Goal: Answer question/provide support: Share knowledge or assist other users

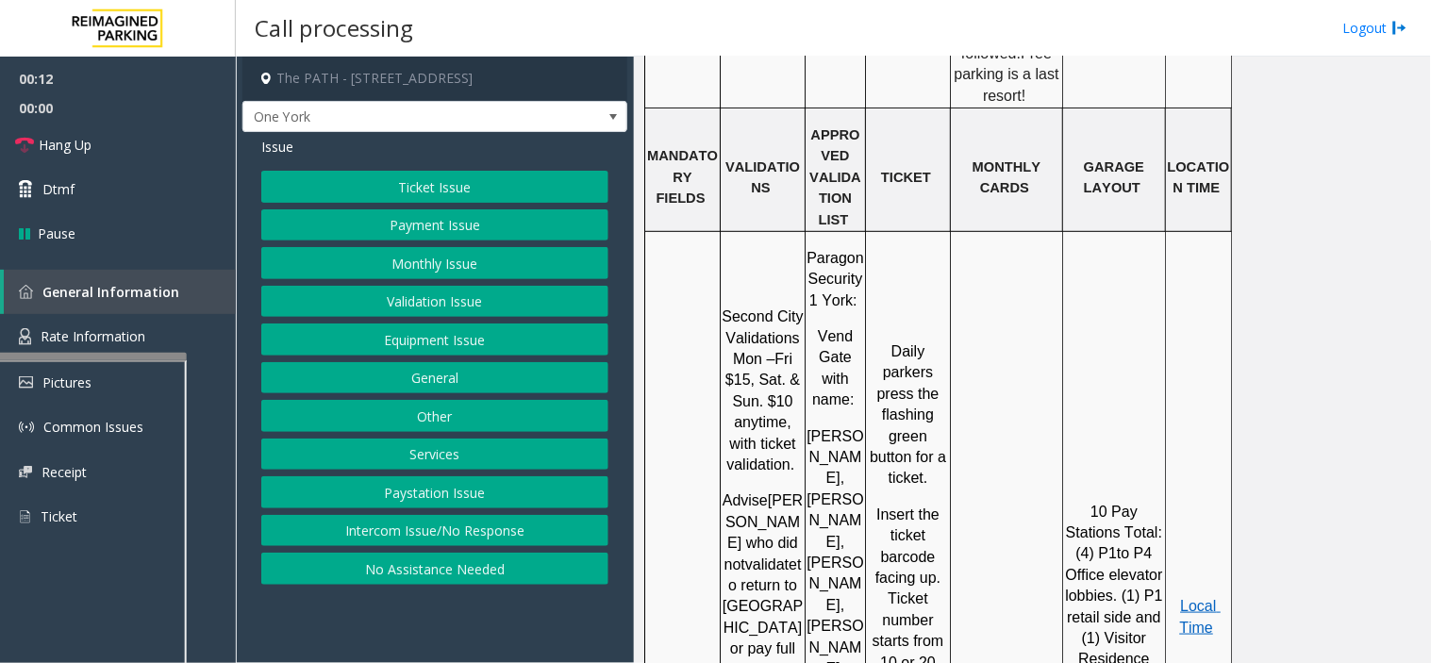
scroll to position [2096, 0]
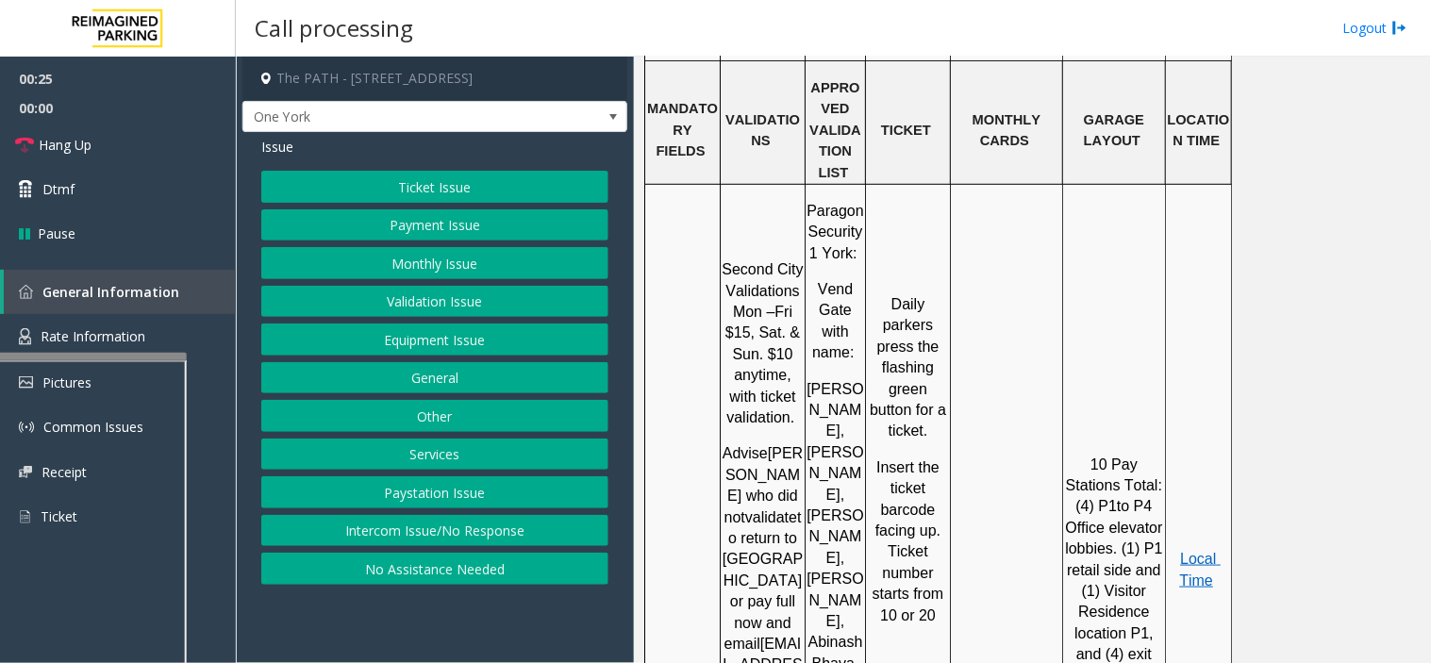
drag, startPoint x: 426, startPoint y: 296, endPoint x: 455, endPoint y: 227, distance: 74.4
click at [455, 227] on div "Ticket Issue Payment Issue Monthly Issue Validation Issue Equipment Issue Gener…" at bounding box center [434, 378] width 347 height 414
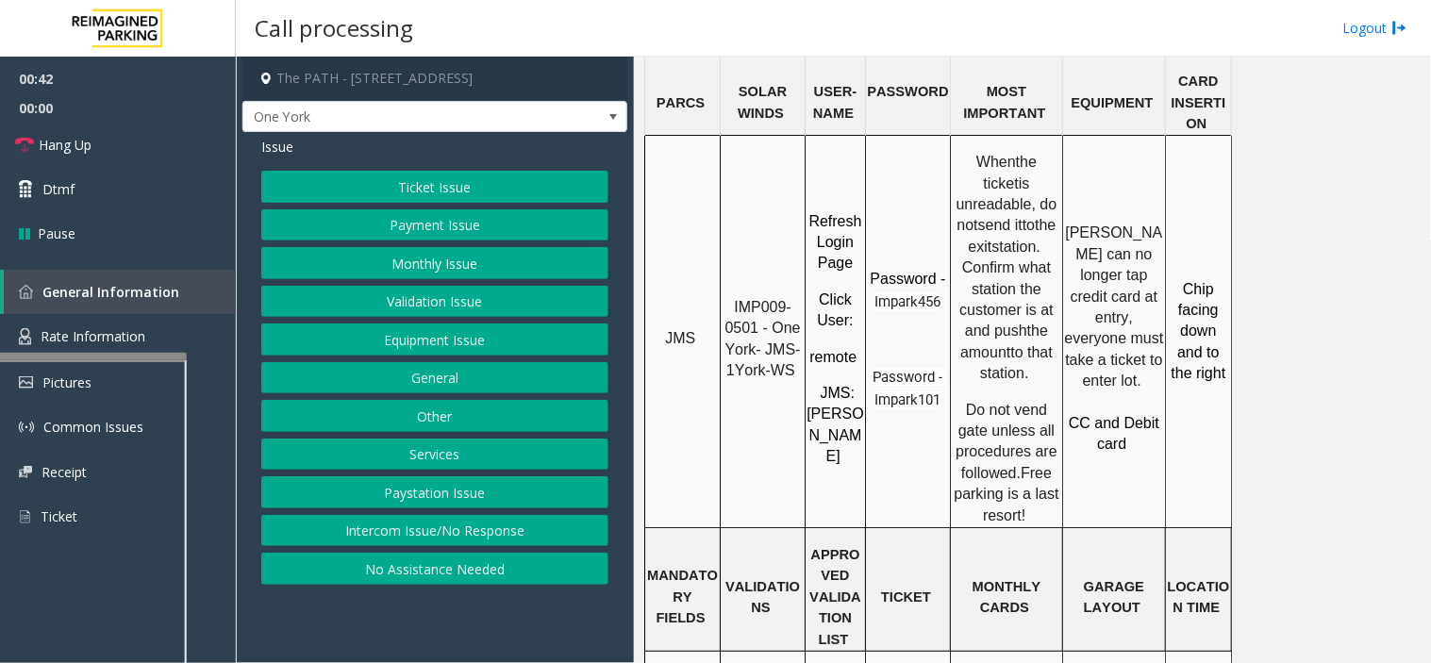
scroll to position [1676, 0]
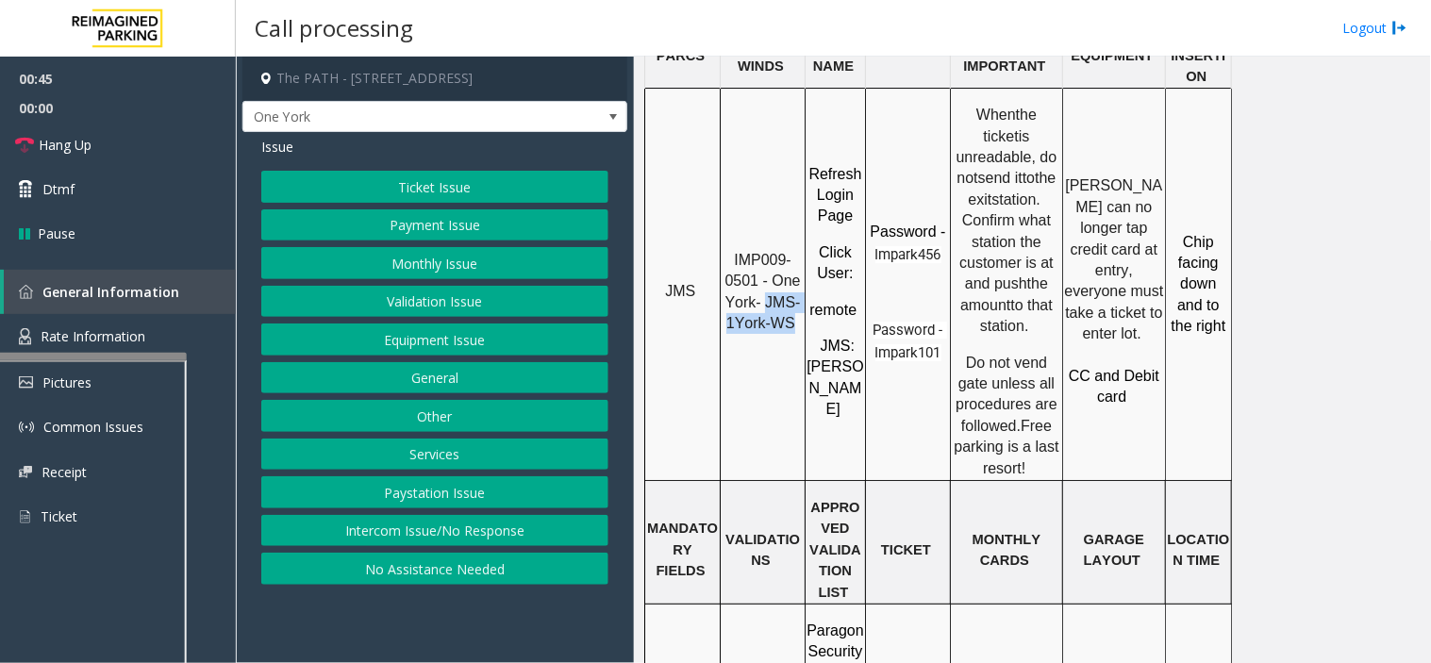
drag, startPoint x: 766, startPoint y: 237, endPoint x: 790, endPoint y: 267, distance: 38.3
click at [790, 267] on td "IMP009-0501 - One York- JMS-1York-WS" at bounding box center [763, 285] width 85 height 392
copy span "JMS-1York-WS"
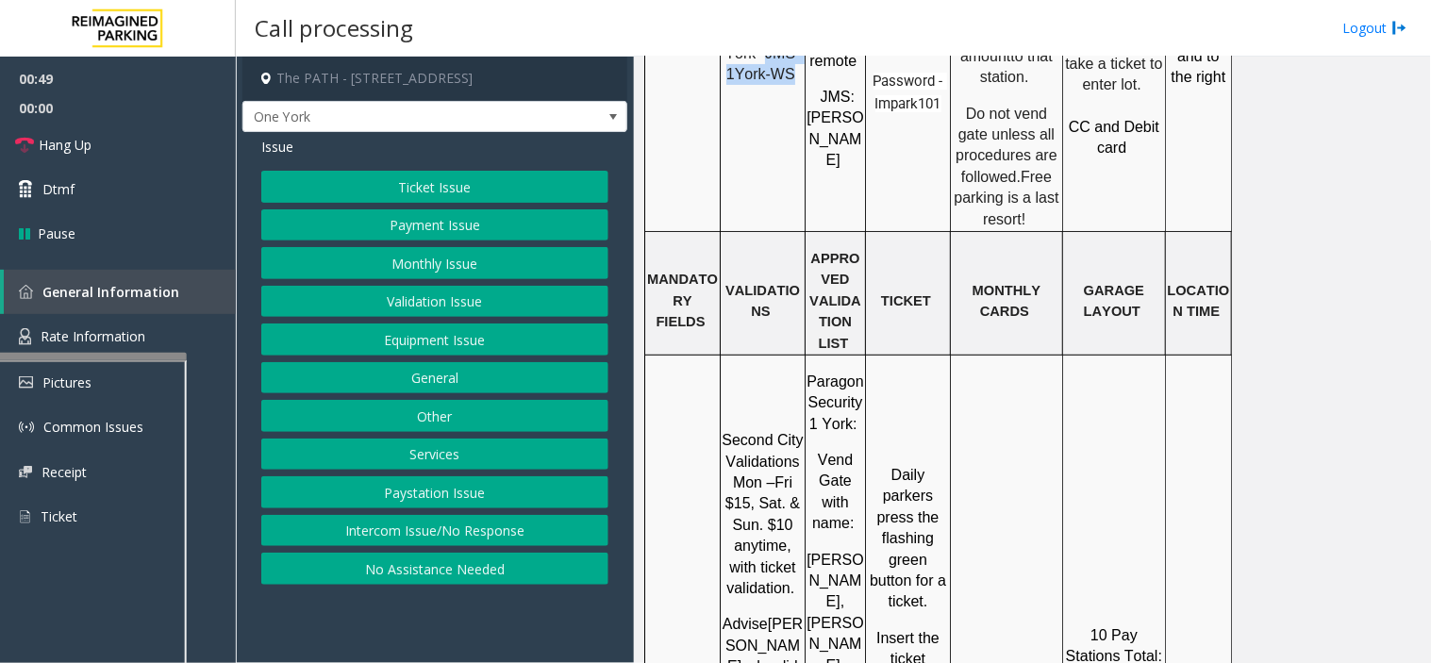
scroll to position [1991, 0]
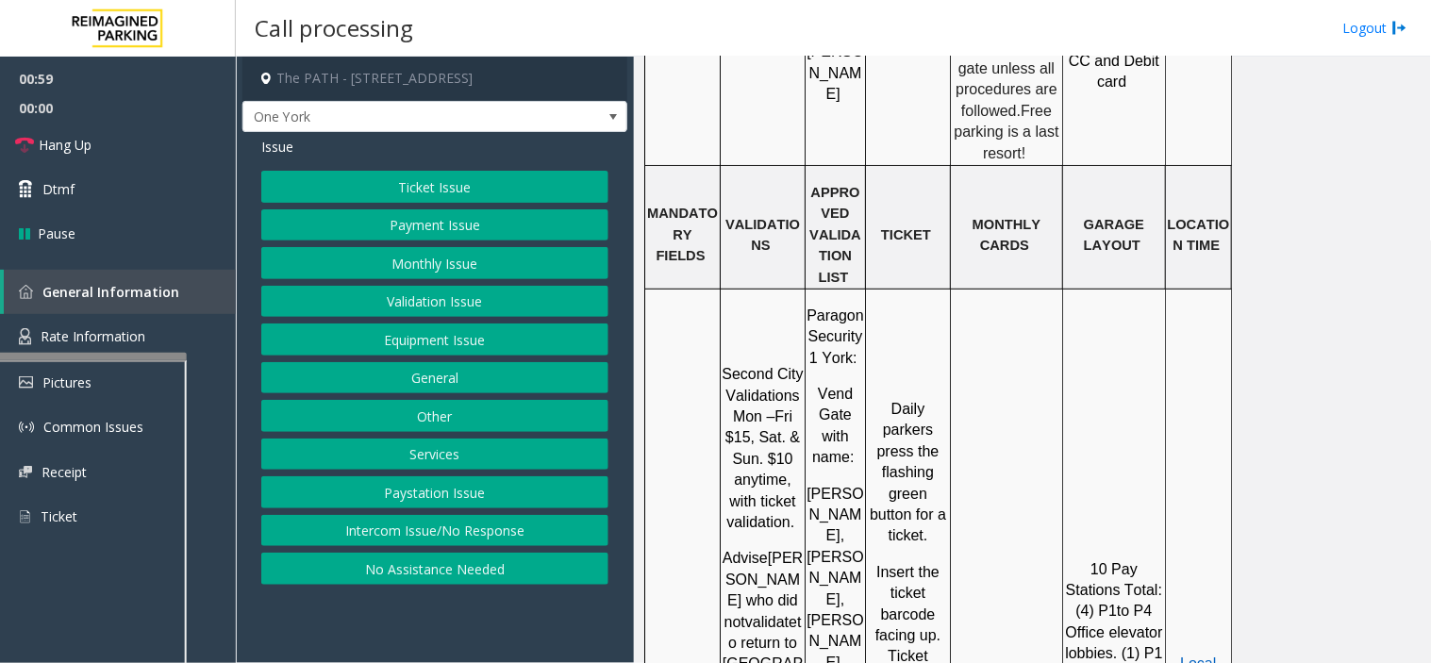
click at [453, 198] on button "Ticket Issue" at bounding box center [434, 187] width 347 height 32
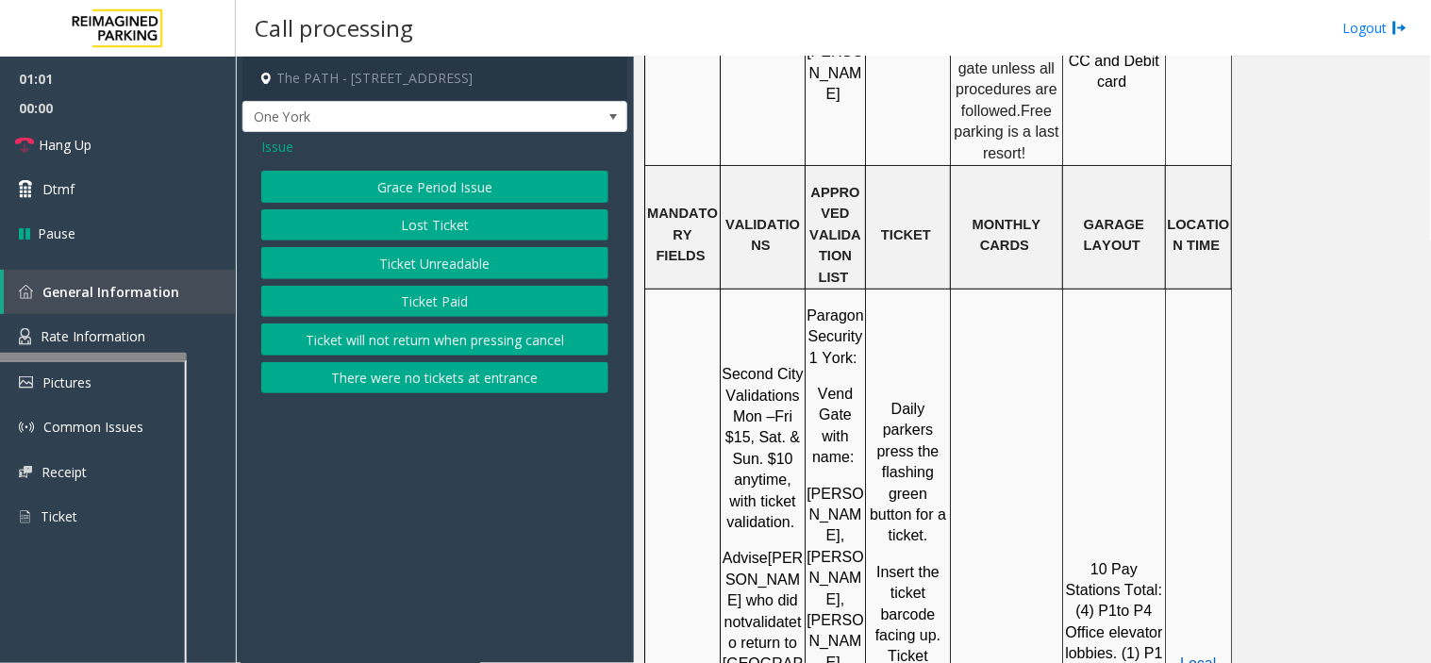
click at [431, 269] on button "Ticket Unreadable" at bounding box center [434, 263] width 347 height 32
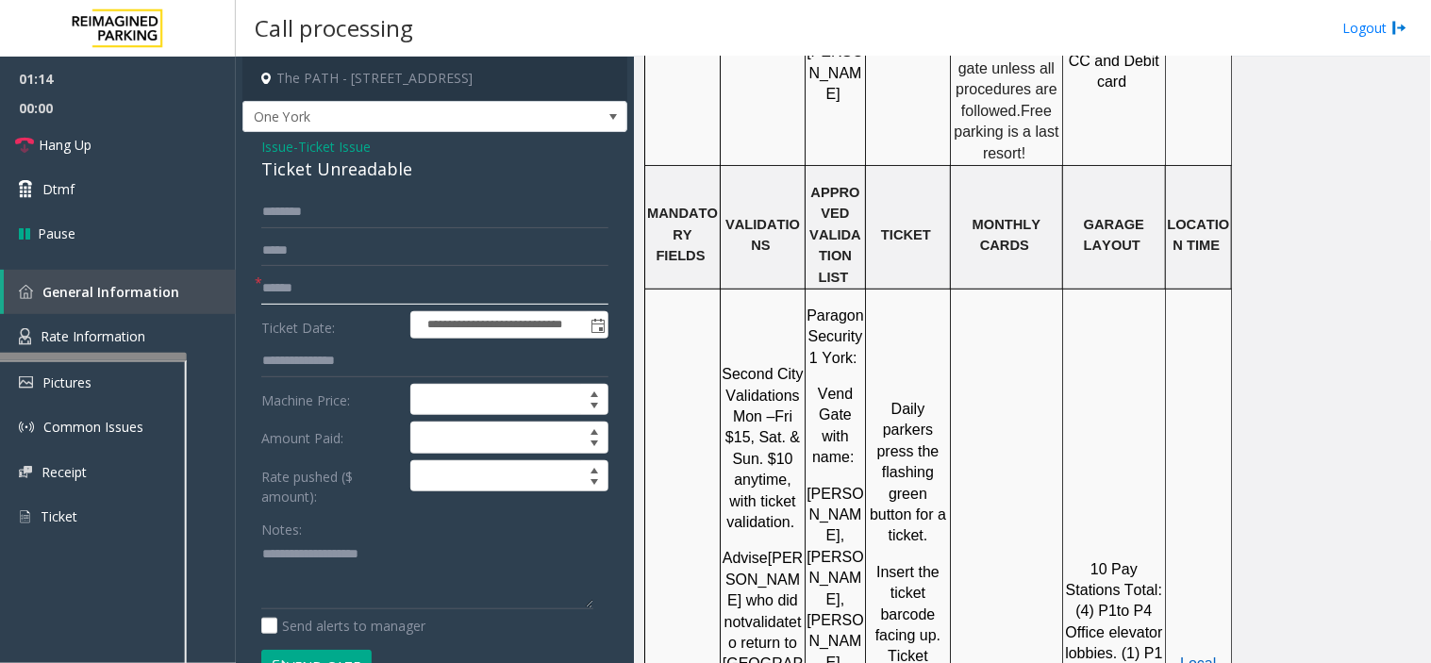
click at [298, 284] on input "text" at bounding box center [434, 289] width 347 height 32
click at [353, 295] on input "*******" at bounding box center [434, 289] width 347 height 32
type input "********"
drag, startPoint x: 408, startPoint y: 286, endPoint x: 218, endPoint y: 292, distance: 189.7
click at [218, 292] on app-root "**********" at bounding box center [715, 331] width 1431 height 663
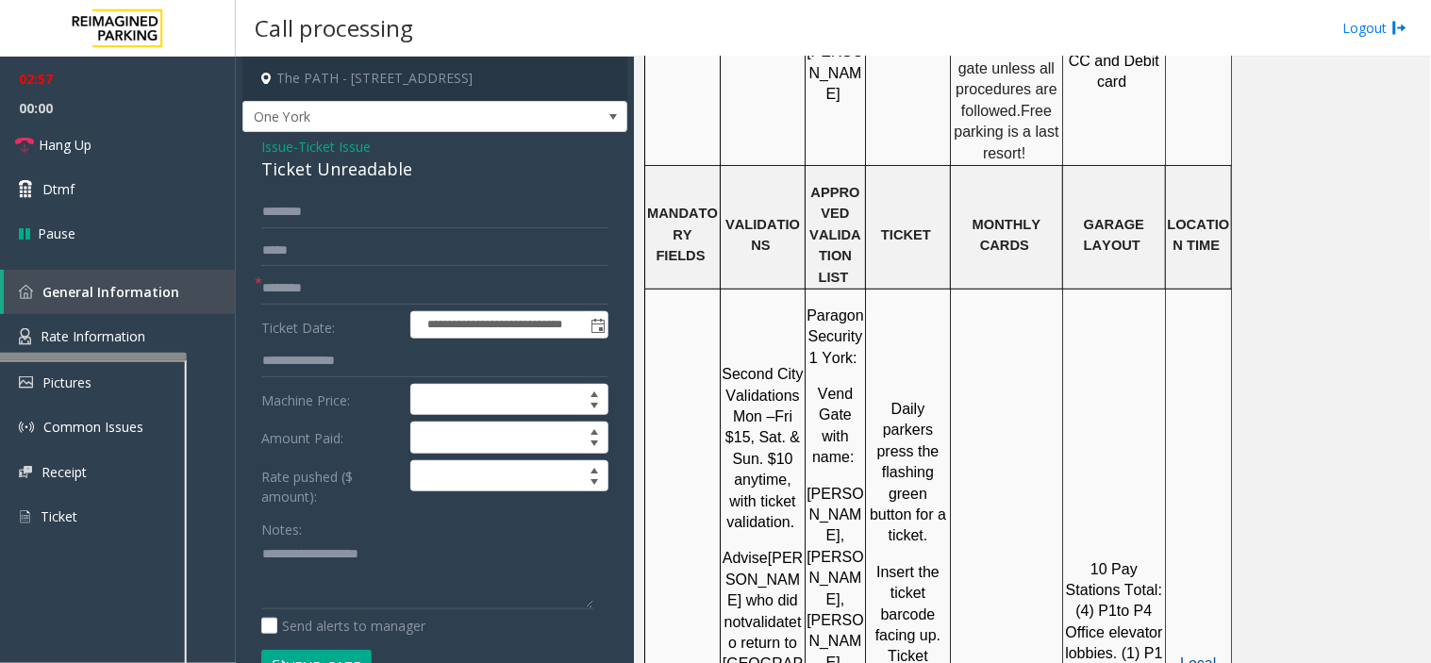
click at [1202, 656] on span "Local Time" at bounding box center [1200, 674] width 42 height 37
click at [411, 579] on textarea at bounding box center [427, 575] width 332 height 71
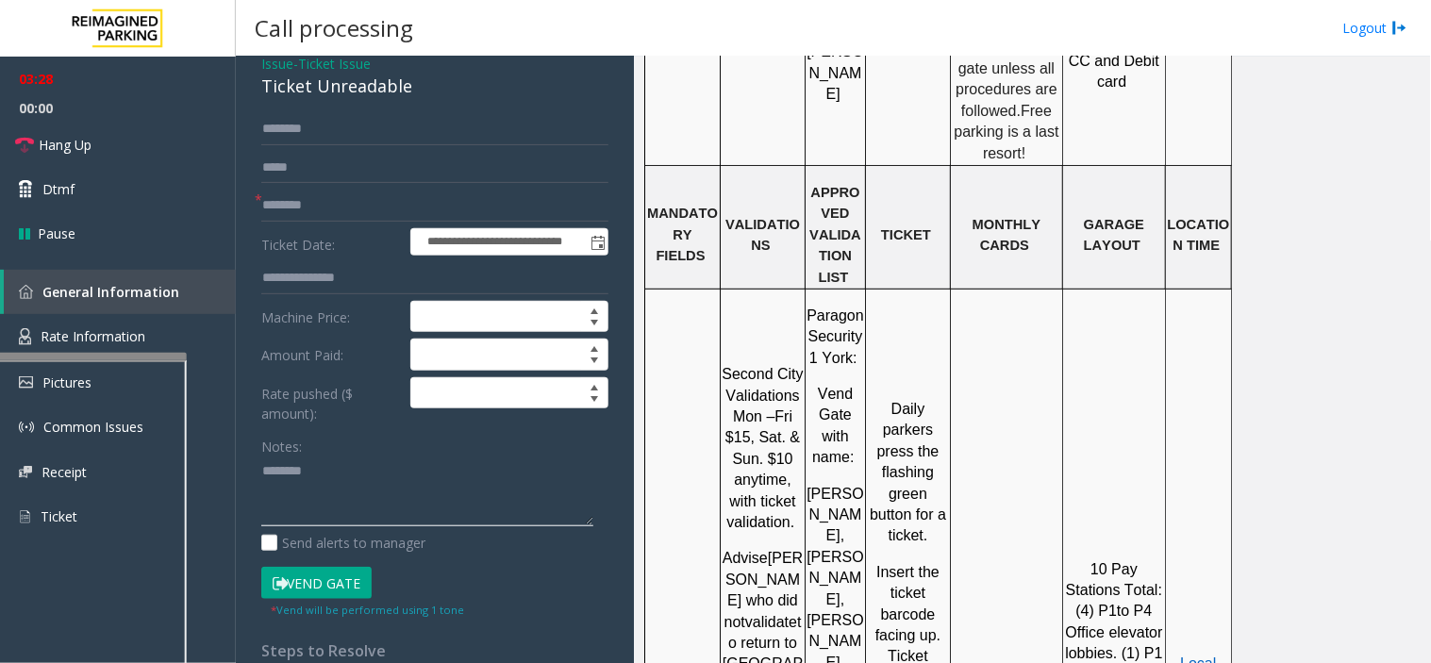
scroll to position [105, 0]
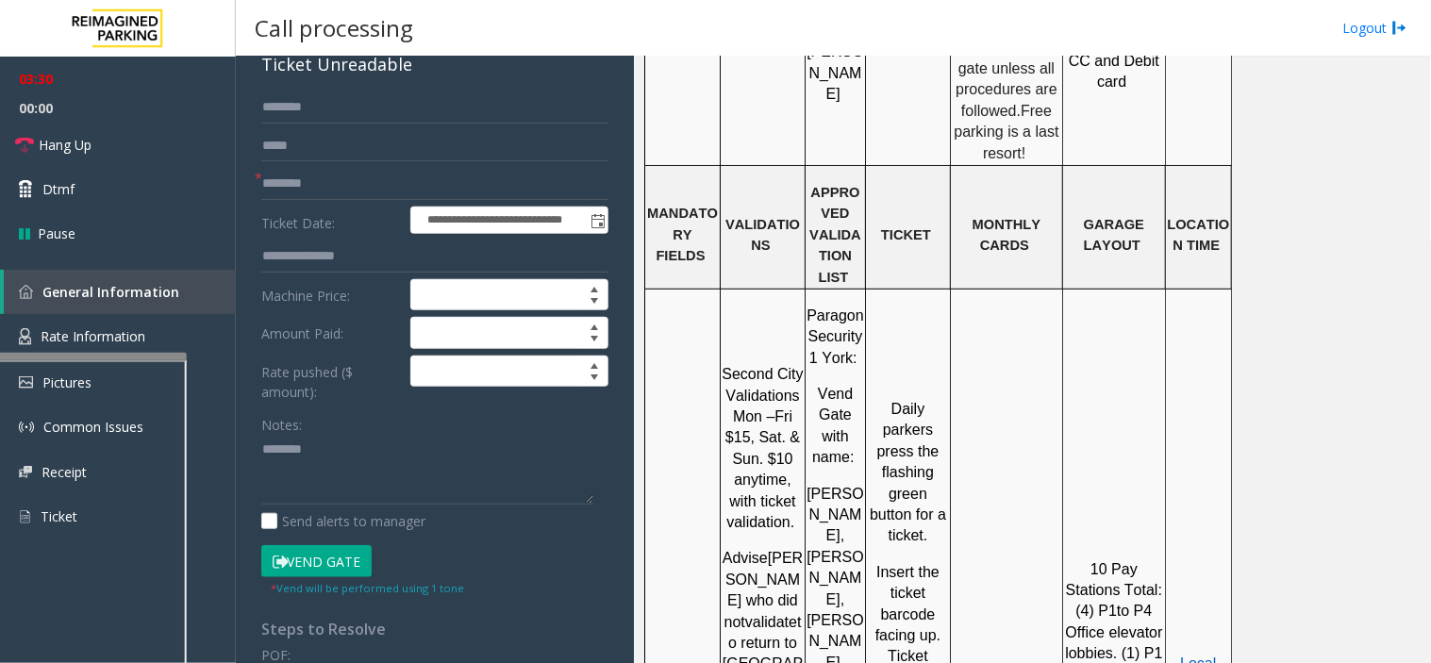
click at [325, 67] on div "Ticket Unreadable" at bounding box center [434, 64] width 347 height 25
copy div "Ticket Unreadable"
click at [327, 450] on textarea at bounding box center [427, 470] width 332 height 71
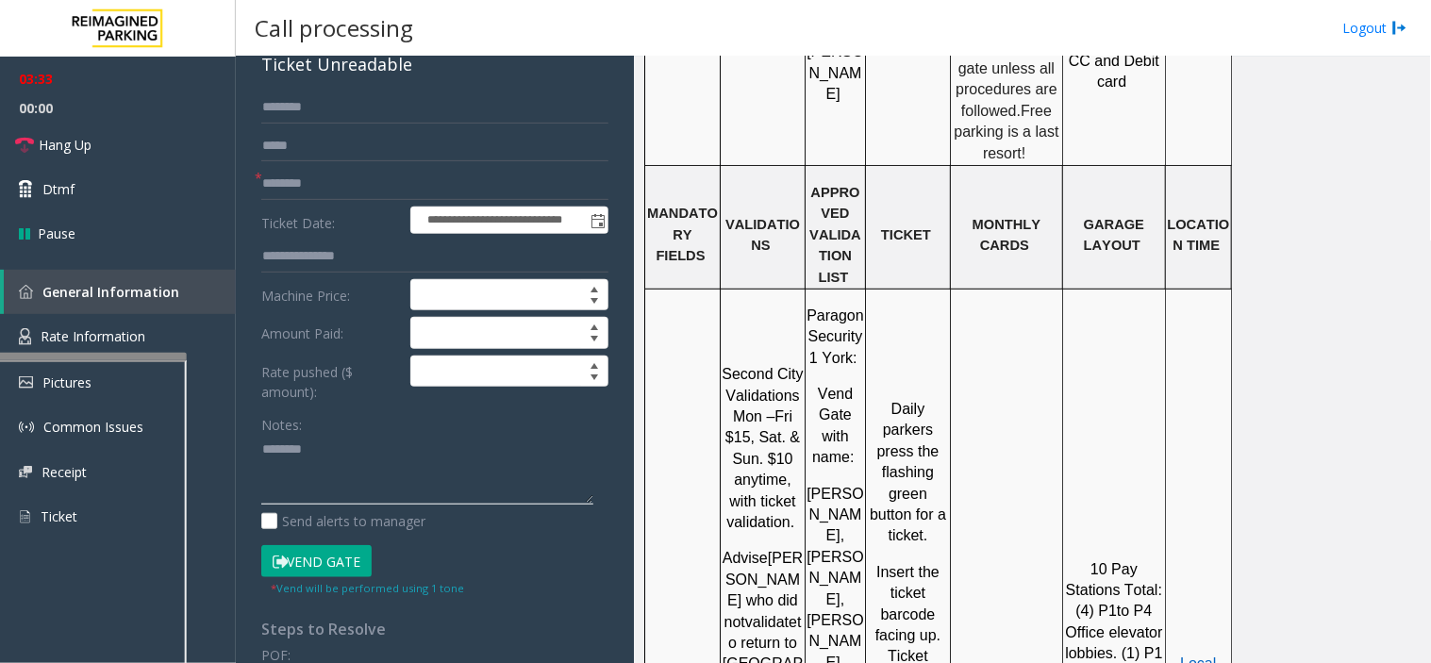
paste textarea "**********"
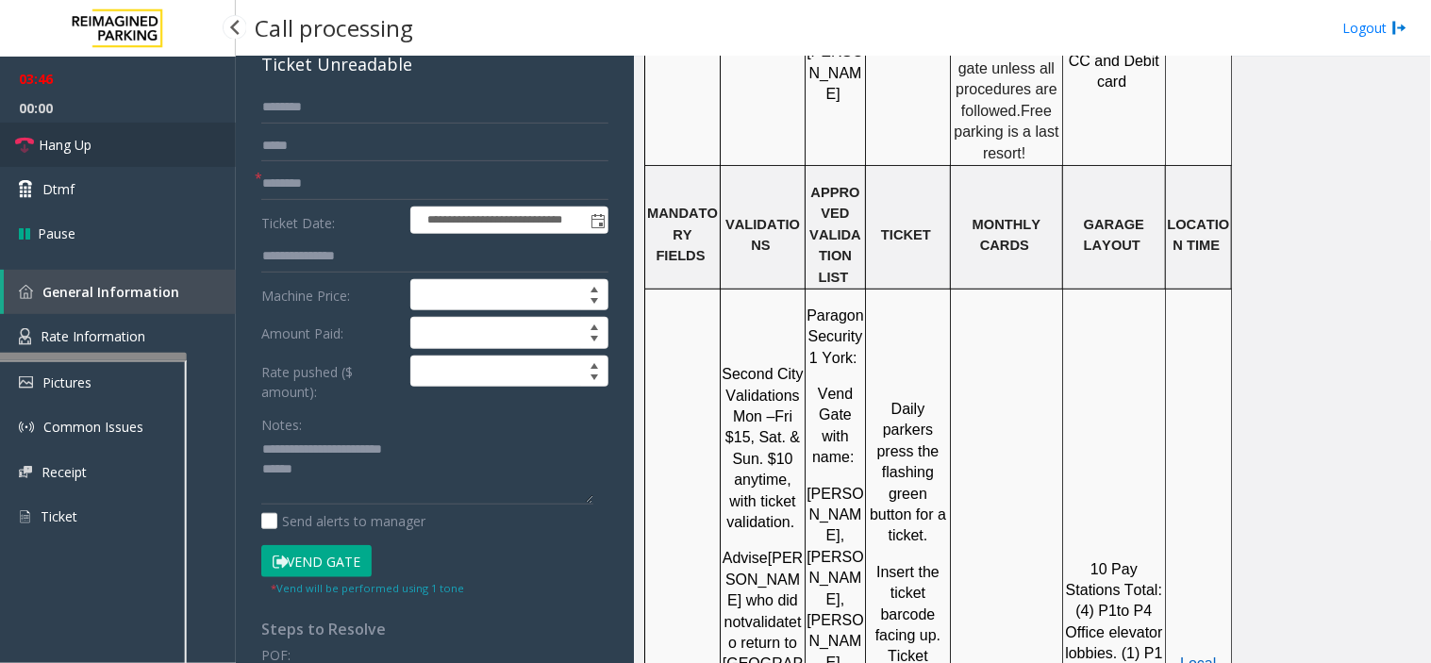
click at [81, 148] on span "Hang Up" at bounding box center [65, 145] width 53 height 20
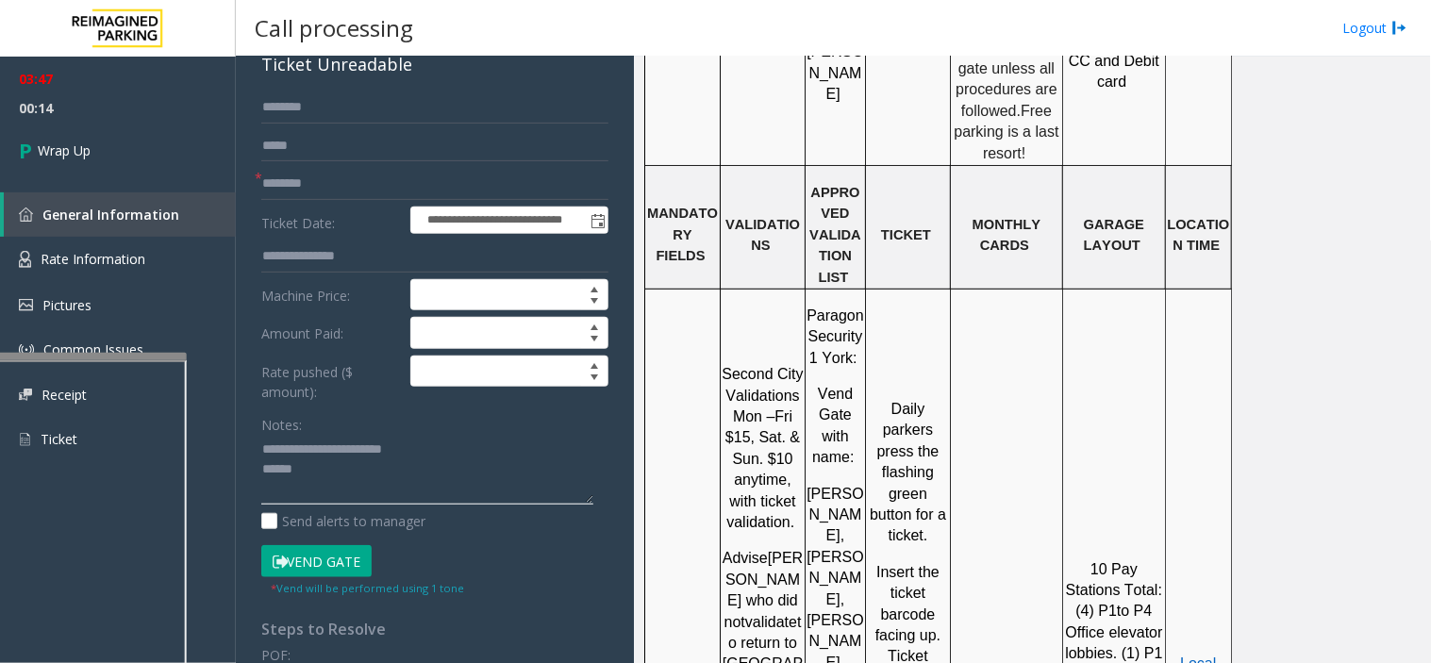
click at [321, 475] on textarea at bounding box center [427, 470] width 332 height 71
paste textarea "**********"
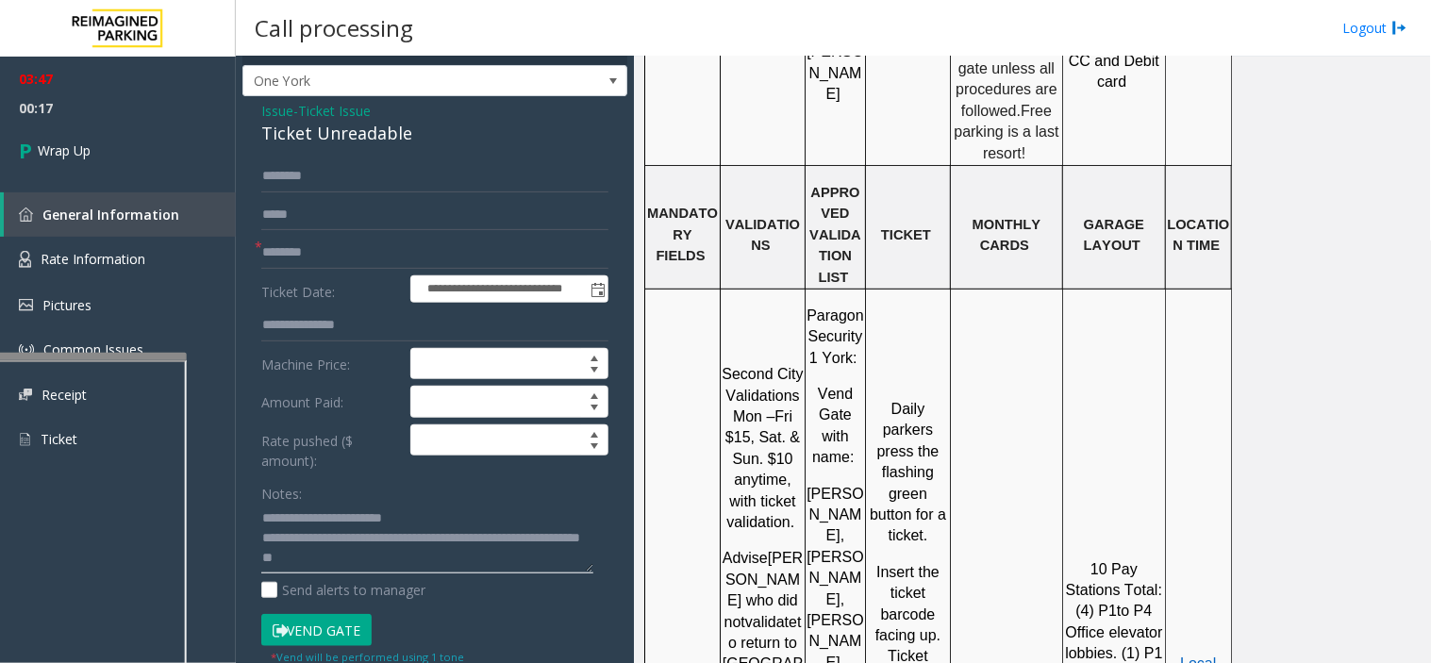
scroll to position [0, 0]
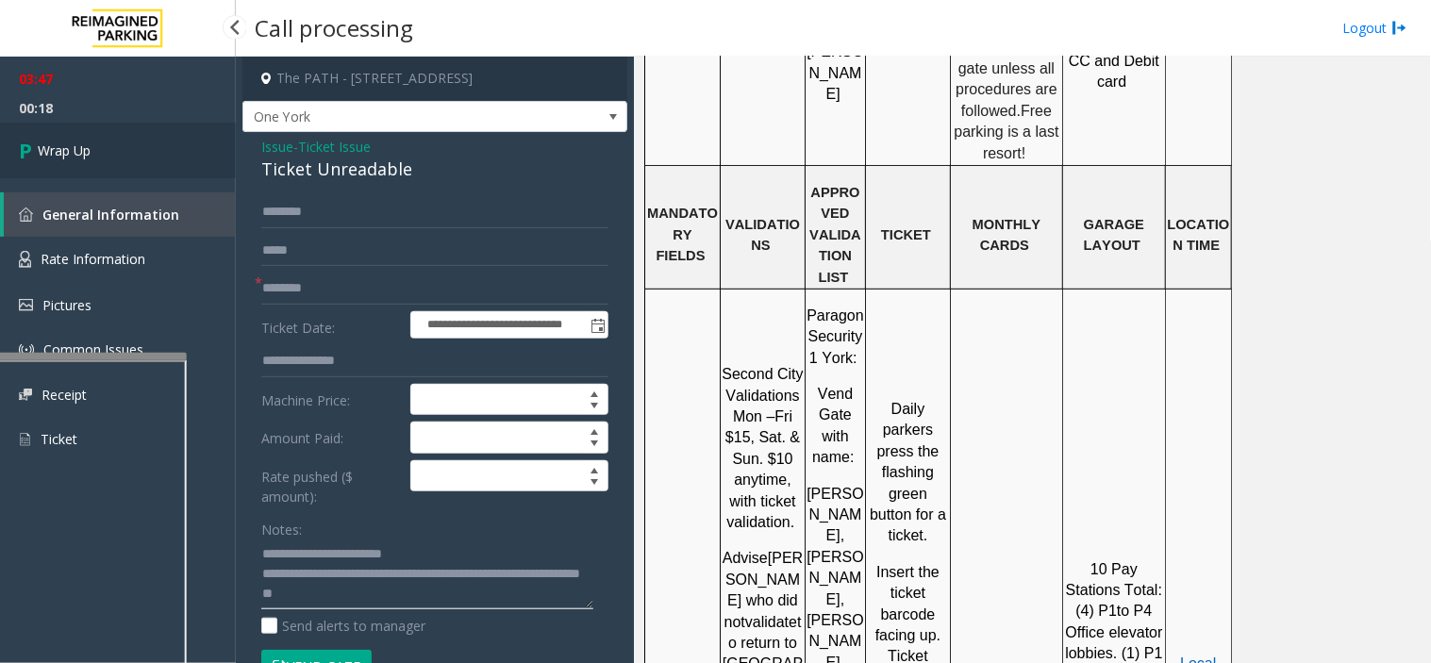
type textarea "**********"
click at [31, 146] on icon at bounding box center [28, 150] width 19 height 31
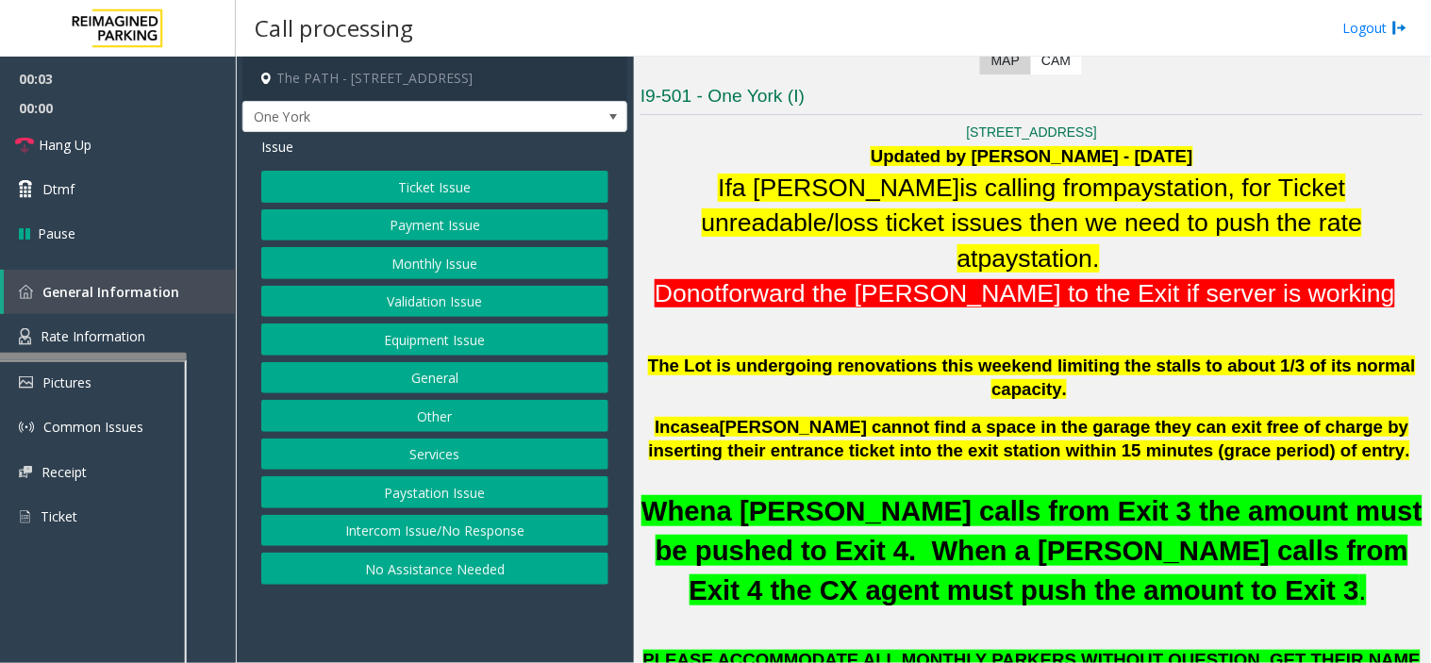
scroll to position [419, 0]
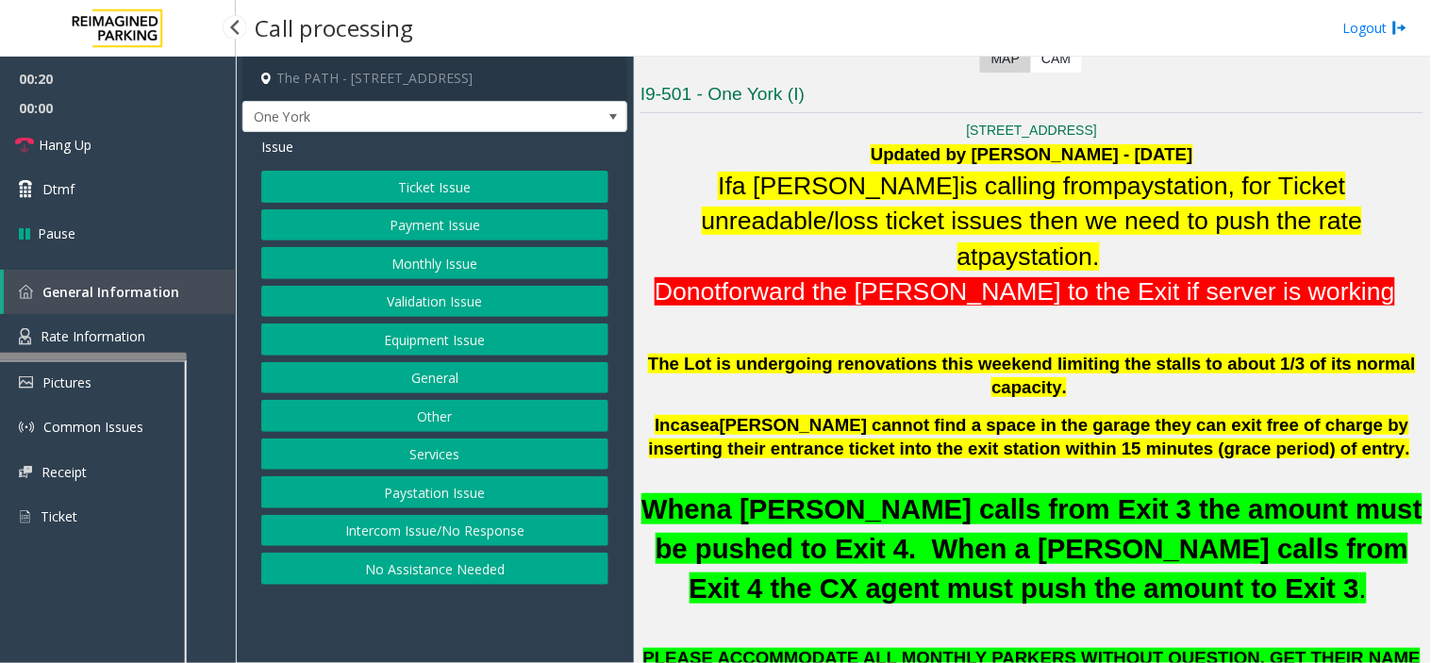
click at [437, 194] on button "Ticket Issue" at bounding box center [434, 187] width 347 height 32
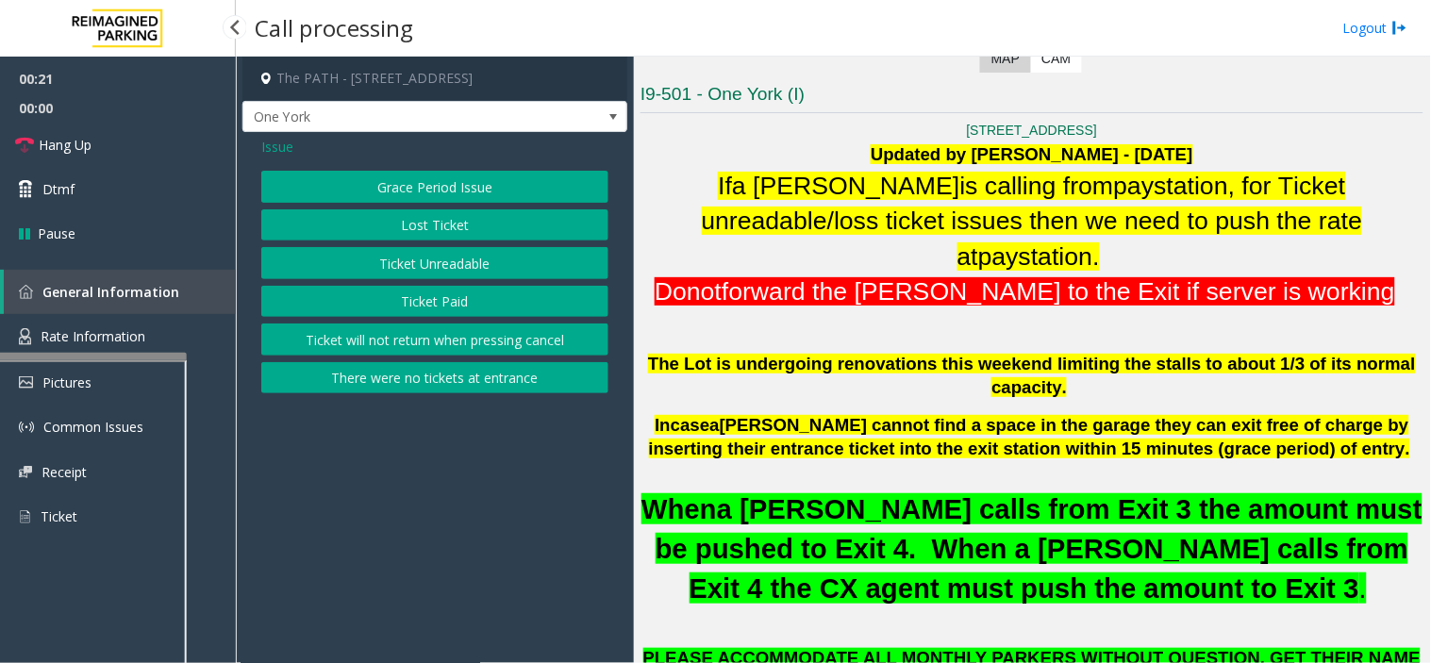
click at [283, 140] on span "Issue" at bounding box center [277, 147] width 32 height 20
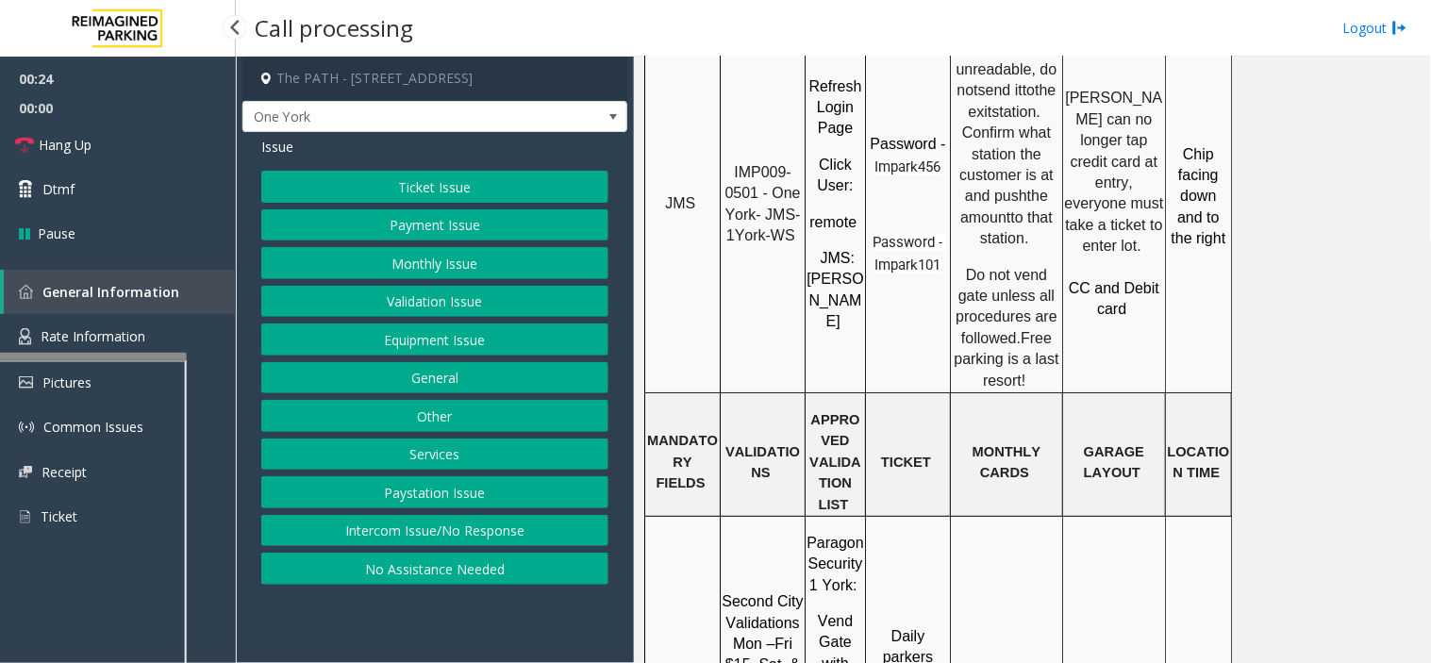
scroll to position [1887, 0]
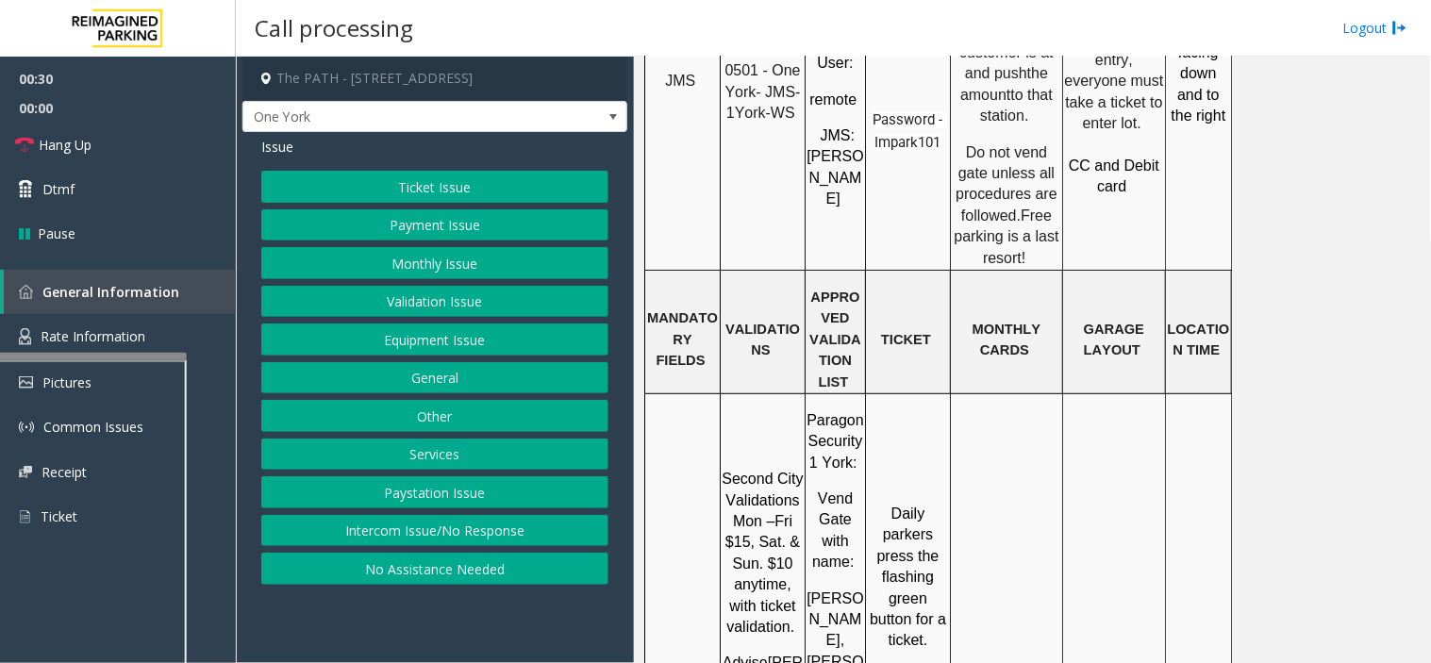
click at [448, 345] on button "Equipment Issue" at bounding box center [434, 340] width 347 height 32
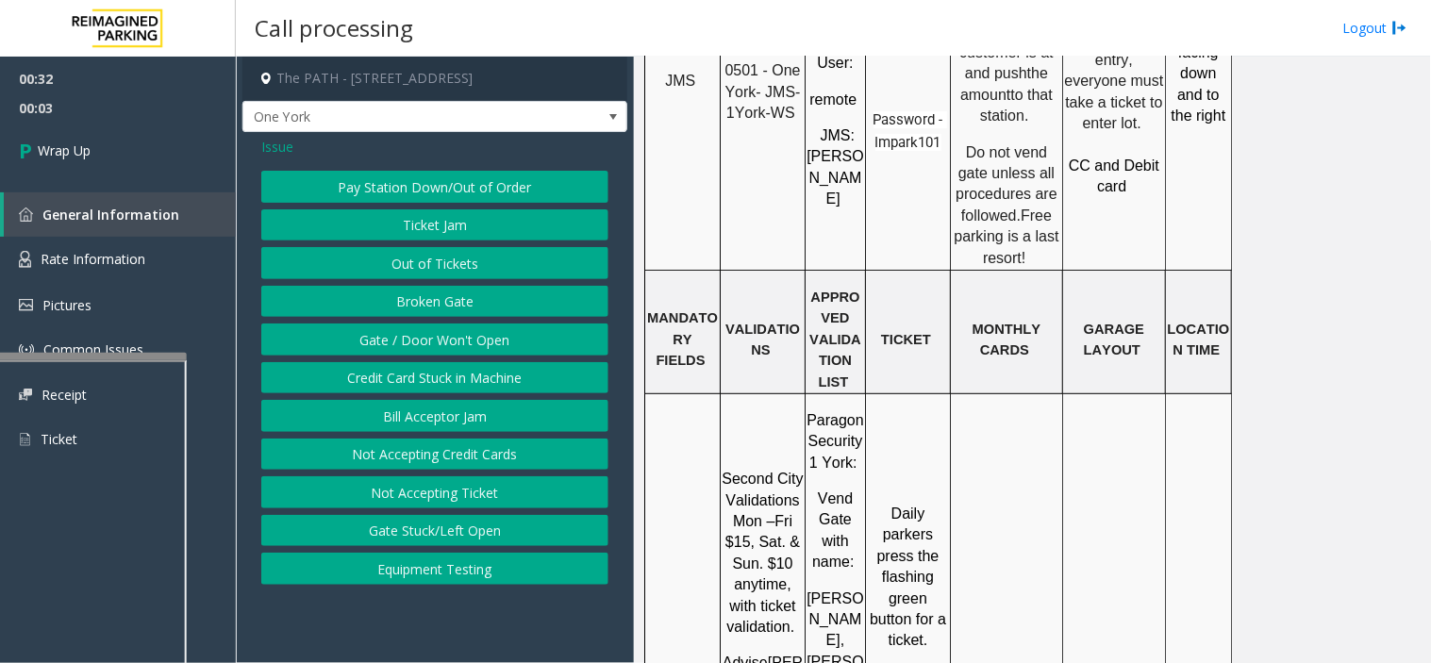
click at [478, 495] on button "Not Accepting Ticket" at bounding box center [434, 492] width 347 height 32
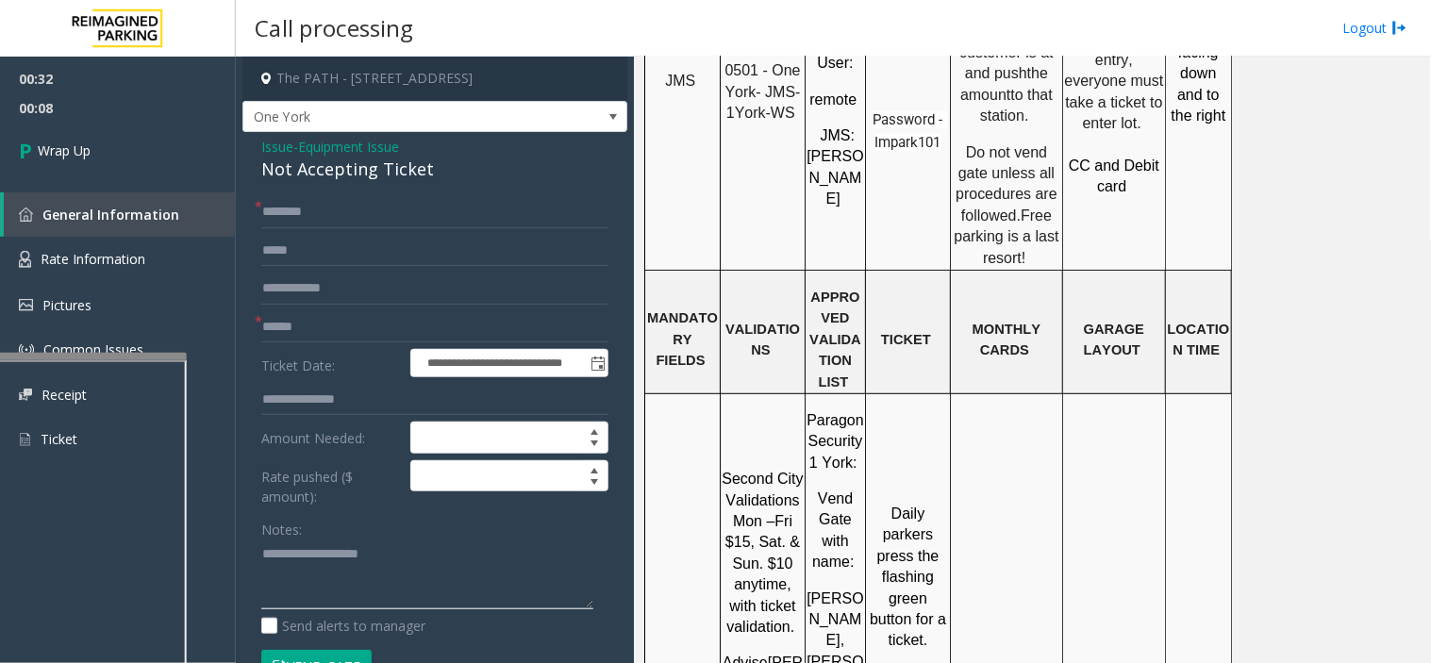
click at [482, 564] on textarea at bounding box center [427, 575] width 332 height 71
paste textarea "**********"
click at [272, 165] on div "Not Accepting Ticket" at bounding box center [434, 169] width 347 height 25
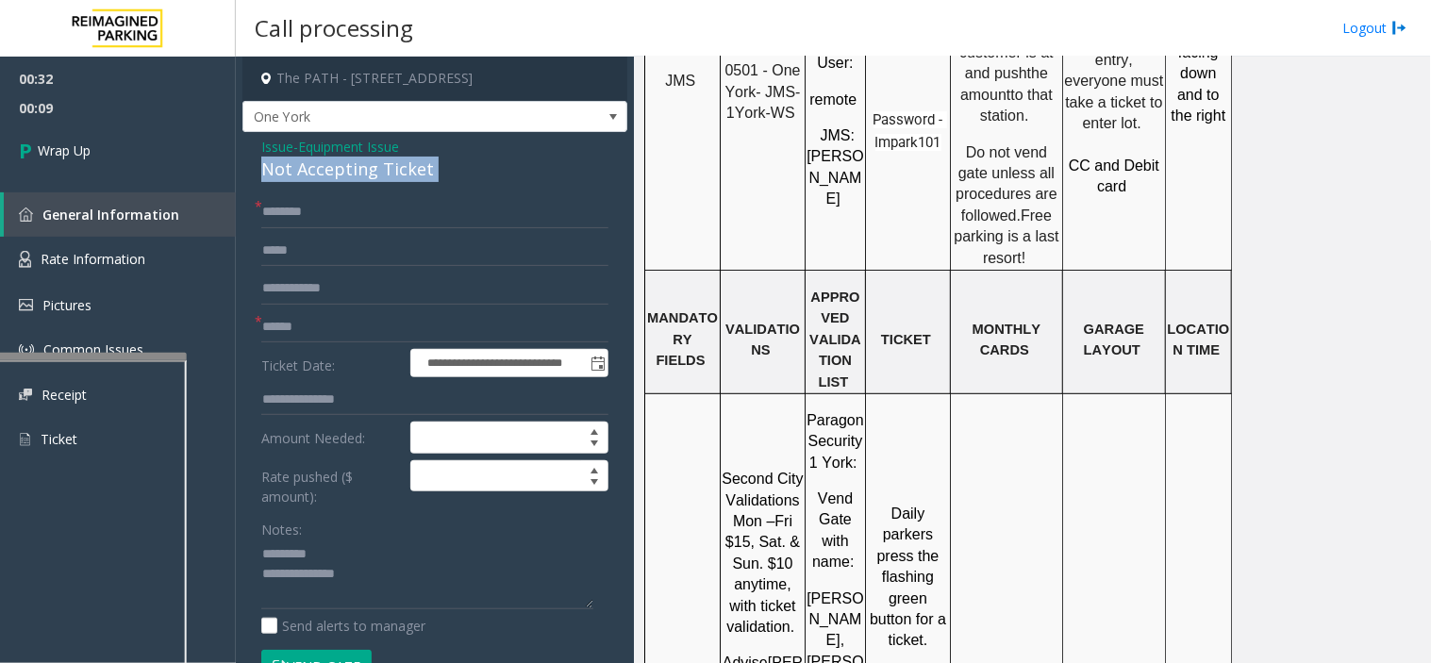
click at [272, 165] on div "Not Accepting Ticket" at bounding box center [434, 169] width 347 height 25
copy div "Not Accepting Ticket"
click at [319, 549] on textarea at bounding box center [427, 575] width 332 height 71
paste textarea "**********"
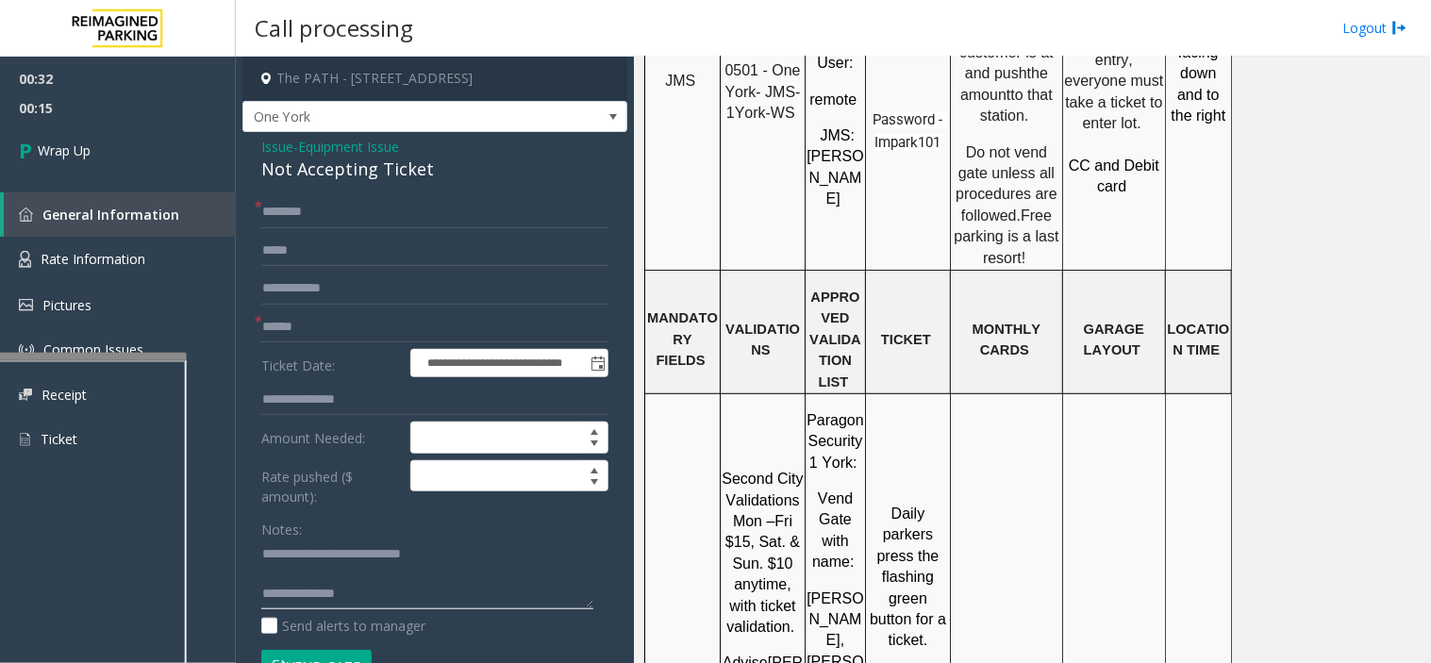
click at [393, 597] on textarea at bounding box center [427, 575] width 332 height 71
paste textarea "**********"
type textarea "**********"
click at [306, 337] on input "text" at bounding box center [434, 327] width 347 height 32
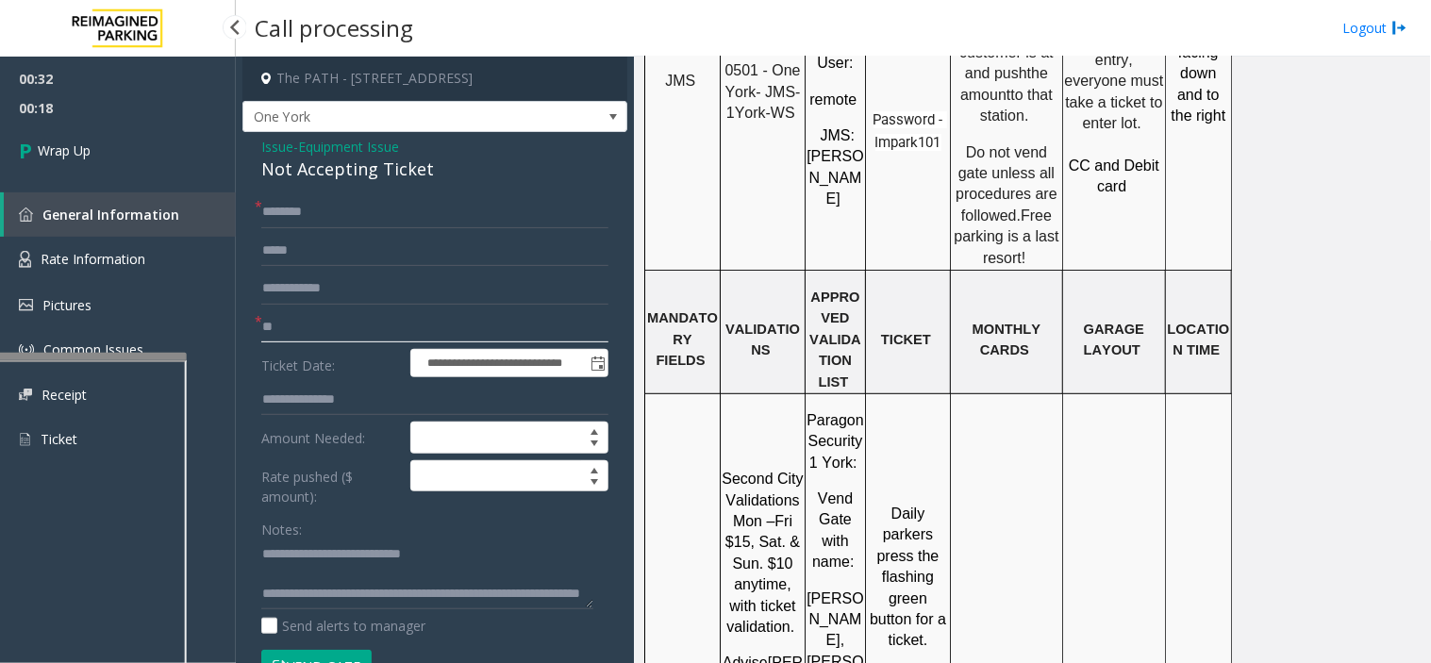
type input "**"
click at [350, 206] on input "*" at bounding box center [434, 212] width 347 height 32
type input "**"
click at [138, 144] on link "Wrap Up" at bounding box center [118, 151] width 236 height 56
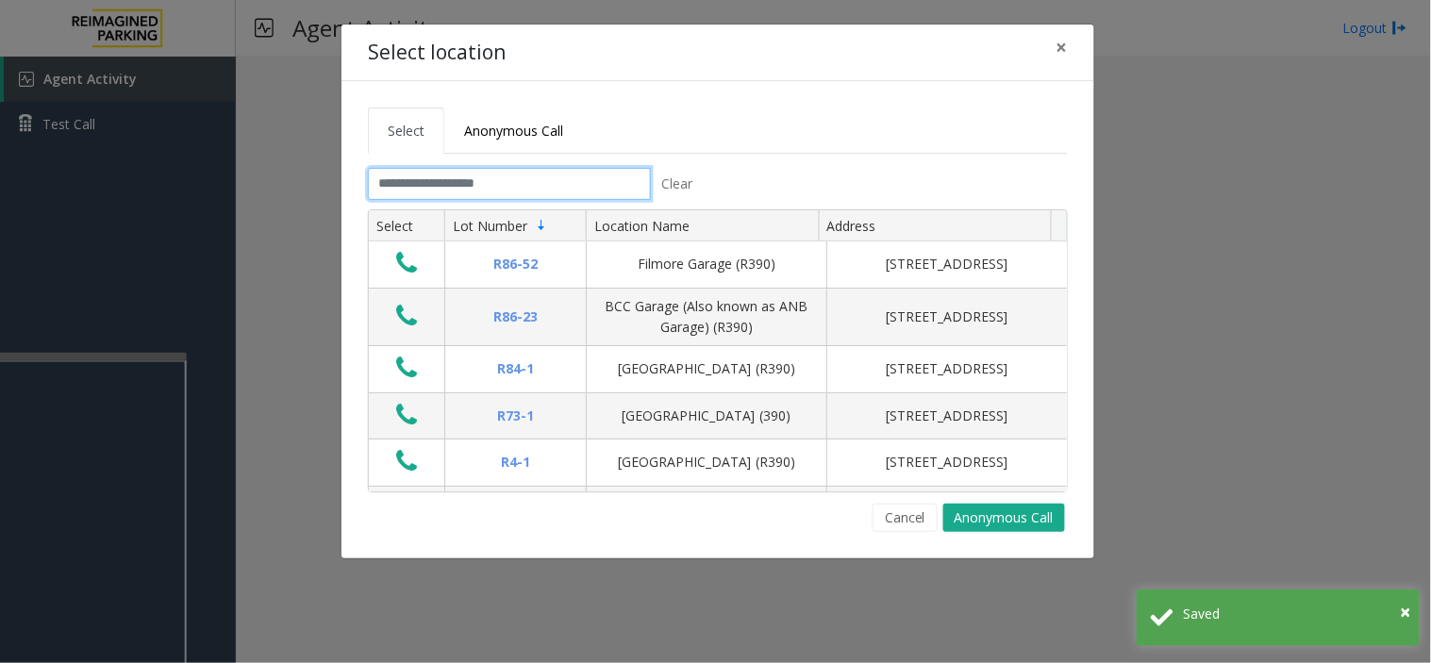
click at [464, 172] on input "text" at bounding box center [509, 184] width 283 height 32
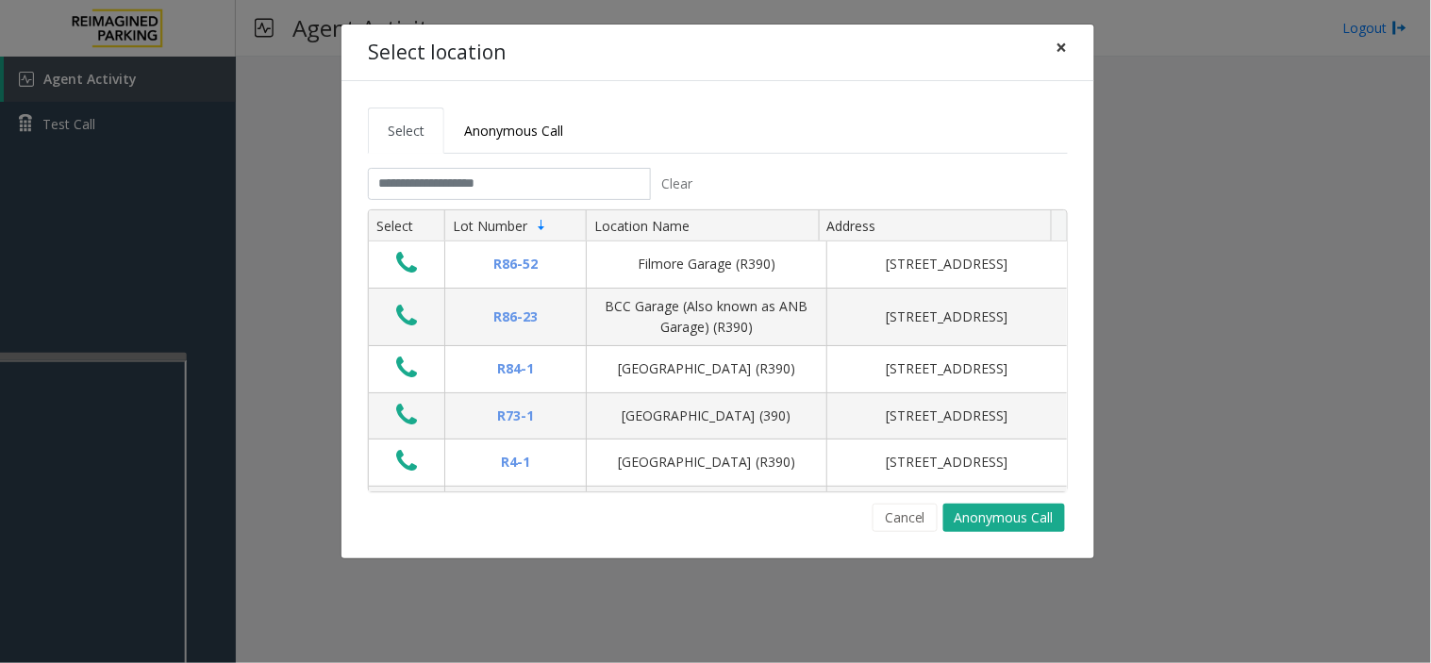
click at [1073, 44] on button "×" at bounding box center [1062, 48] width 38 height 46
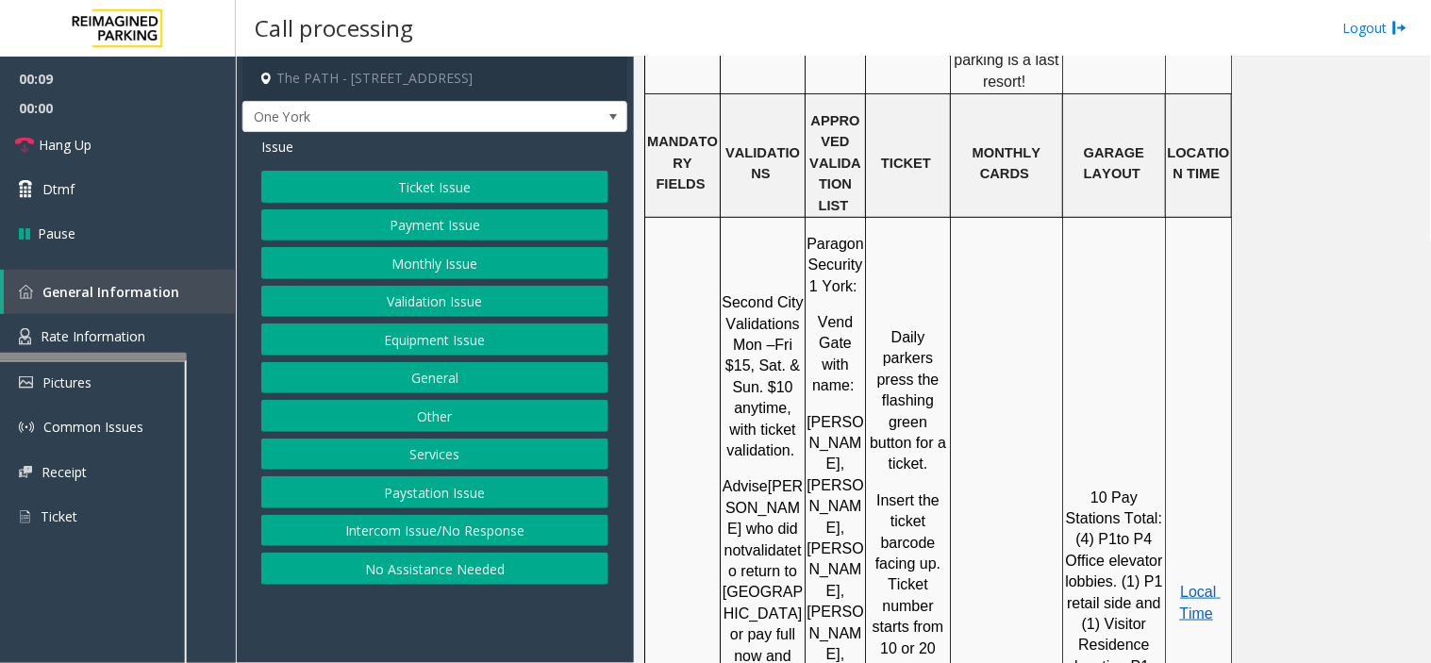
scroll to position [2096, 0]
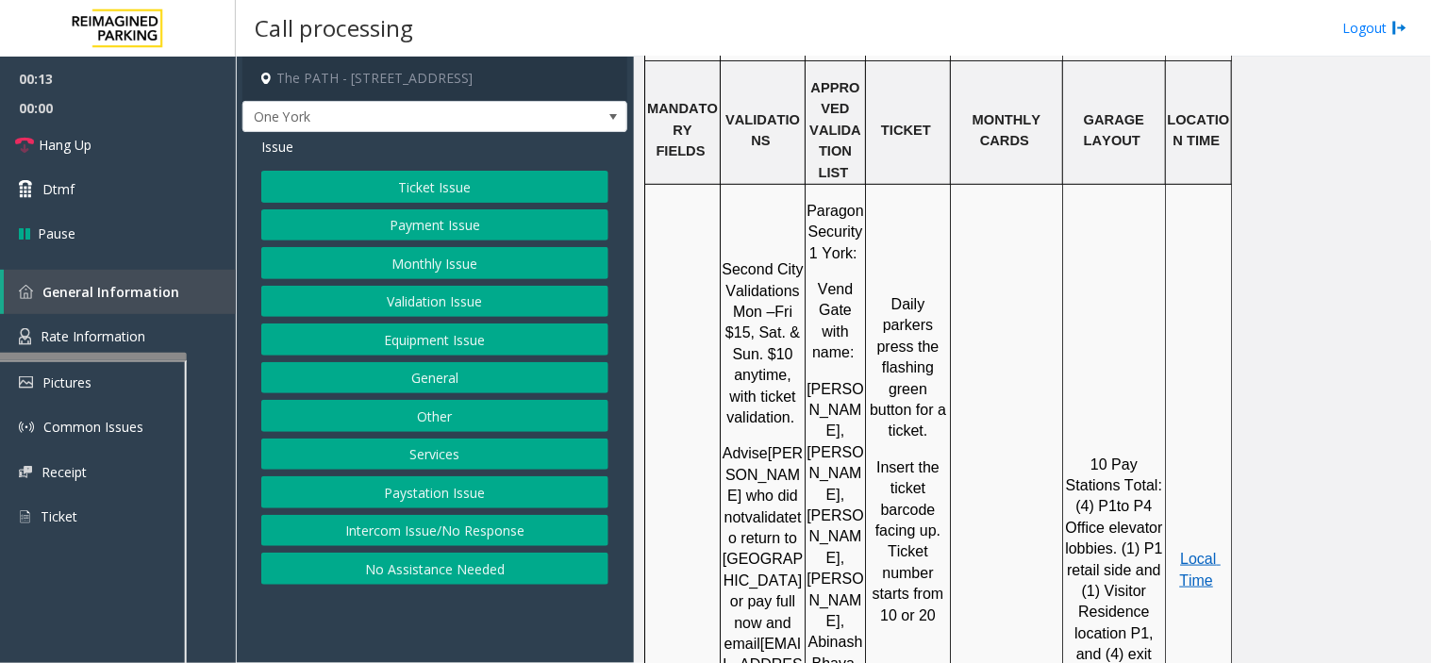
click at [464, 334] on button "Equipment Issue" at bounding box center [434, 340] width 347 height 32
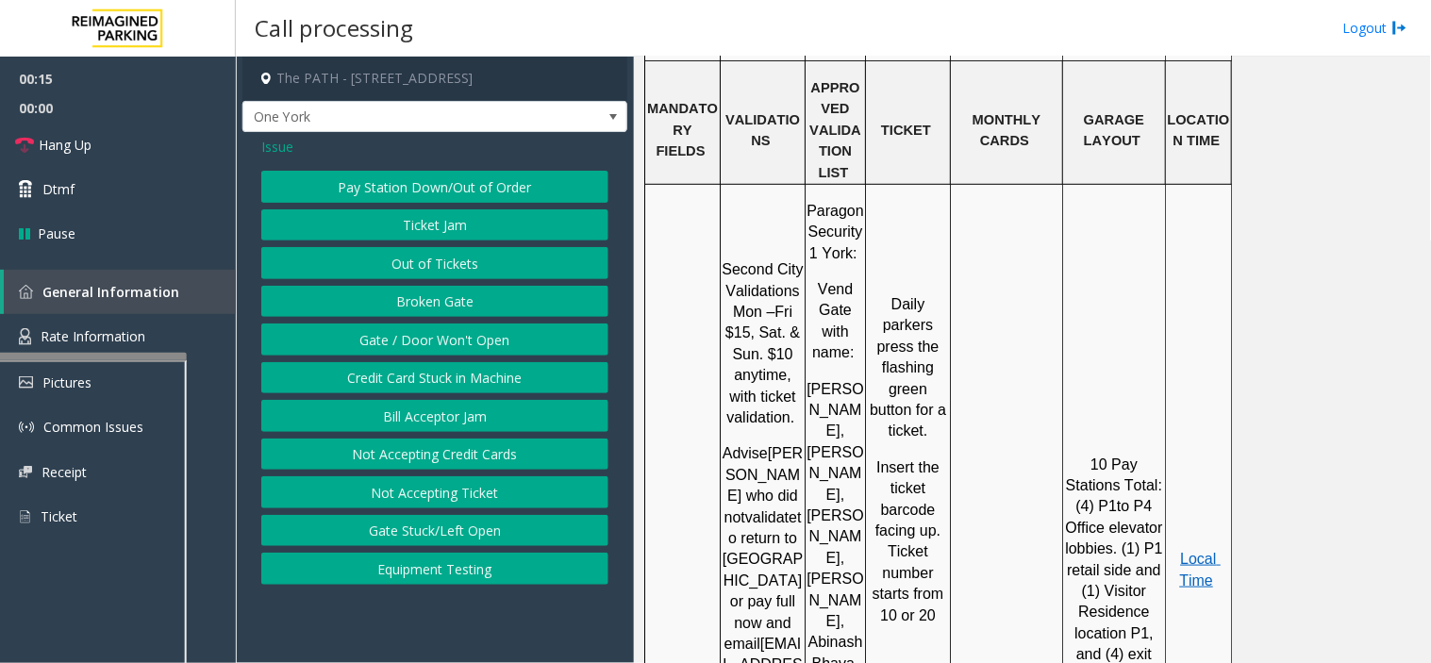
click at [487, 488] on button "Not Accepting Ticket" at bounding box center [434, 492] width 347 height 32
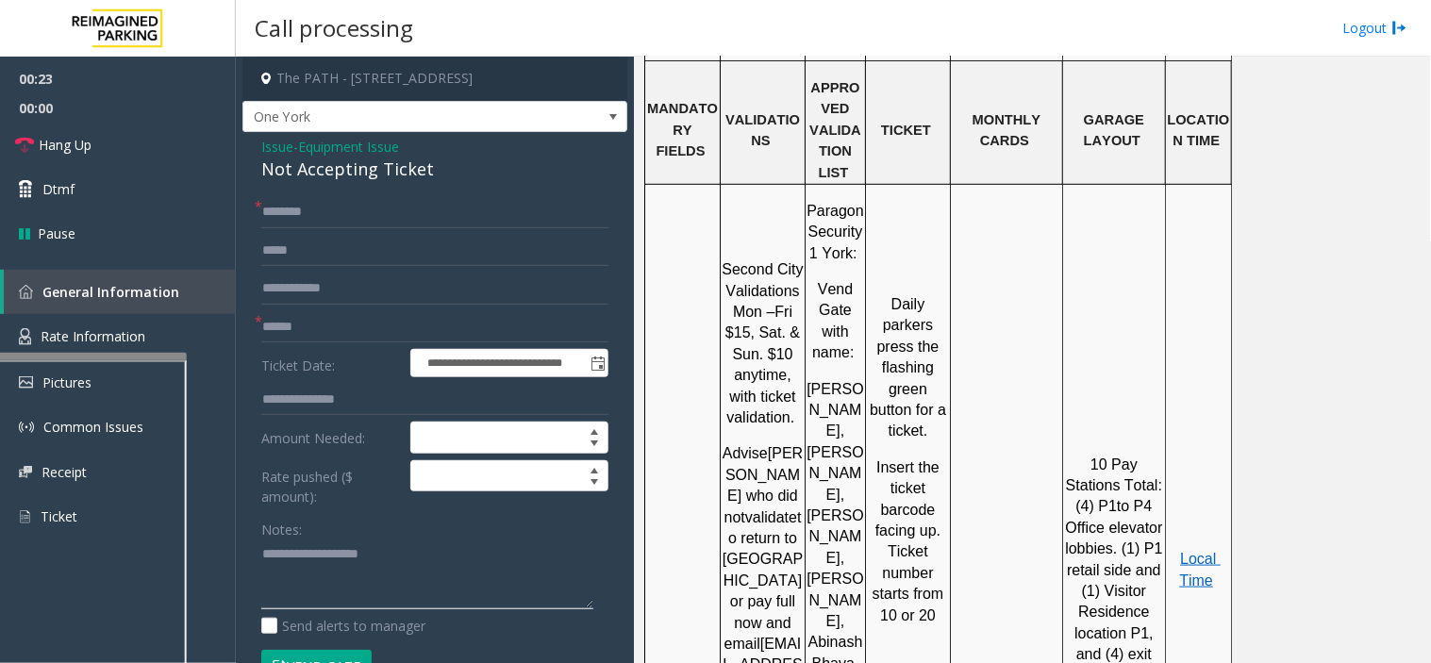
paste textarea "**********"
click at [334, 164] on div "Not Accepting Ticket" at bounding box center [434, 169] width 347 height 25
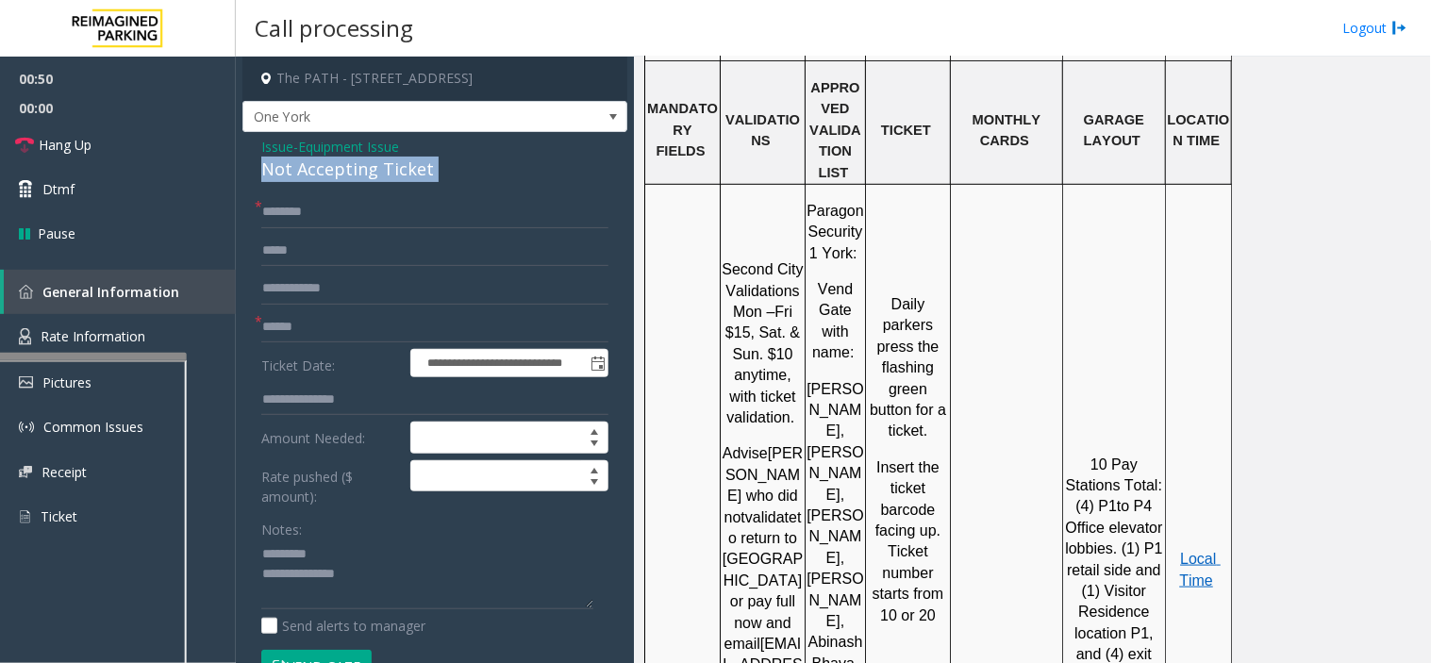
click at [334, 164] on div "Not Accepting Ticket" at bounding box center [434, 169] width 347 height 25
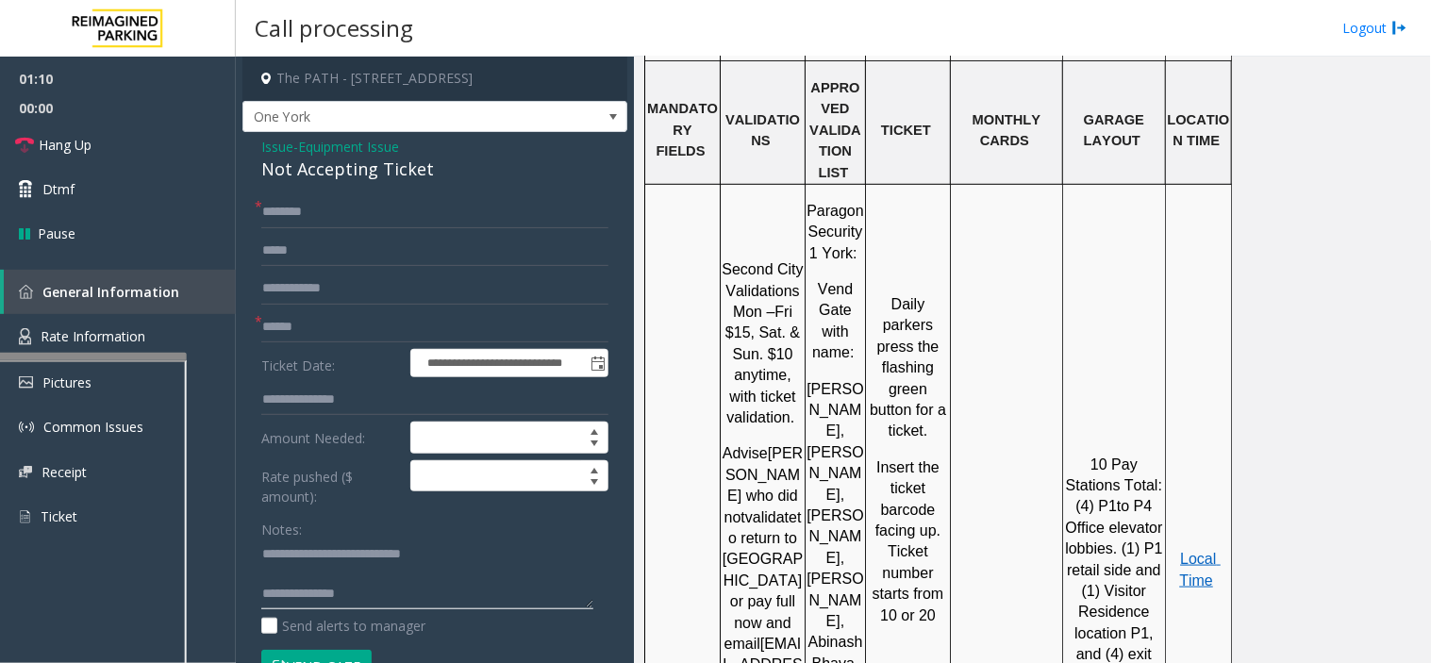
type textarea "**********"
click at [400, 590] on textarea at bounding box center [427, 575] width 332 height 71
click at [321, 213] on input "text" at bounding box center [434, 212] width 347 height 32
type input "**"
click at [129, 132] on link "Hang Up" at bounding box center [118, 145] width 236 height 44
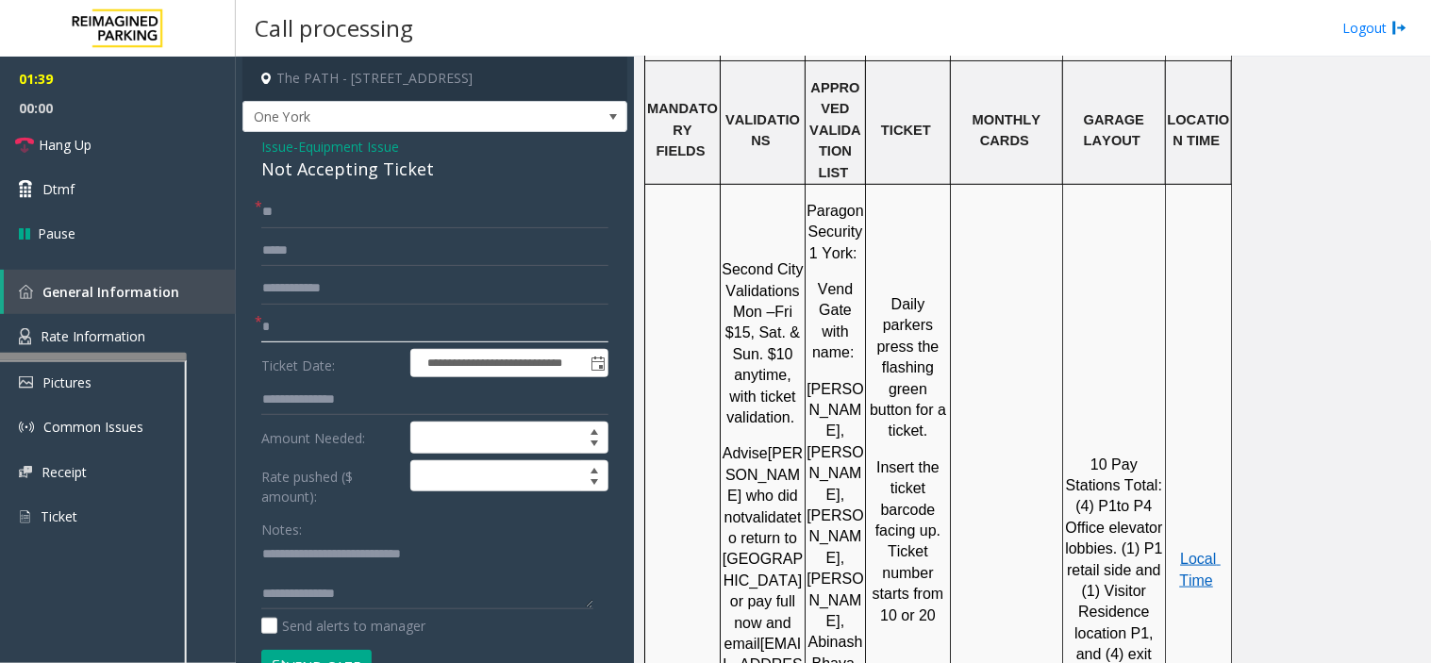
click at [330, 340] on input "*" at bounding box center [434, 327] width 347 height 32
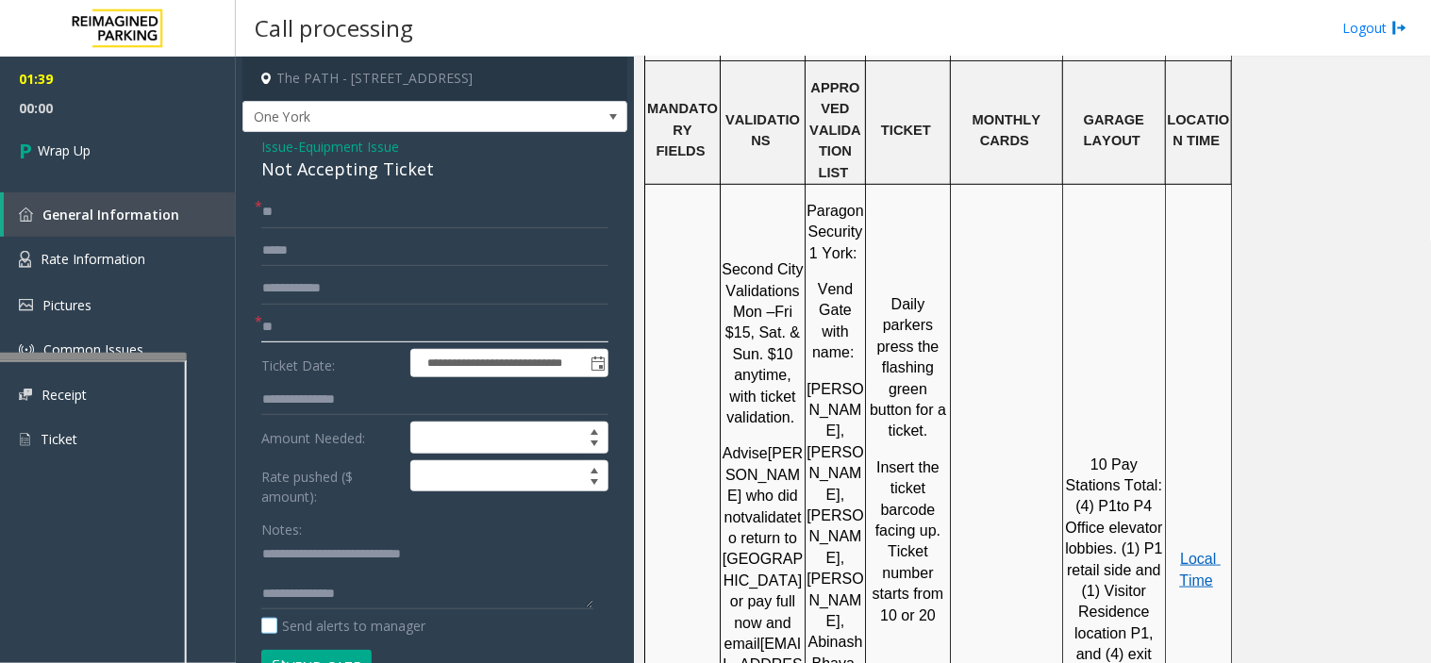
type input "**"
click at [359, 616] on label "Send alerts to manager" at bounding box center [343, 626] width 164 height 20
click at [401, 582] on textarea at bounding box center [427, 575] width 332 height 71
click at [392, 595] on textarea at bounding box center [427, 575] width 332 height 71
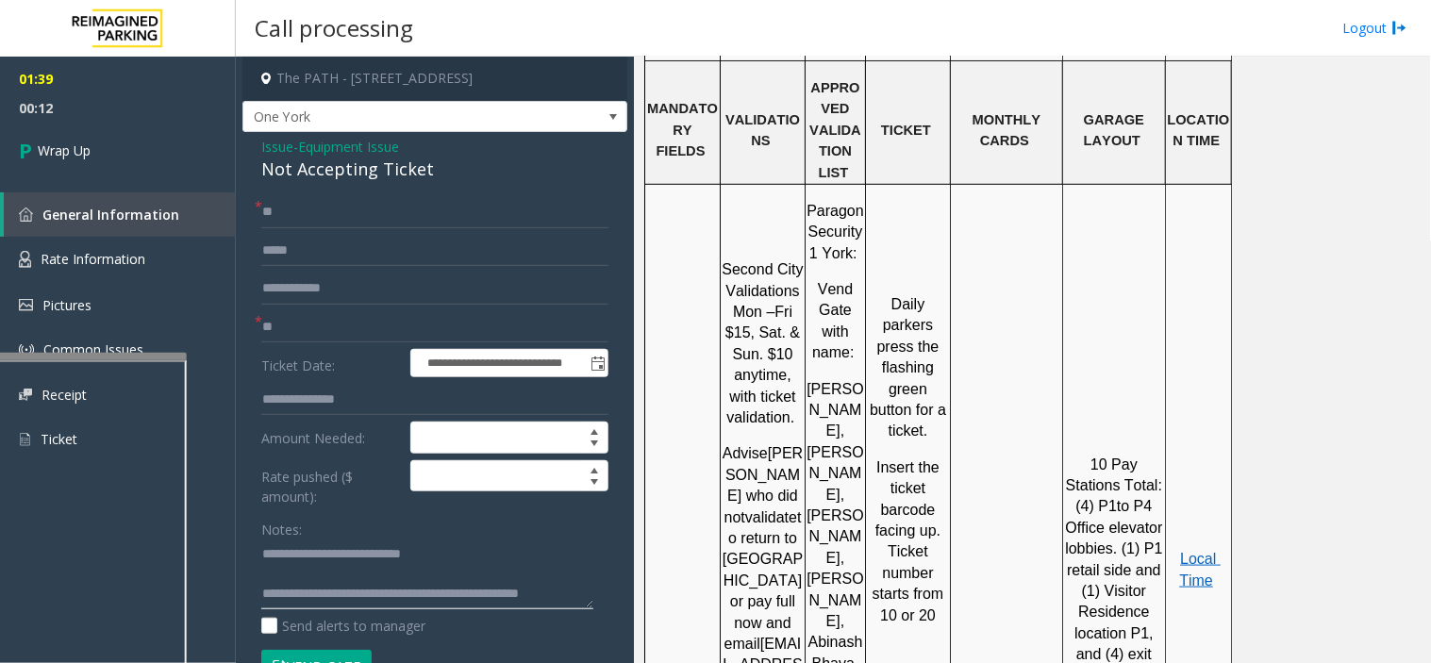
scroll to position [13, 0]
click at [551, 600] on textarea at bounding box center [427, 575] width 332 height 71
drag, startPoint x: 392, startPoint y: 595, endPoint x: 379, endPoint y: 611, distance: 20.8
click at [379, 611] on div "Notes: Send alerts to manager" at bounding box center [434, 575] width 347 height 124
click at [389, 600] on textarea at bounding box center [427, 575] width 332 height 71
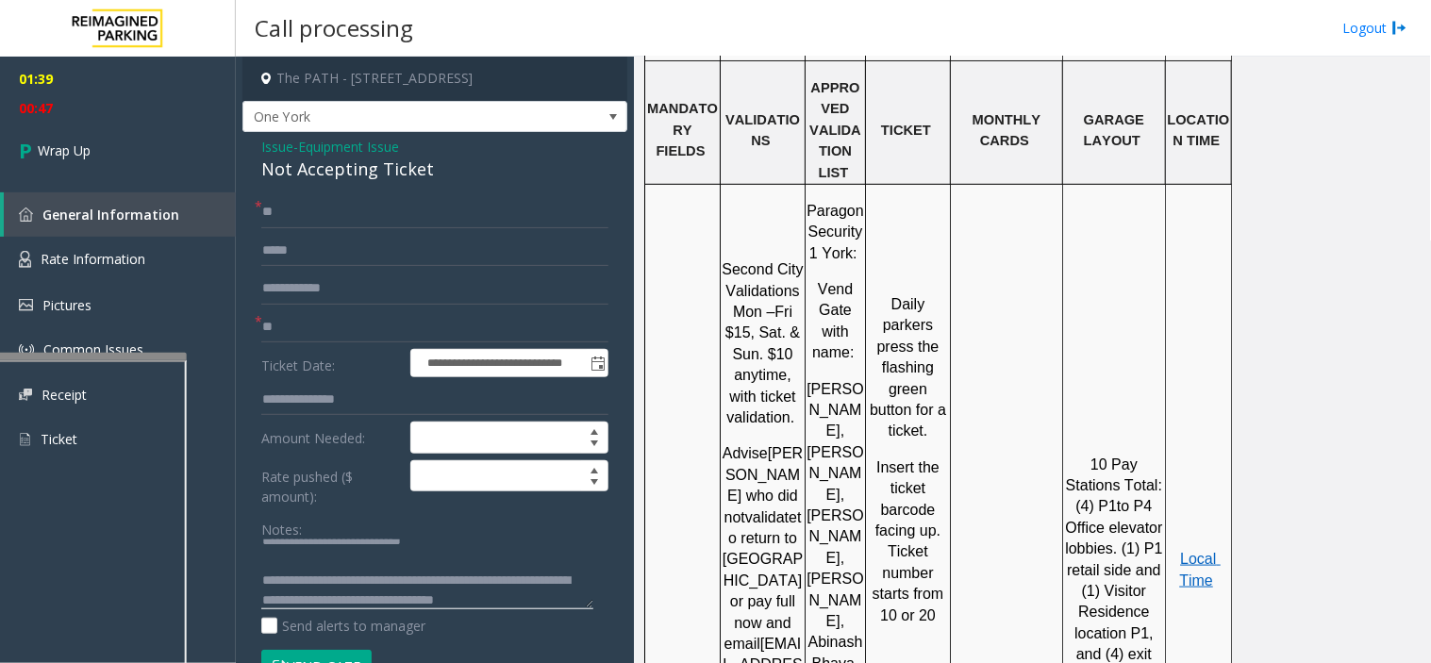
type textarea "**********"
click at [275, 332] on input "**" at bounding box center [434, 327] width 347 height 32
drag, startPoint x: 277, startPoint y: 332, endPoint x: 256, endPoint y: 332, distance: 21.7
click at [256, 332] on div "**********" at bounding box center [434, 591] width 375 height 791
type input "**"
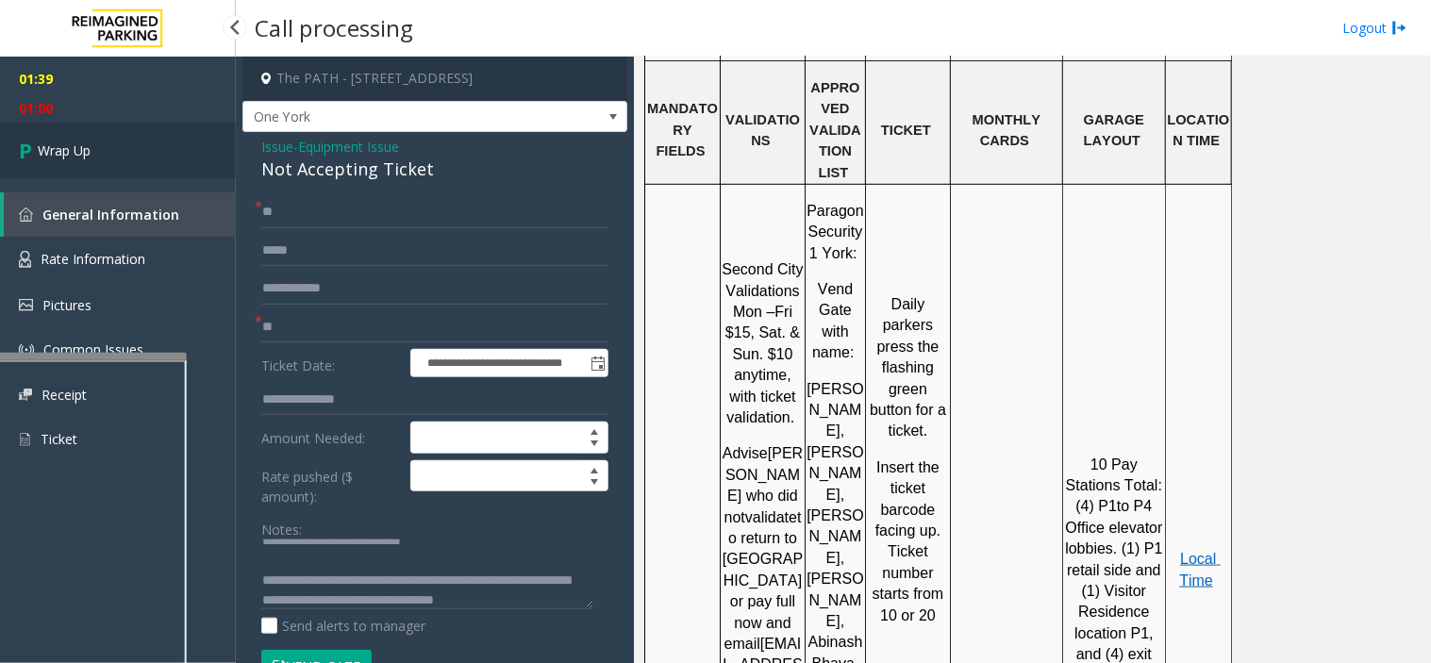
click at [114, 139] on link "Wrap Up" at bounding box center [118, 151] width 236 height 56
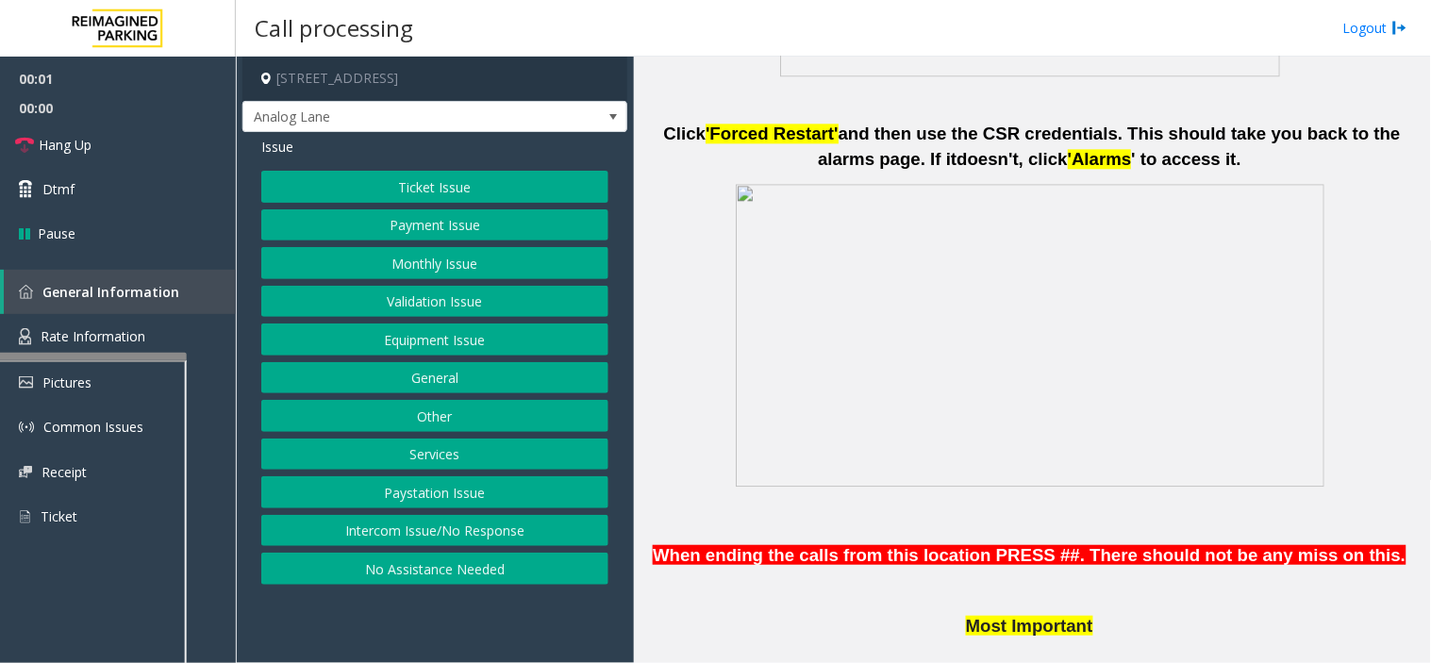
scroll to position [1257, 0]
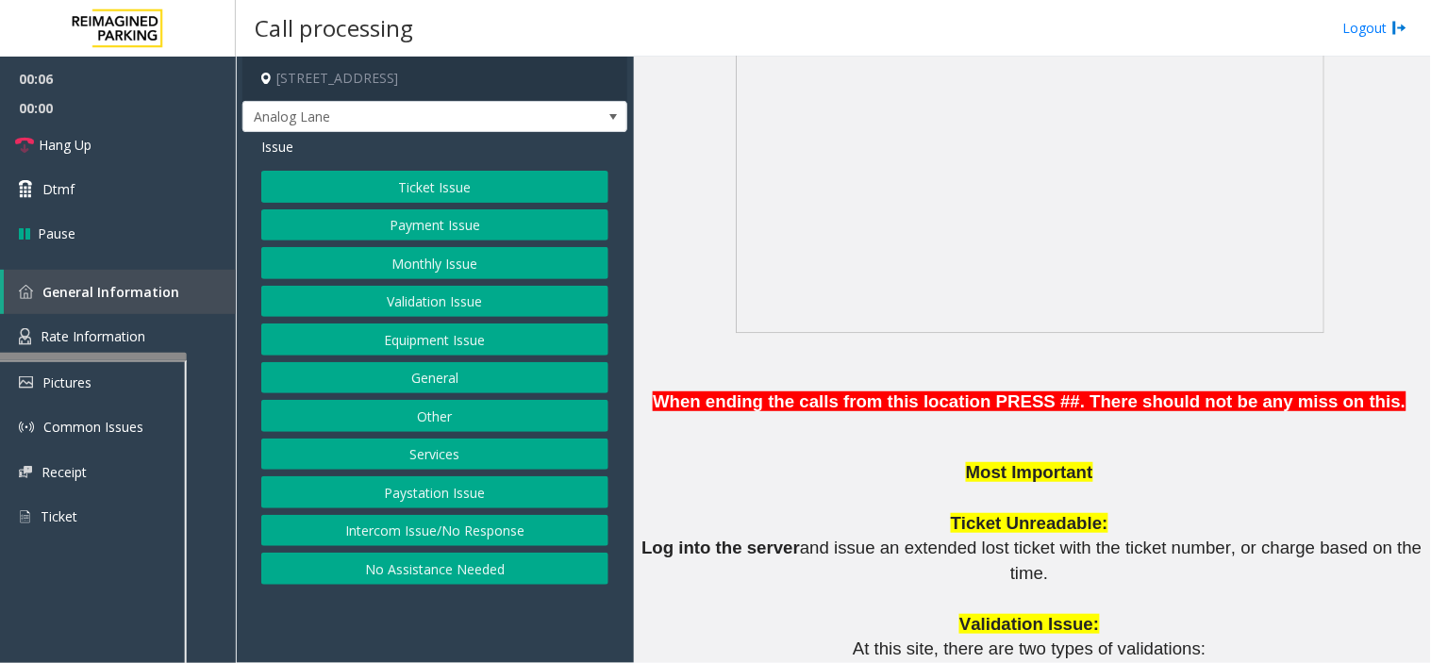
click at [487, 524] on button "Intercom Issue/No Response" at bounding box center [434, 531] width 347 height 32
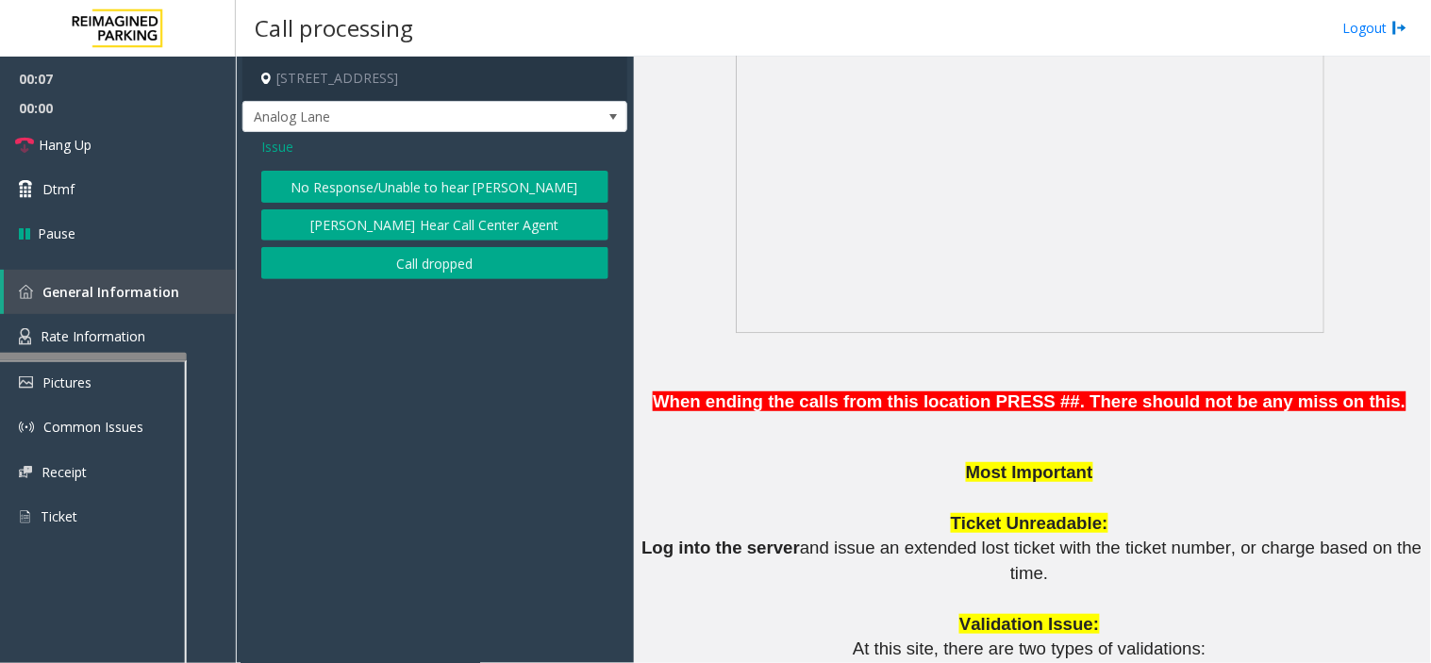
click at [416, 196] on button "No Response/Unable to hear [PERSON_NAME]" at bounding box center [434, 187] width 347 height 32
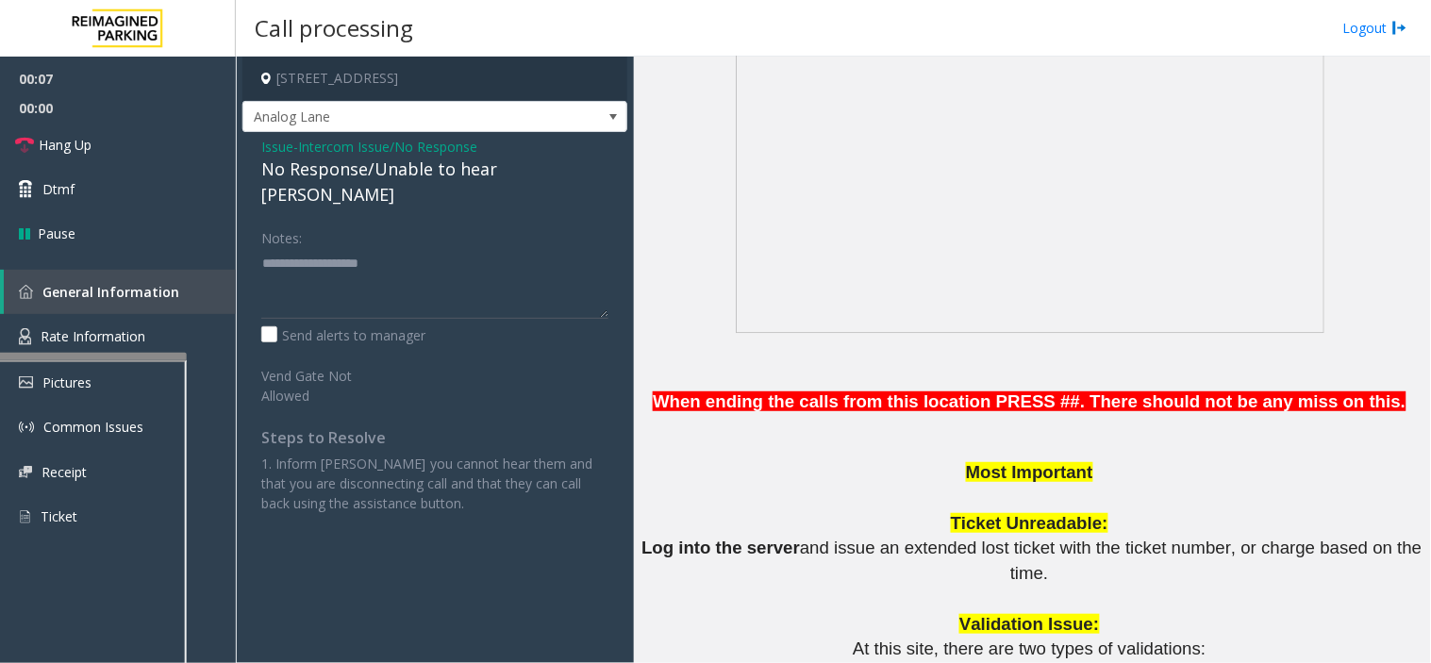
click at [398, 183] on div "Issue - Intercom Issue/No Response No Response/Unable to hear [PERSON_NAME] Not…" at bounding box center [434, 332] width 385 height 400
click at [394, 181] on div "No Response/Unable to hear [PERSON_NAME]" at bounding box center [434, 182] width 347 height 51
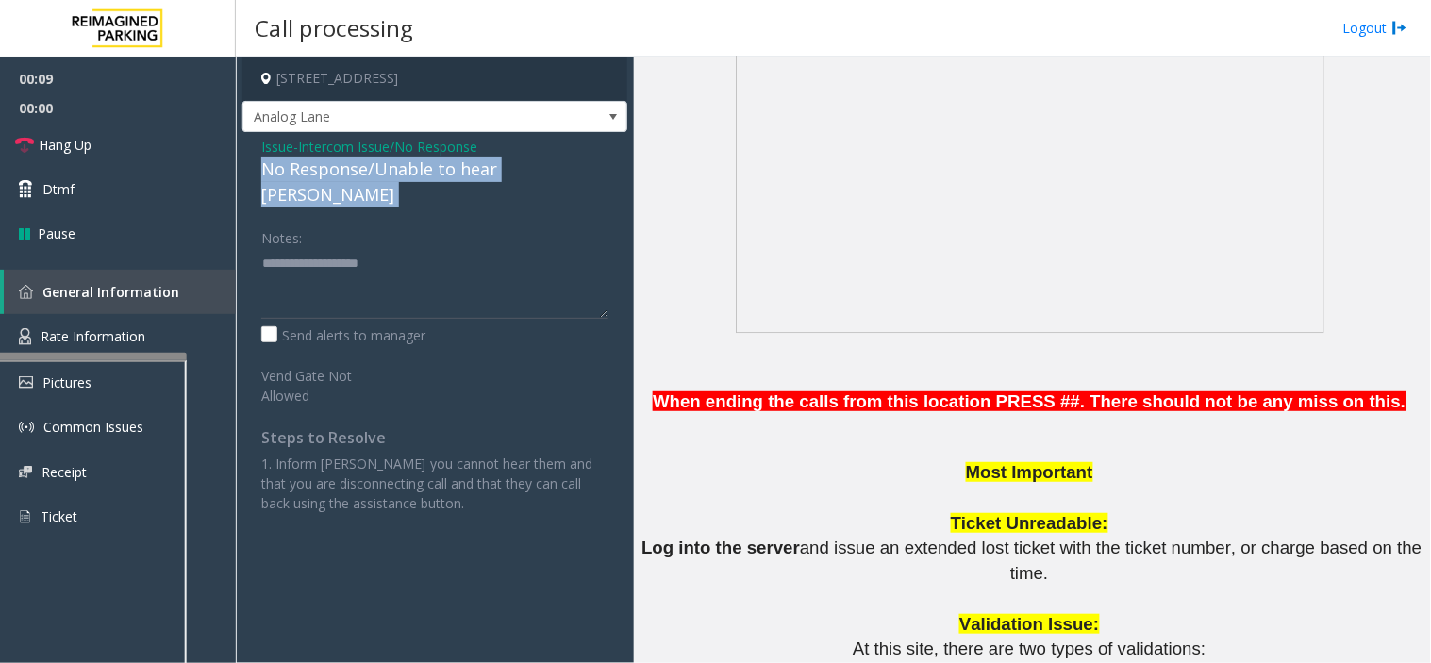
click at [394, 181] on div "No Response/Unable to hear [PERSON_NAME]" at bounding box center [434, 182] width 347 height 51
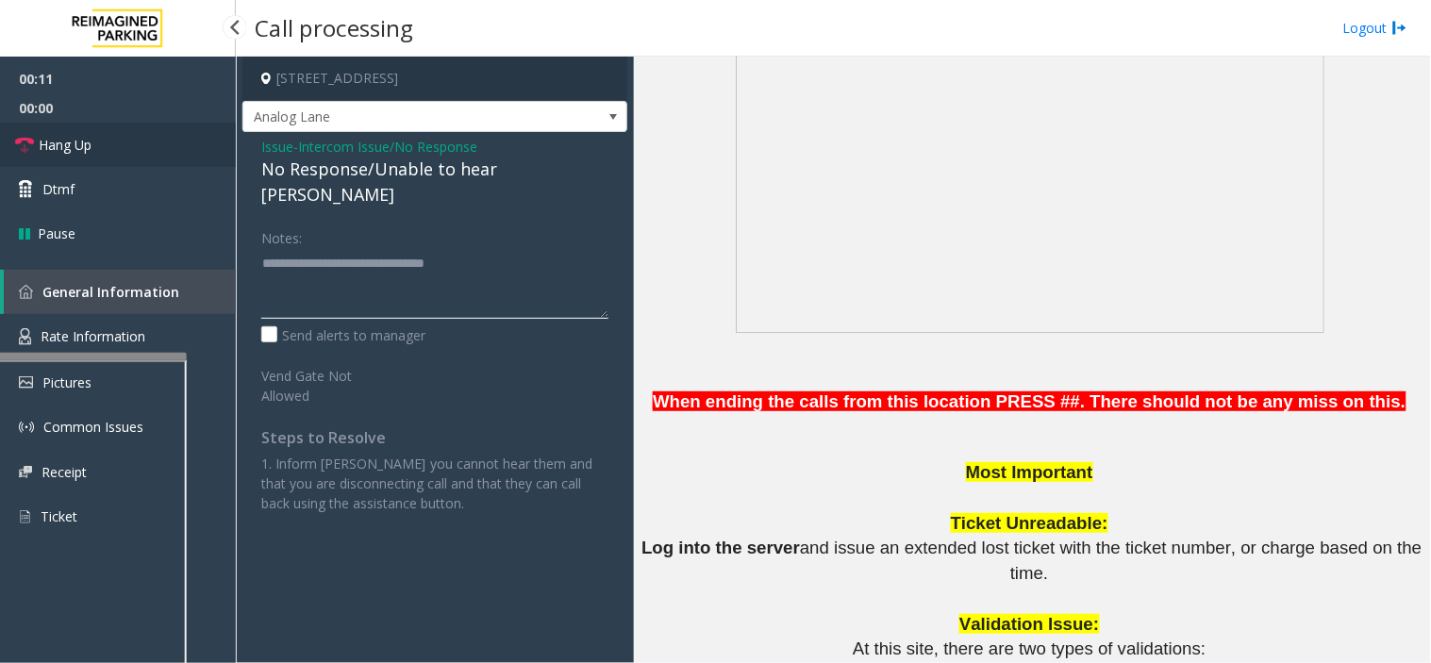
type textarea "**********"
click at [129, 153] on link "Hang Up" at bounding box center [118, 145] width 236 height 44
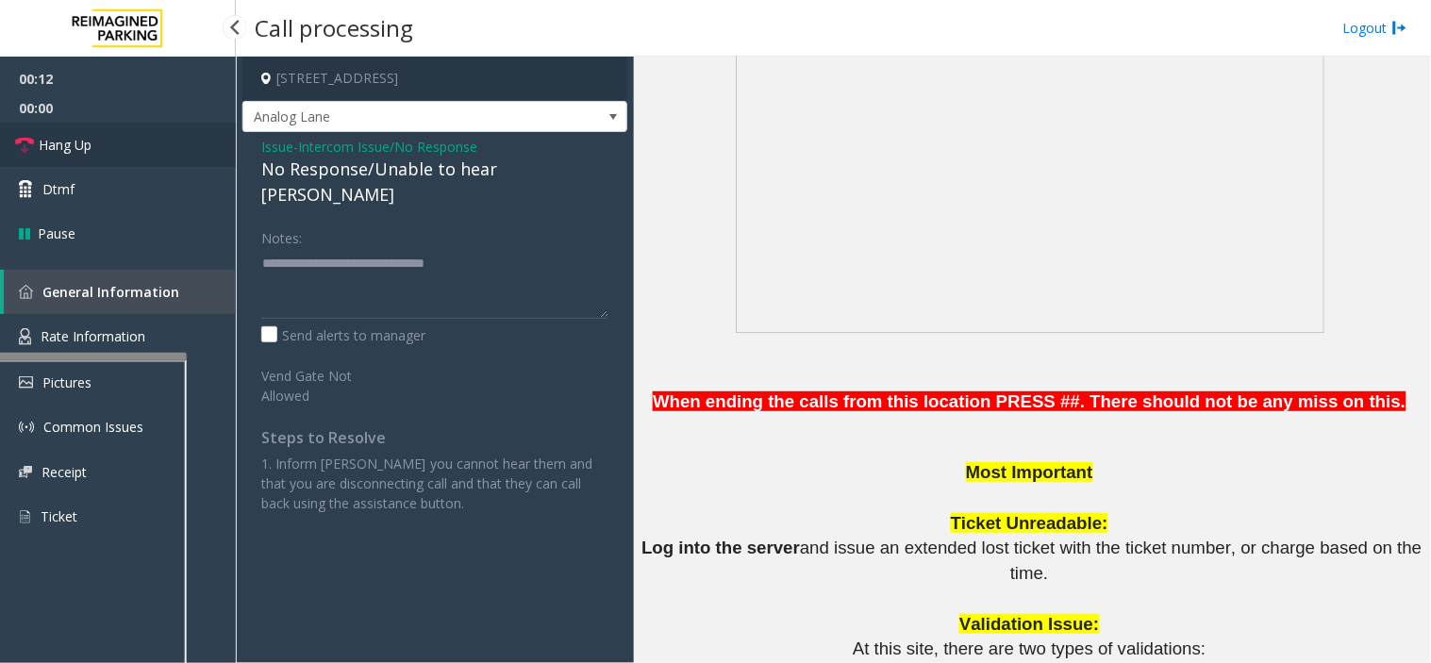
click at [129, 153] on link "Hang Up" at bounding box center [118, 145] width 236 height 44
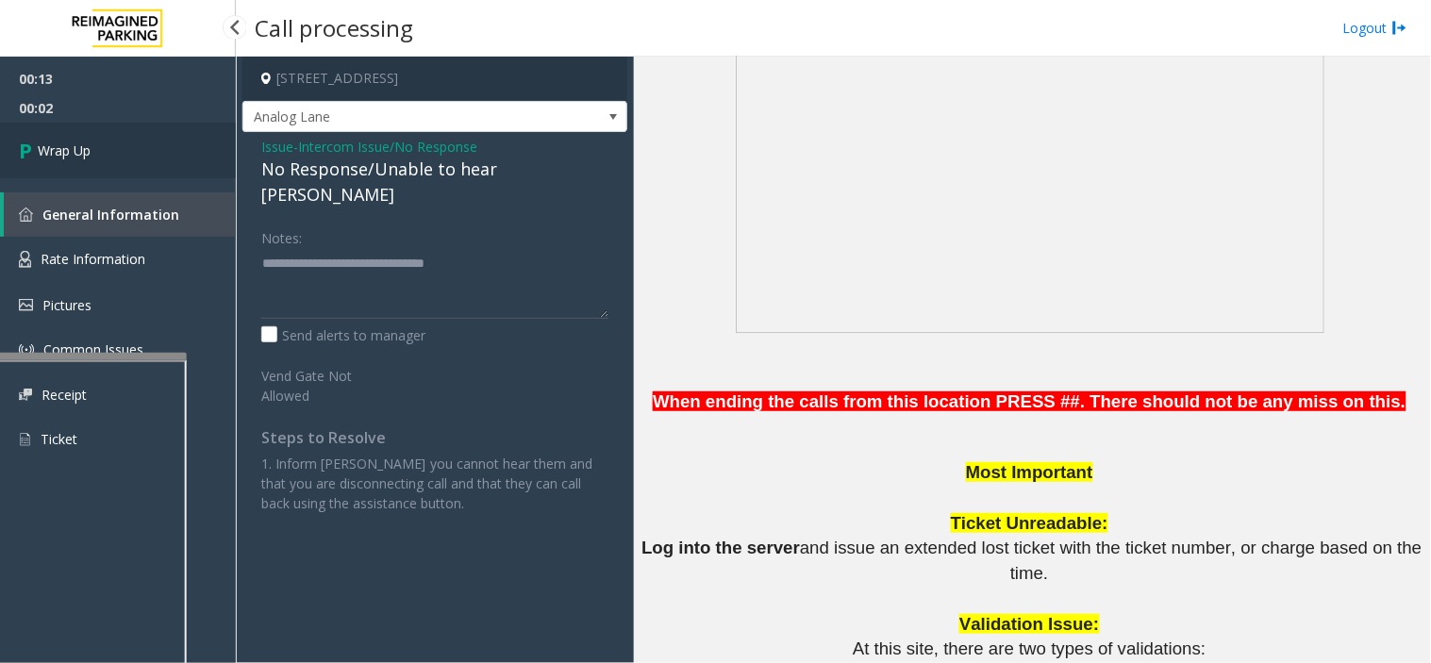
click at [92, 163] on link "Wrap Up" at bounding box center [118, 151] width 236 height 56
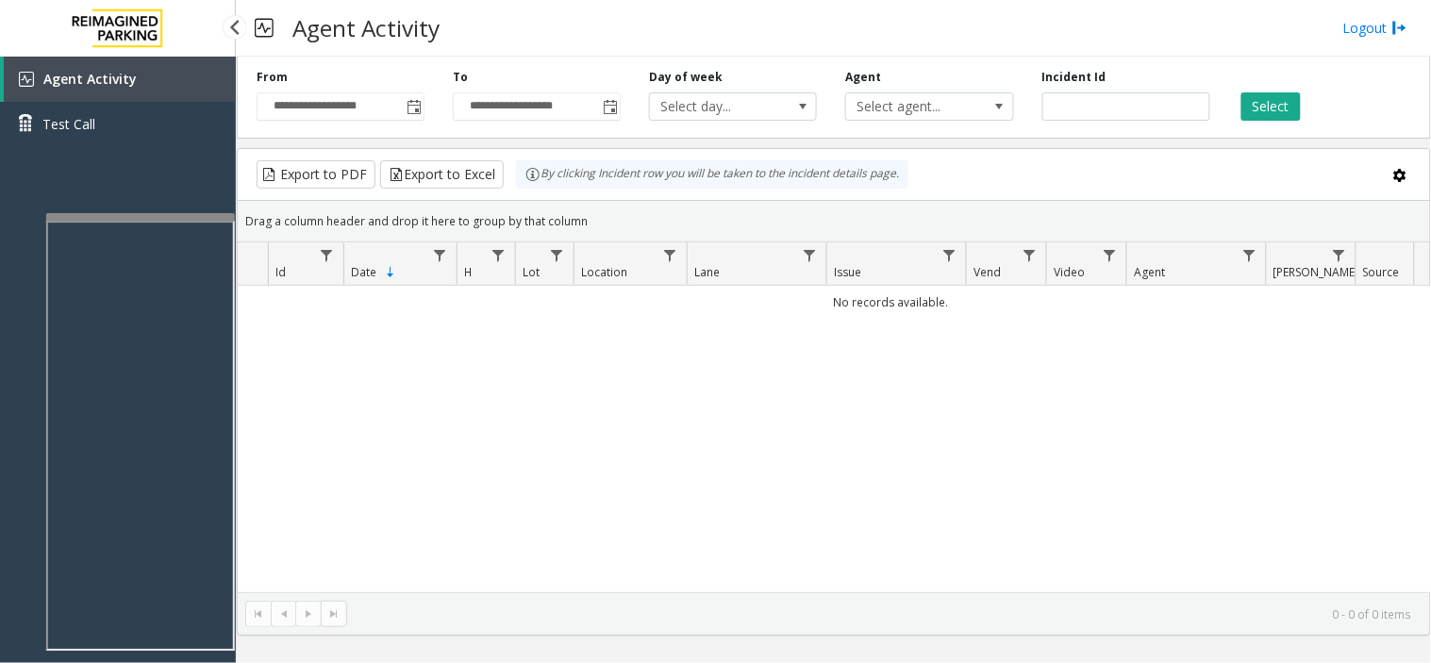
click at [190, 215] on div at bounding box center [140, 217] width 189 height 8
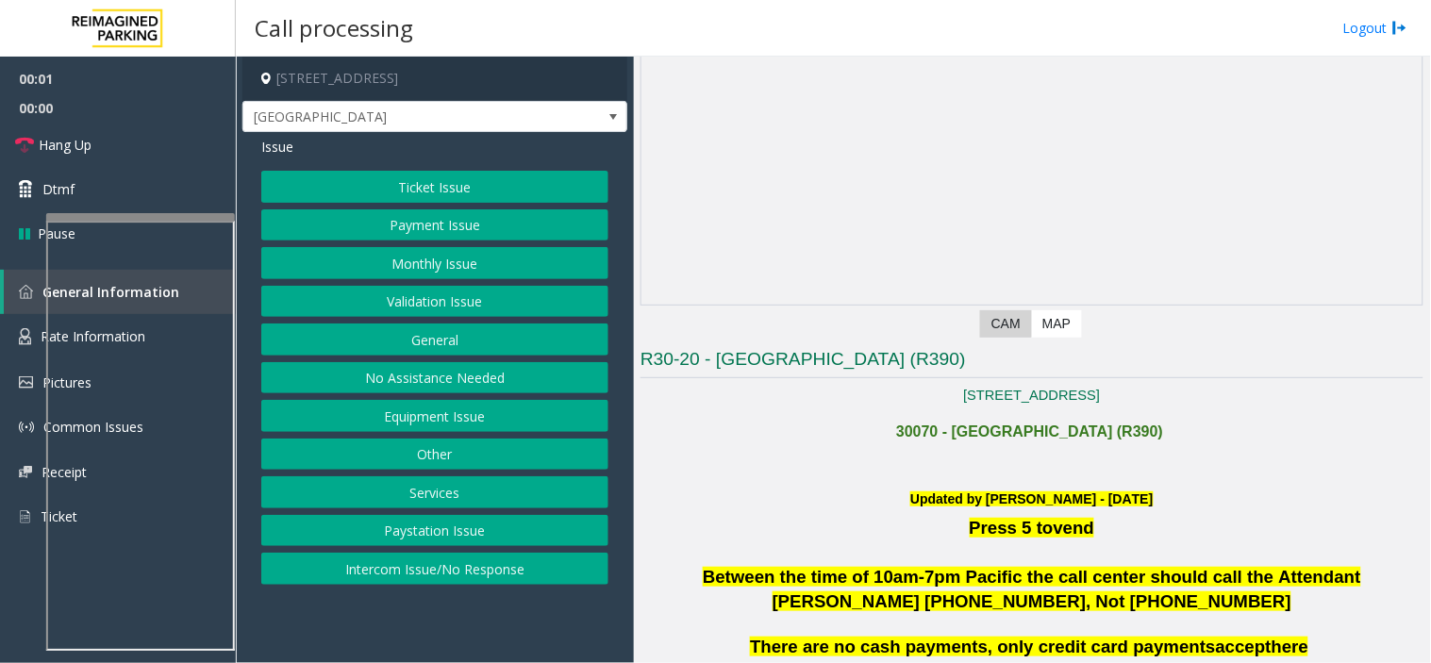
scroll to position [209, 0]
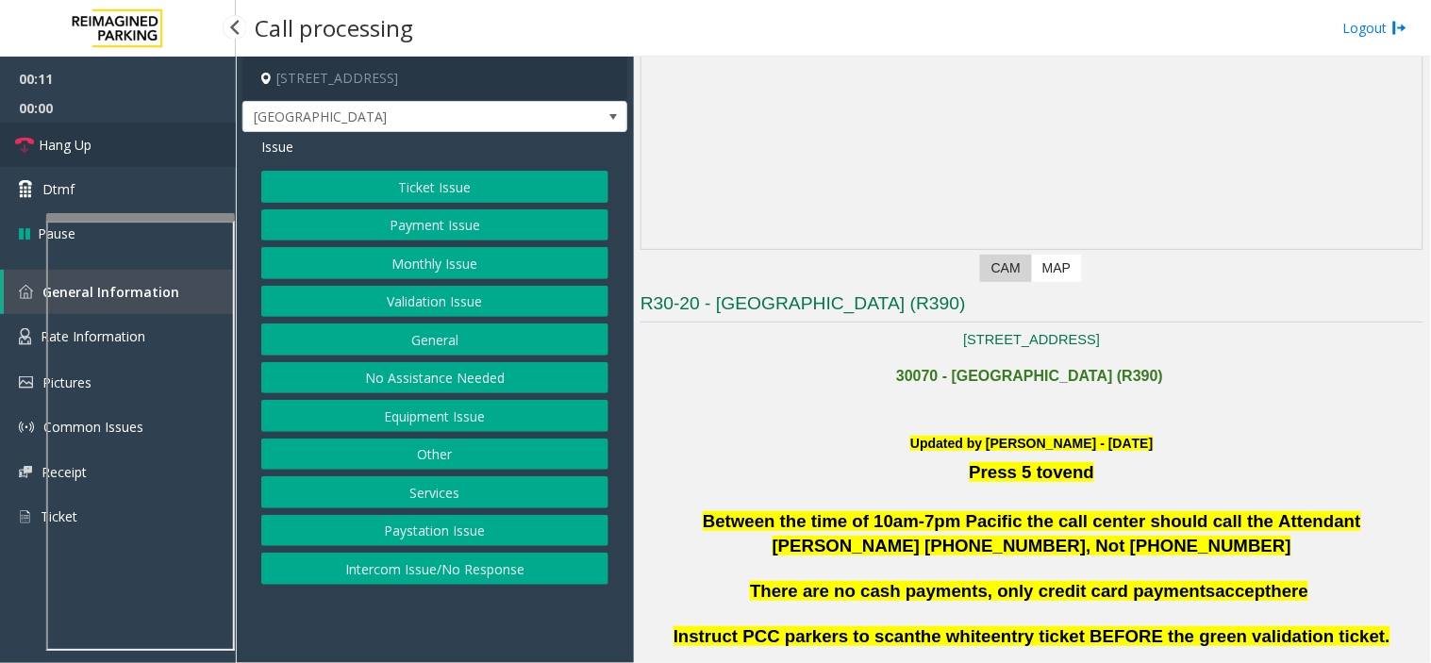
click at [68, 149] on span "Hang Up" at bounding box center [65, 145] width 53 height 20
click at [394, 580] on button "Intercom Issue/No Response" at bounding box center [434, 569] width 347 height 32
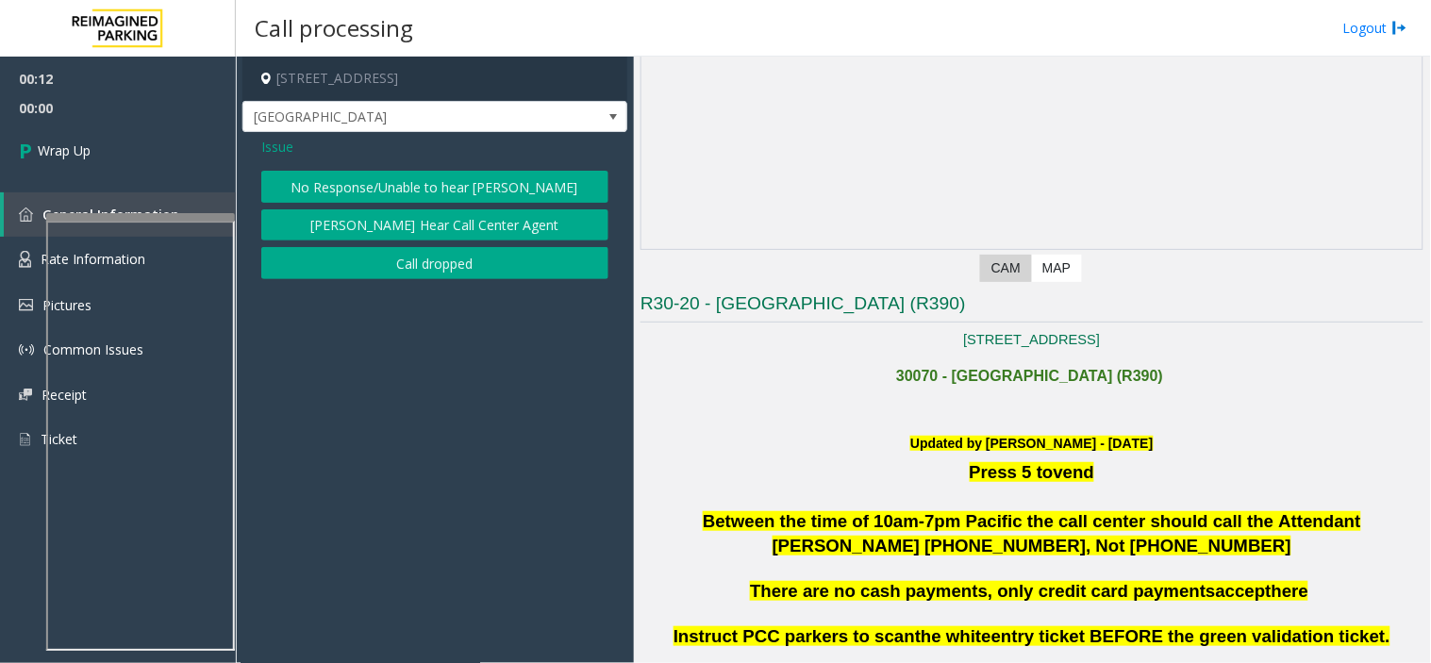
click at [423, 181] on button "No Response/Unable to hear [PERSON_NAME]" at bounding box center [434, 187] width 347 height 32
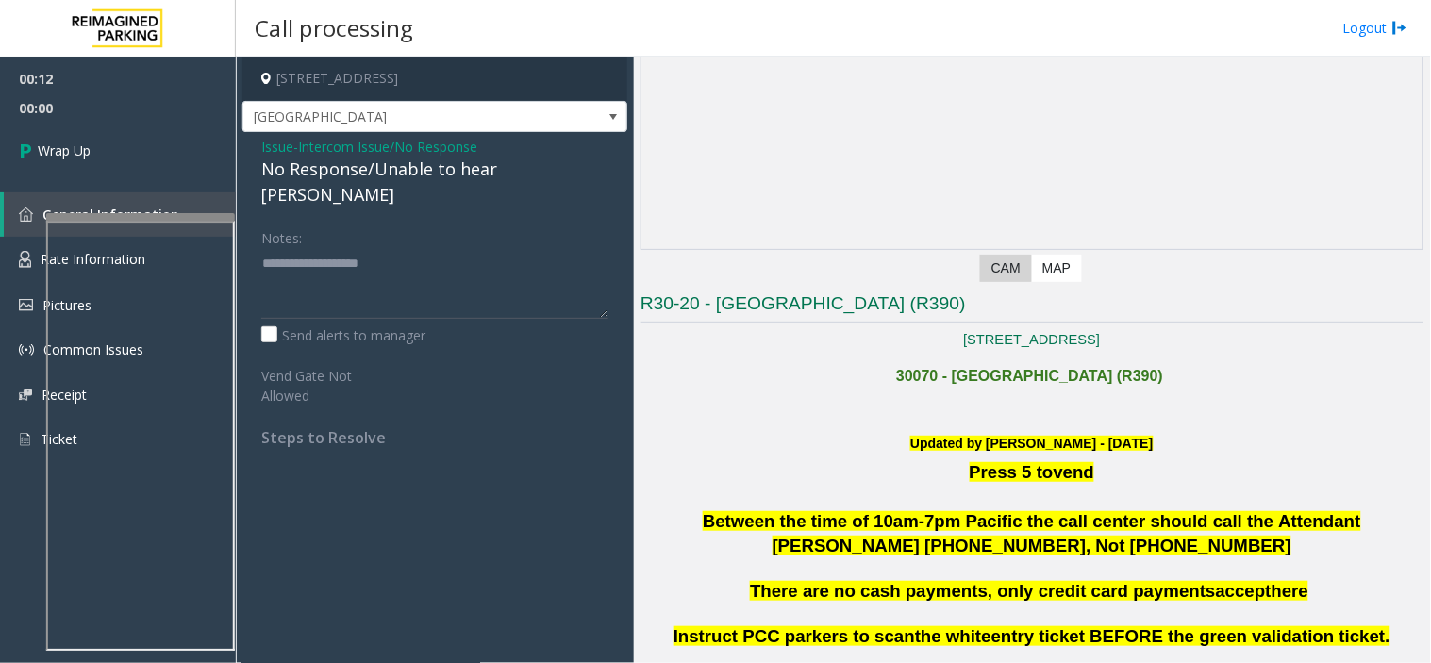
click at [404, 167] on div "No Response/Unable to hear [PERSON_NAME]" at bounding box center [434, 182] width 347 height 51
type textarea "**********"
click at [53, 136] on link "Wrap Up" at bounding box center [118, 151] width 236 height 56
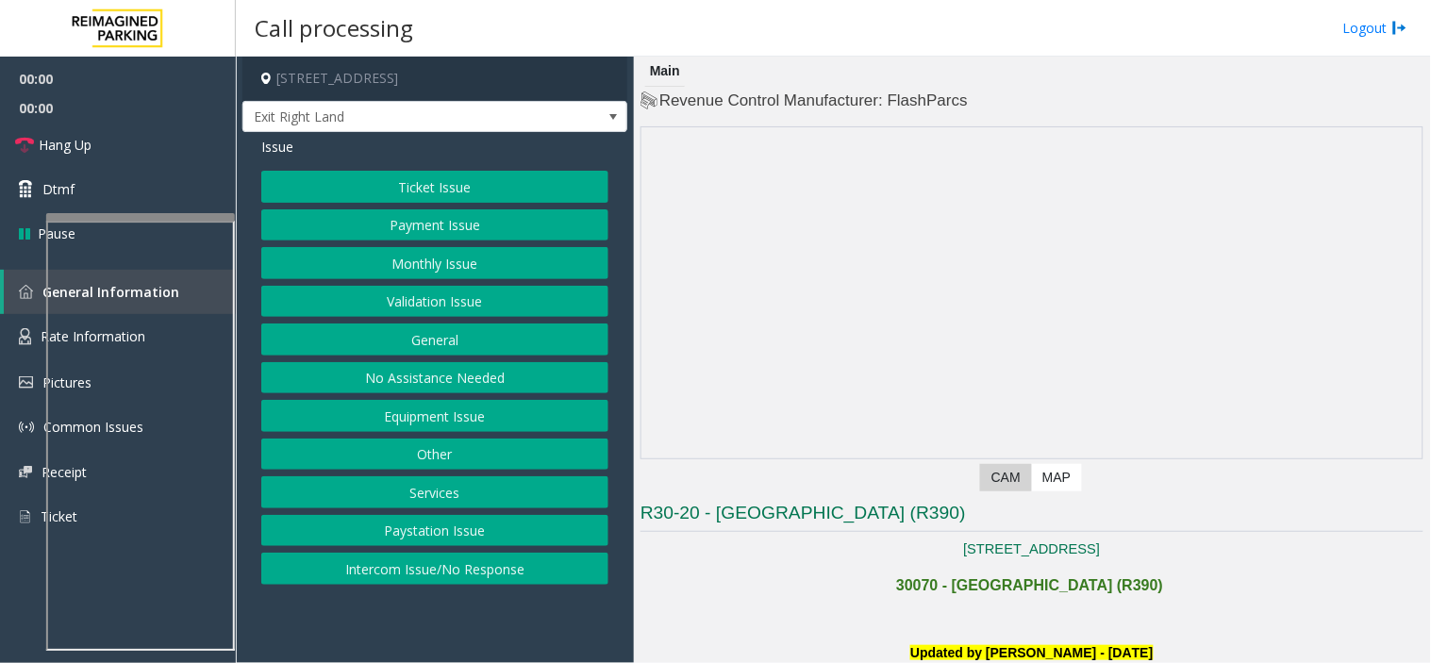
scroll to position [105, 0]
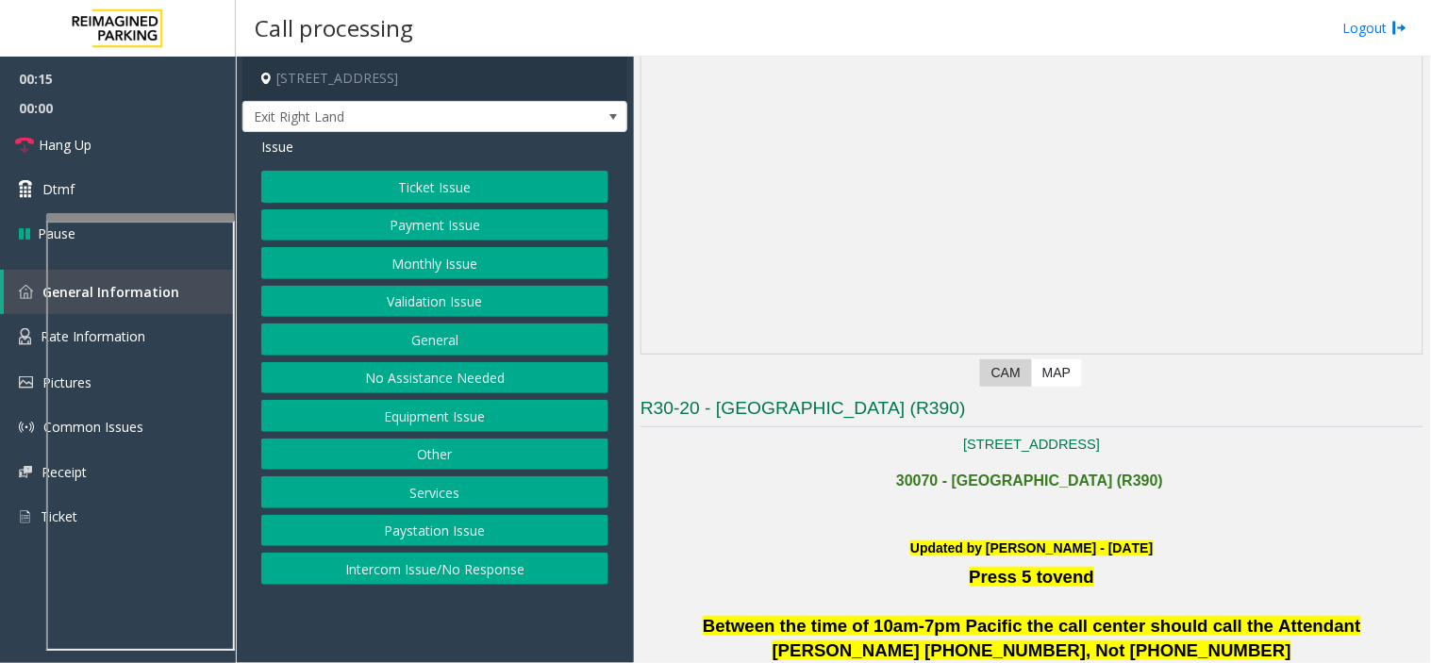
click at [462, 422] on button "Equipment Issue" at bounding box center [434, 416] width 347 height 32
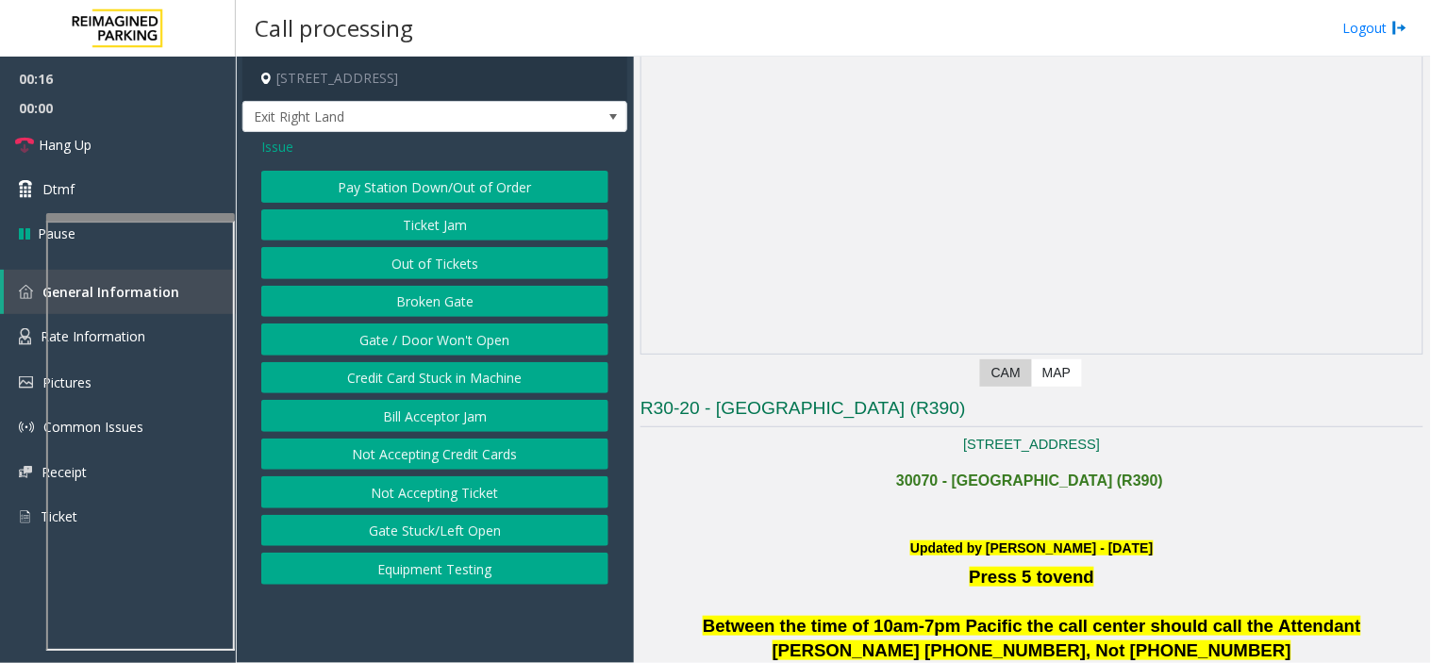
click at [417, 349] on button "Gate / Door Won't Open" at bounding box center [434, 340] width 347 height 32
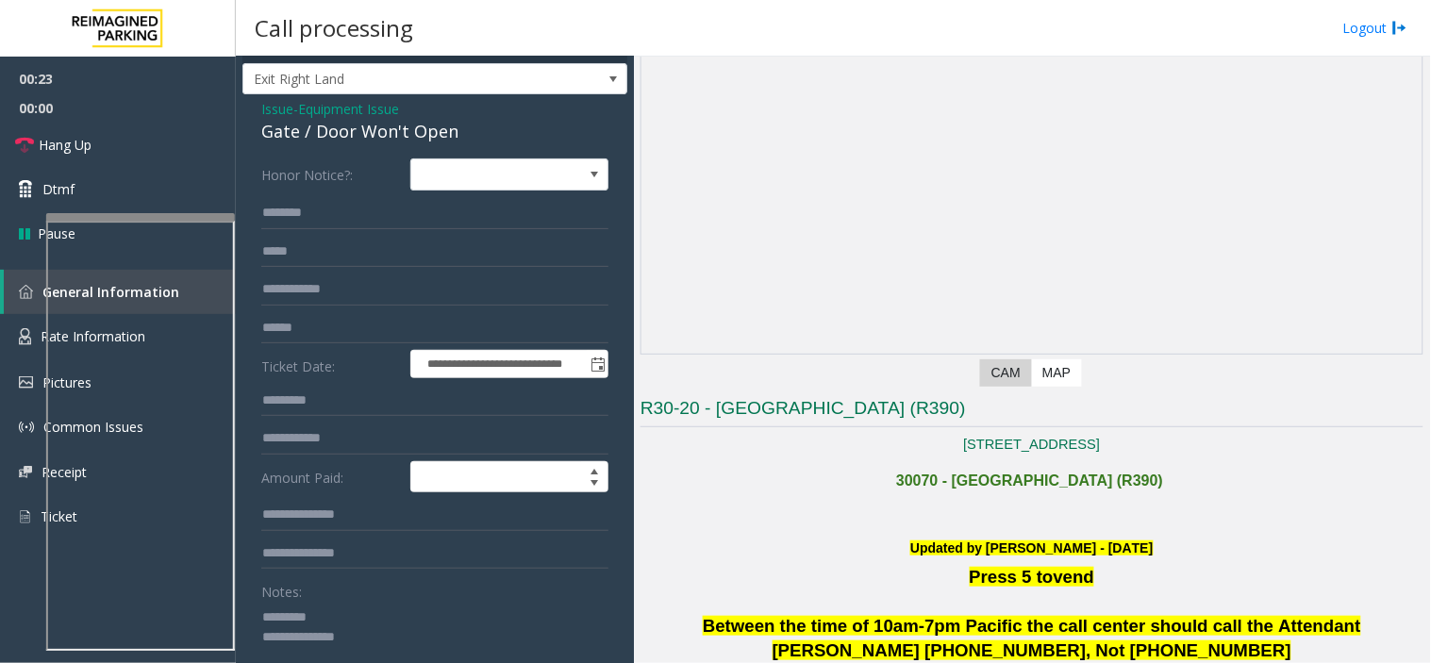
scroll to position [0, 0]
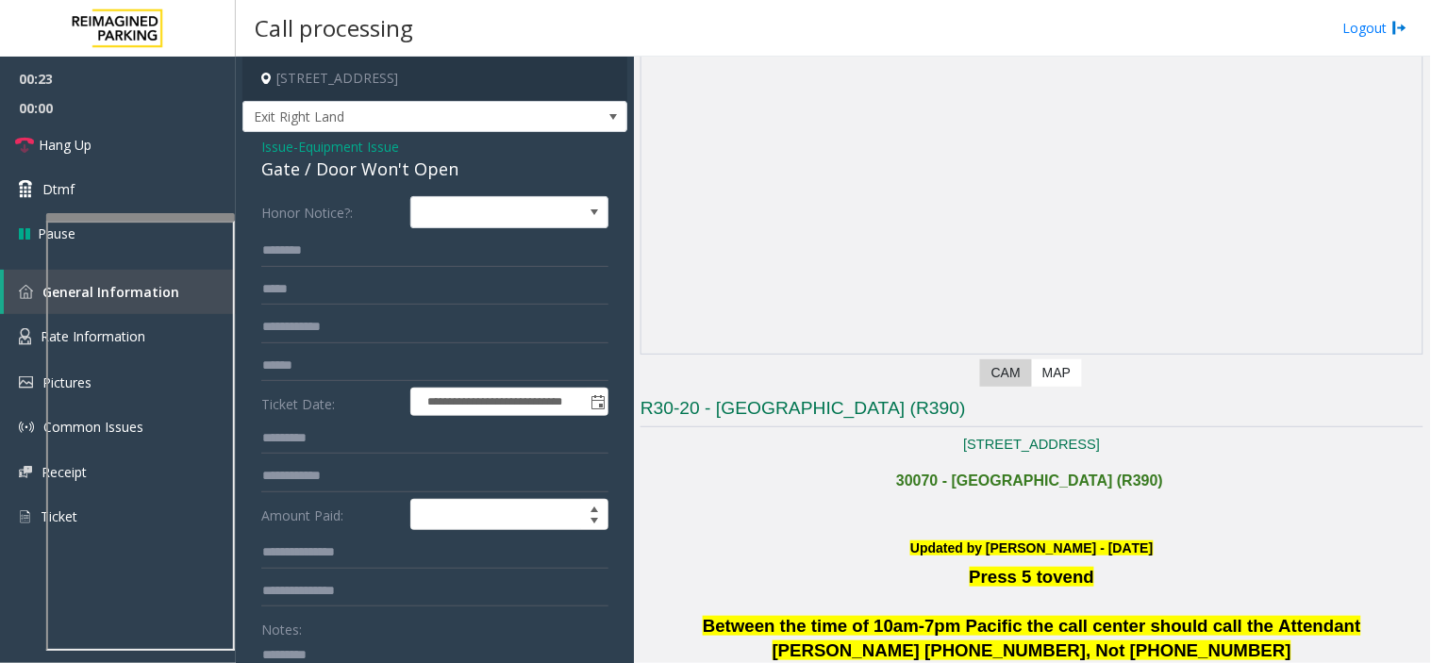
click at [298, 160] on div "Gate / Door Won't Open" at bounding box center [434, 169] width 347 height 25
copy div "Gate / Door Won't Open"
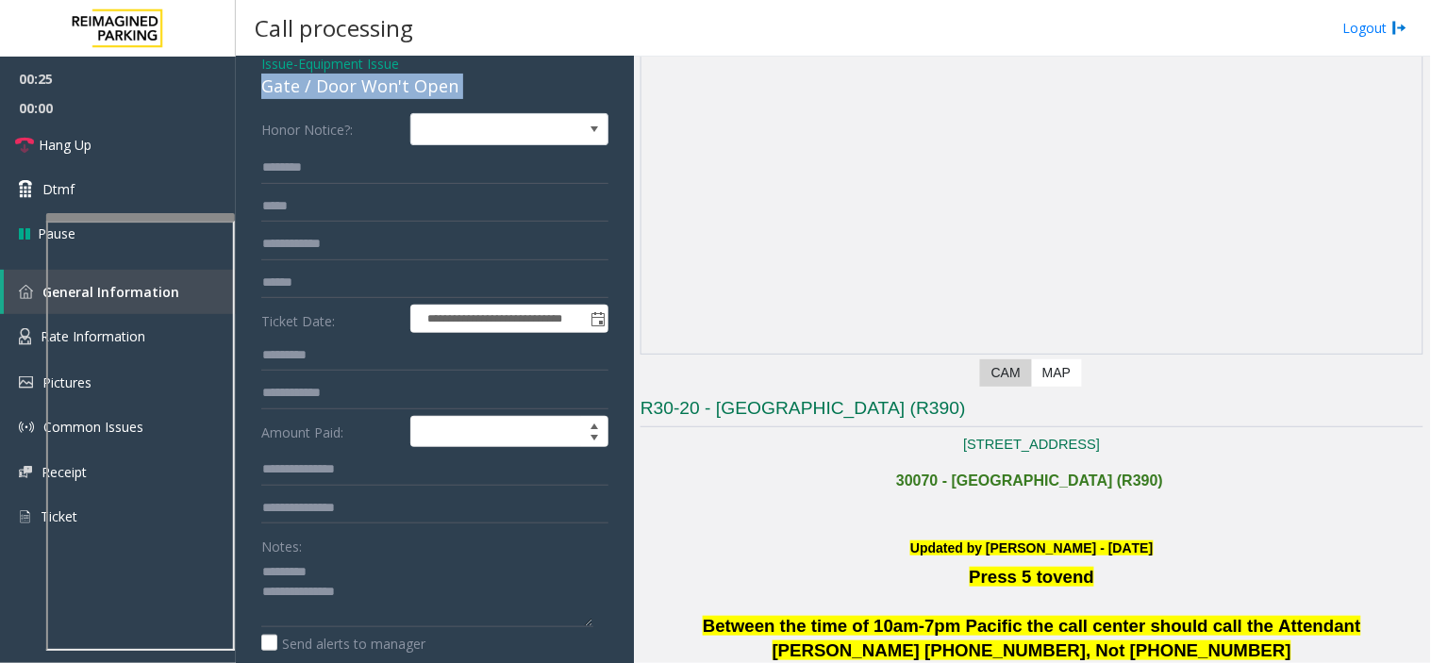
scroll to position [209, 0]
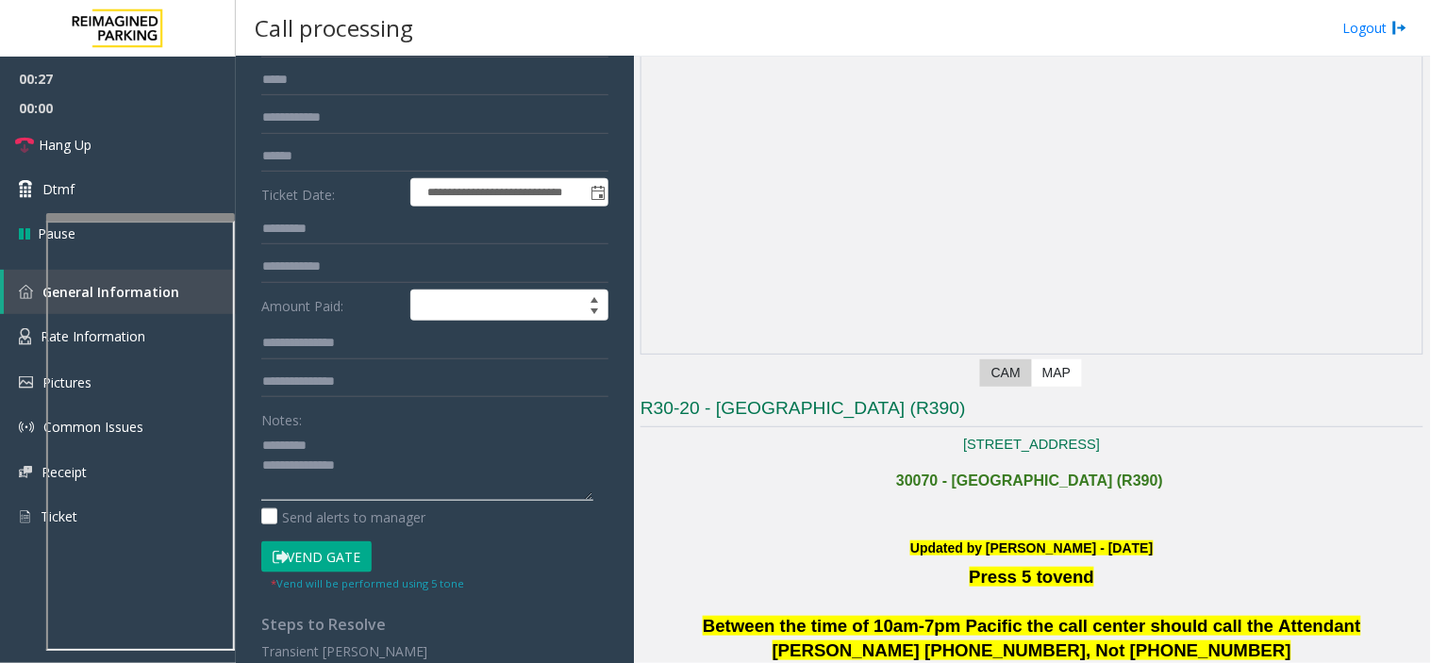
paste textarea "**********"
click at [160, 138] on link "Hang Up" at bounding box center [118, 145] width 236 height 44
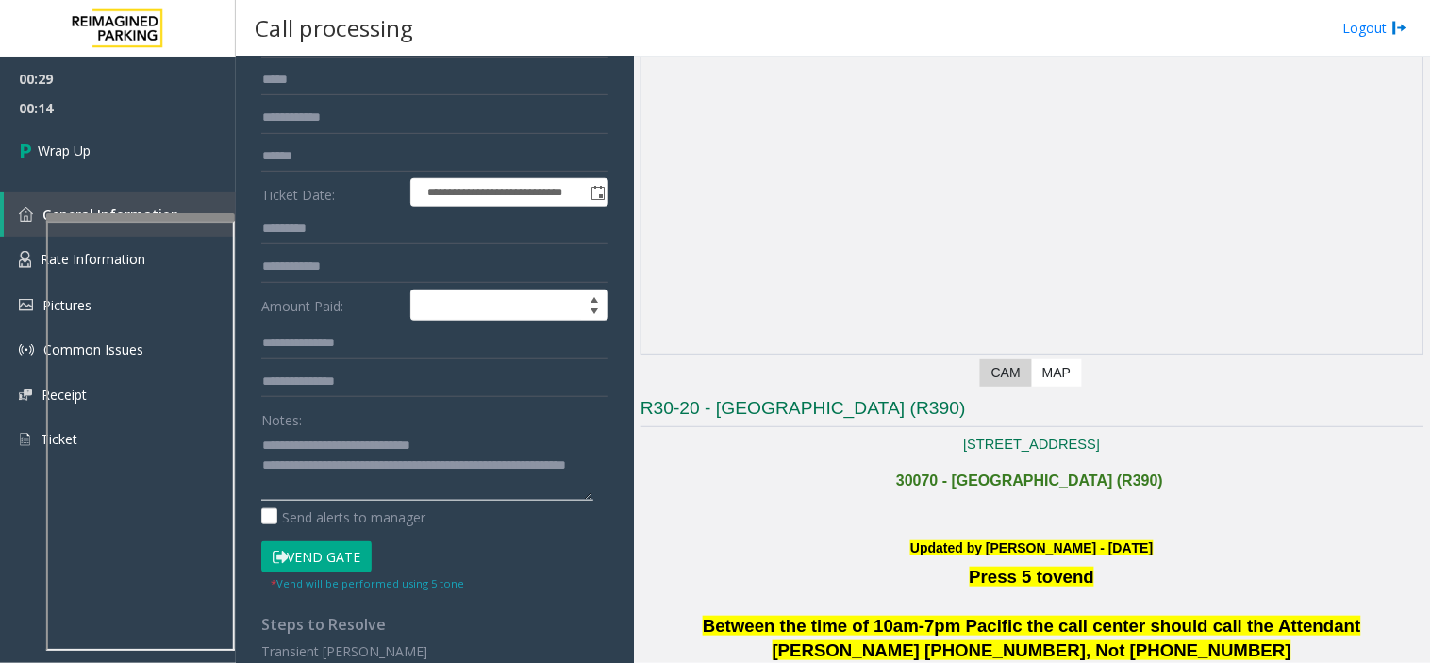
click at [345, 469] on textarea at bounding box center [427, 465] width 332 height 71
drag, startPoint x: 349, startPoint y: 464, endPoint x: 524, endPoint y: 467, distance: 175.5
click at [524, 467] on textarea at bounding box center [427, 465] width 332 height 71
click at [501, 472] on textarea at bounding box center [427, 465] width 332 height 71
paste textarea "**********"
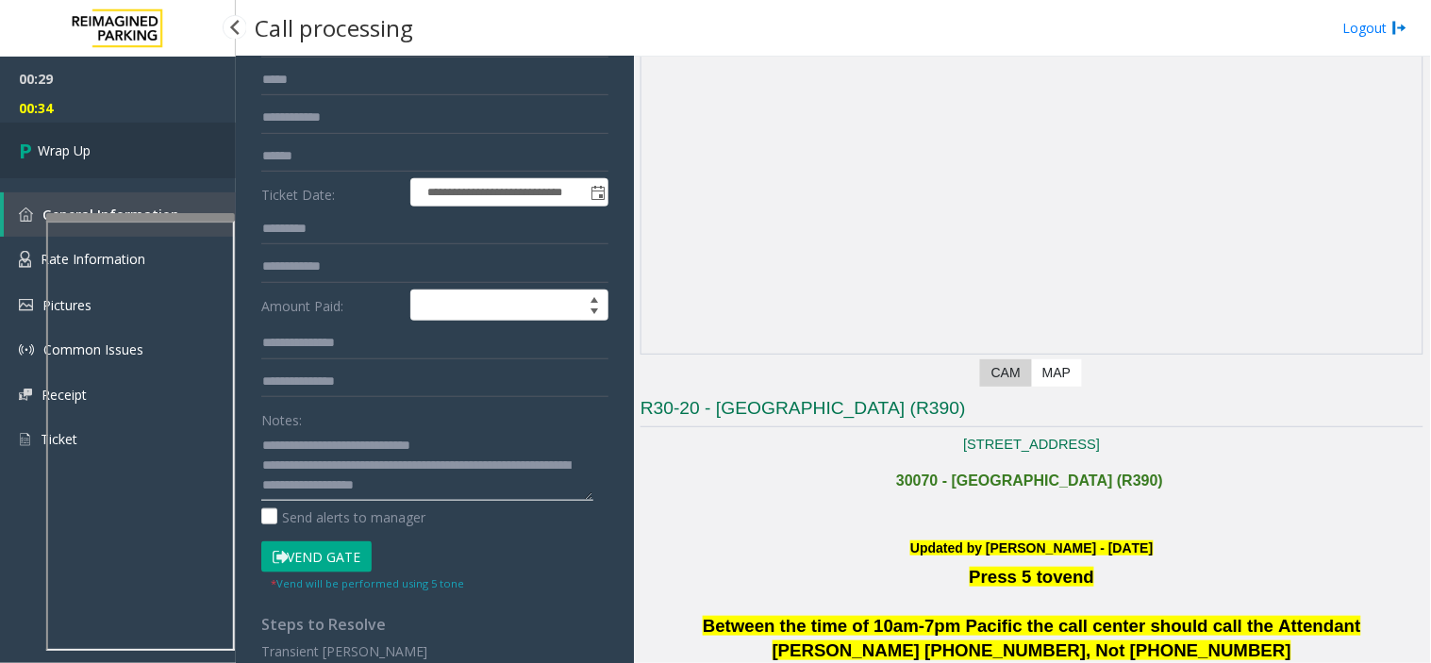
type textarea "**********"
click at [96, 157] on link "Wrap Up" at bounding box center [118, 151] width 236 height 56
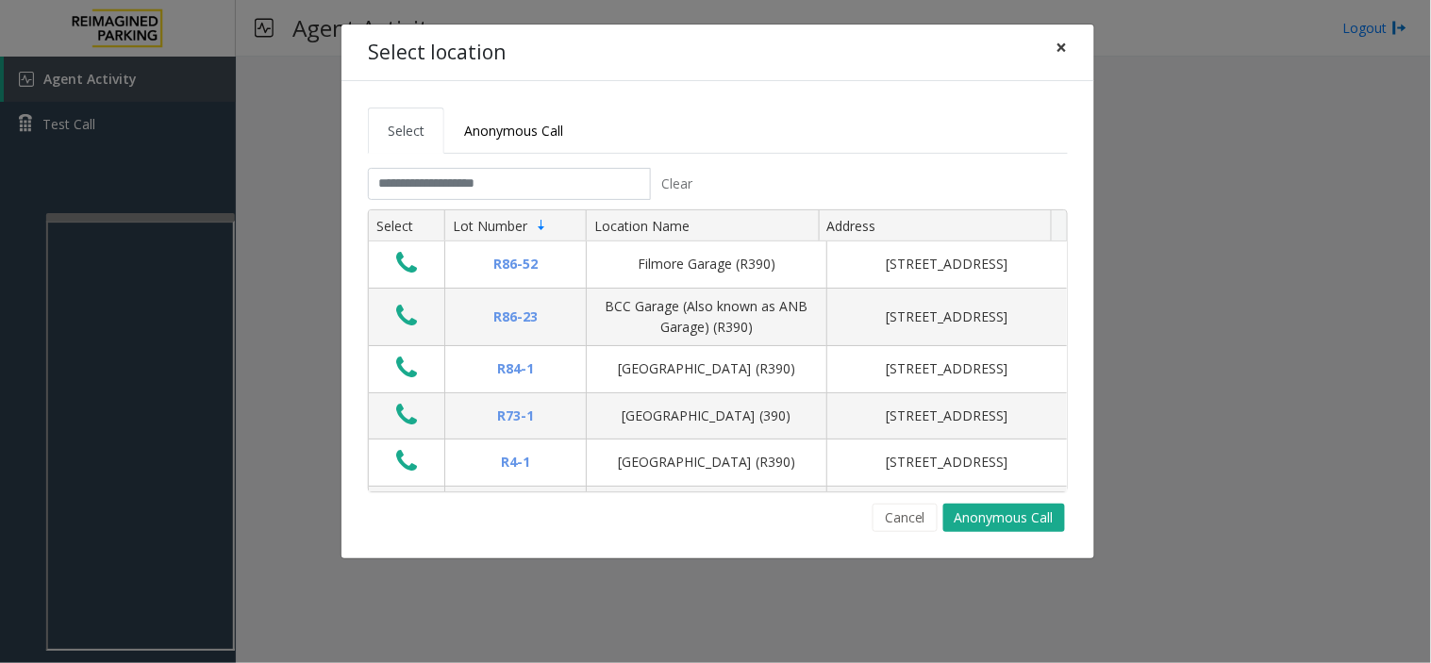
click at [1058, 52] on span "×" at bounding box center [1061, 47] width 11 height 26
click at [1056, 36] on span "×" at bounding box center [1061, 47] width 11 height 26
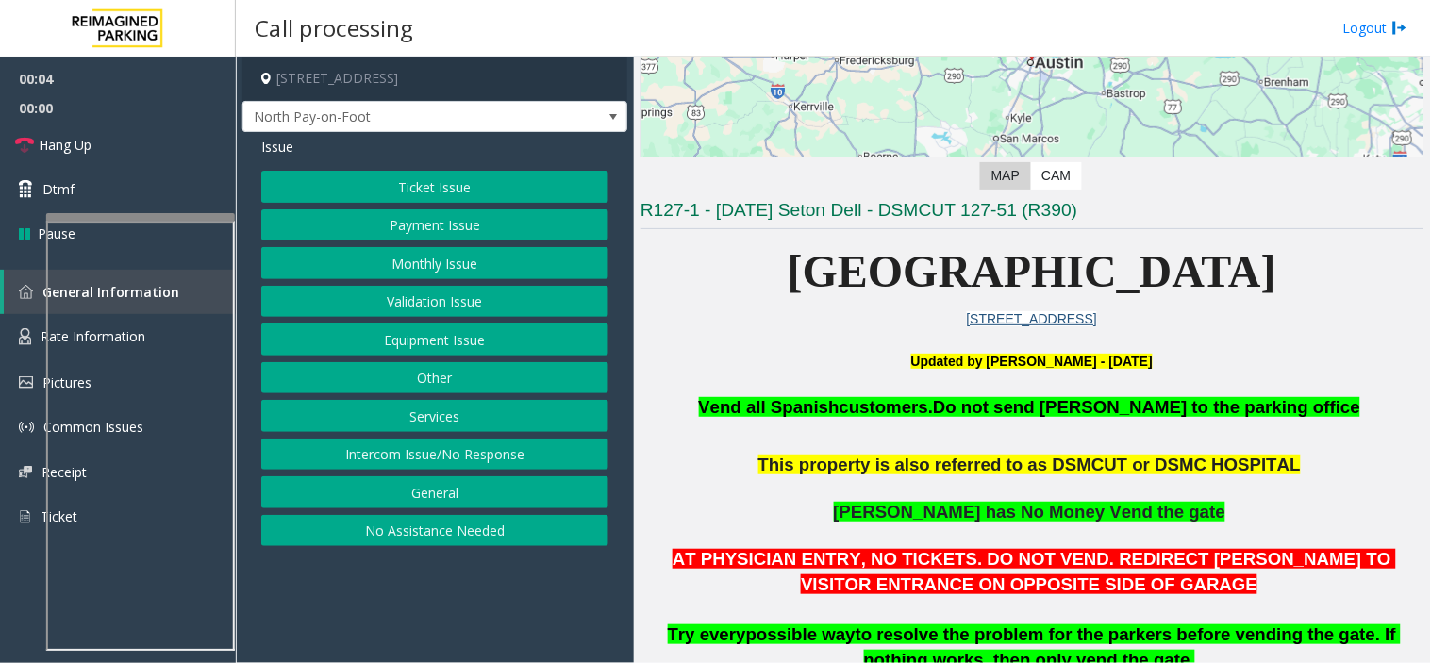
scroll to position [314, 0]
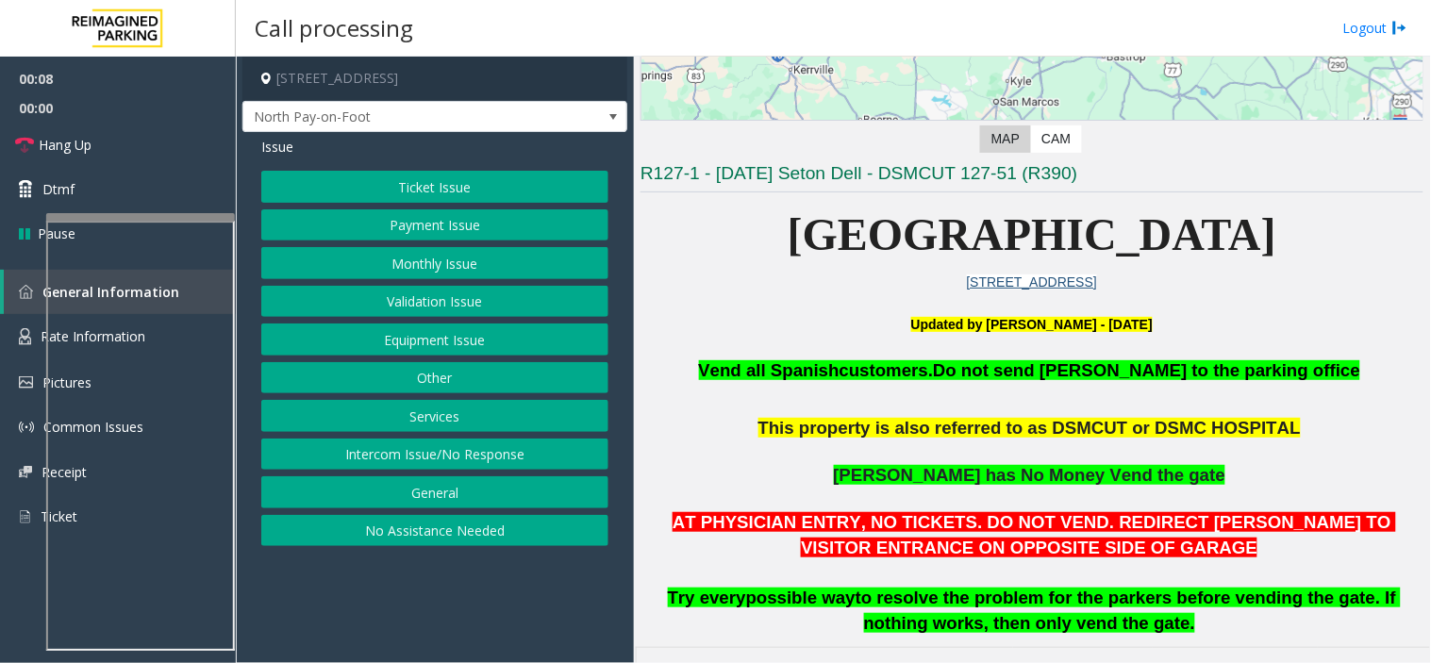
click at [513, 470] on button "Intercom Issue/No Response" at bounding box center [434, 455] width 347 height 32
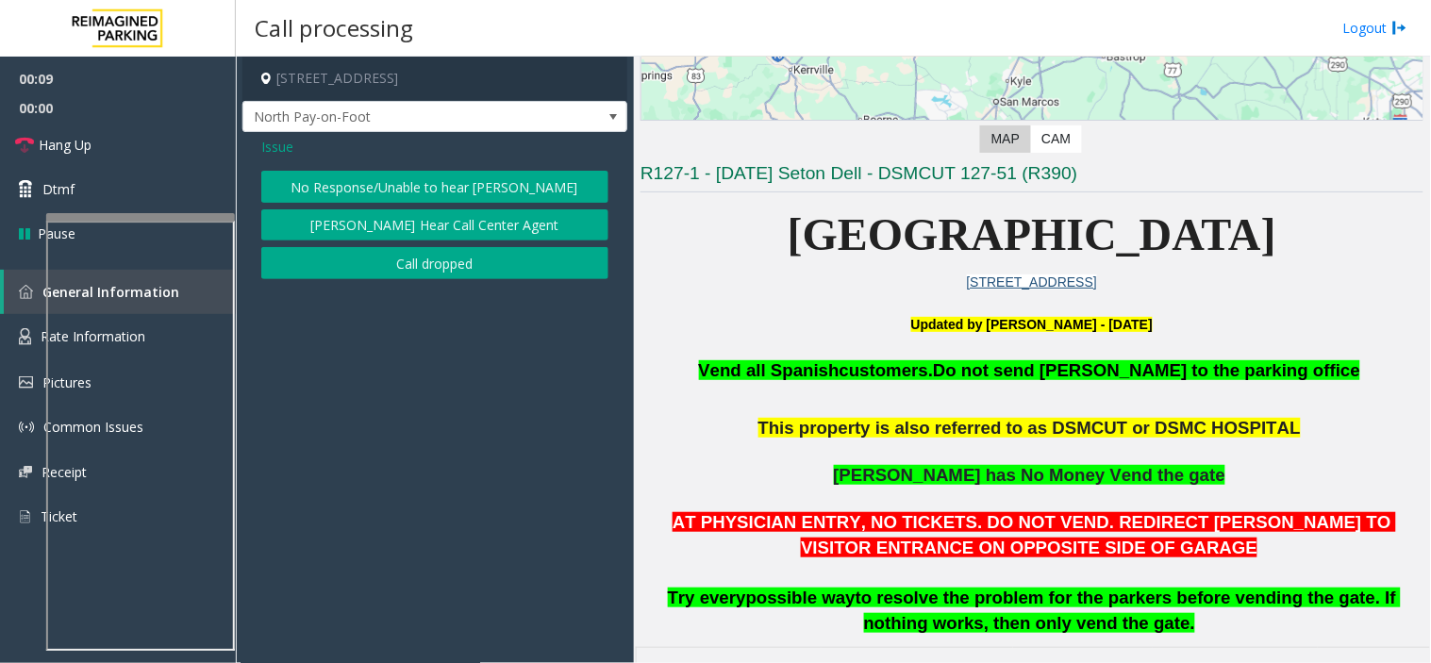
click at [450, 191] on button "No Response/Unable to hear [PERSON_NAME]" at bounding box center [434, 187] width 347 height 32
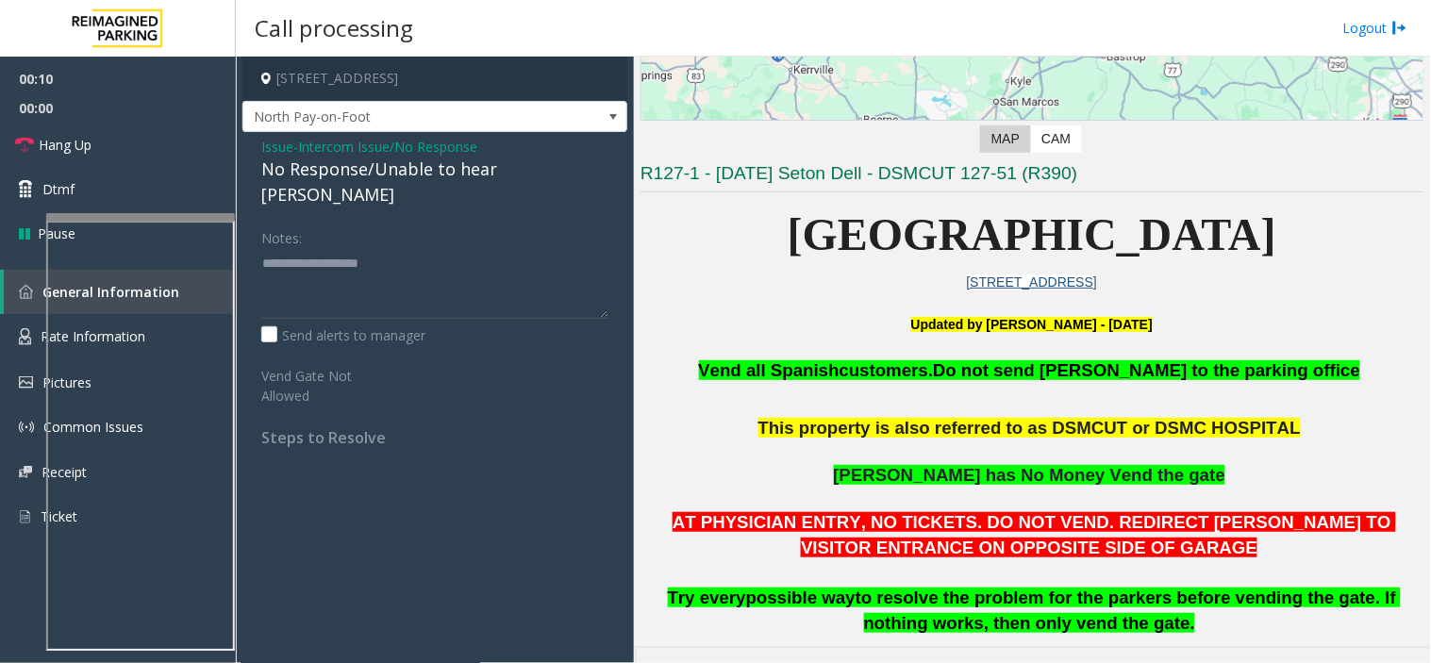
click at [417, 163] on div "No Response/Unable to hear [PERSON_NAME]" at bounding box center [434, 182] width 347 height 51
type textarea "**********"
click at [137, 139] on link "Hang Up" at bounding box center [118, 145] width 236 height 44
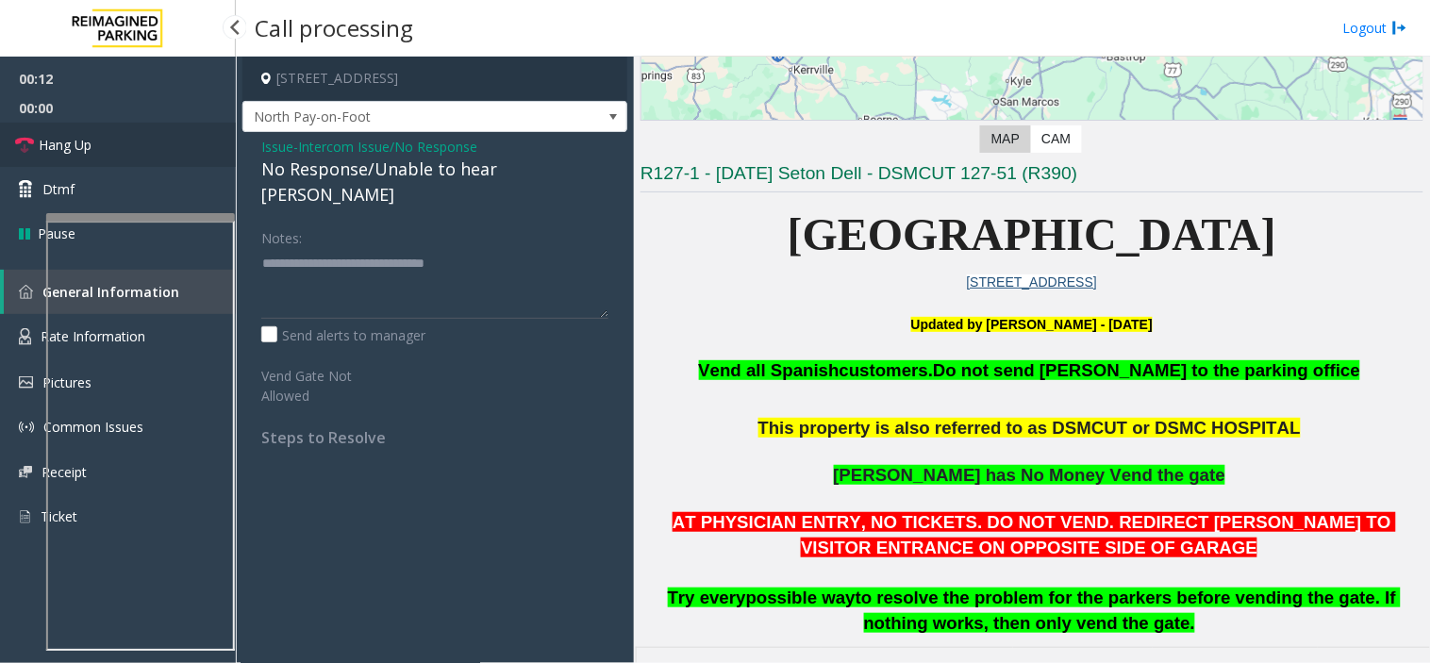
click at [137, 139] on link "Hang Up" at bounding box center [118, 145] width 236 height 44
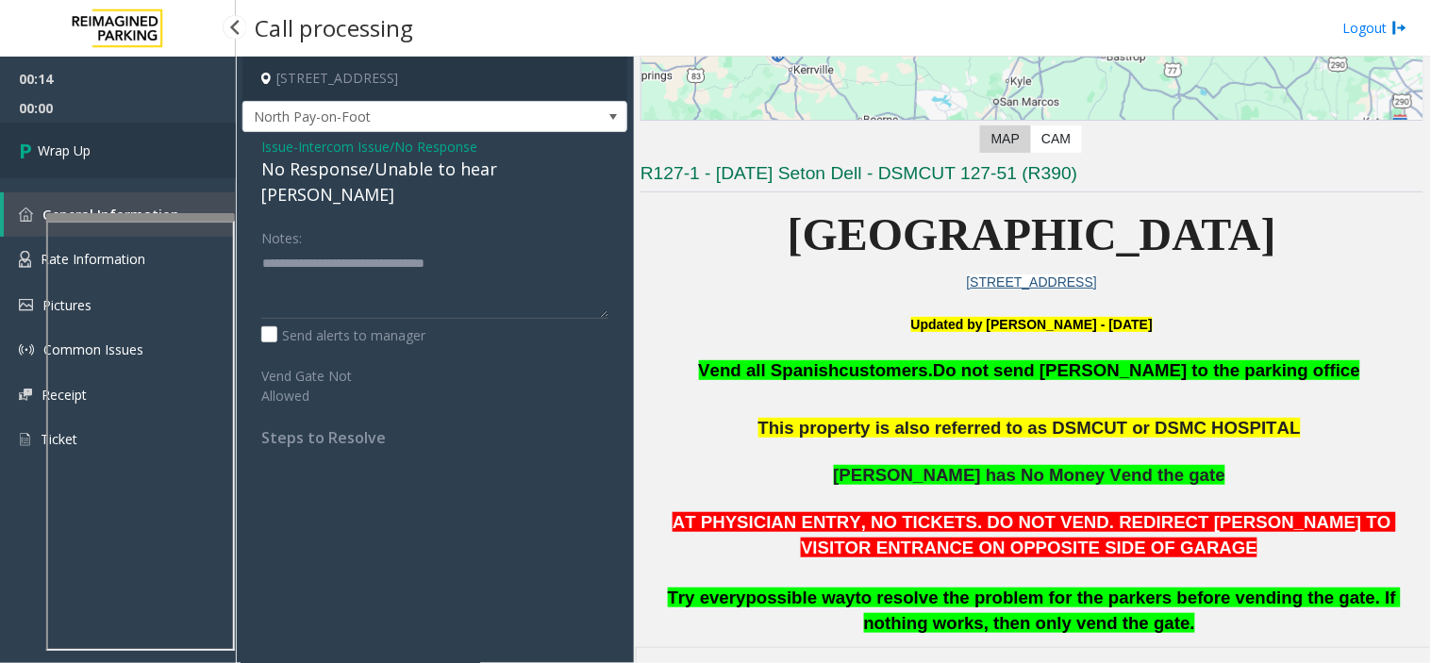
click at [137, 139] on link "Wrap Up" at bounding box center [118, 151] width 236 height 56
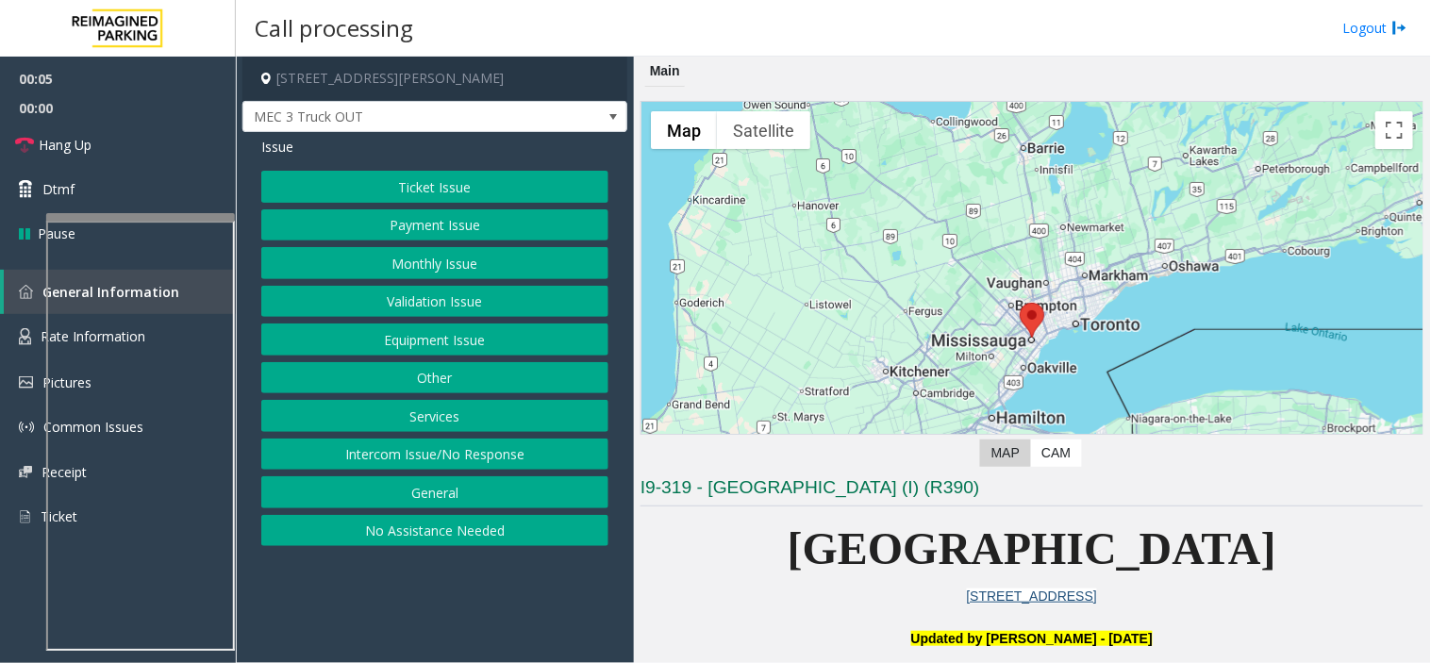
click at [467, 344] on button "Equipment Issue" at bounding box center [434, 340] width 347 height 32
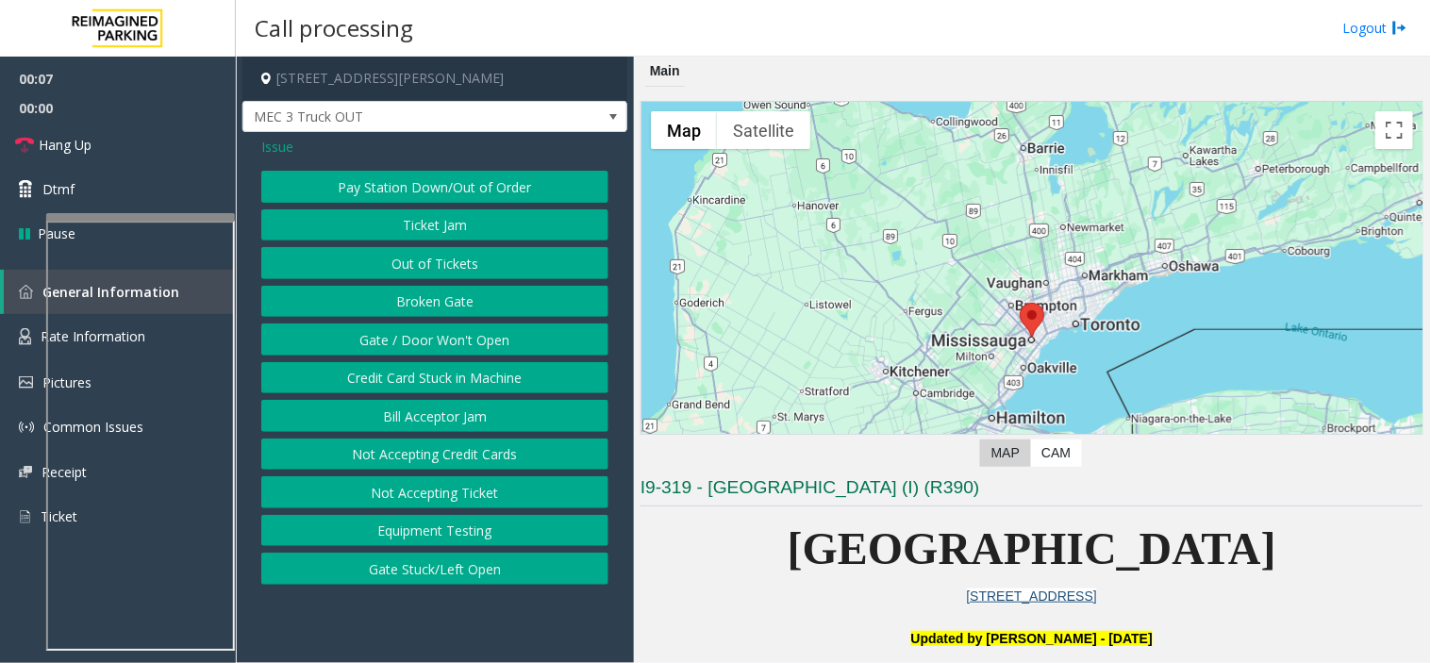
click at [270, 152] on span "Issue" at bounding box center [277, 147] width 32 height 20
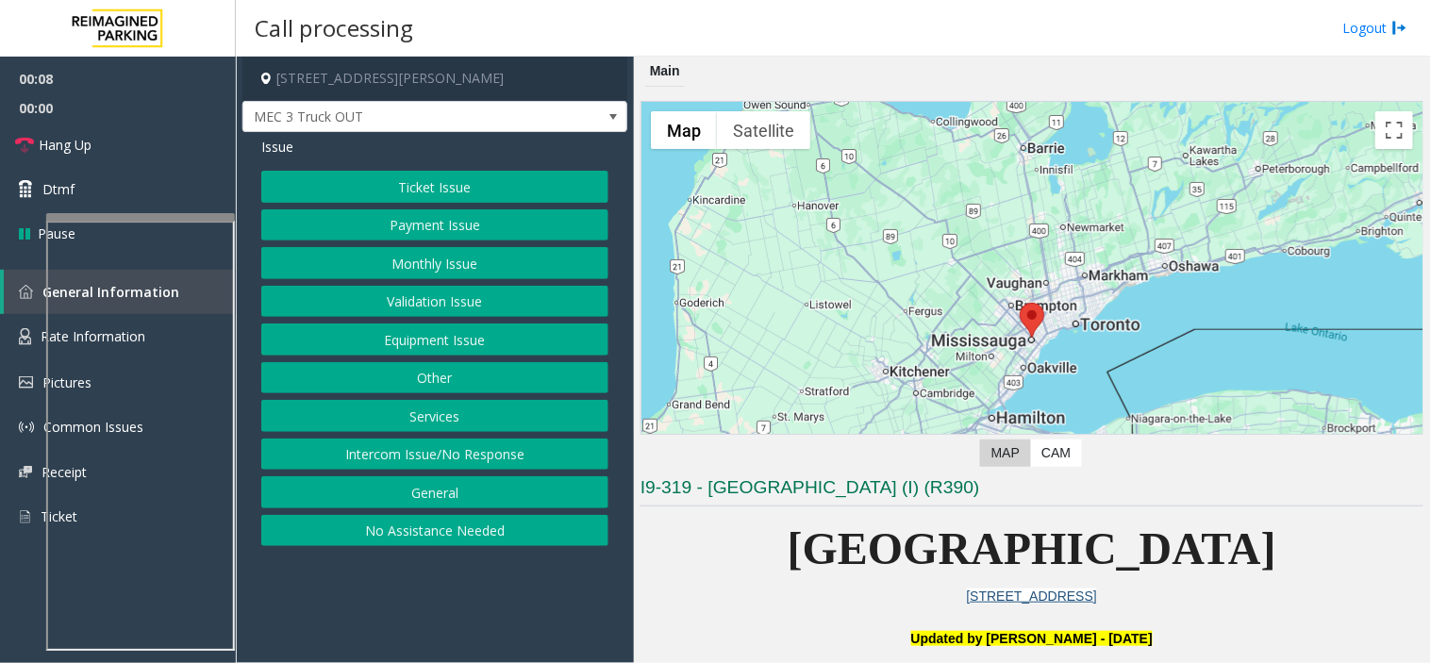
click at [459, 403] on button "Services" at bounding box center [434, 416] width 347 height 32
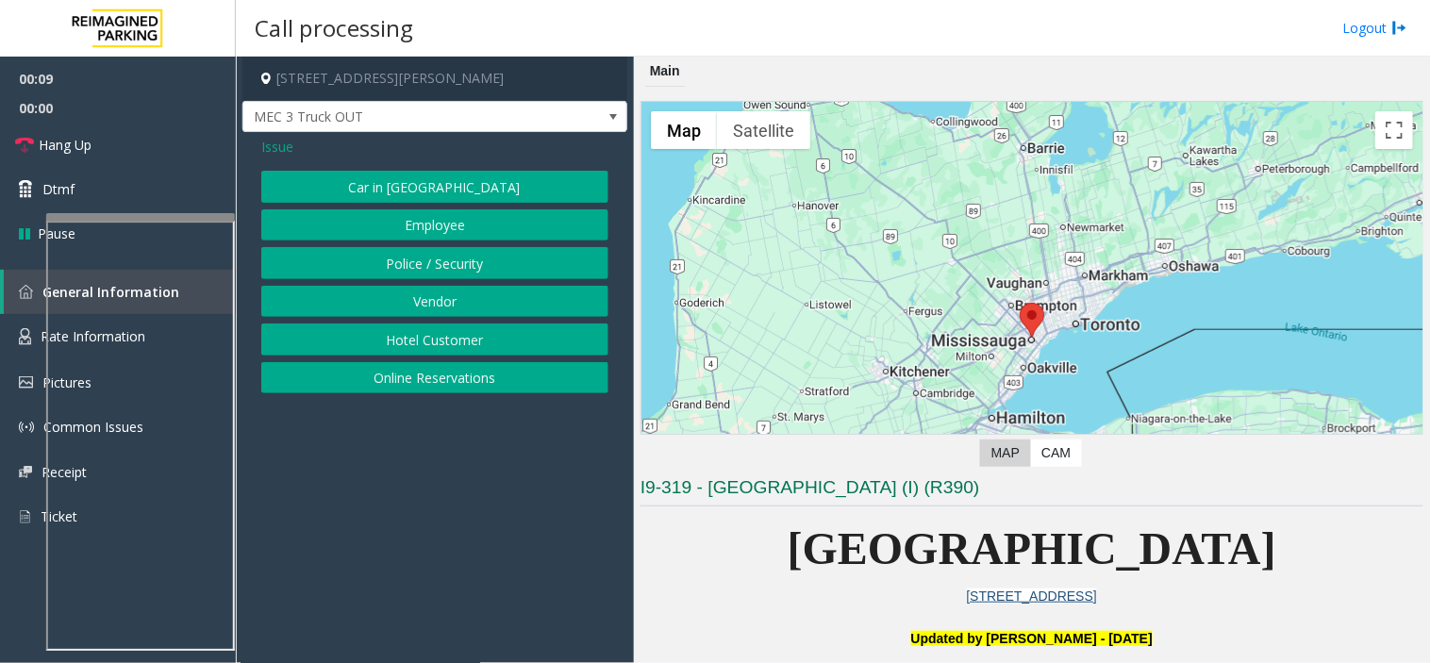
click at [473, 299] on button "Vendor" at bounding box center [434, 302] width 347 height 32
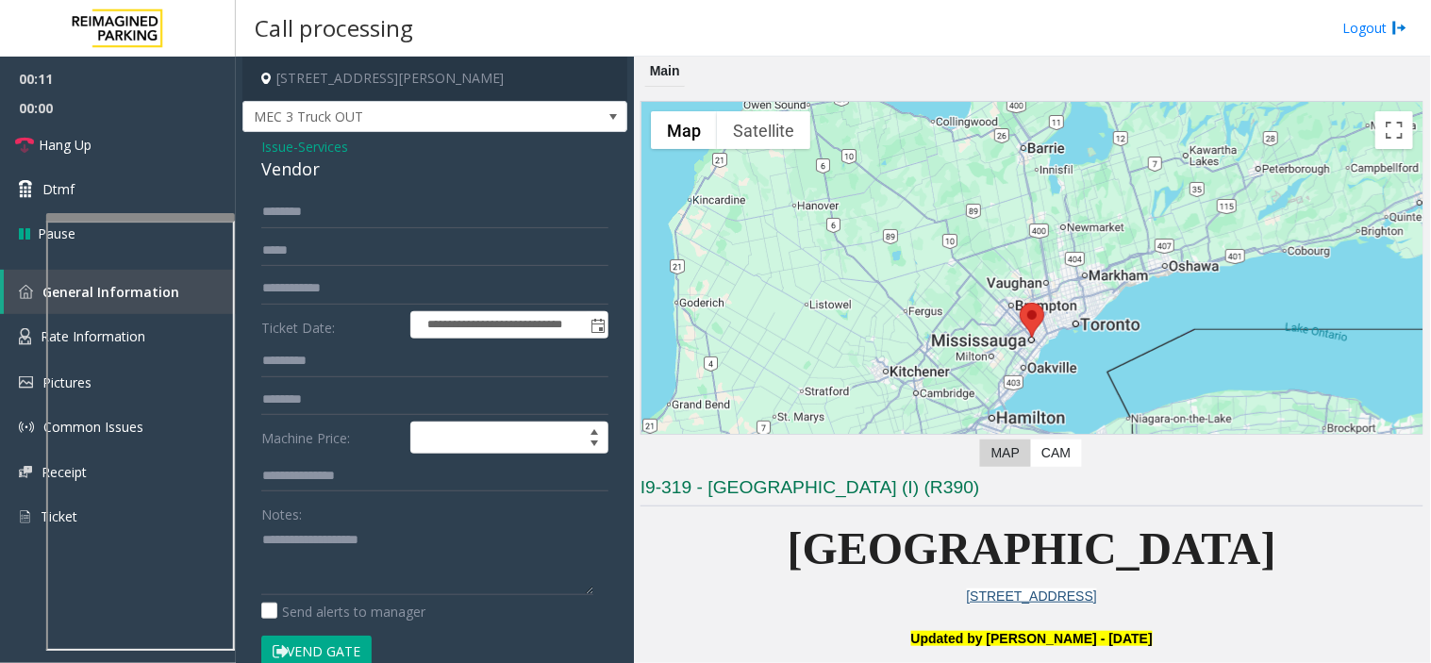
click at [343, 645] on button "Vend Gate" at bounding box center [316, 652] width 110 height 32
click at [72, 149] on span "Hang Up" at bounding box center [65, 145] width 53 height 20
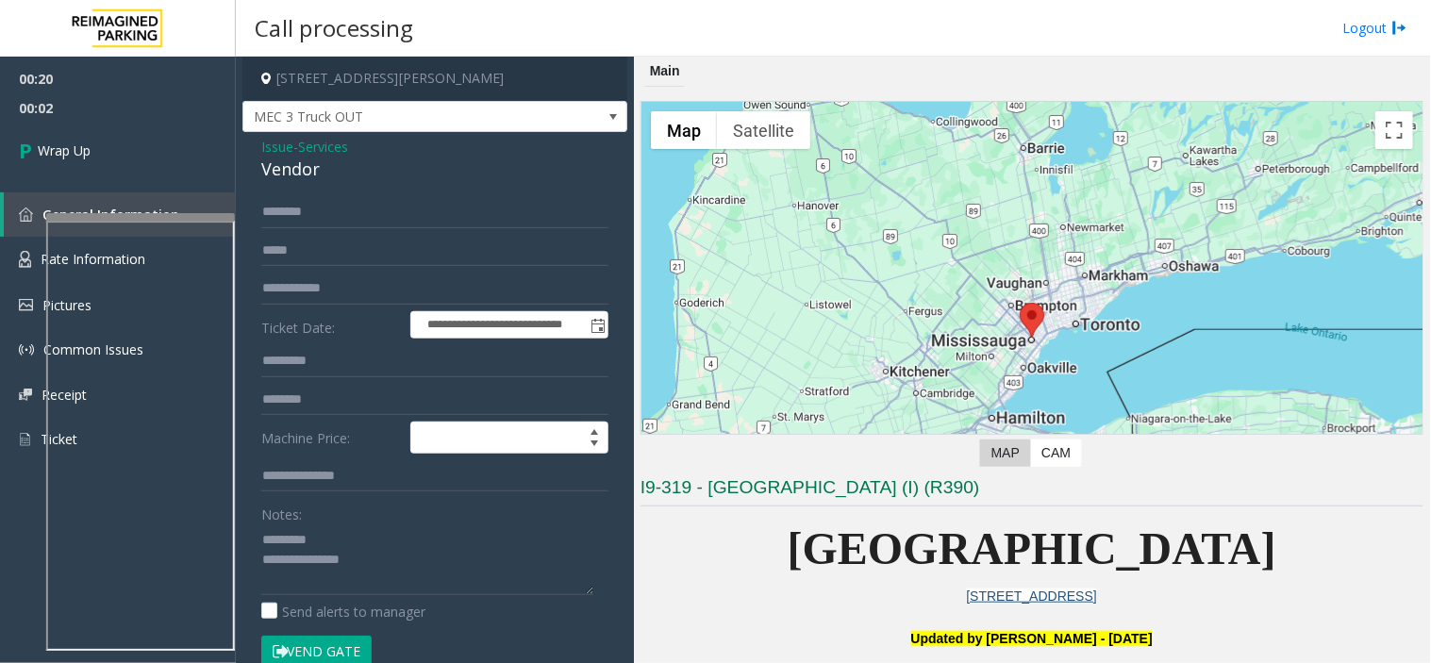
click at [281, 158] on div "Vendor" at bounding box center [434, 169] width 347 height 25
drag, startPoint x: 275, startPoint y: 189, endPoint x: 298, endPoint y: 529, distance: 341.3
click at [298, 529] on div "**********" at bounding box center [434, 509] width 385 height 754
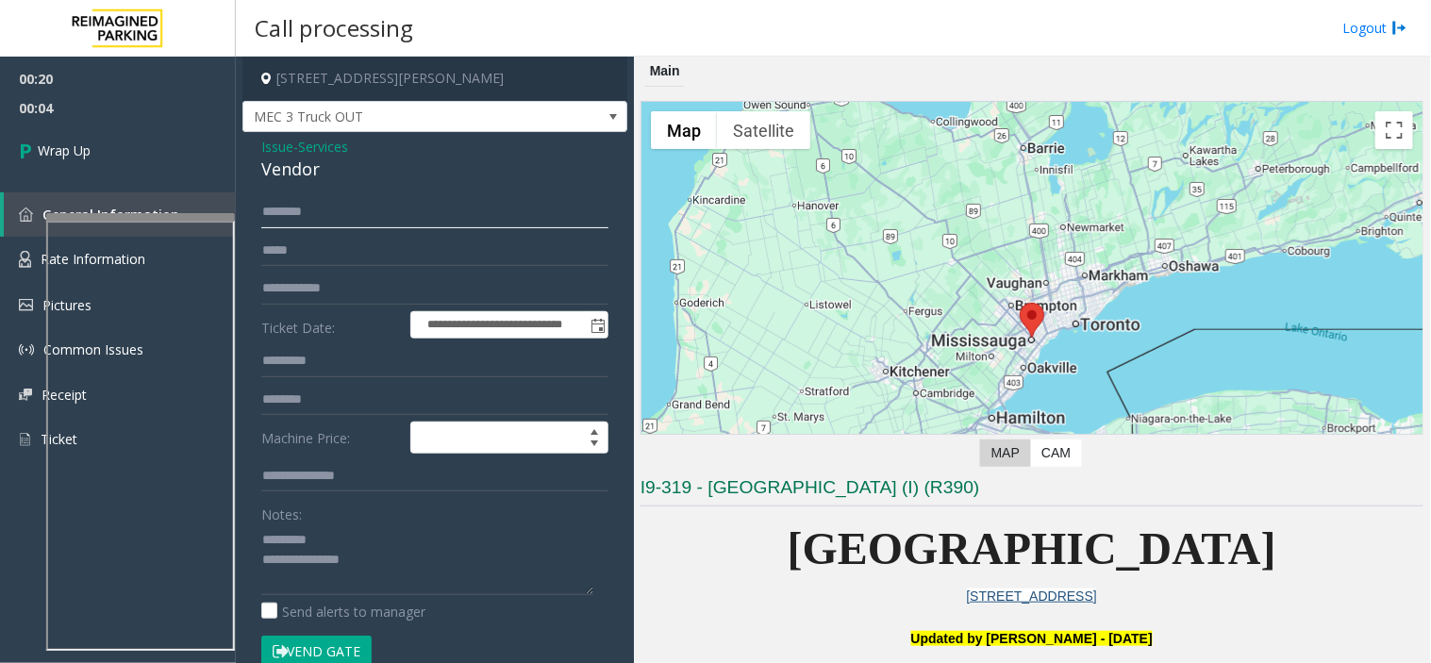
click at [302, 205] on input "text" at bounding box center [434, 212] width 347 height 32
click at [296, 170] on div "Vendor" at bounding box center [434, 169] width 347 height 25
click at [374, 533] on textarea at bounding box center [427, 559] width 332 height 71
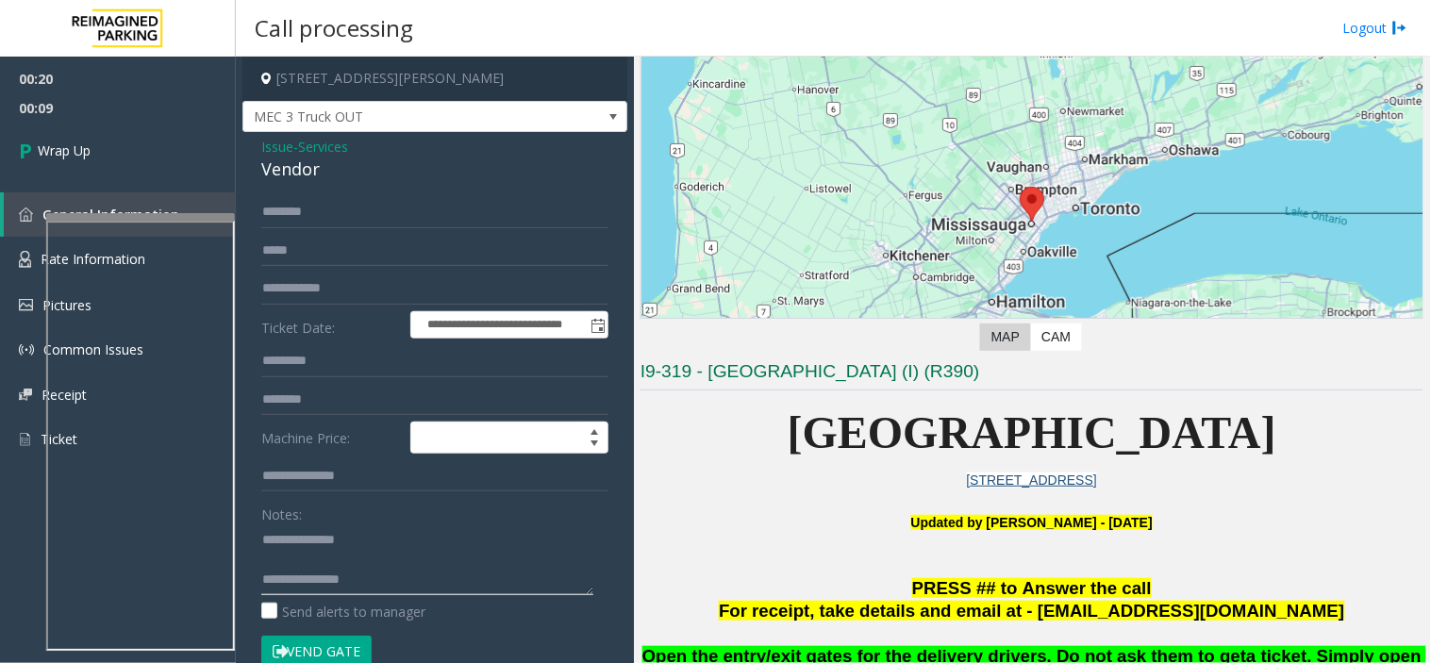
scroll to position [314, 0]
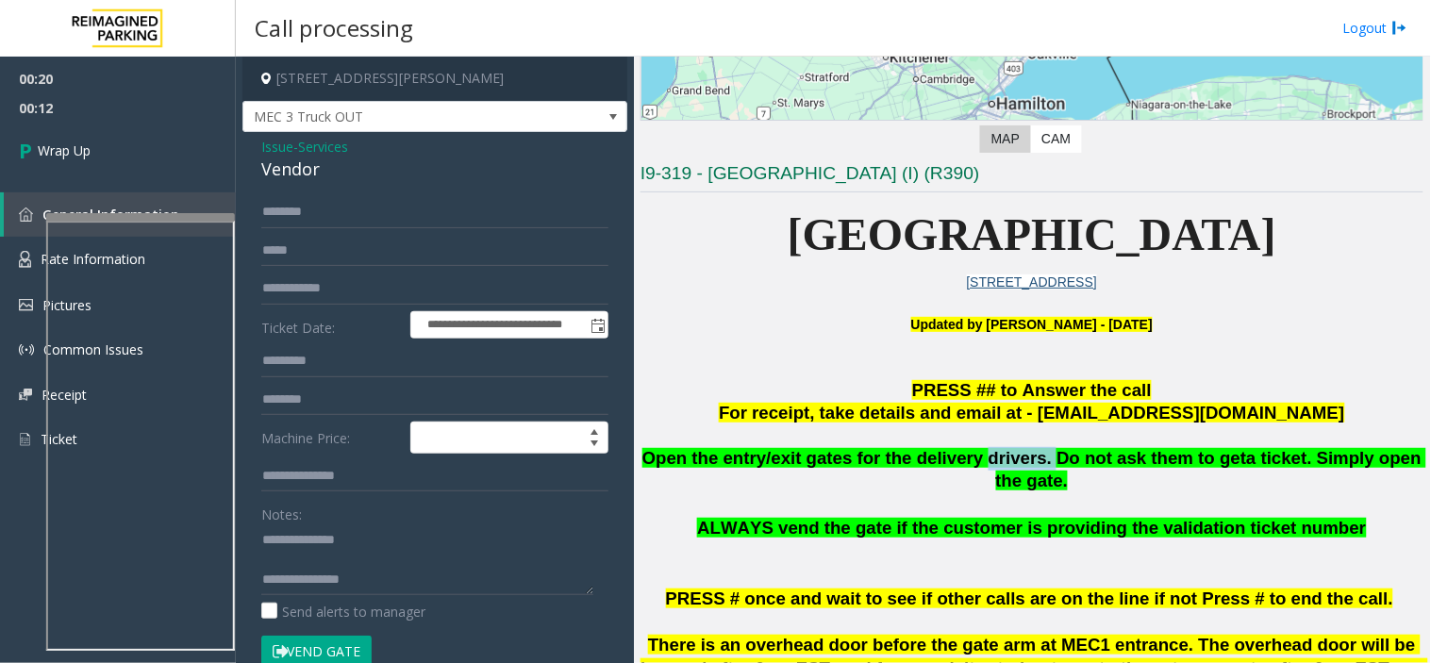
drag, startPoint x: 951, startPoint y: 460, endPoint x: 1015, endPoint y: 463, distance: 64.2
click at [1015, 463] on span "Open the entry/exit gates for the delivery drivers. Do not ask them to get" at bounding box center [944, 458] width 605 height 20
copy span "drivers."
click at [396, 544] on textarea at bounding box center [427, 559] width 332 height 71
paste textarea "*********"
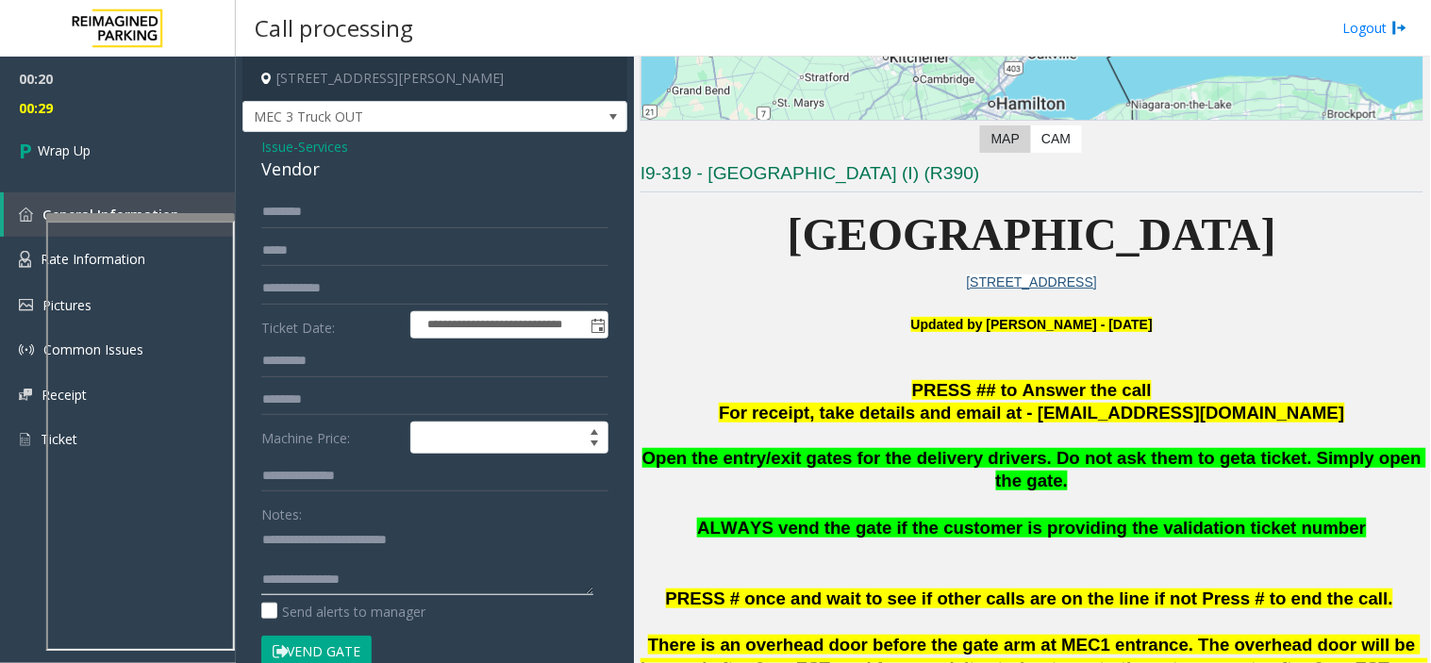
paste textarea "**********"
drag, startPoint x: 453, startPoint y: 570, endPoint x: 350, endPoint y: 564, distance: 103.0
click at [350, 564] on textarea at bounding box center [427, 559] width 332 height 71
type textarea "**********"
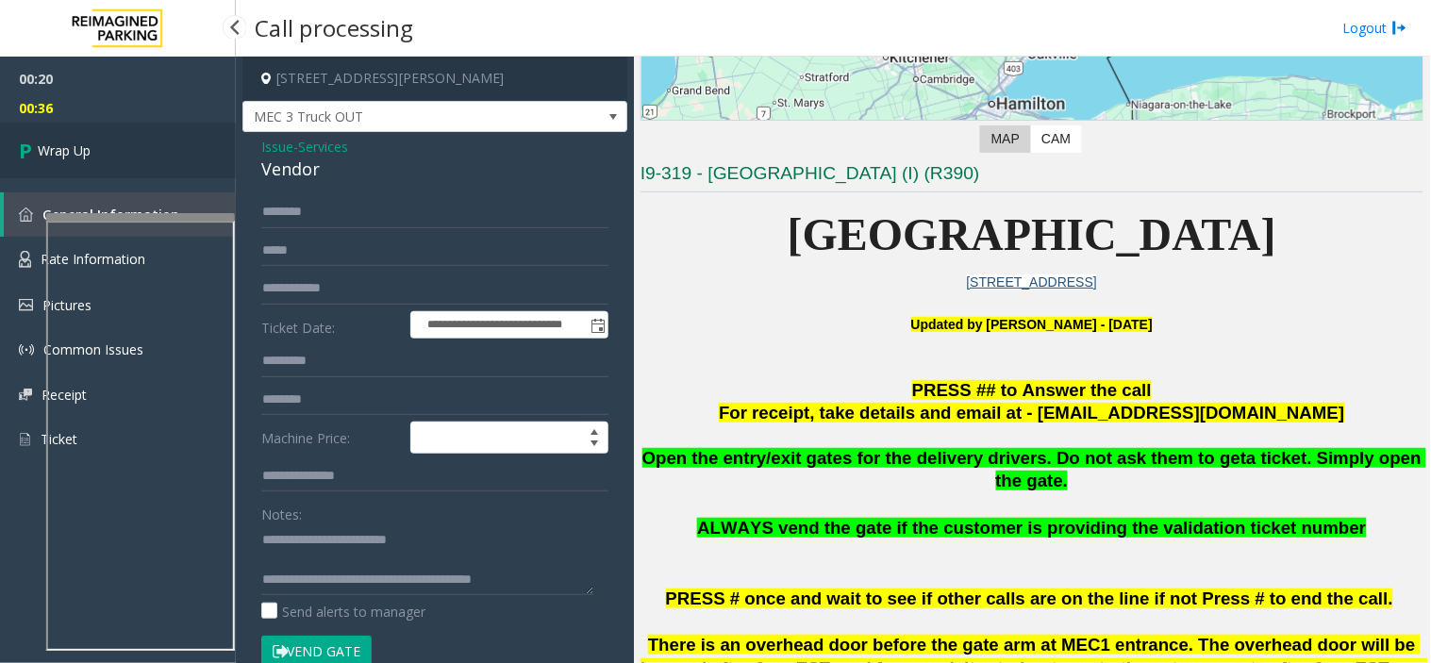
click at [174, 177] on link "Wrap Up" at bounding box center [118, 151] width 236 height 56
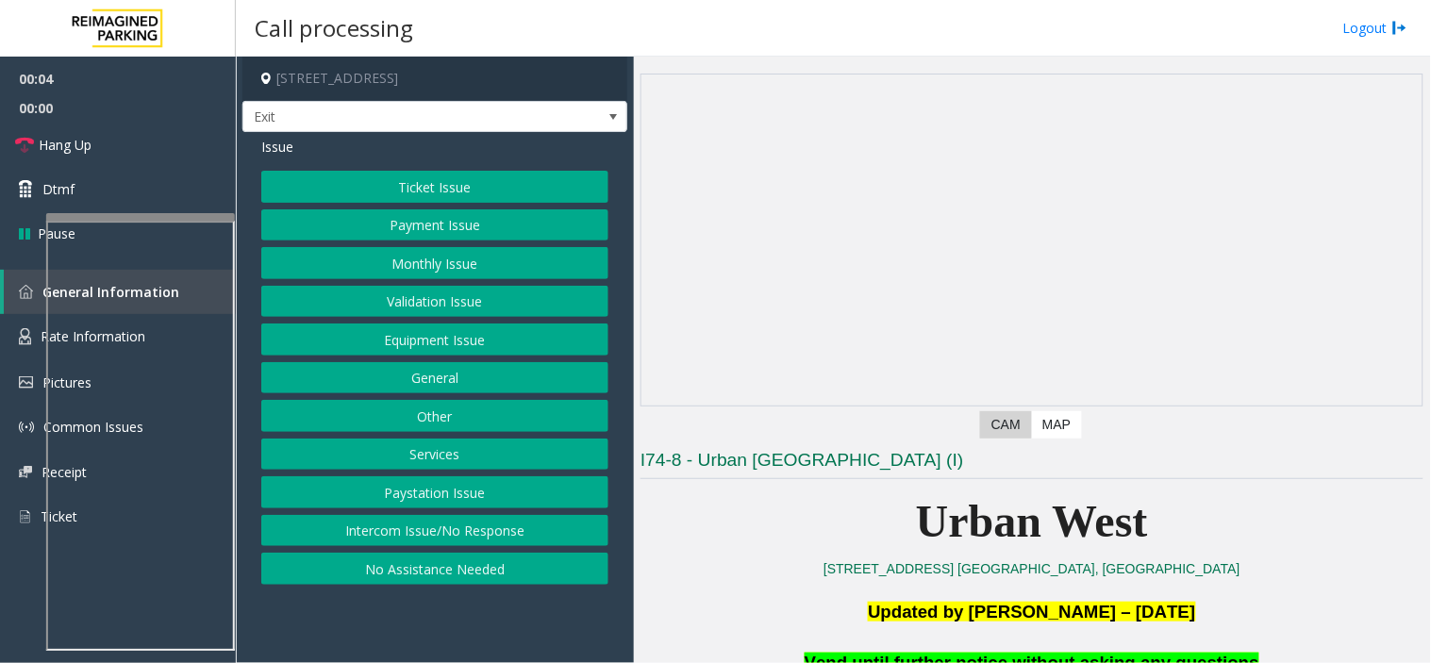
scroll to position [105, 0]
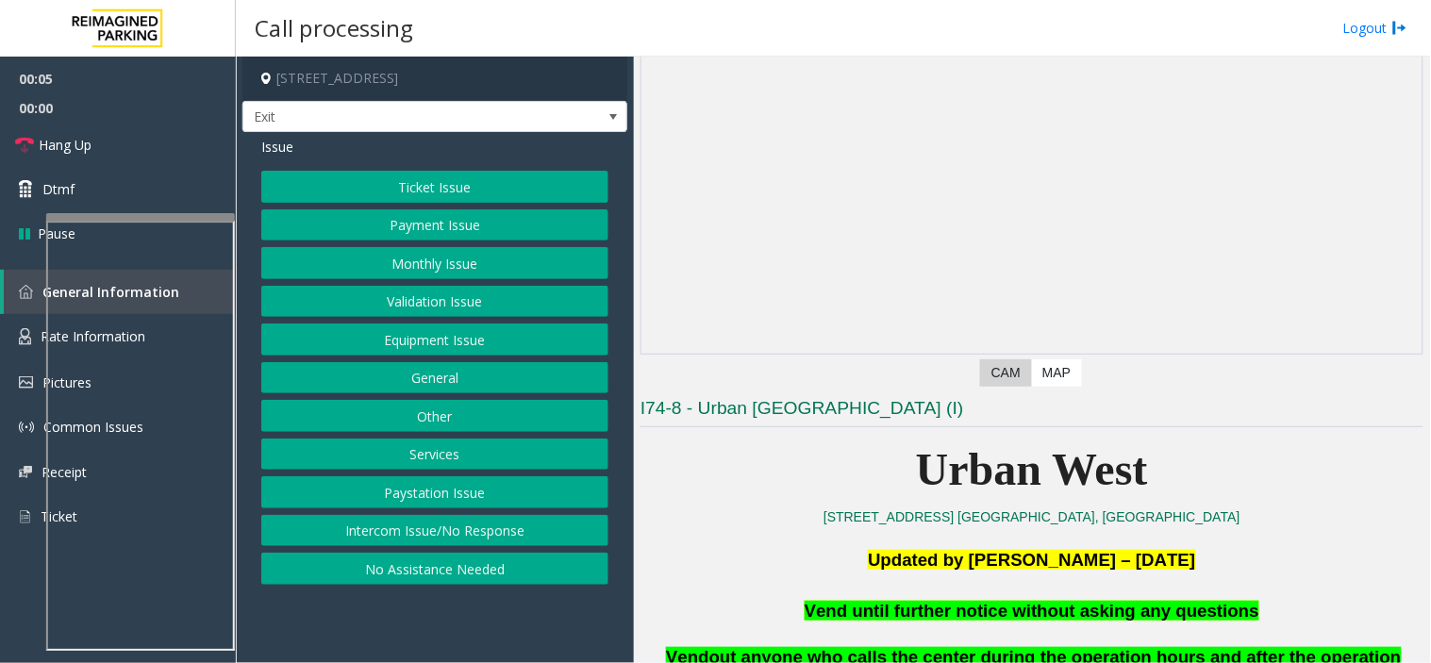
click at [426, 349] on button "Equipment Issue" at bounding box center [434, 340] width 347 height 32
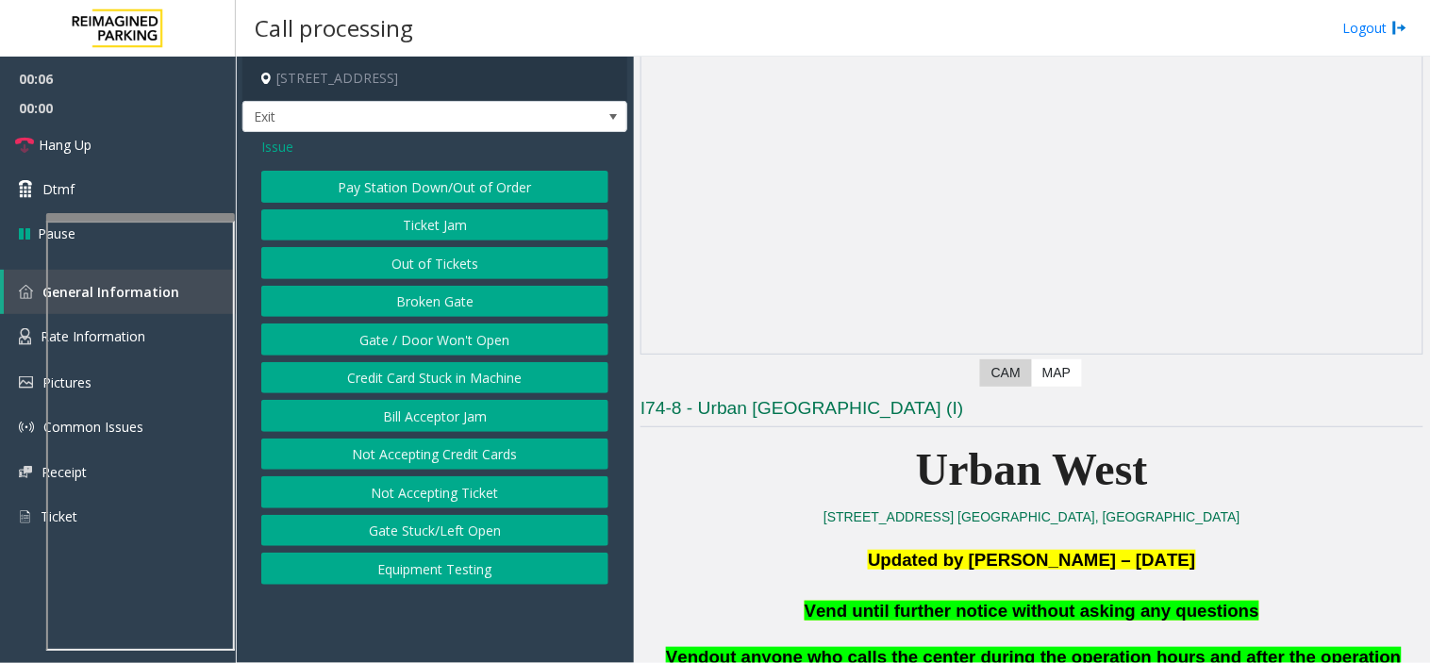
click at [445, 351] on button "Gate / Door Won't Open" at bounding box center [434, 340] width 347 height 32
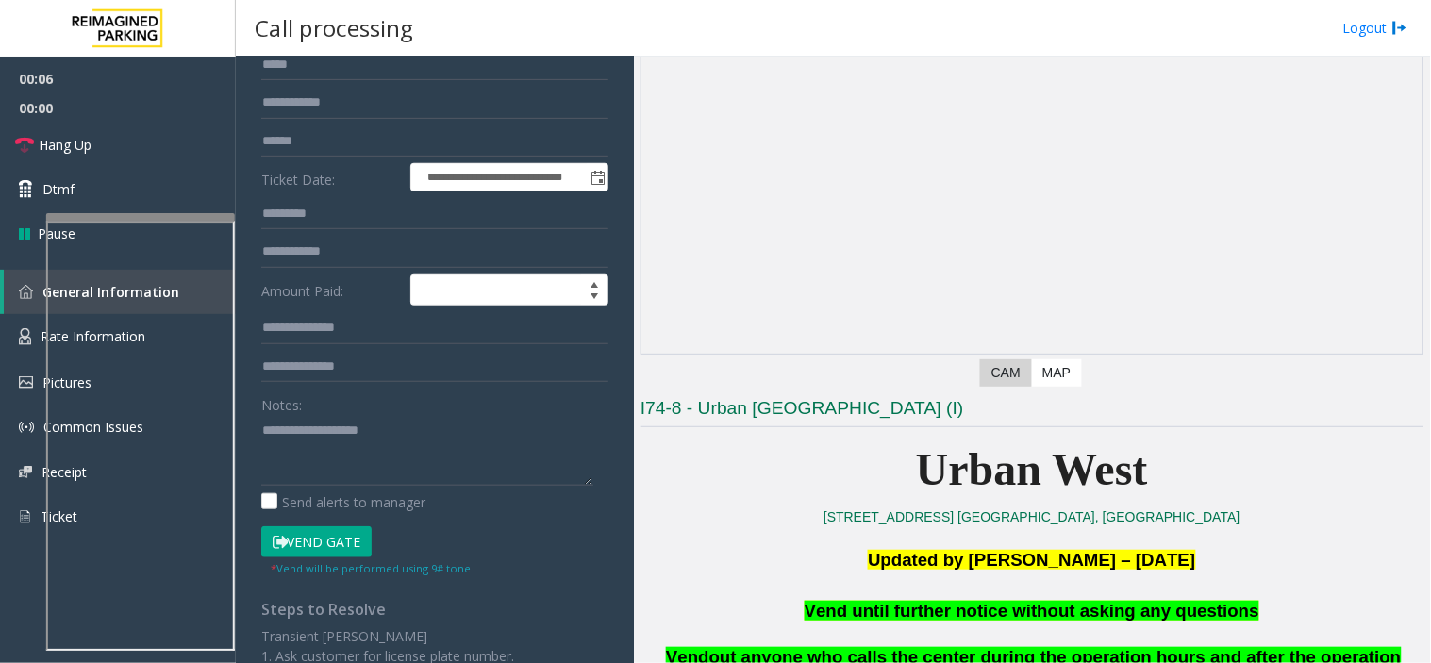
scroll to position [209, 0]
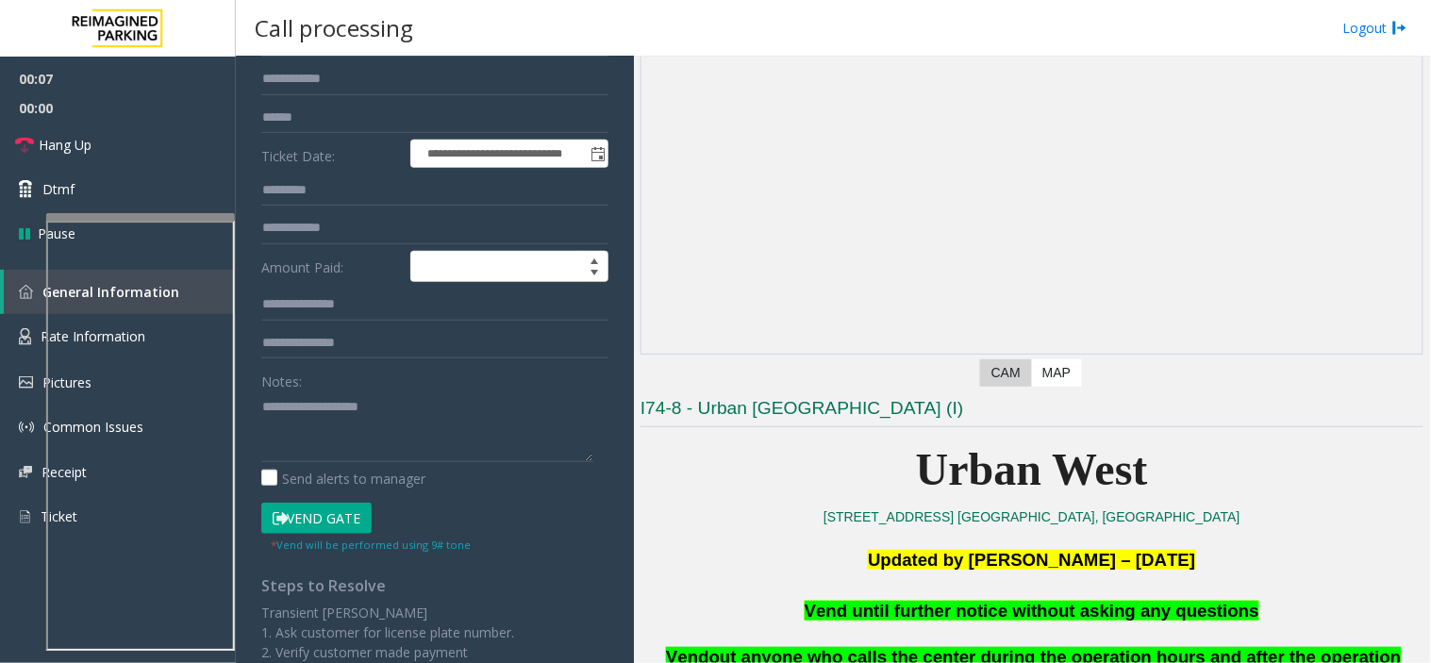
click at [293, 524] on button "Vend Gate" at bounding box center [316, 519] width 110 height 32
click at [949, 619] on span "Vend until further notice without asking any questions" at bounding box center [1032, 611] width 455 height 20
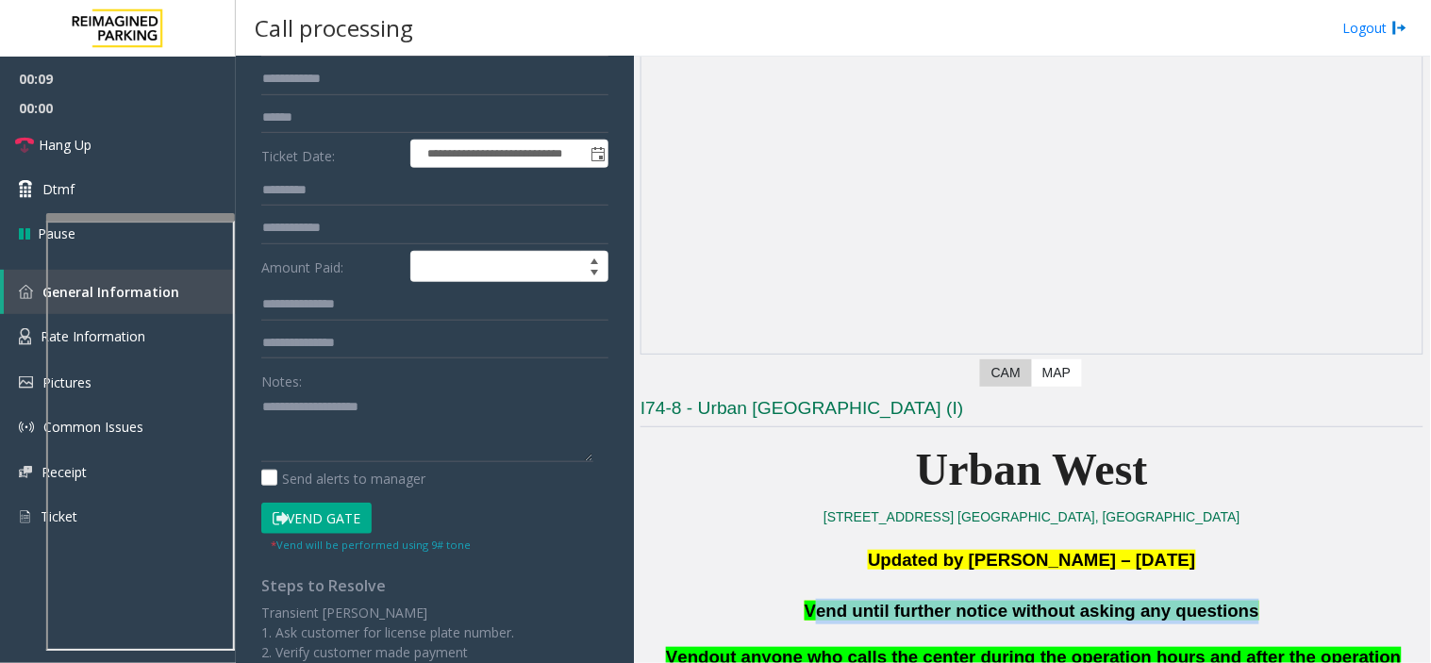
click at [949, 619] on span "Vend until further notice without asking any questions" at bounding box center [1032, 611] width 455 height 20
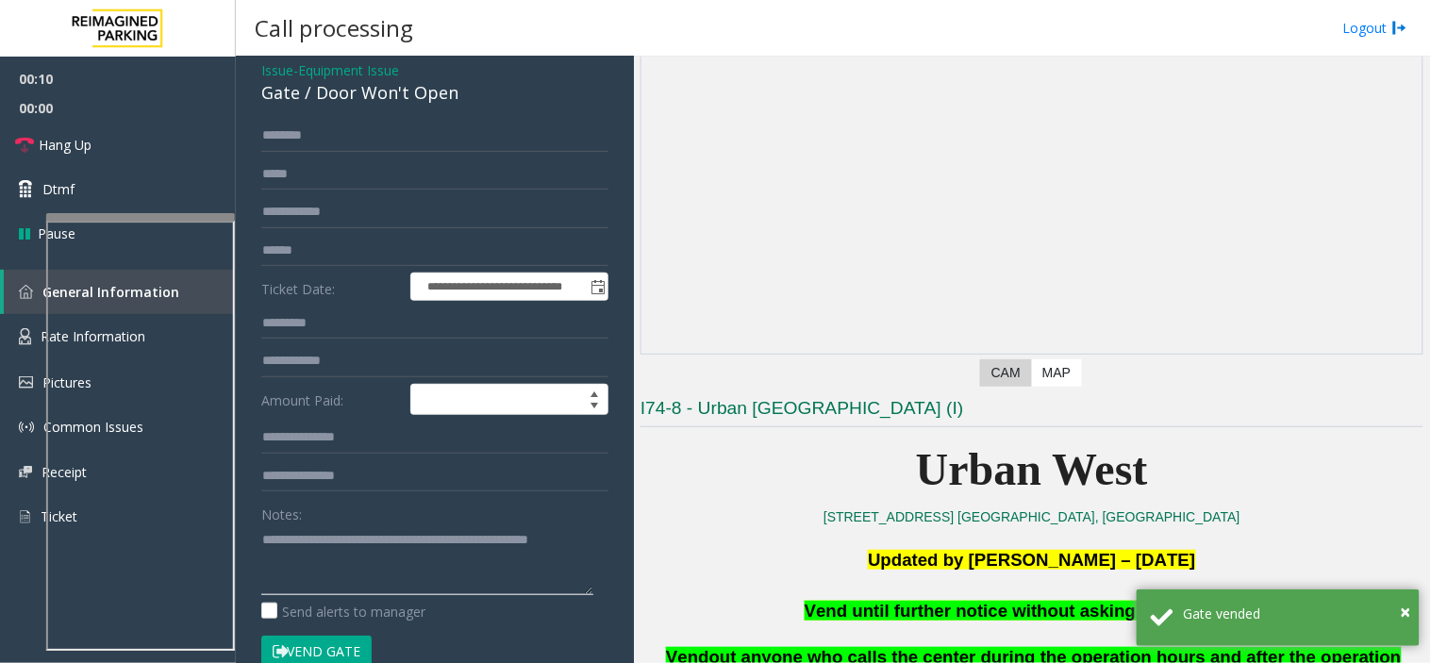
scroll to position [0, 0]
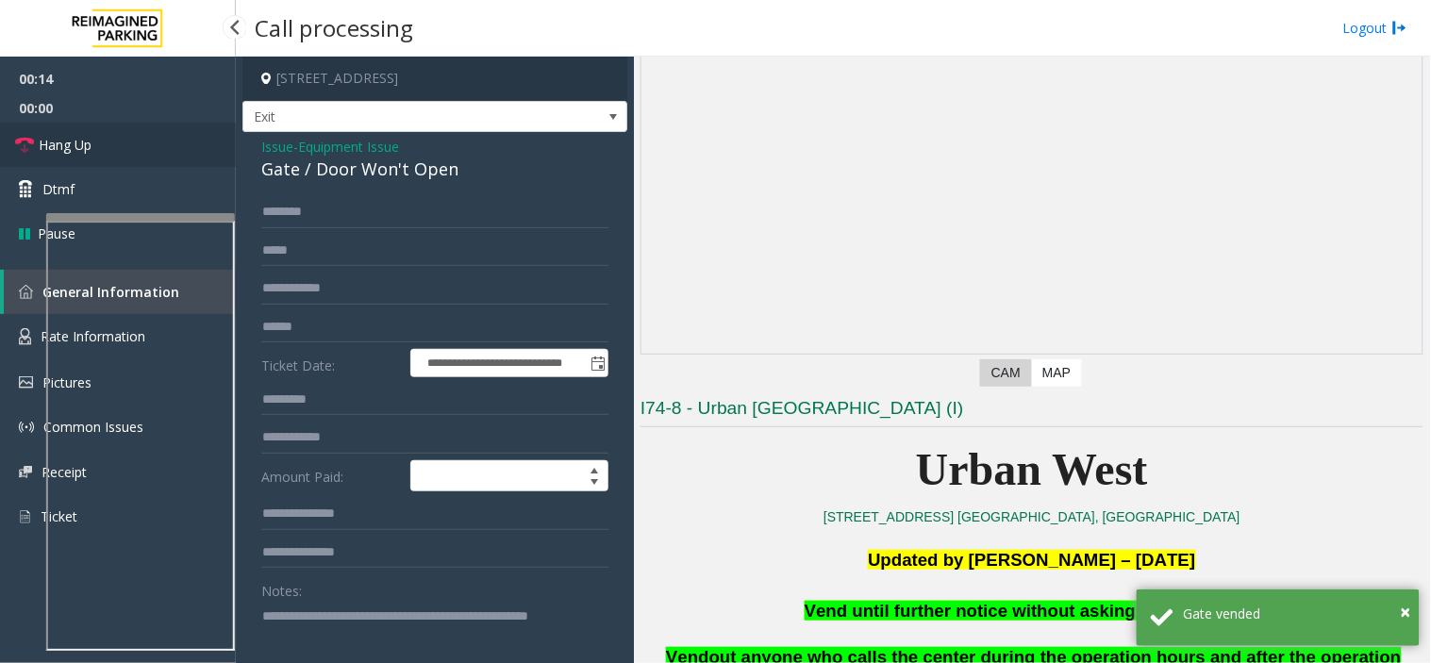
type textarea "**********"
click at [124, 137] on link "Hang Up" at bounding box center [118, 145] width 236 height 44
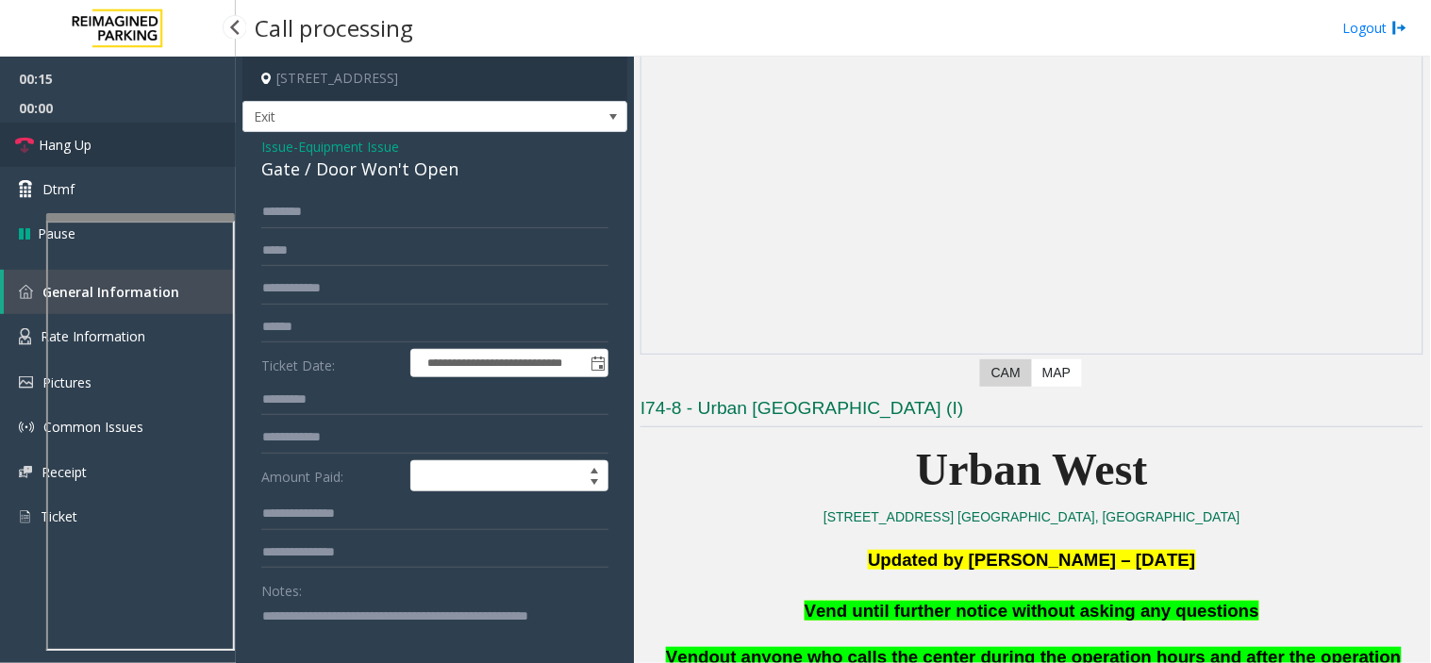
click at [124, 137] on link "Hang Up" at bounding box center [118, 145] width 236 height 44
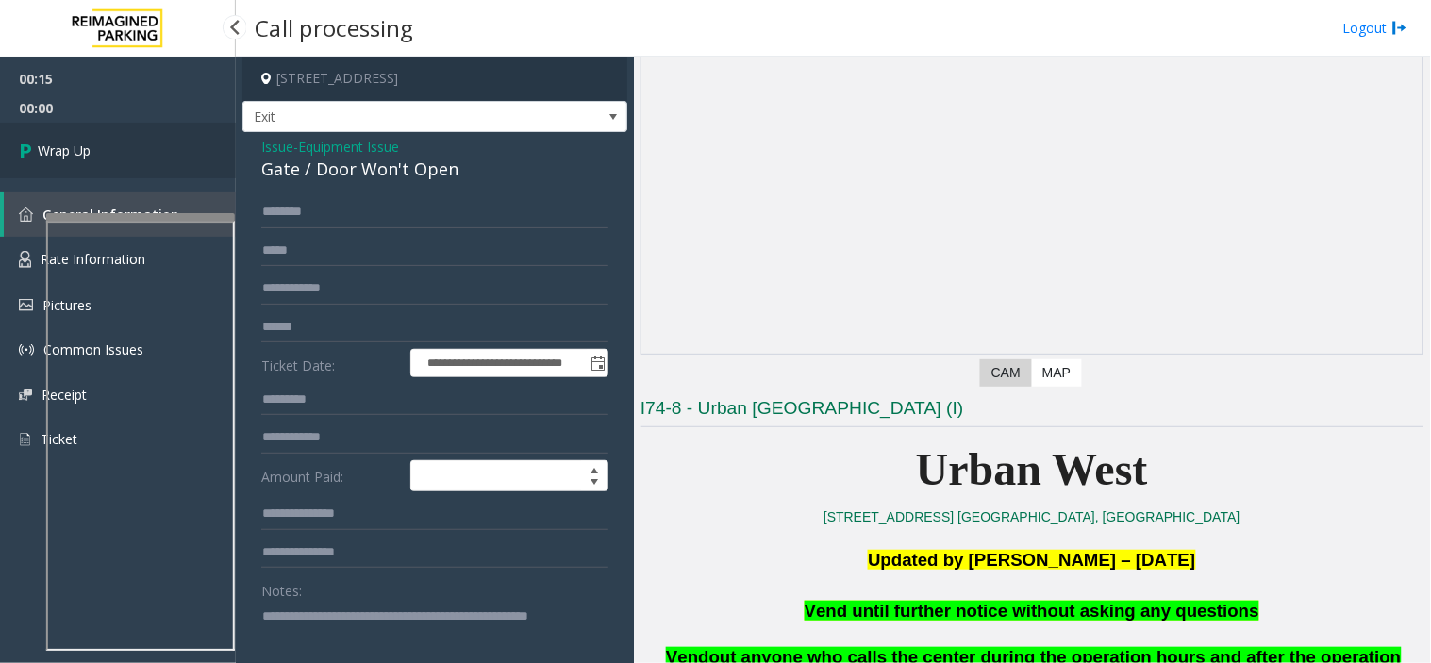
click at [108, 142] on link "Wrap Up" at bounding box center [118, 151] width 236 height 56
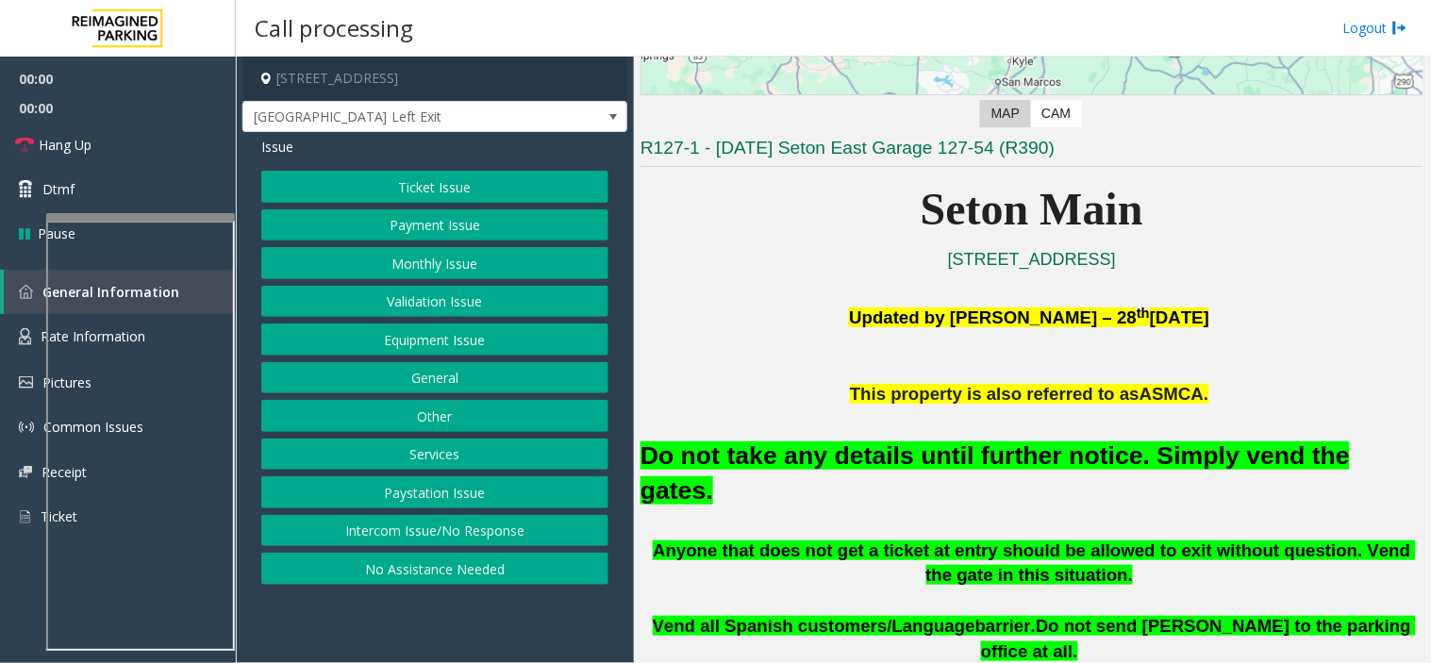
scroll to position [419, 0]
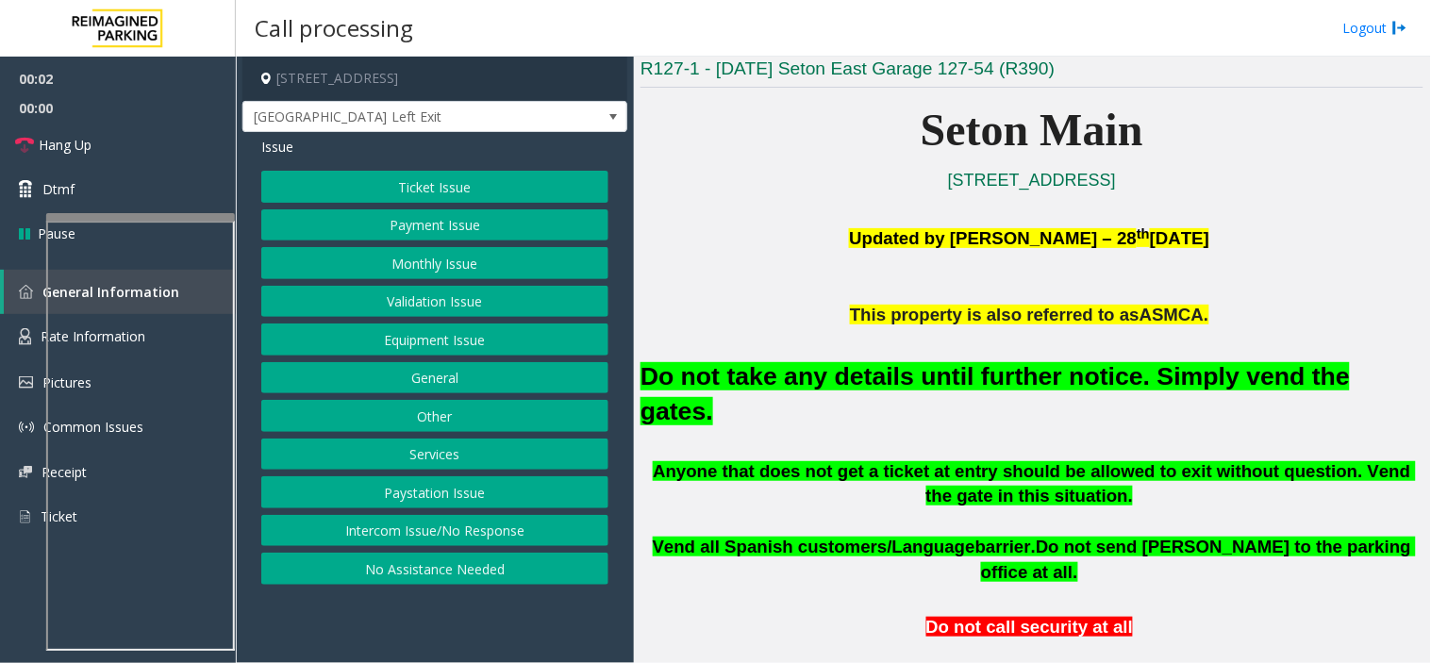
click at [493, 346] on button "Equipment Issue" at bounding box center [434, 340] width 347 height 32
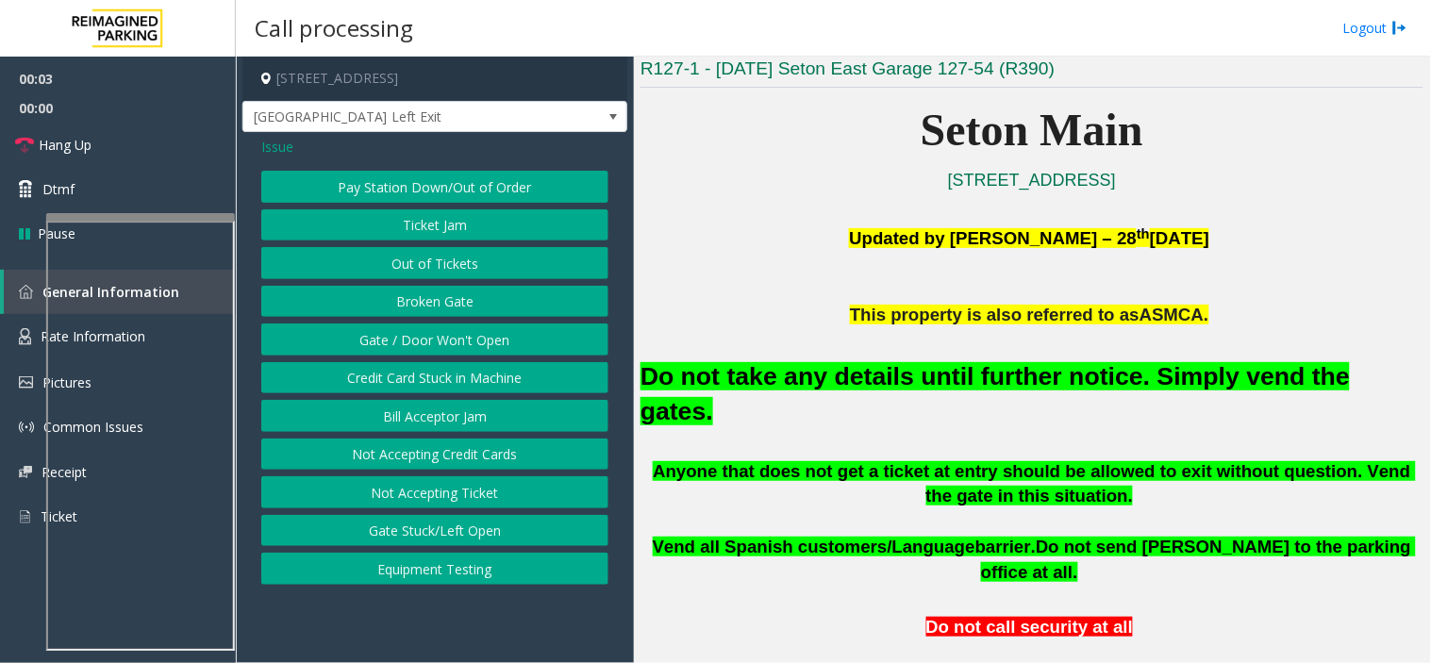
click at [464, 353] on button "Gate / Door Won't Open" at bounding box center [434, 340] width 347 height 32
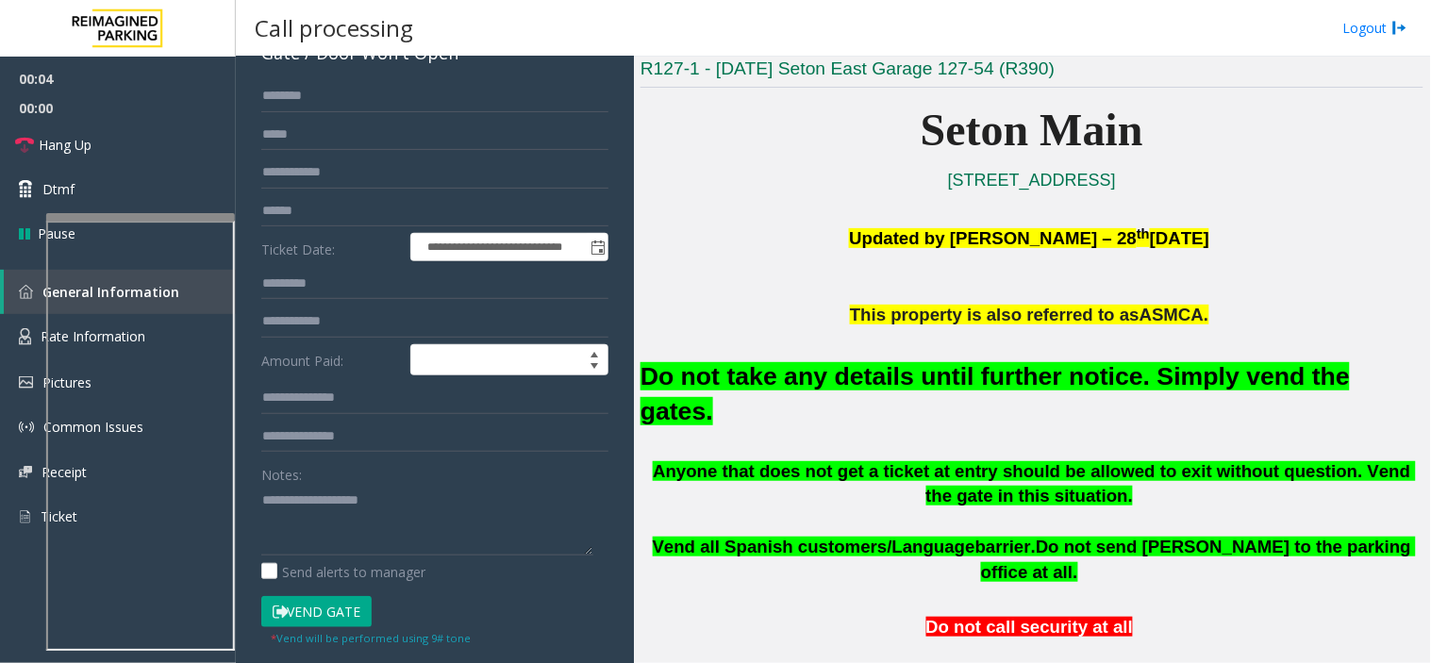
scroll to position [314, 0]
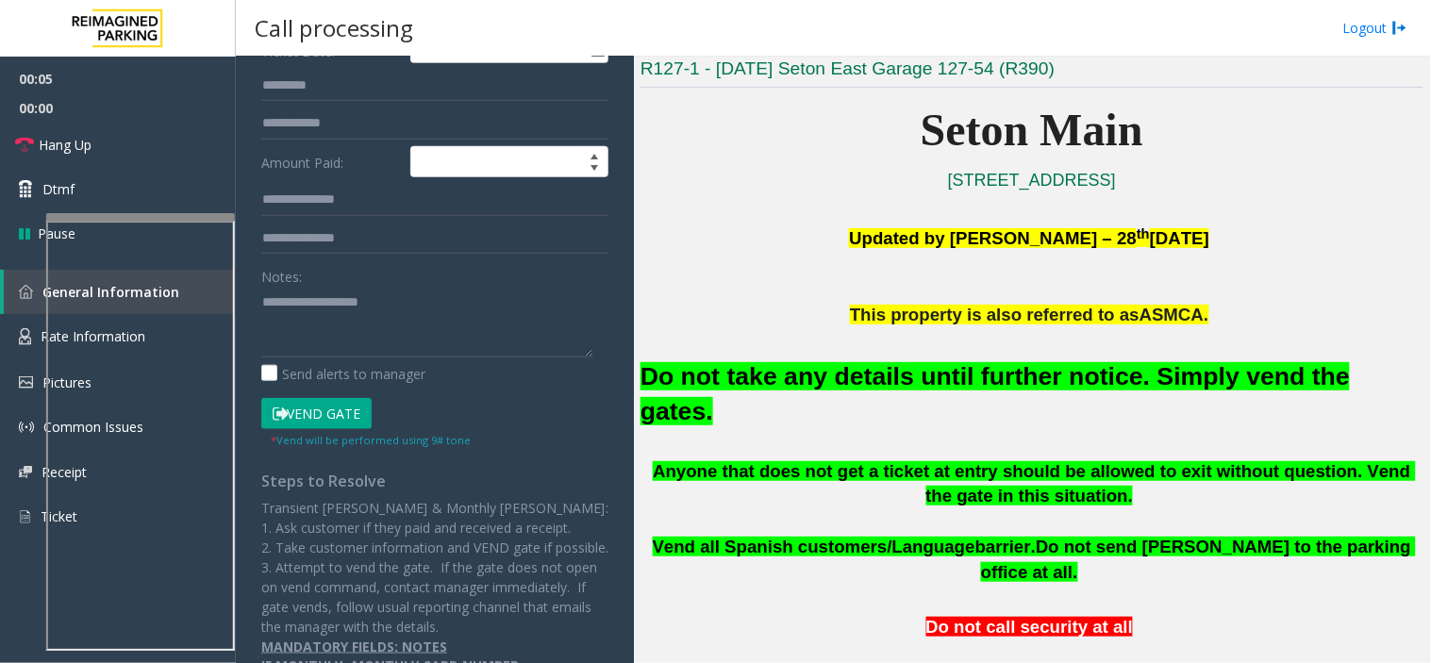
click at [332, 421] on button "Vend Gate" at bounding box center [316, 414] width 110 height 32
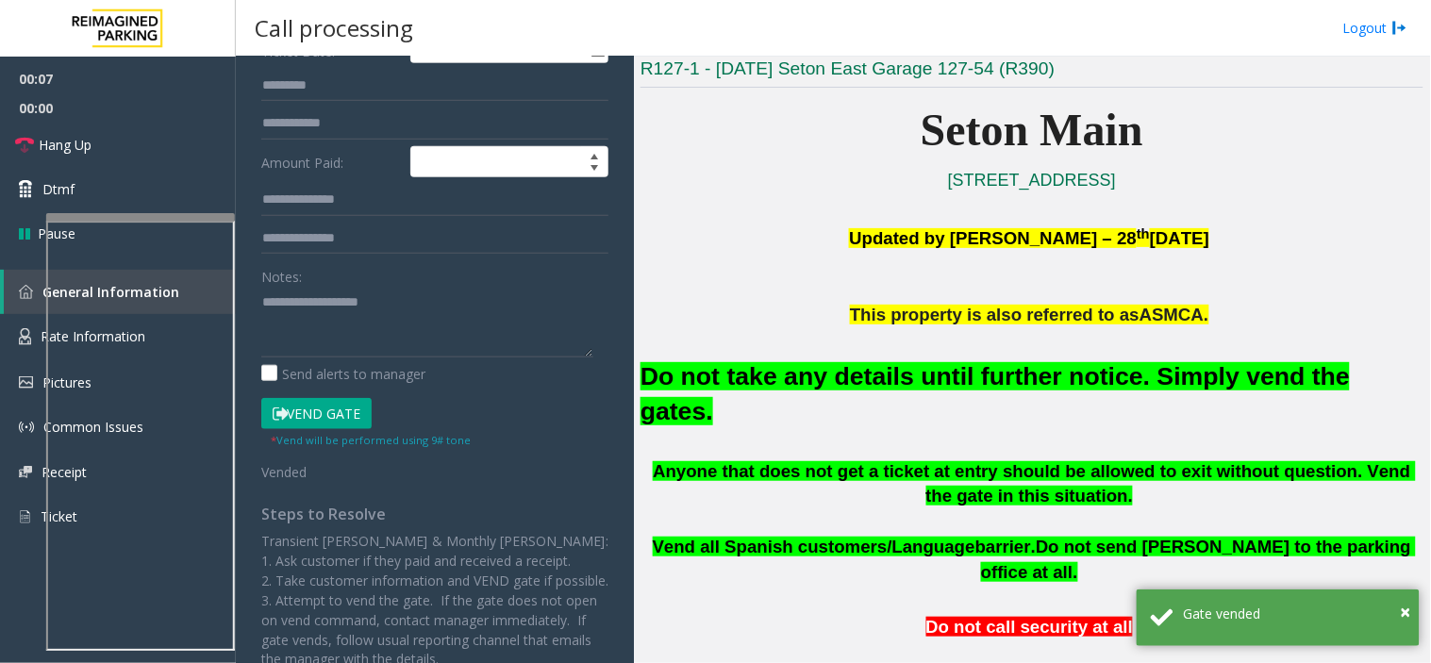
click at [1055, 363] on font "Do not take any details until further notice. Simply vend the gates." at bounding box center [995, 393] width 709 height 63
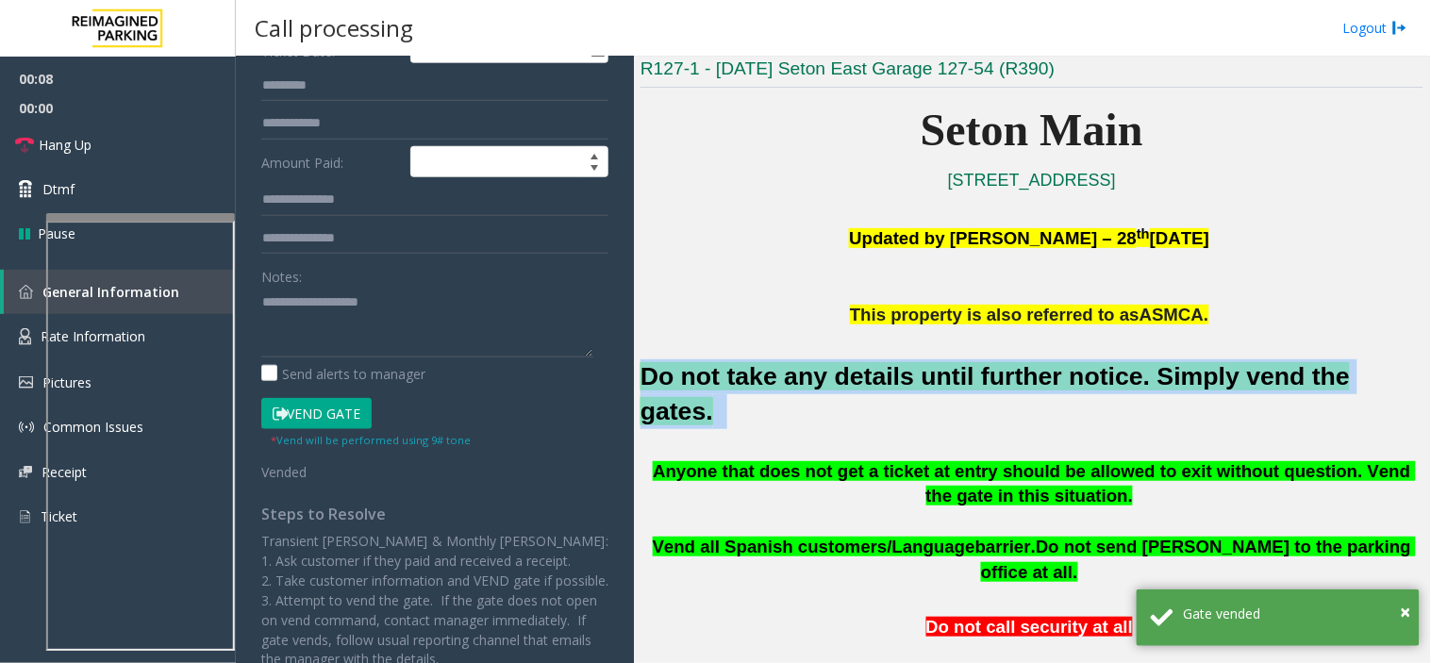
click at [1055, 363] on font "Do not take any details until further notice. Simply vend the gates." at bounding box center [995, 393] width 709 height 63
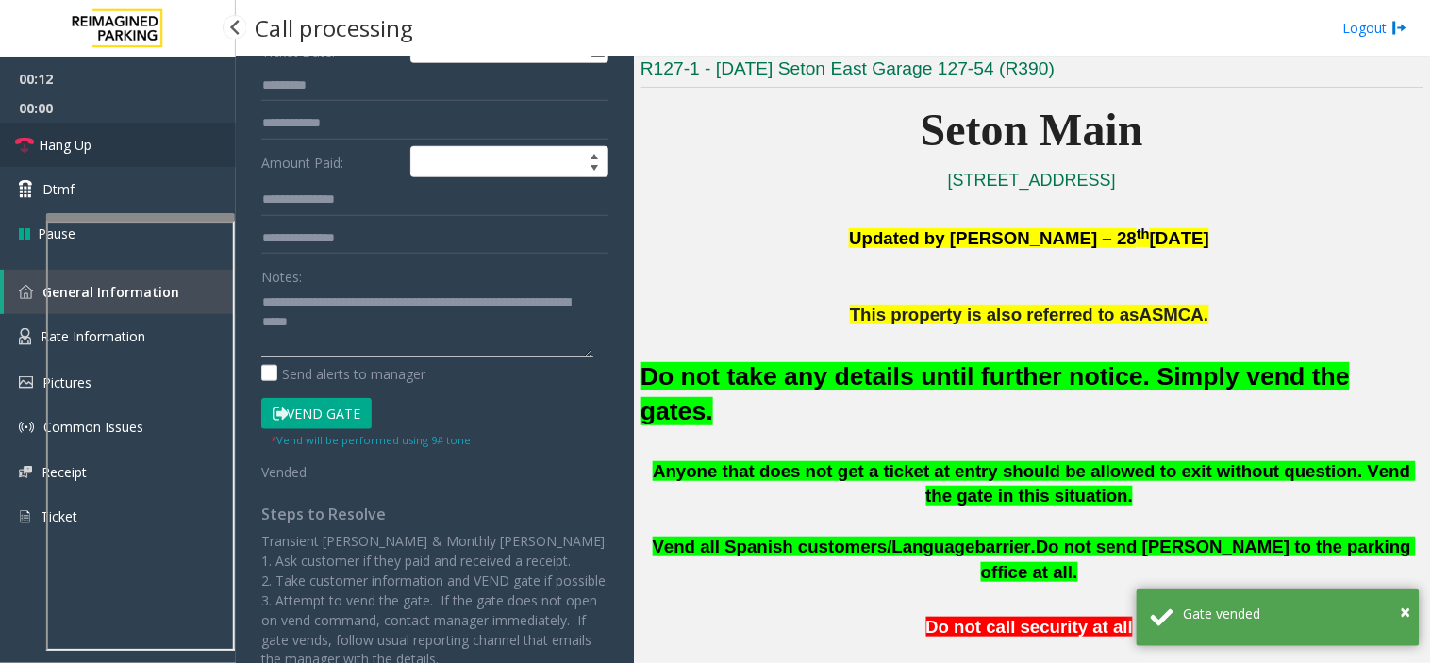
type textarea "**********"
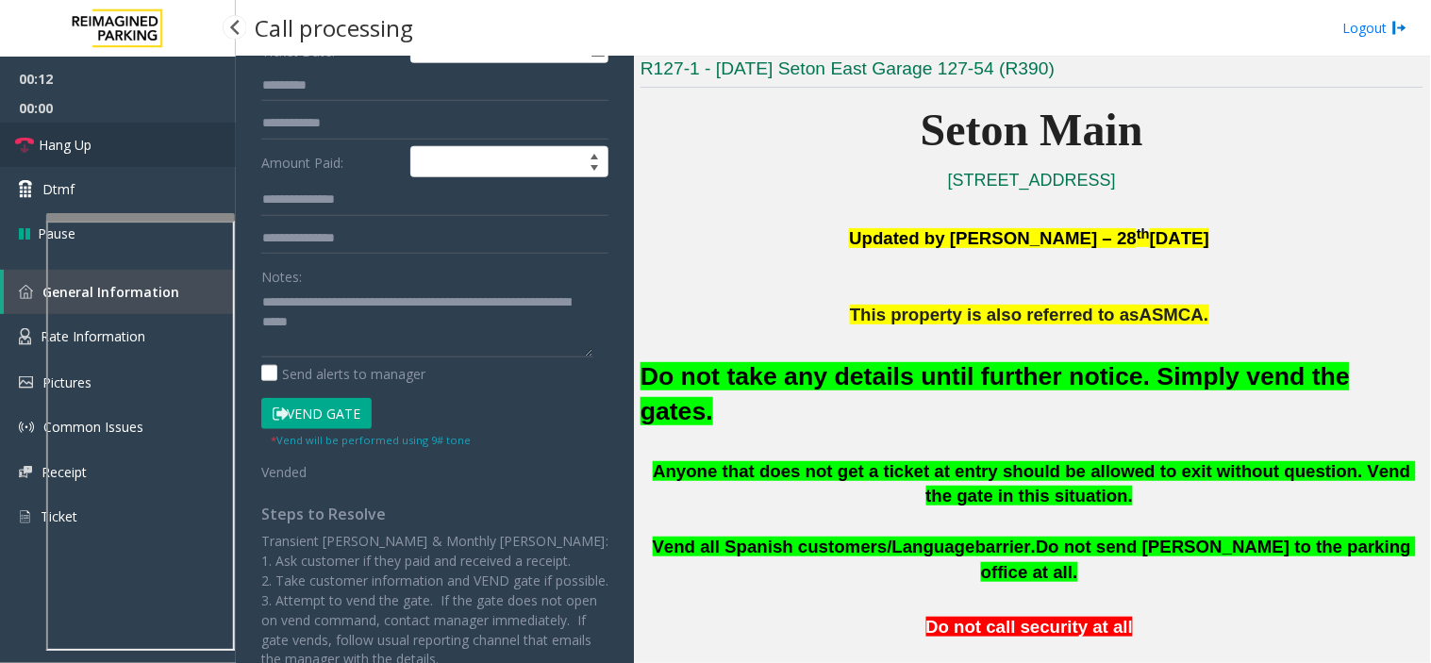
click at [210, 128] on link "Hang Up" at bounding box center [118, 145] width 236 height 44
click at [186, 139] on link "Hang Up" at bounding box center [118, 145] width 236 height 44
click at [185, 139] on link "Hang Up" at bounding box center [118, 145] width 236 height 44
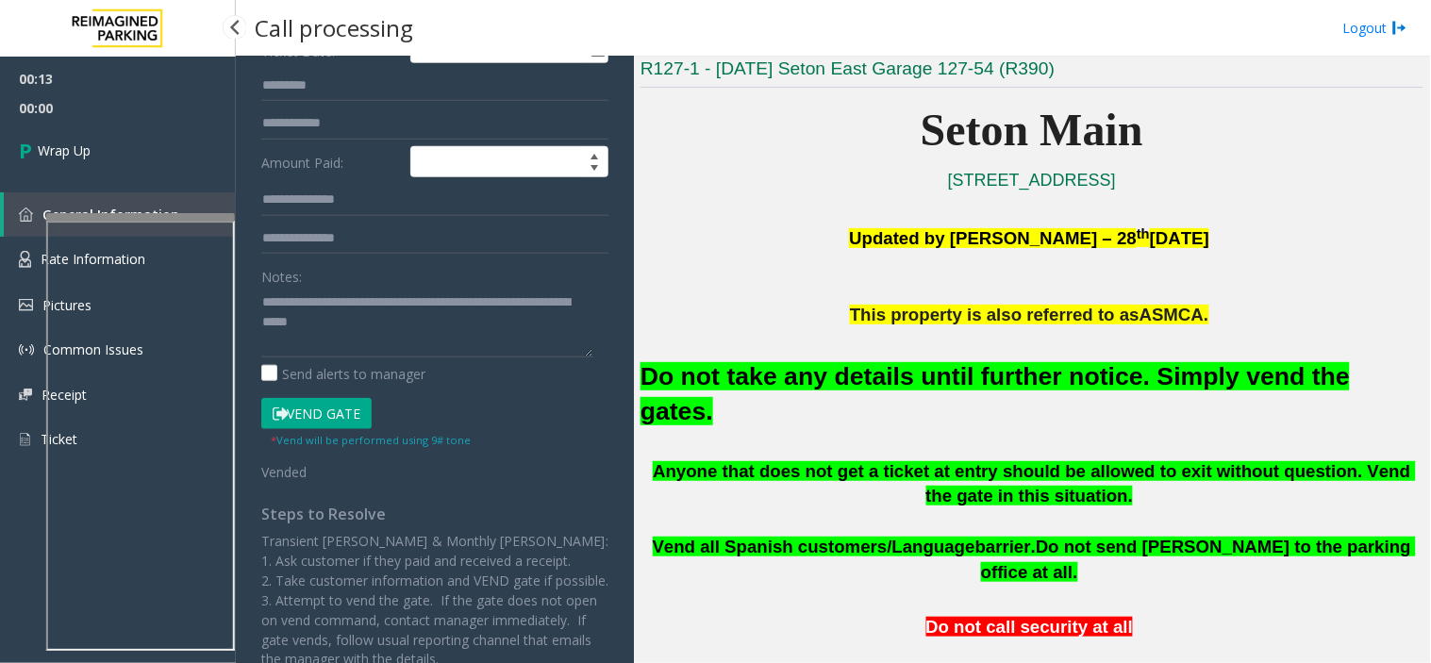
click at [185, 139] on link "Wrap Up" at bounding box center [118, 151] width 236 height 56
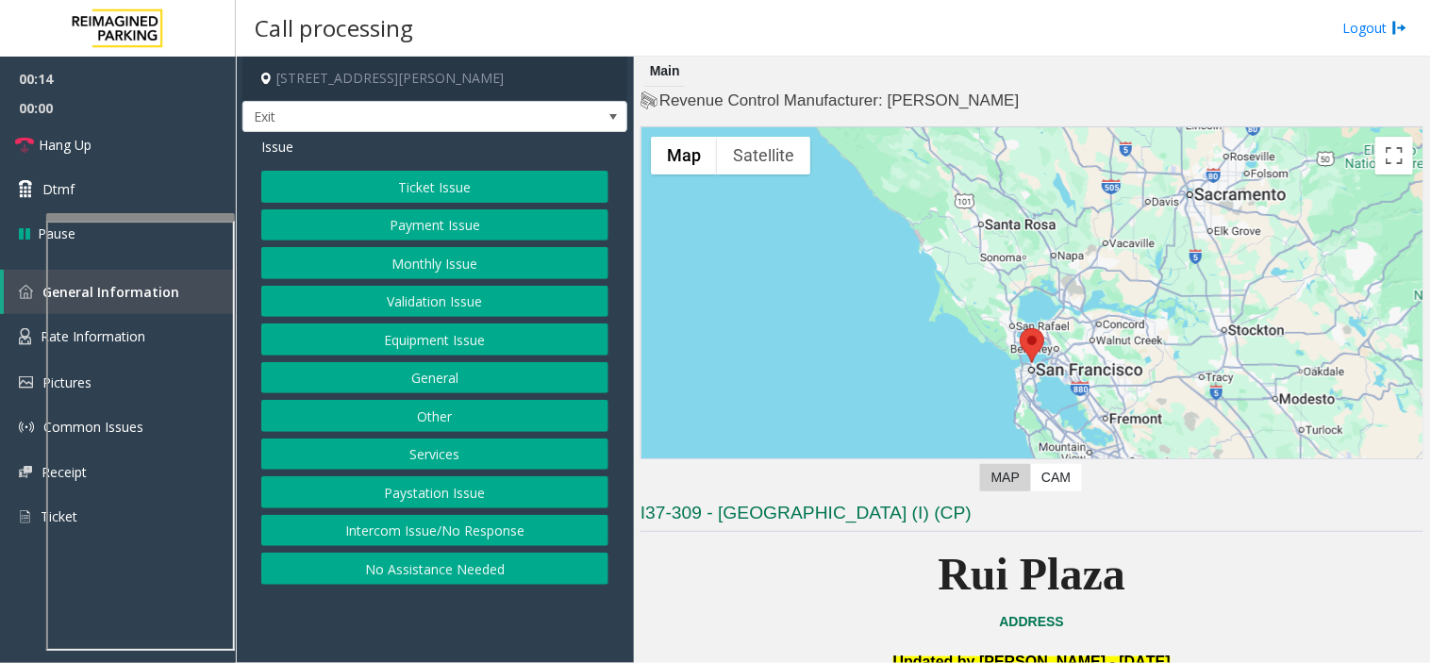
drag, startPoint x: 476, startPoint y: 462, endPoint x: 479, endPoint y: 472, distance: 9.8
click at [479, 469] on button "Services" at bounding box center [434, 455] width 347 height 32
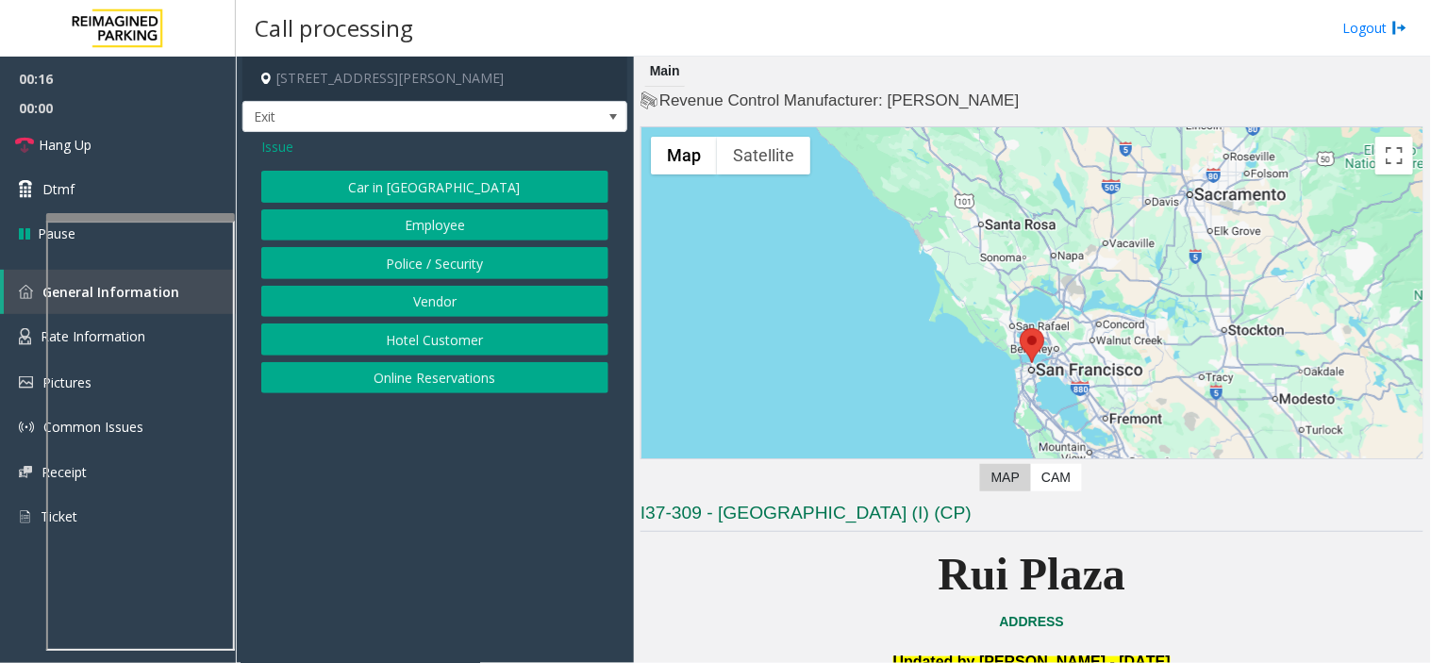
click at [474, 377] on button "Online Reservations" at bounding box center [434, 378] width 347 height 32
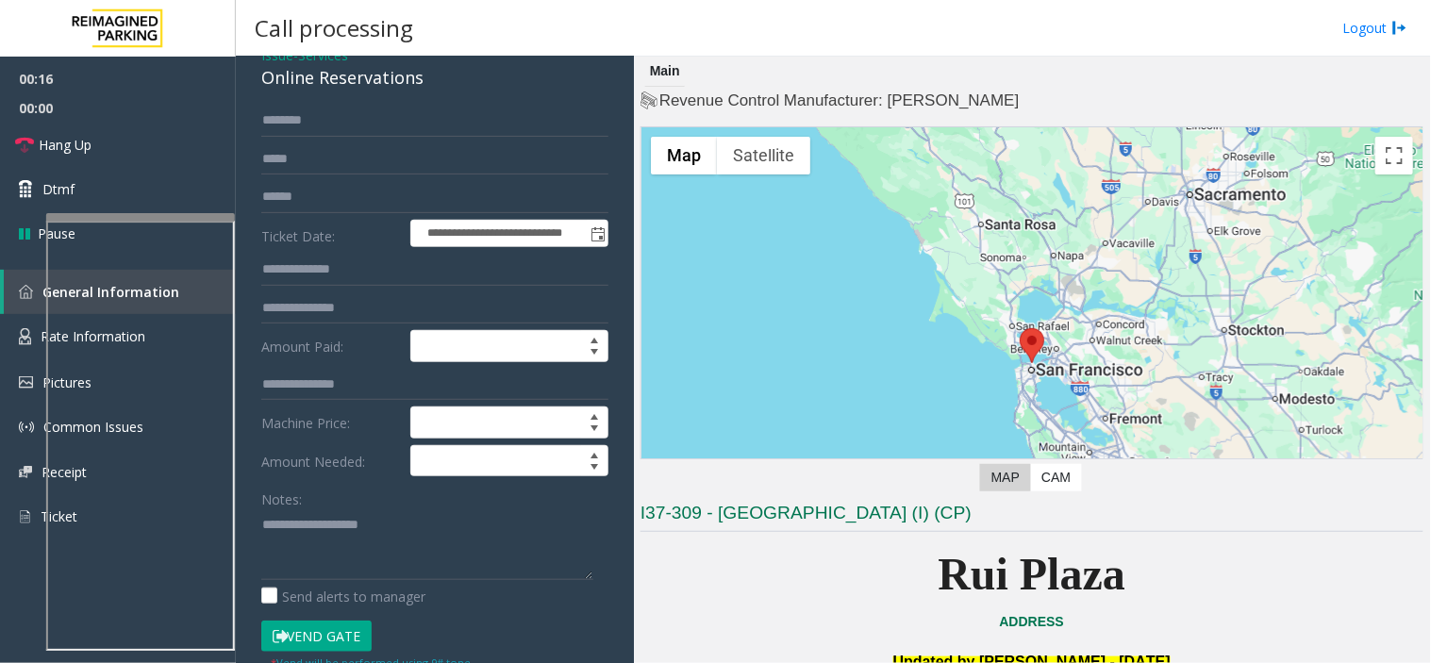
scroll to position [209, 0]
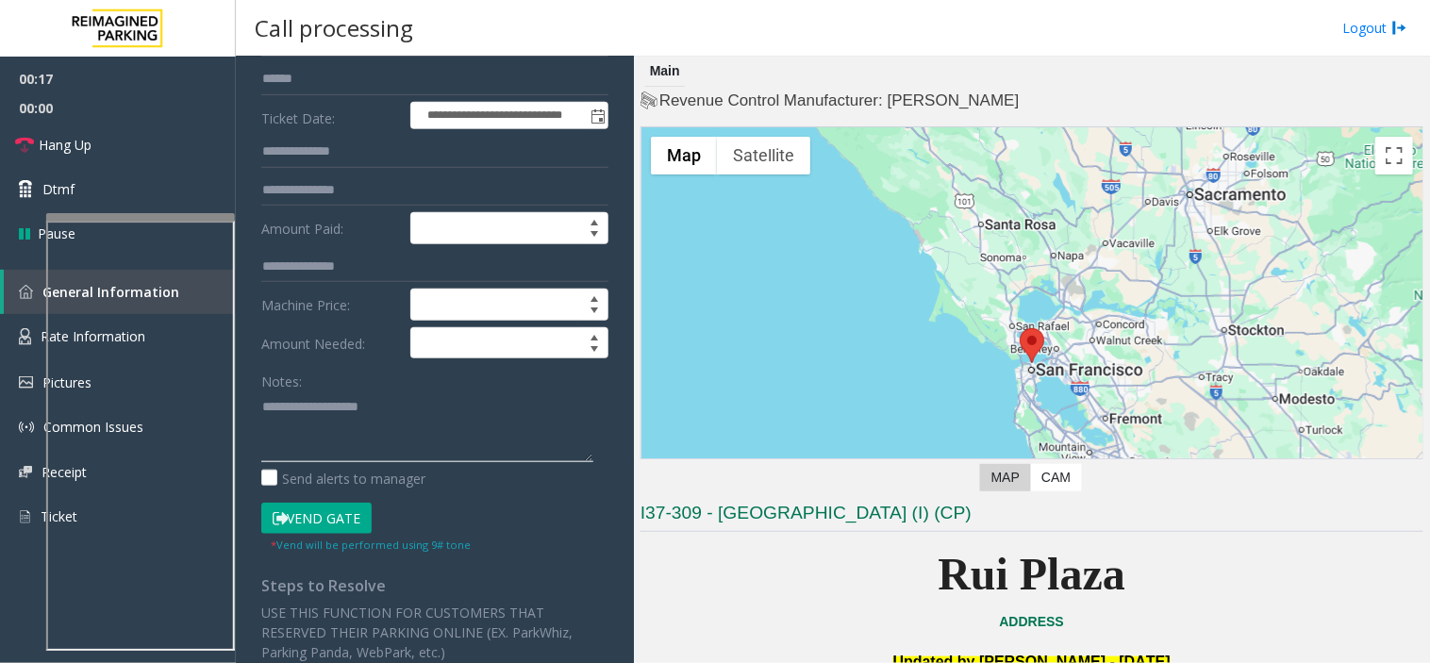
click at [391, 443] on textarea at bounding box center [427, 426] width 332 height 71
drag, startPoint x: 292, startPoint y: 416, endPoint x: 316, endPoint y: 550, distance: 136.0
click at [291, 417] on textarea at bounding box center [427, 426] width 332 height 71
click at [284, 400] on textarea at bounding box center [427, 426] width 332 height 71
click at [317, 415] on textarea at bounding box center [427, 426] width 332 height 71
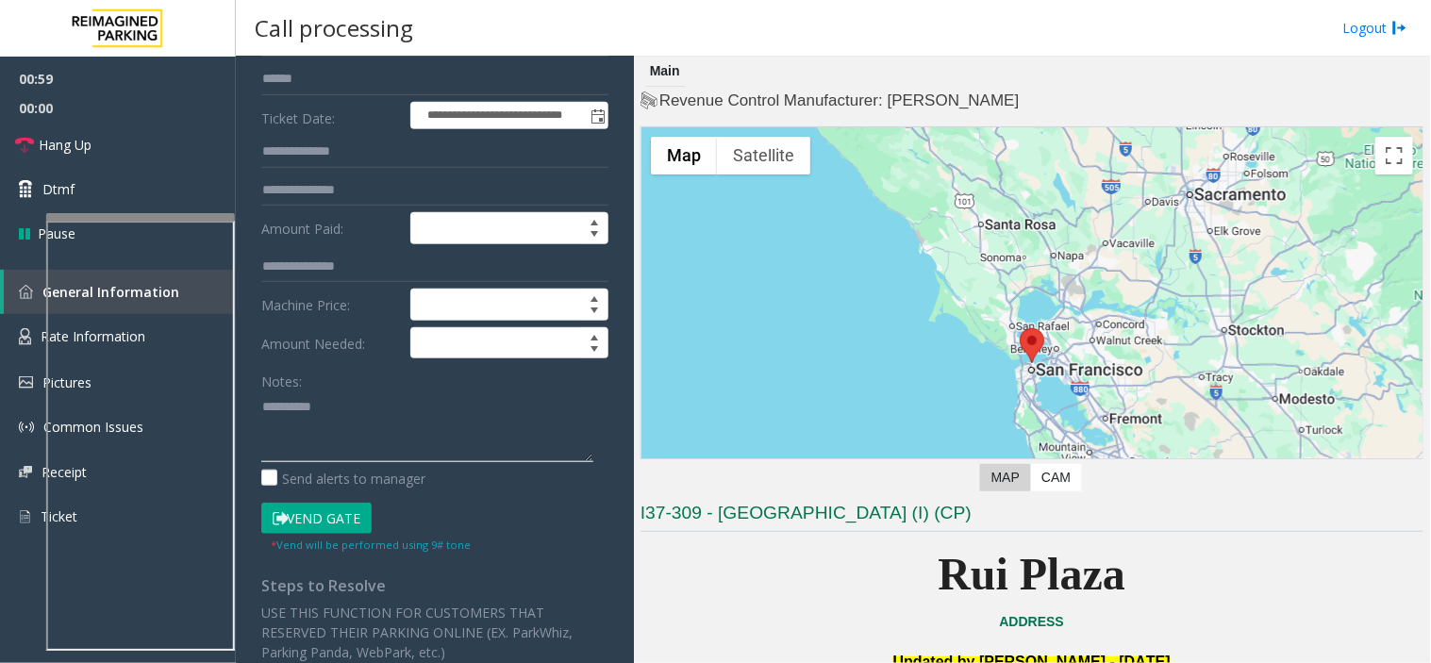
click at [318, 409] on textarea at bounding box center [427, 426] width 332 height 71
click at [325, 408] on textarea at bounding box center [427, 426] width 332 height 71
click at [326, 524] on button "Vend Gate" at bounding box center [316, 519] width 110 height 32
drag, startPoint x: 333, startPoint y: 401, endPoint x: 408, endPoint y: 408, distance: 75.8
click at [408, 408] on textarea at bounding box center [427, 426] width 332 height 71
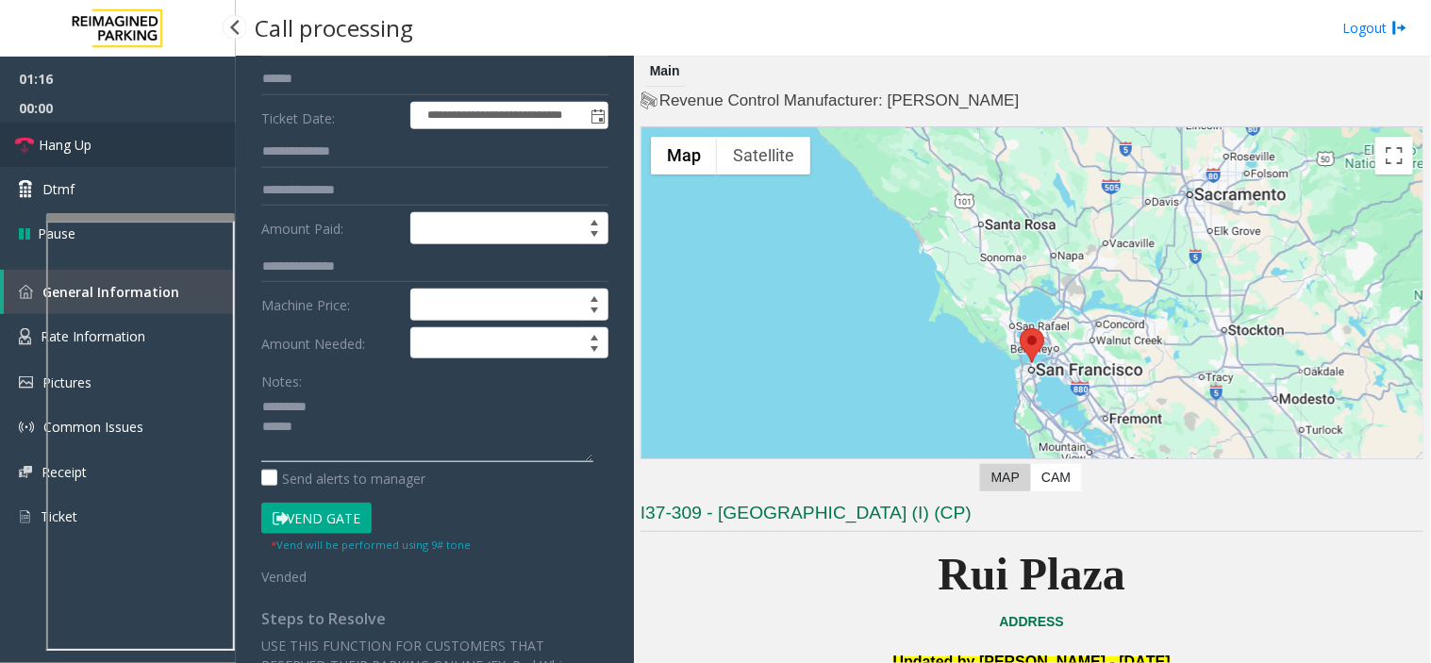
type textarea "********* *****"
click at [72, 125] on link "Hang Up" at bounding box center [118, 145] width 236 height 44
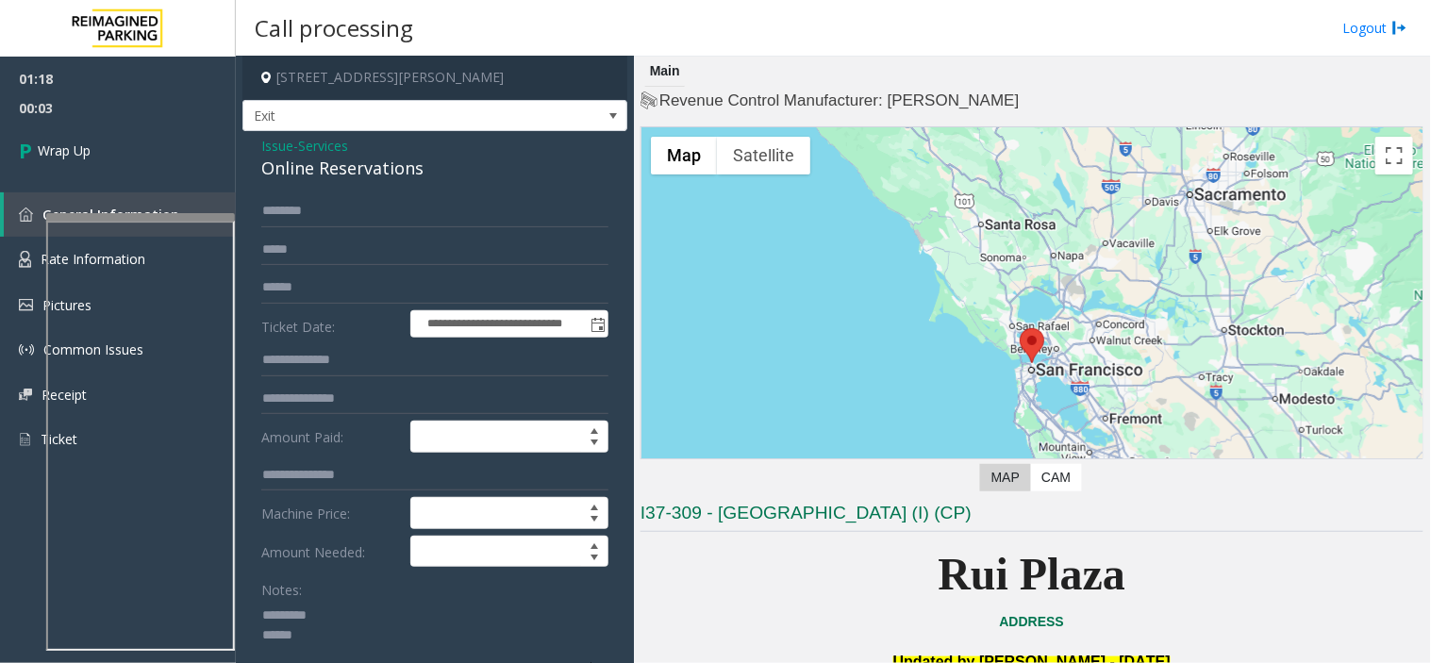
scroll to position [0, 0]
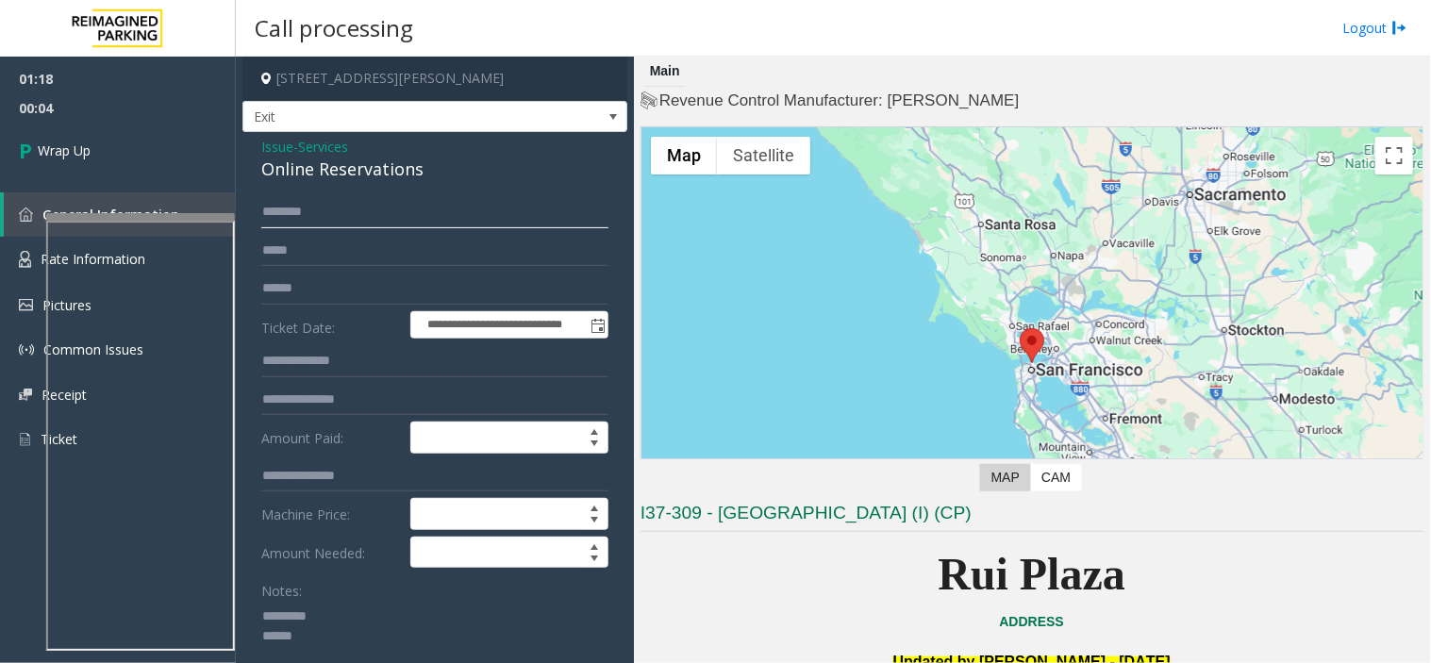
click at [377, 206] on input "text" at bounding box center [434, 212] width 347 height 32
type input "******"
click at [326, 171] on div "Online Reservations" at bounding box center [434, 169] width 347 height 25
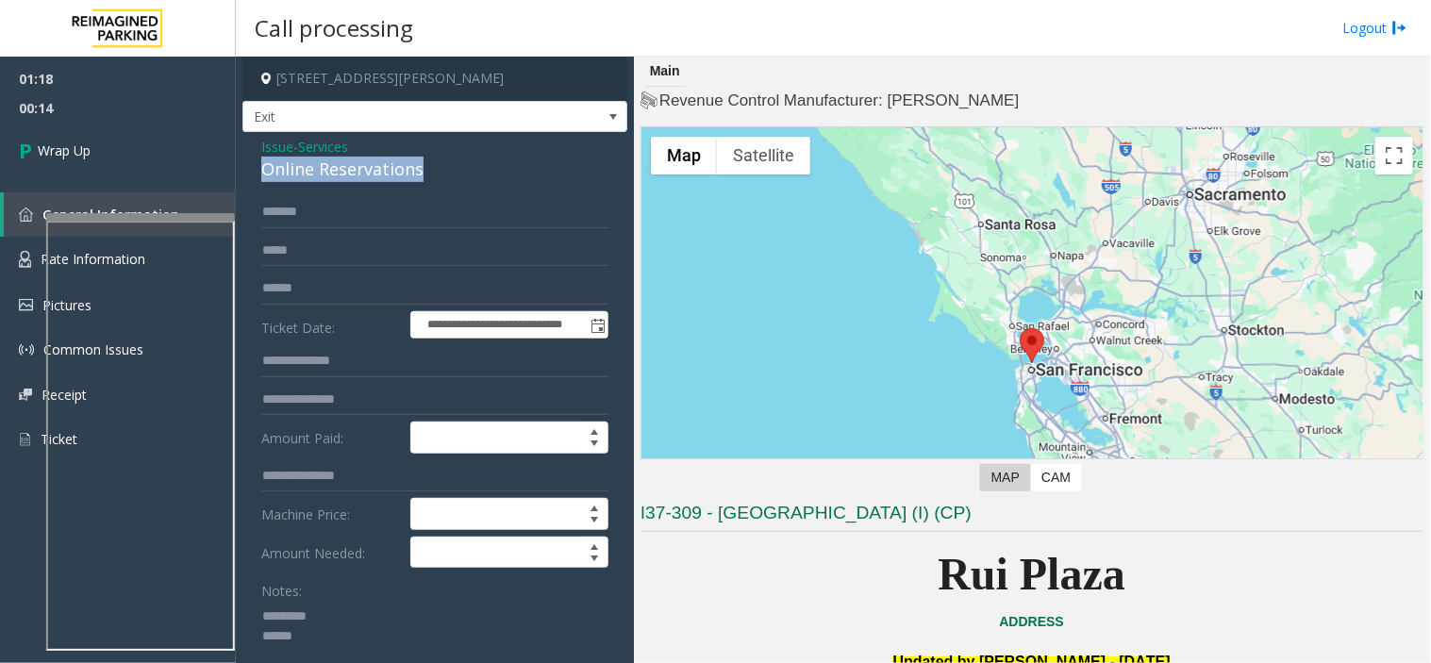
copy div "Online Reservations"
click at [302, 627] on textarea at bounding box center [427, 636] width 332 height 71
paste textarea "**********"
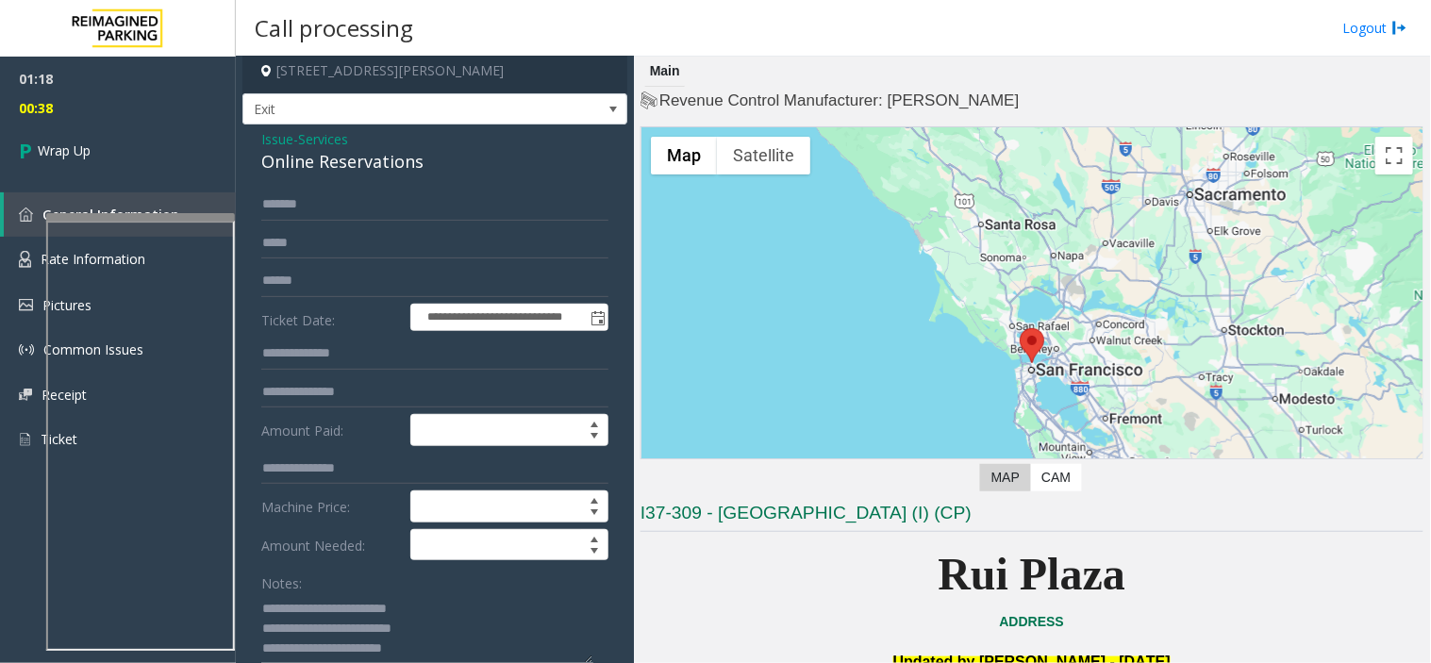
scroll to position [39, 0]
click at [262, 625] on textarea at bounding box center [427, 628] width 332 height 71
click at [261, 608] on textarea at bounding box center [427, 628] width 332 height 71
type textarea "**********"
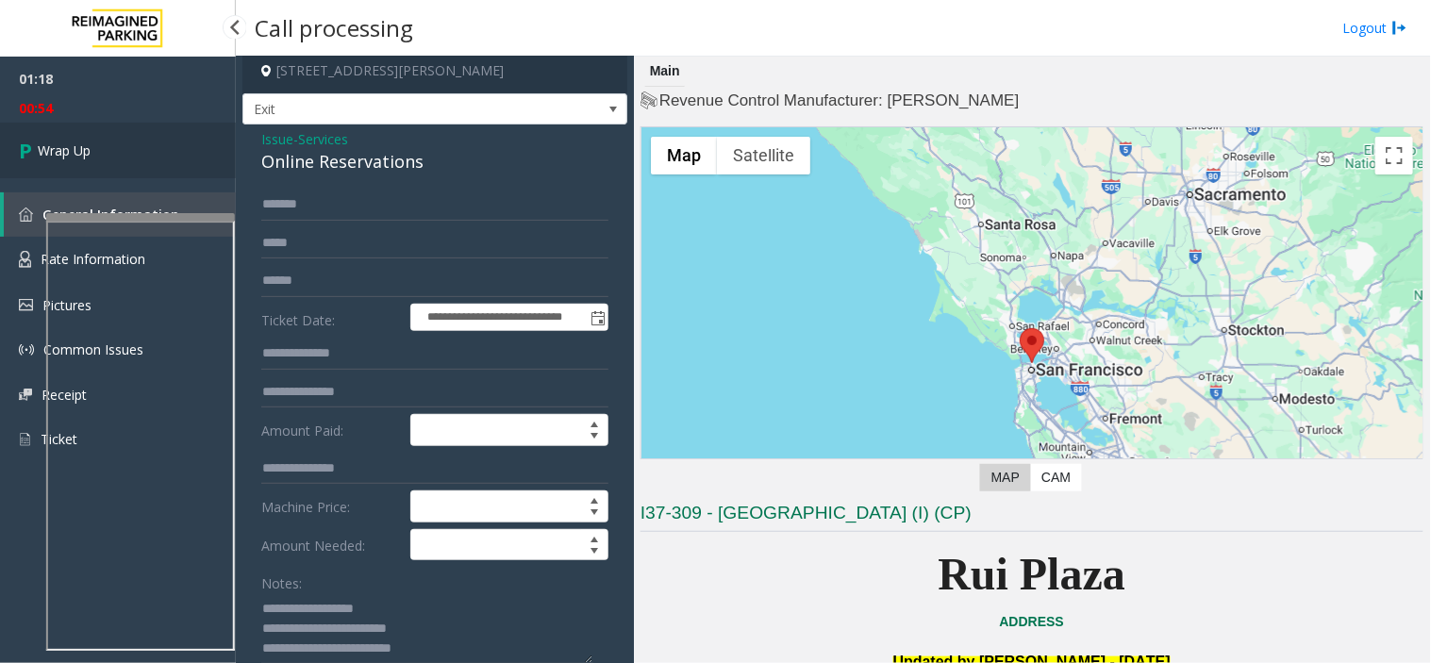
click at [175, 164] on link "Wrap Up" at bounding box center [118, 151] width 236 height 56
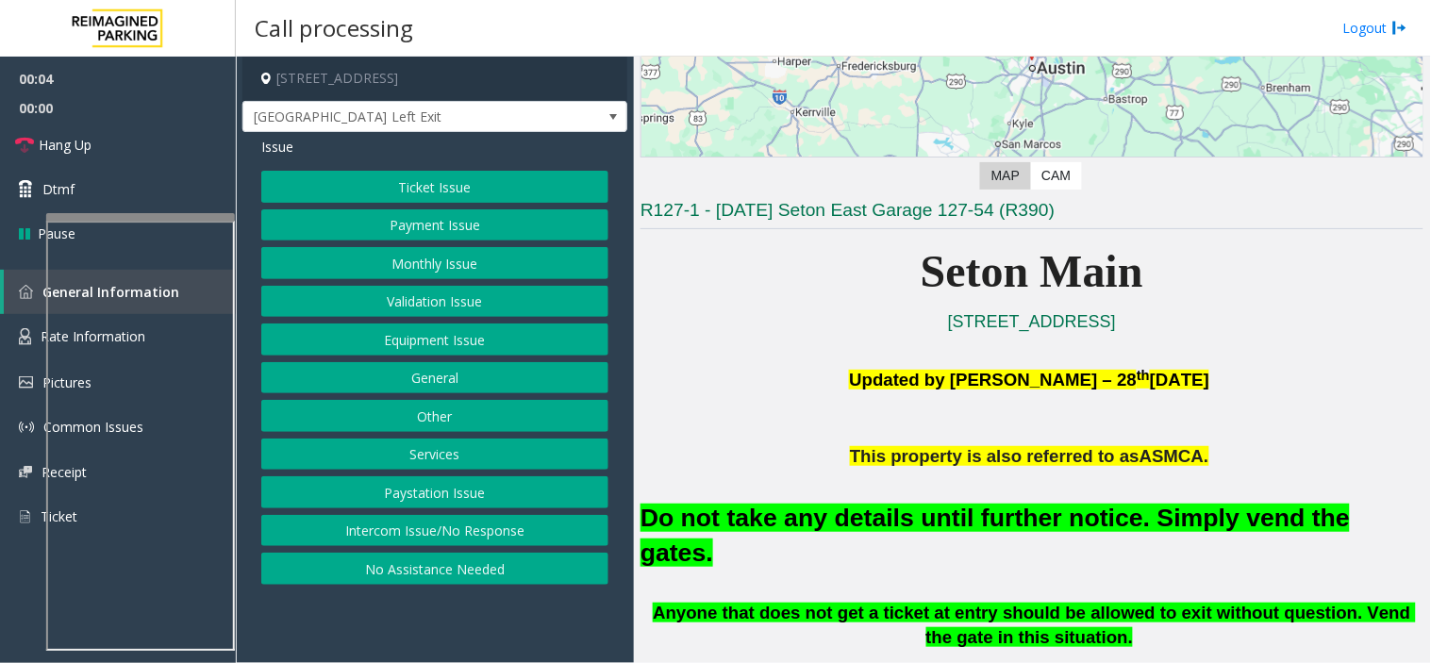
scroll to position [314, 0]
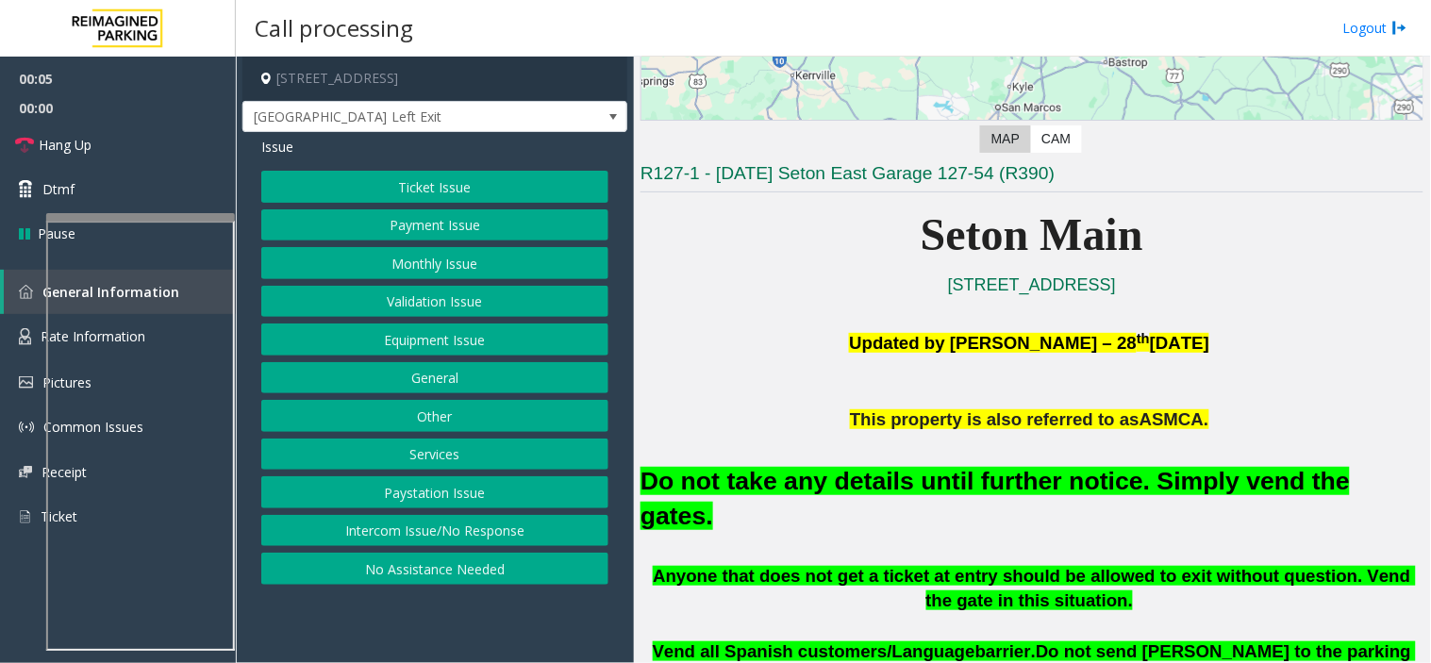
click at [413, 330] on button "Equipment Issue" at bounding box center [434, 340] width 347 height 32
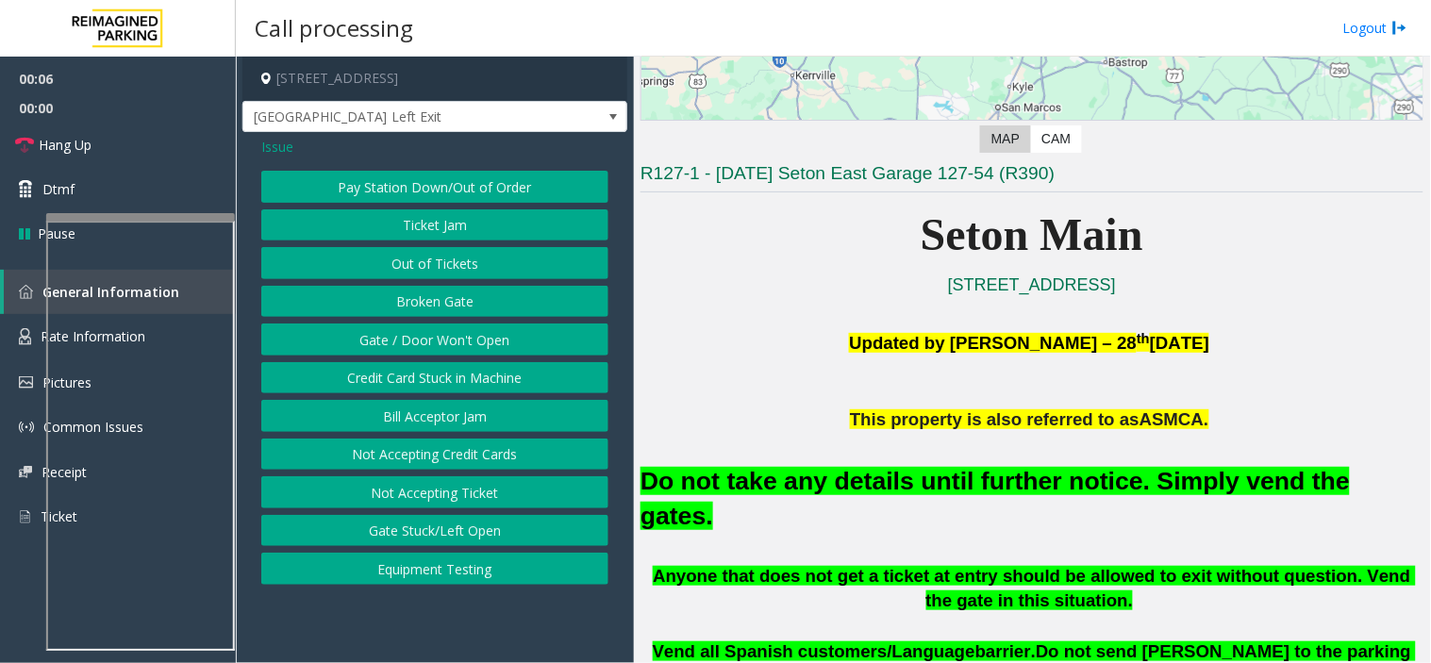
click at [450, 344] on button "Gate / Door Won't Open" at bounding box center [434, 340] width 347 height 32
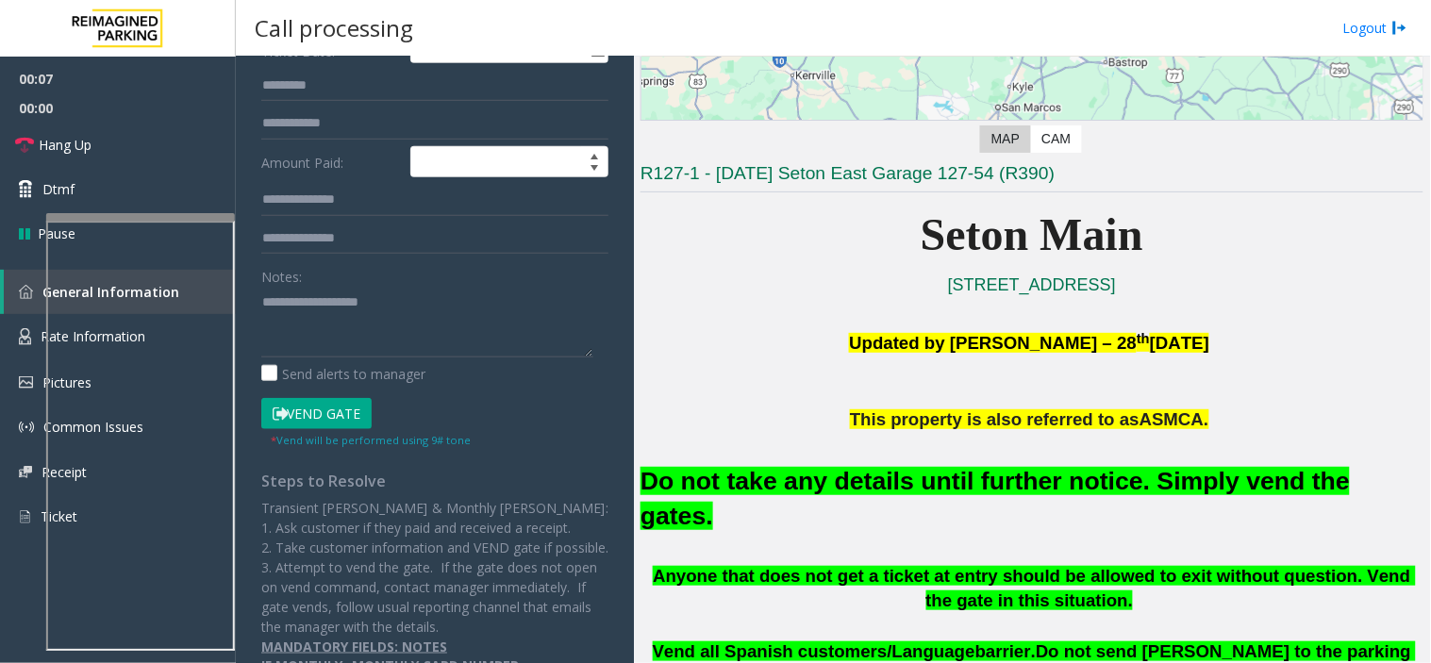
click at [306, 417] on button "Vend Gate" at bounding box center [316, 414] width 110 height 32
click at [985, 497] on h2 "Do not take any details until further notice. Simply vend the gates." at bounding box center [1032, 499] width 783 height 70
click at [985, 496] on h2 "Do not take any details until further notice. Simply vend the gates." at bounding box center [1032, 499] width 783 height 70
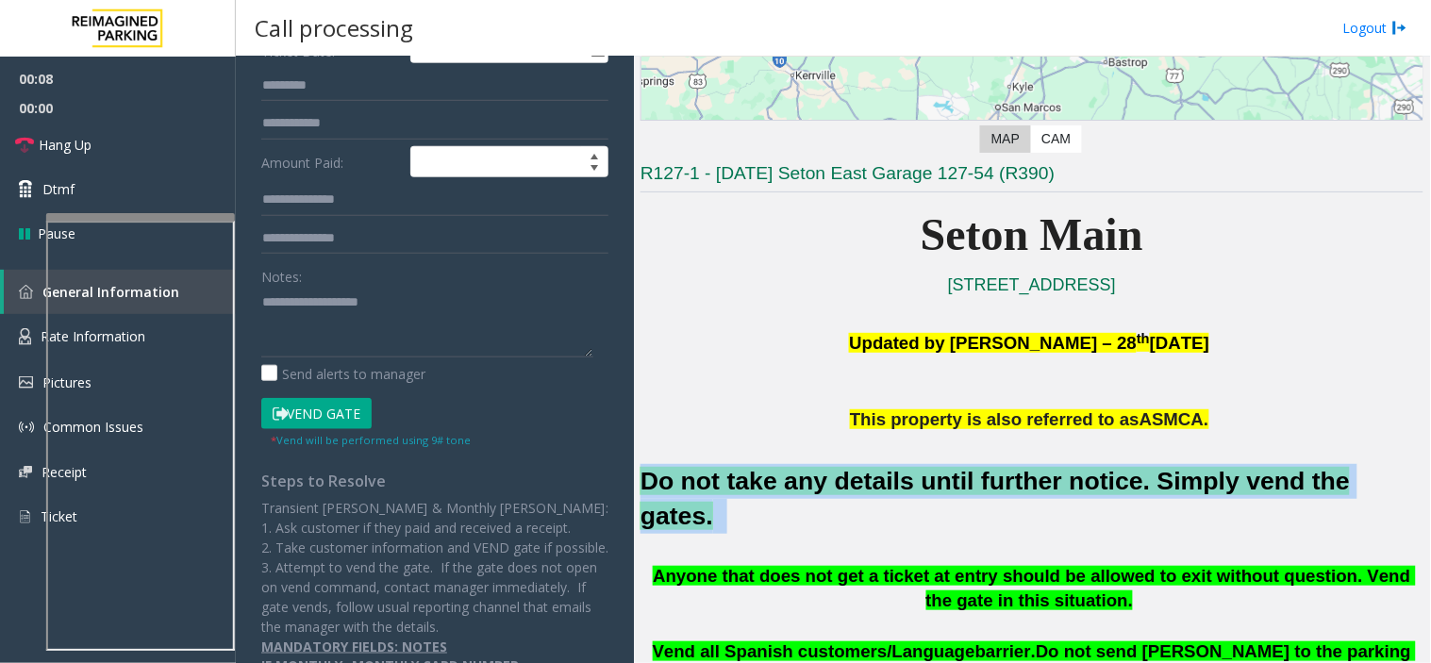
click at [985, 496] on h2 "Do not take any details until further notice. Simply vend the gates." at bounding box center [1032, 499] width 783 height 70
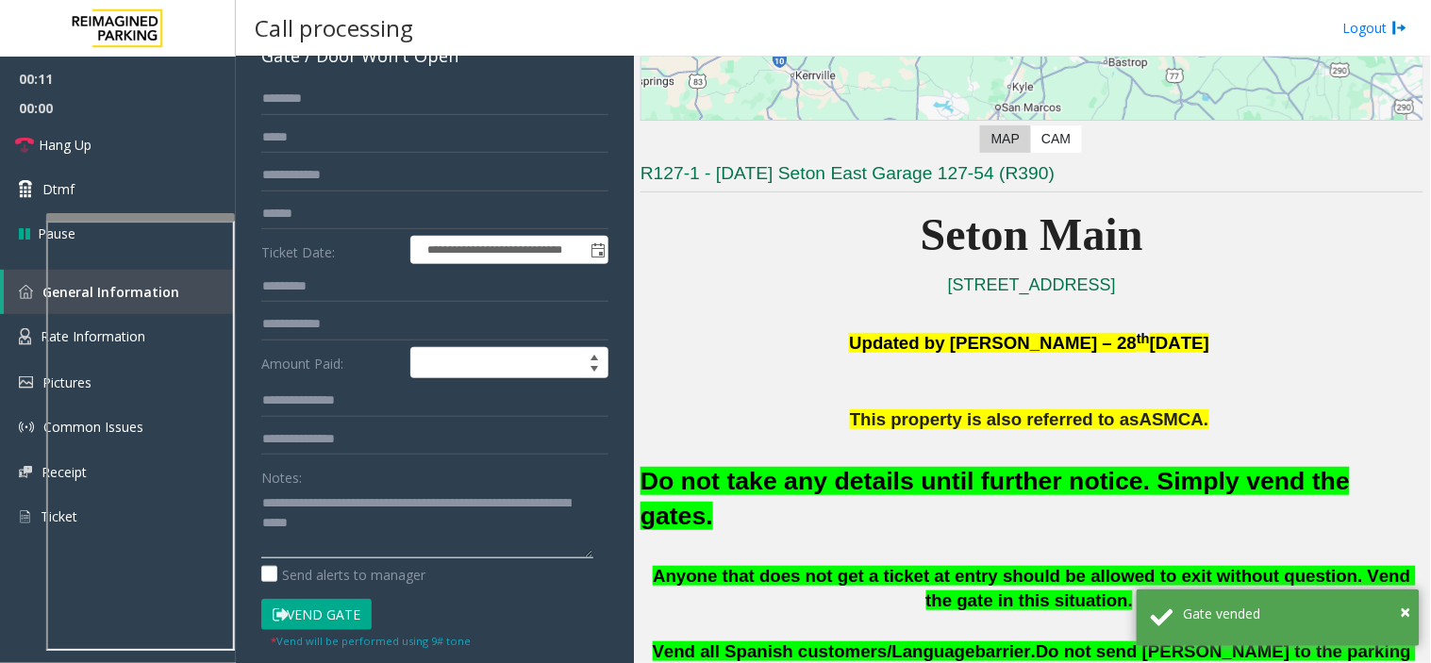
scroll to position [105, 0]
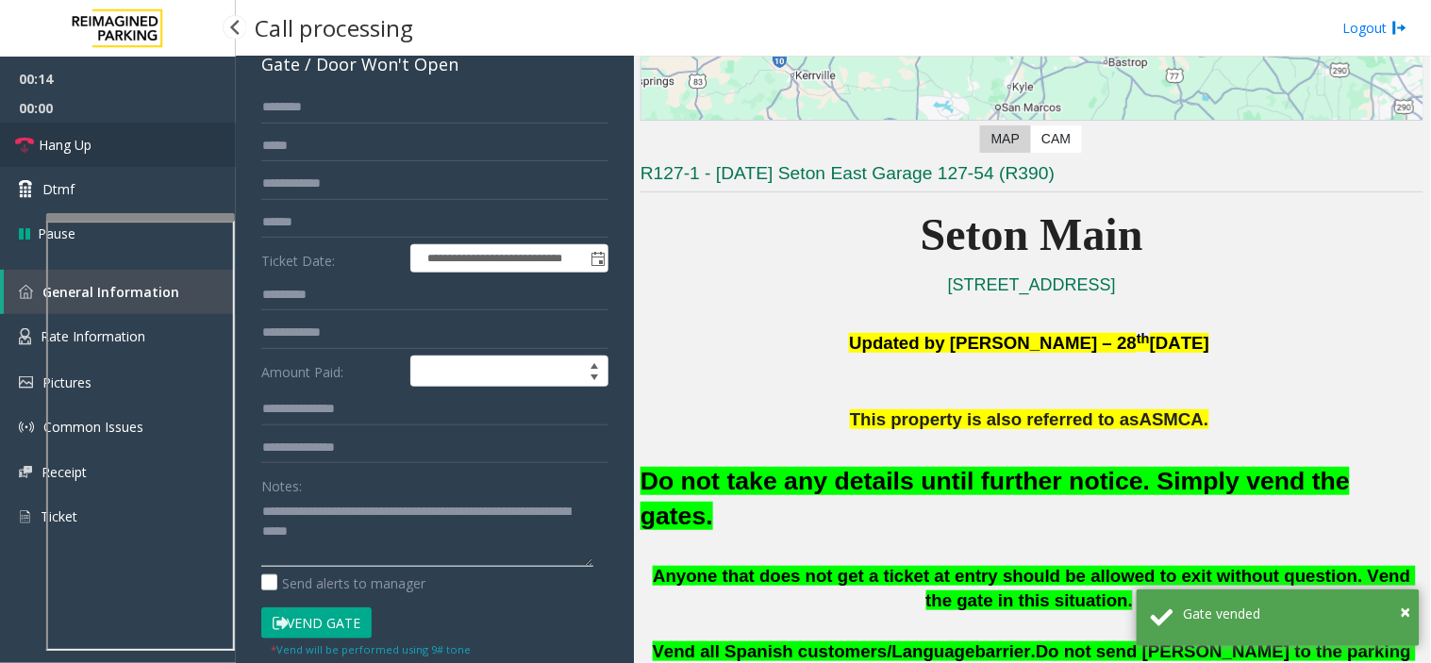
type textarea "**********"
click at [145, 127] on link "Hang Up" at bounding box center [118, 145] width 236 height 44
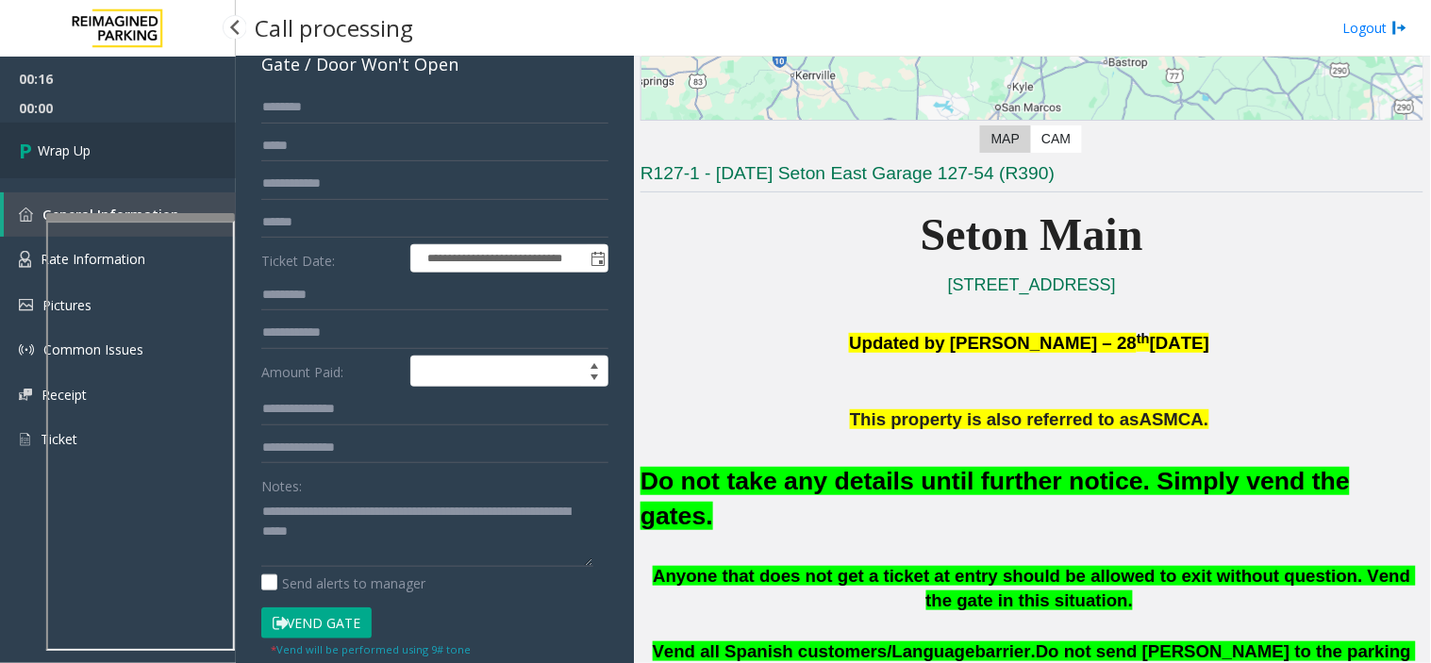
click at [108, 142] on link "Wrap Up" at bounding box center [118, 151] width 236 height 56
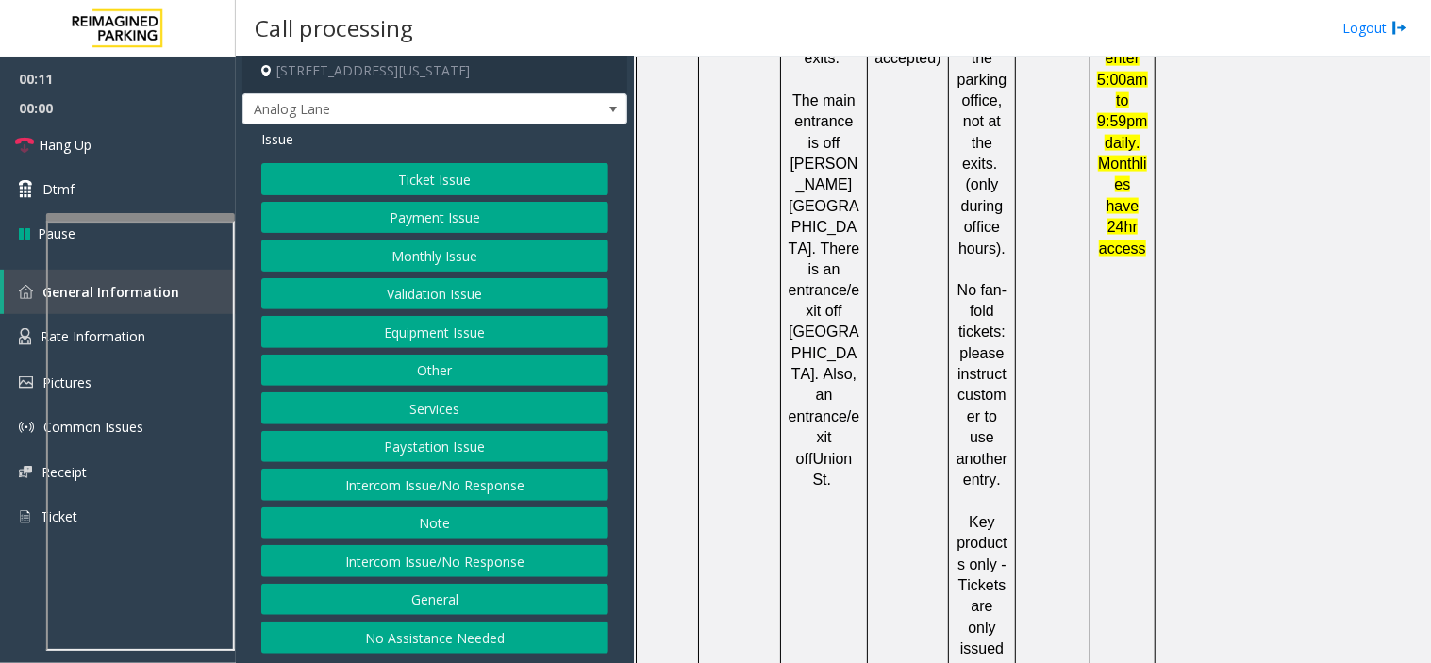
scroll to position [2724, 0]
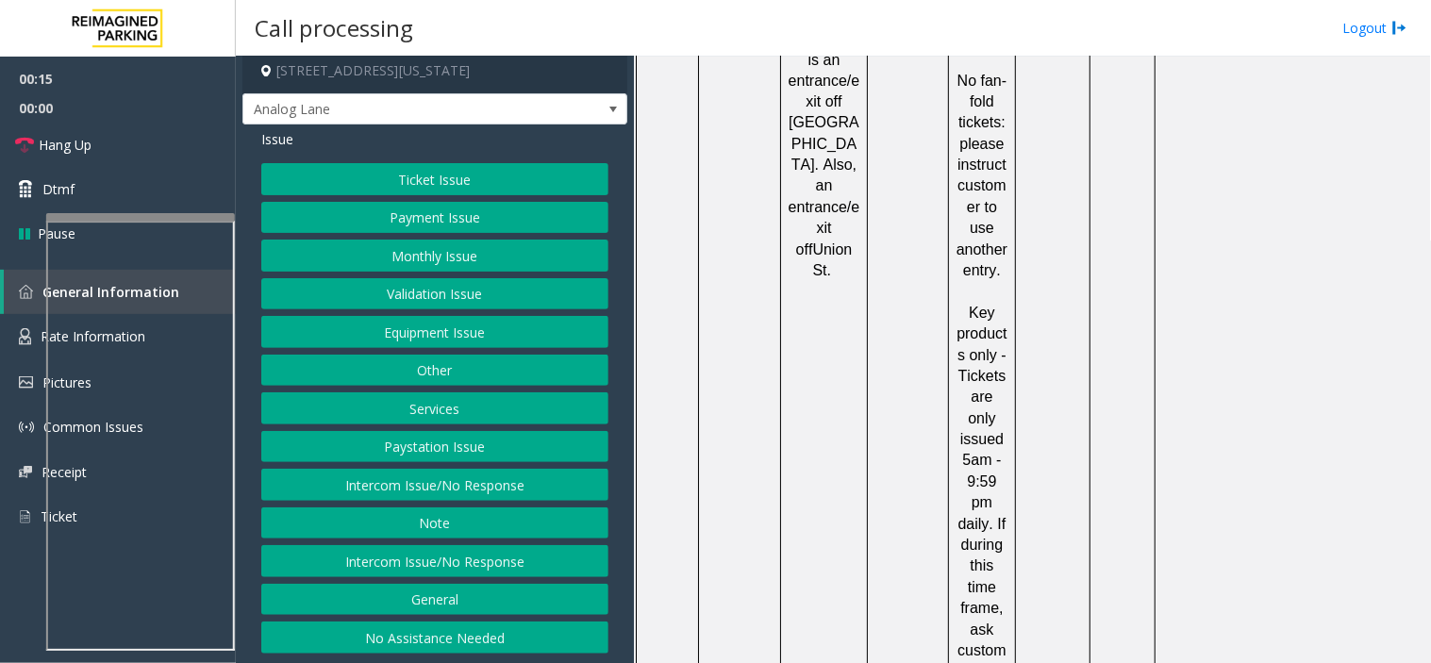
click at [477, 458] on button "Paystation Issue" at bounding box center [434, 447] width 347 height 32
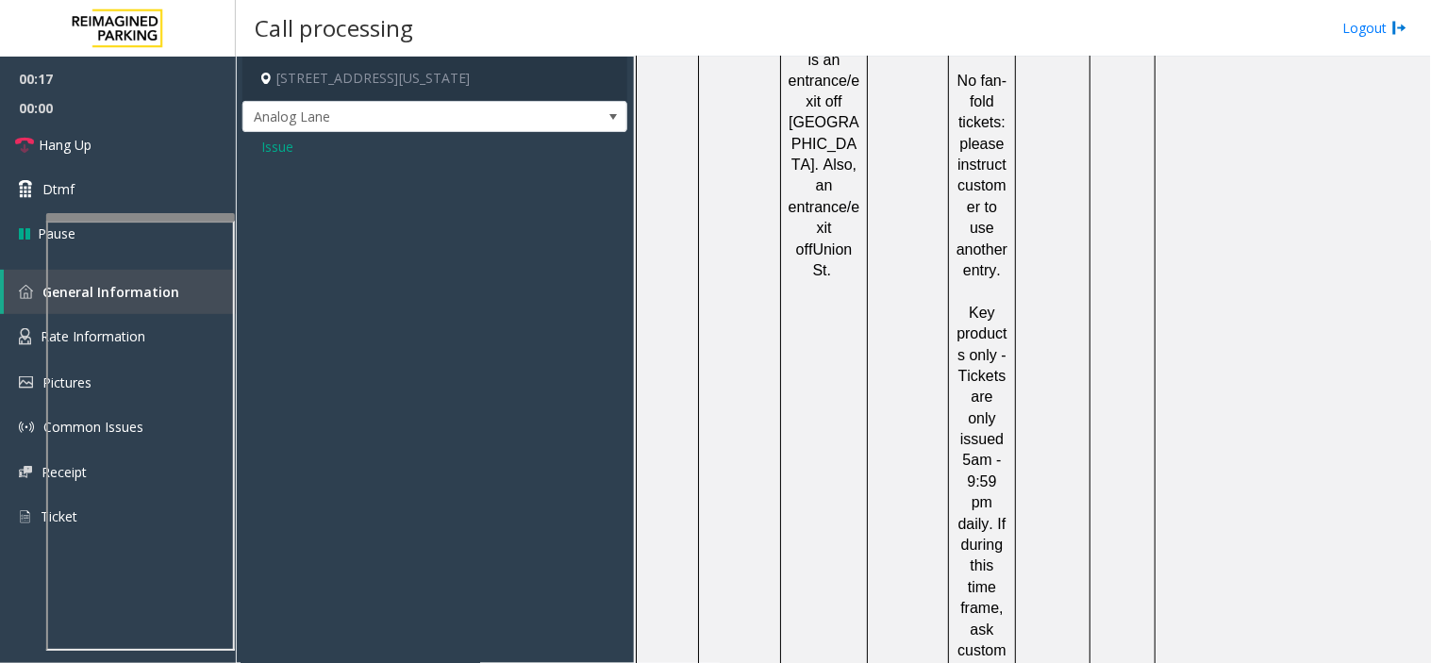
click at [258, 153] on div "Issue" at bounding box center [434, 153] width 385 height 43
click at [272, 153] on span "Issue" at bounding box center [277, 147] width 32 height 20
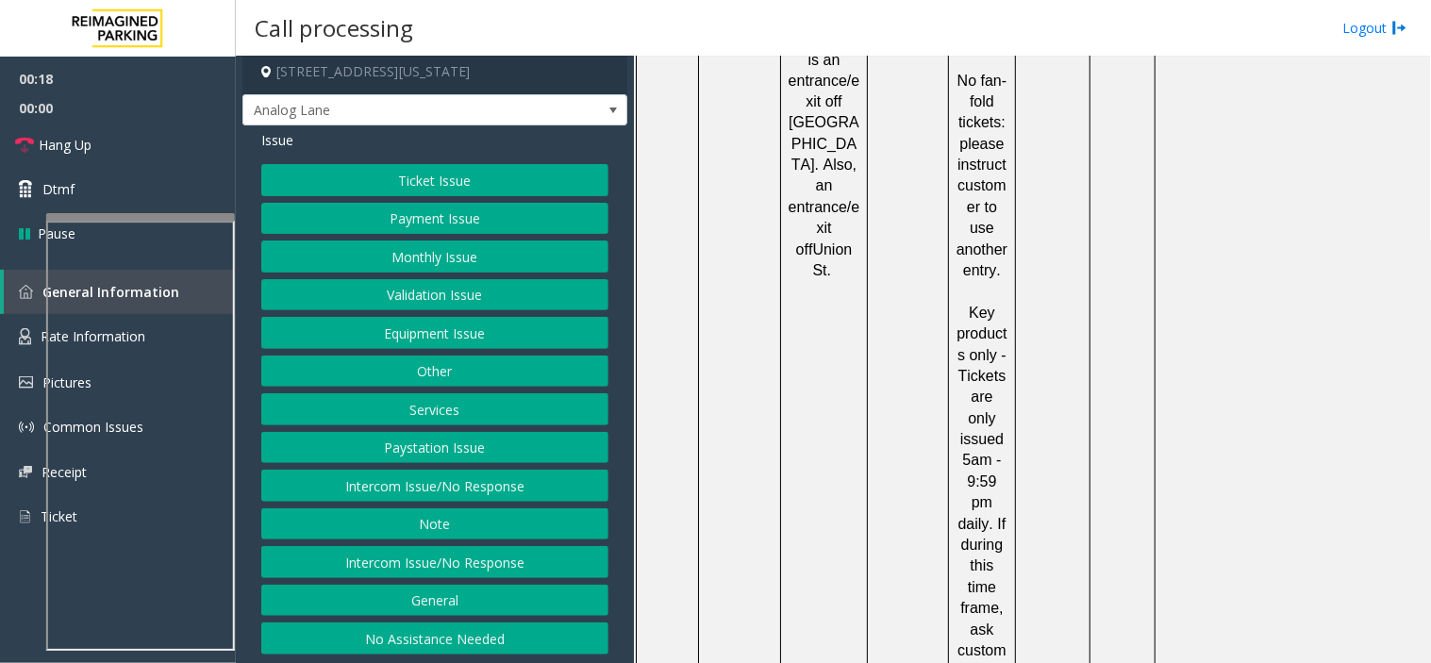
scroll to position [9, 0]
click at [467, 541] on div "Ticket Issue Payment Issue Monthly Issue Validation Issue Equipment Issue Other…" at bounding box center [434, 408] width 347 height 491
click at [474, 551] on button "Intercom Issue/No Response" at bounding box center [434, 561] width 347 height 32
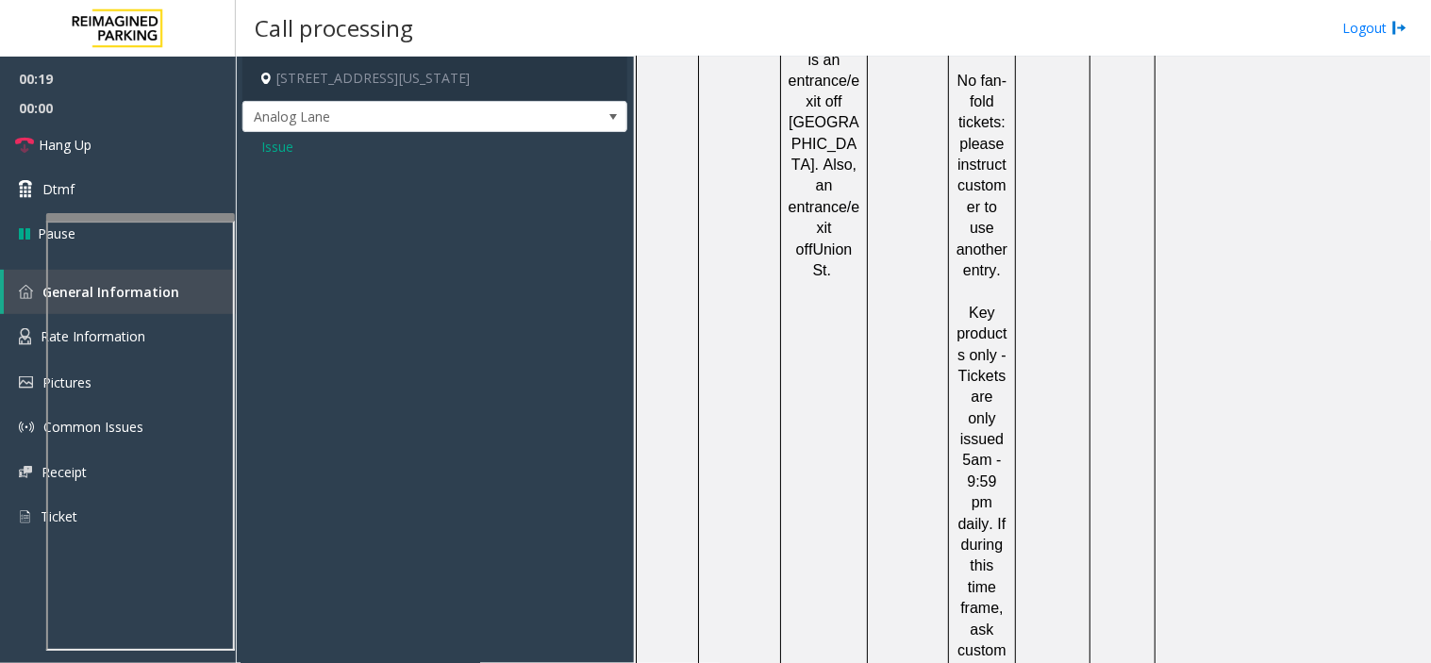
scroll to position [0, 0]
click at [271, 142] on span "Issue" at bounding box center [277, 147] width 32 height 20
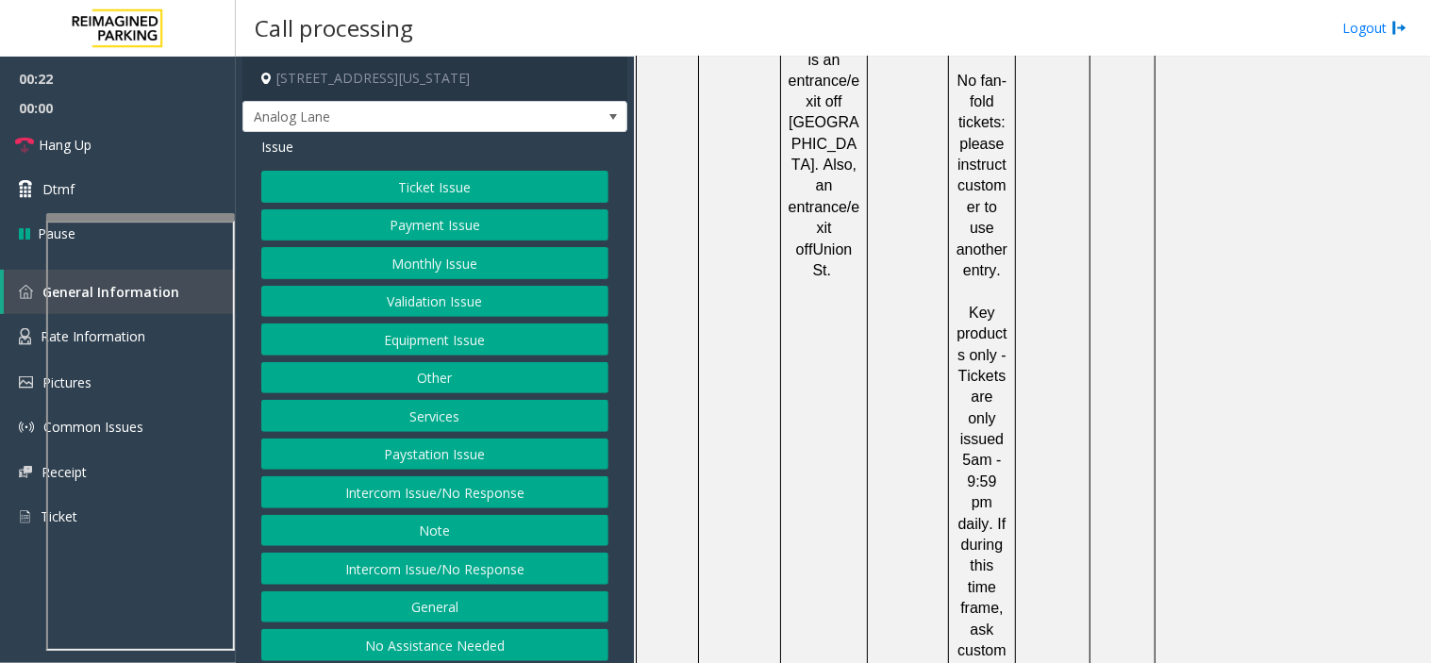
click at [494, 508] on button "Intercom Issue/No Response" at bounding box center [434, 492] width 347 height 32
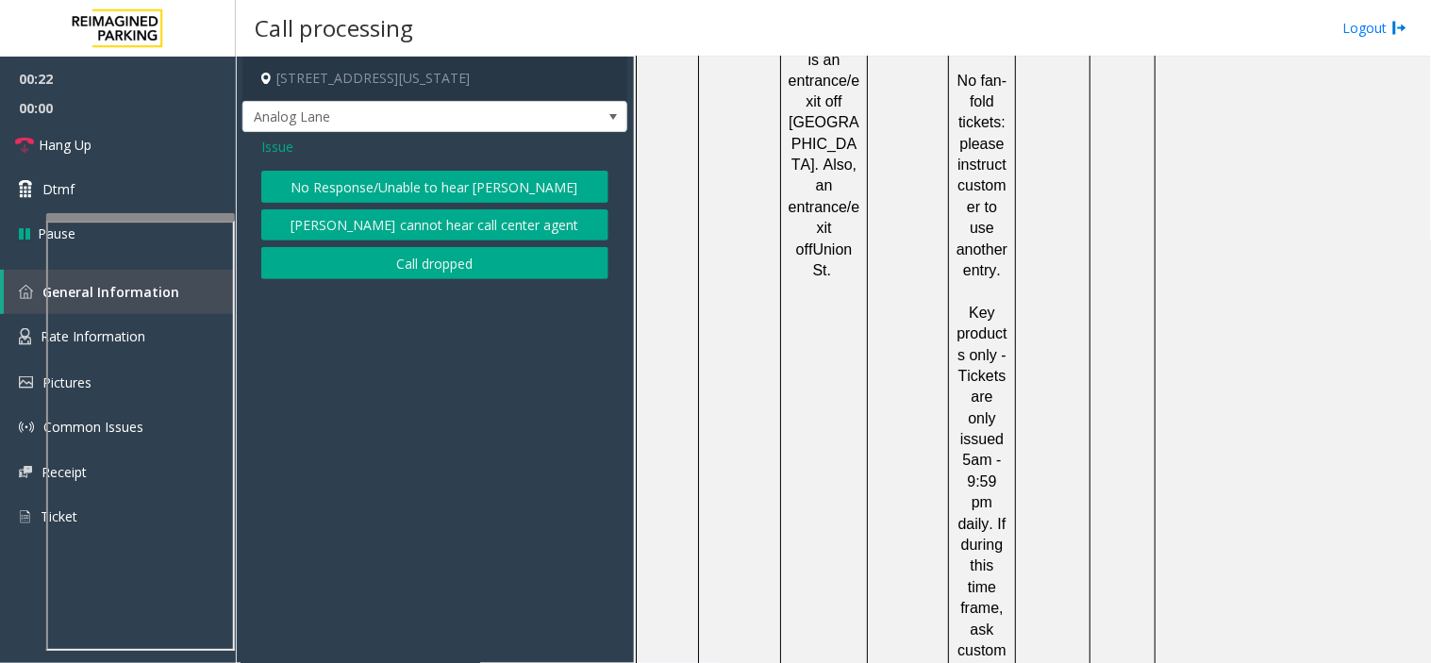
click at [381, 185] on button "No Response/Unable to hear [PERSON_NAME]" at bounding box center [434, 187] width 347 height 32
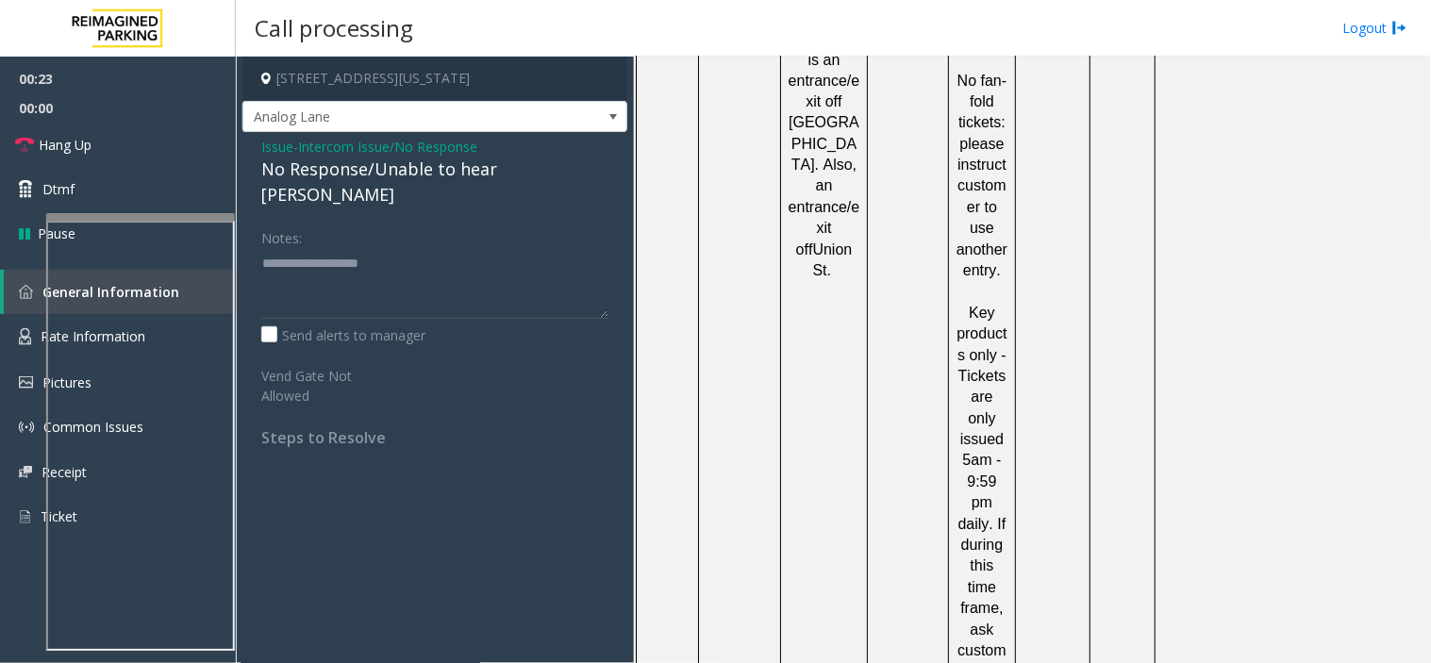
click at [363, 174] on div "No Response/Unable to hear [PERSON_NAME]" at bounding box center [434, 182] width 347 height 51
type textarea "**********"
click at [62, 141] on span "Hang Up" at bounding box center [65, 145] width 53 height 20
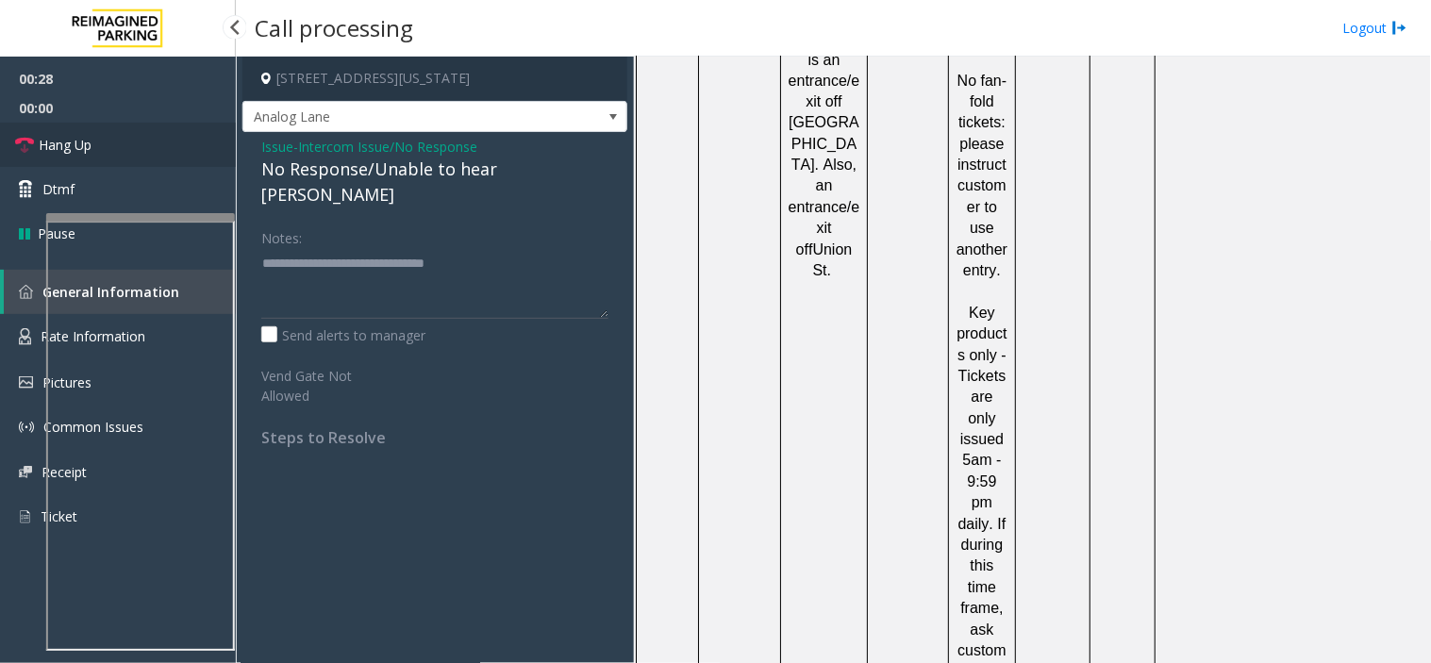
click at [62, 141] on span "Hang Up" at bounding box center [65, 145] width 53 height 20
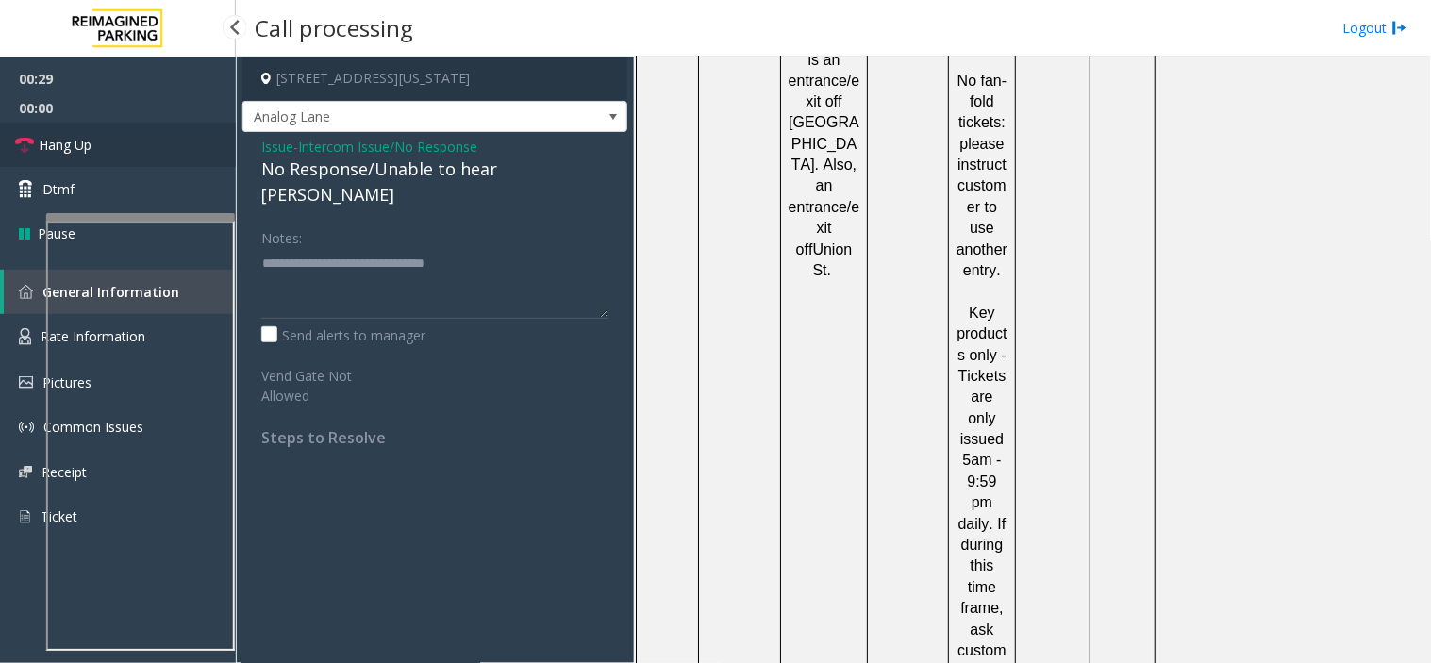
click at [62, 141] on span "Hang Up" at bounding box center [65, 145] width 53 height 20
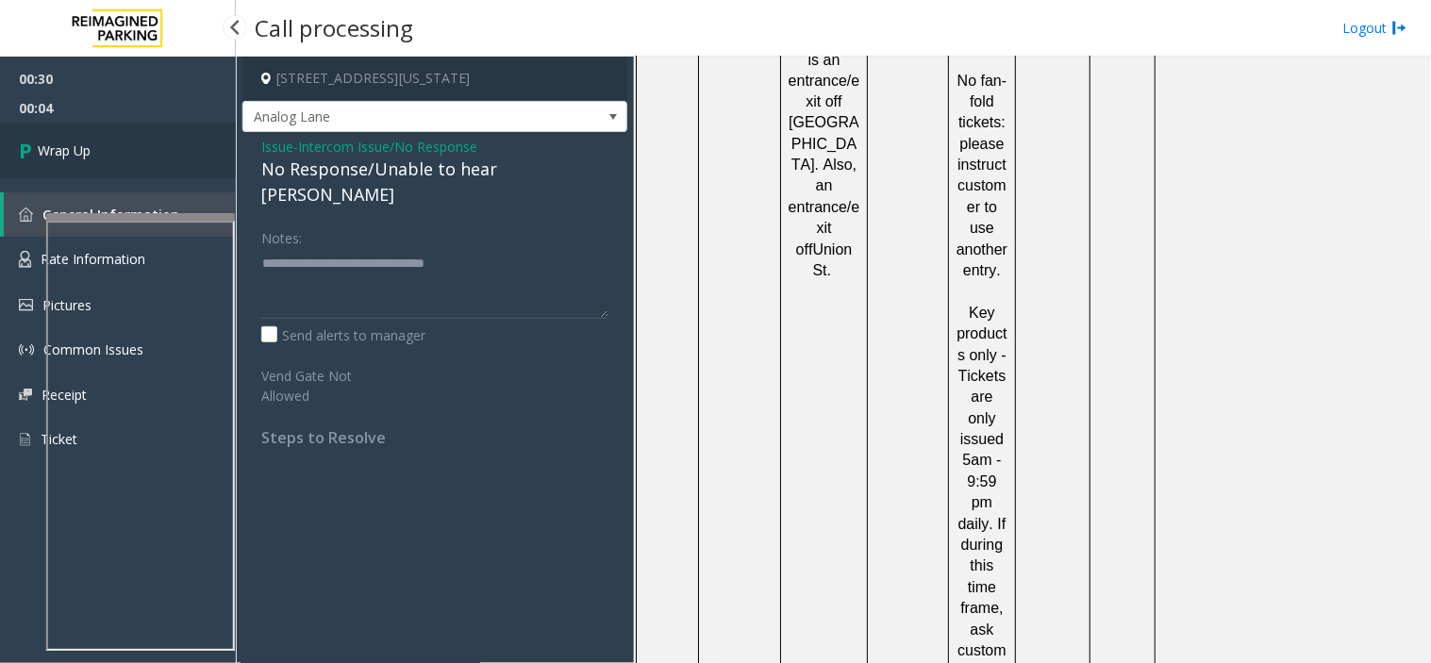
click at [62, 141] on span "Wrap Up" at bounding box center [64, 151] width 53 height 20
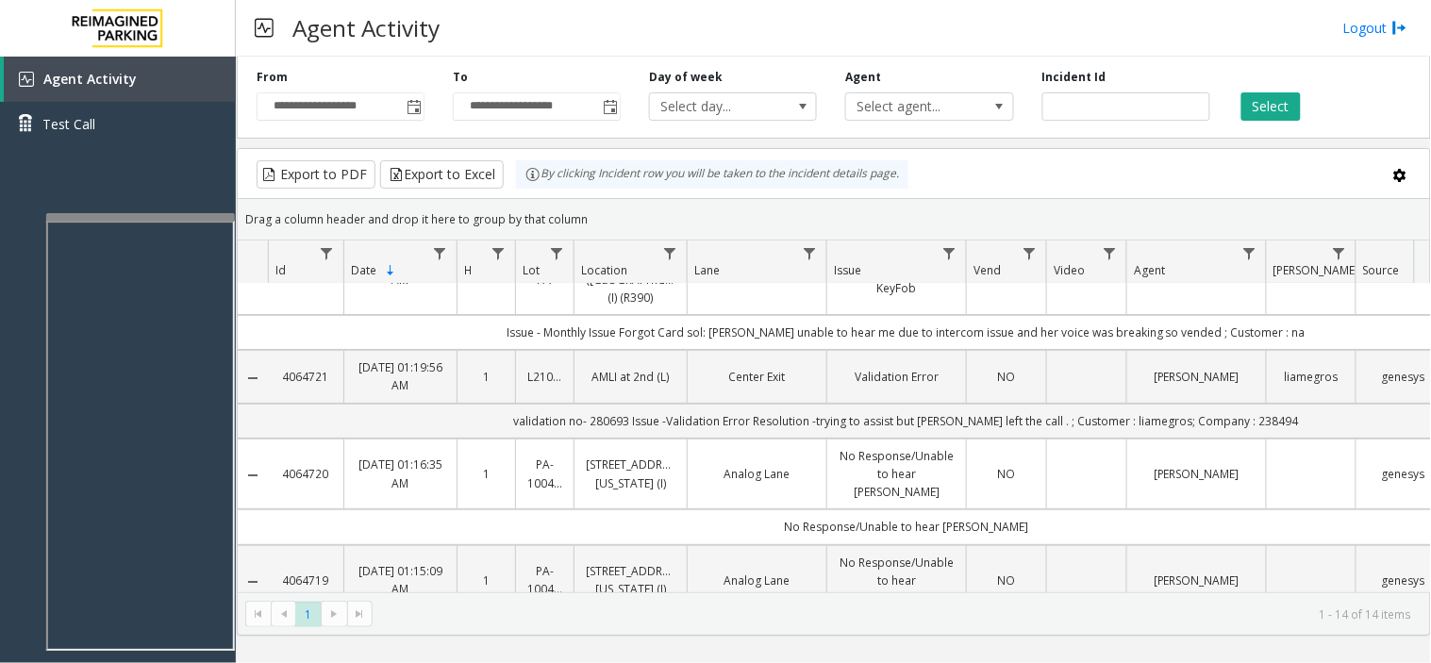
scroll to position [105, 0]
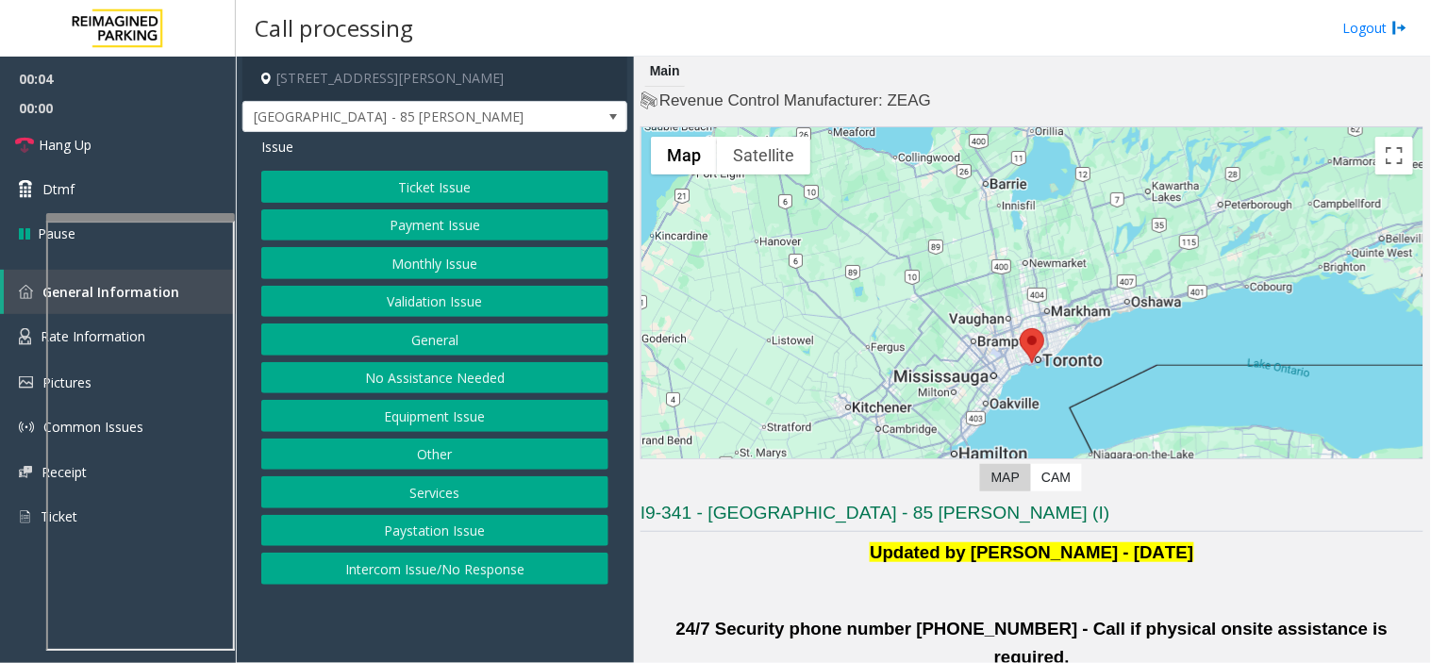
click at [489, 308] on button "Validation Issue" at bounding box center [434, 302] width 347 height 32
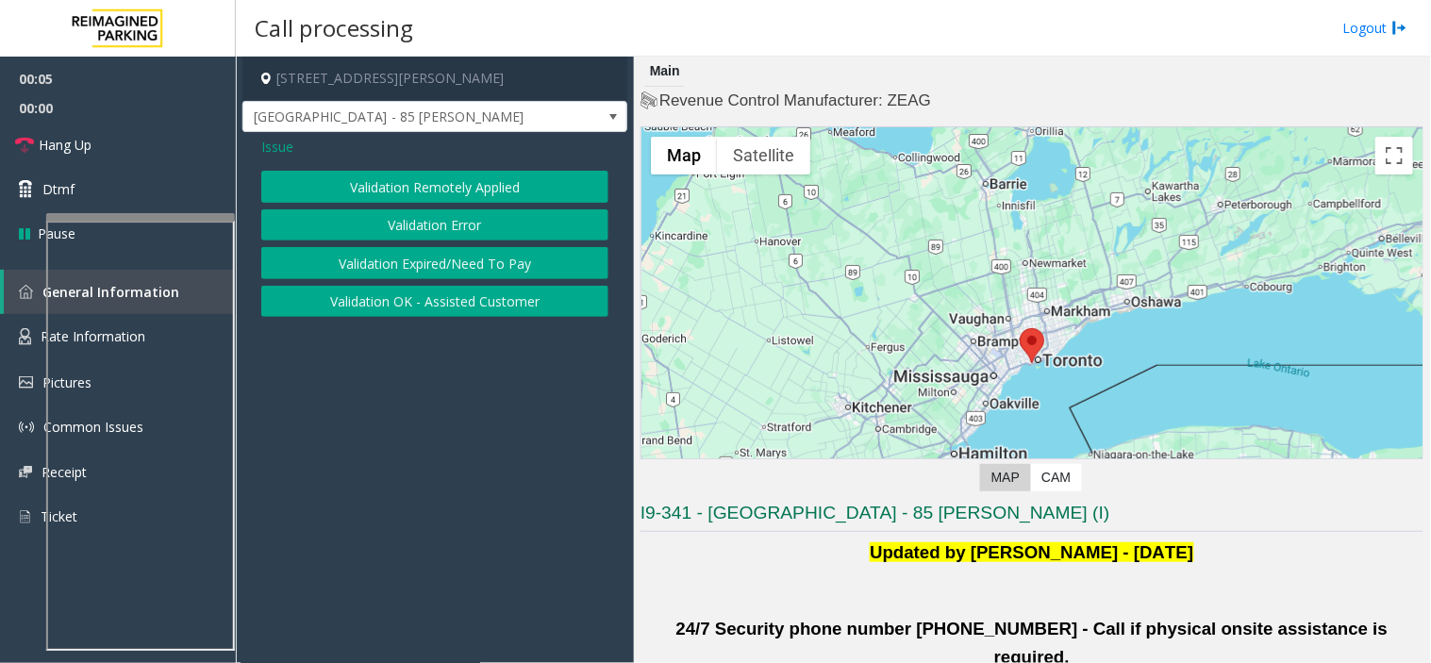
click at [447, 232] on button "Validation Error" at bounding box center [434, 225] width 347 height 32
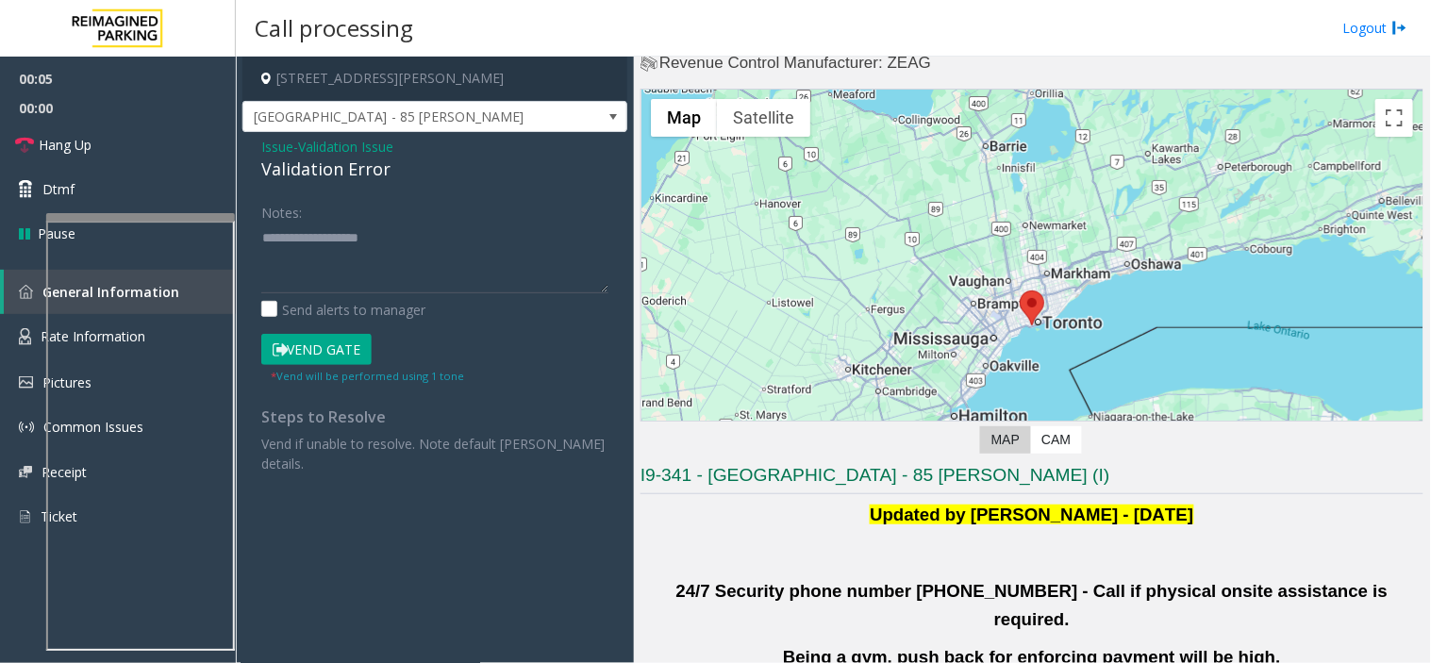
scroll to position [105, 0]
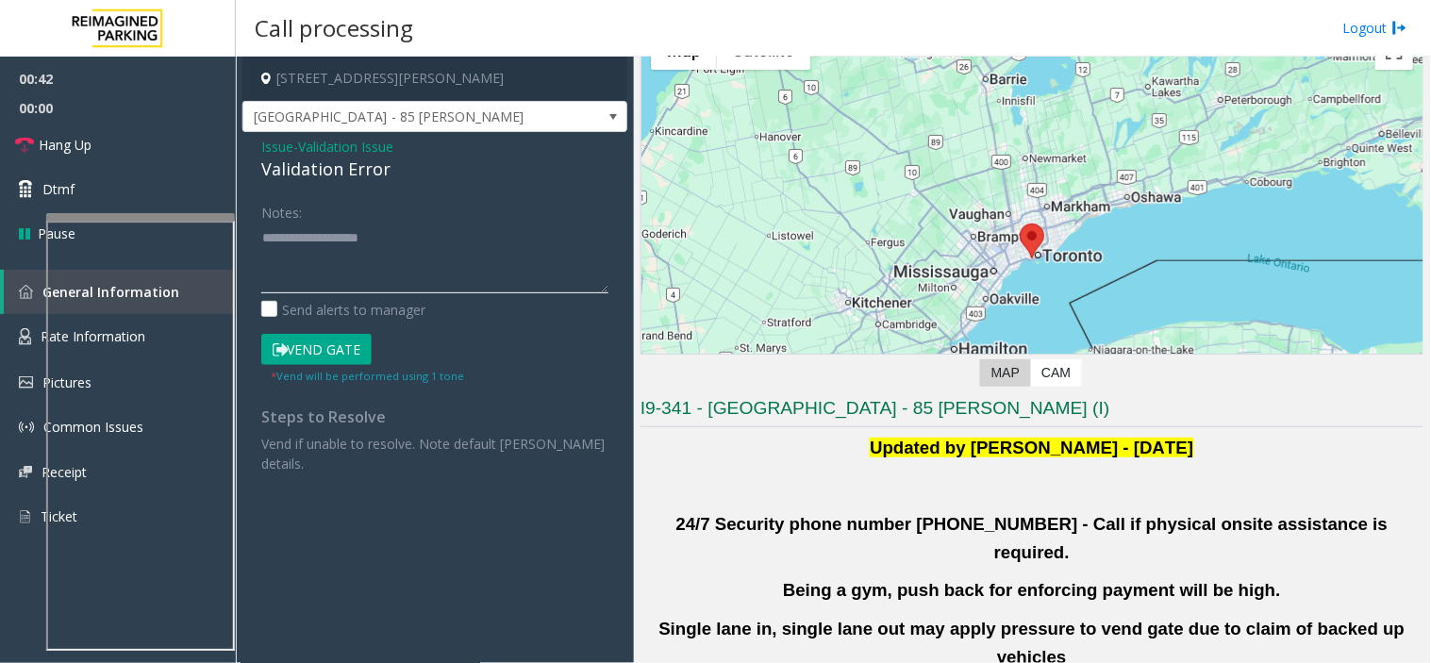
click at [304, 253] on textarea at bounding box center [434, 258] width 347 height 71
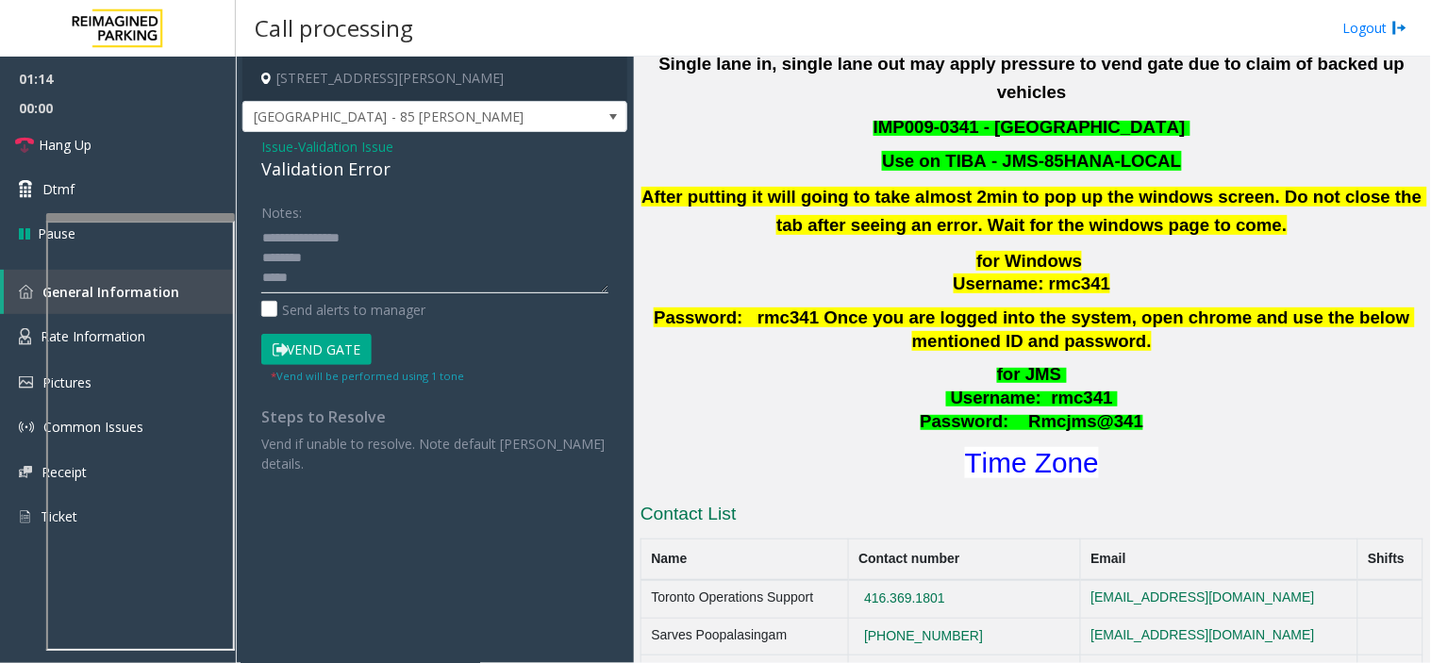
scroll to position [838, 0]
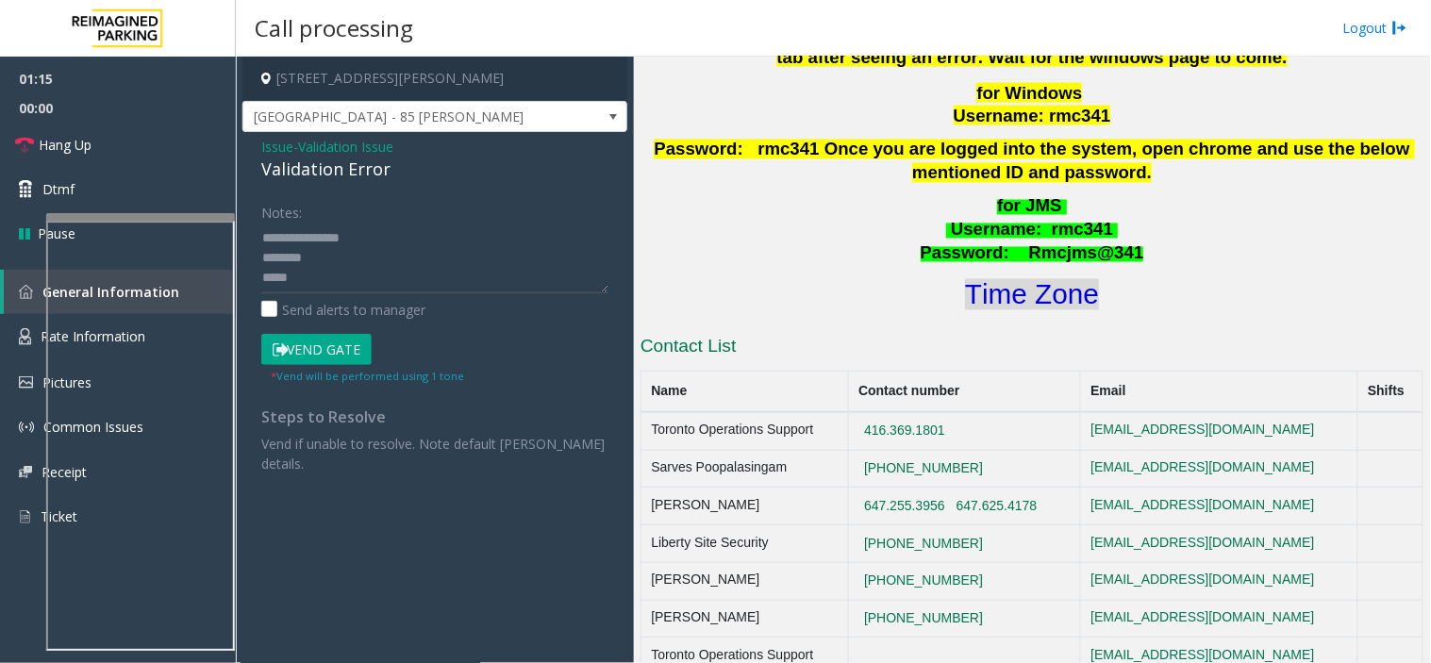
click at [1053, 279] on font "Time Zone" at bounding box center [1032, 294] width 134 height 31
click at [308, 280] on textarea at bounding box center [434, 258] width 347 height 71
click at [306, 281] on textarea at bounding box center [434, 258] width 347 height 71
click at [341, 343] on button "Vend Gate" at bounding box center [316, 350] width 110 height 32
click at [328, 274] on textarea at bounding box center [434, 258] width 347 height 71
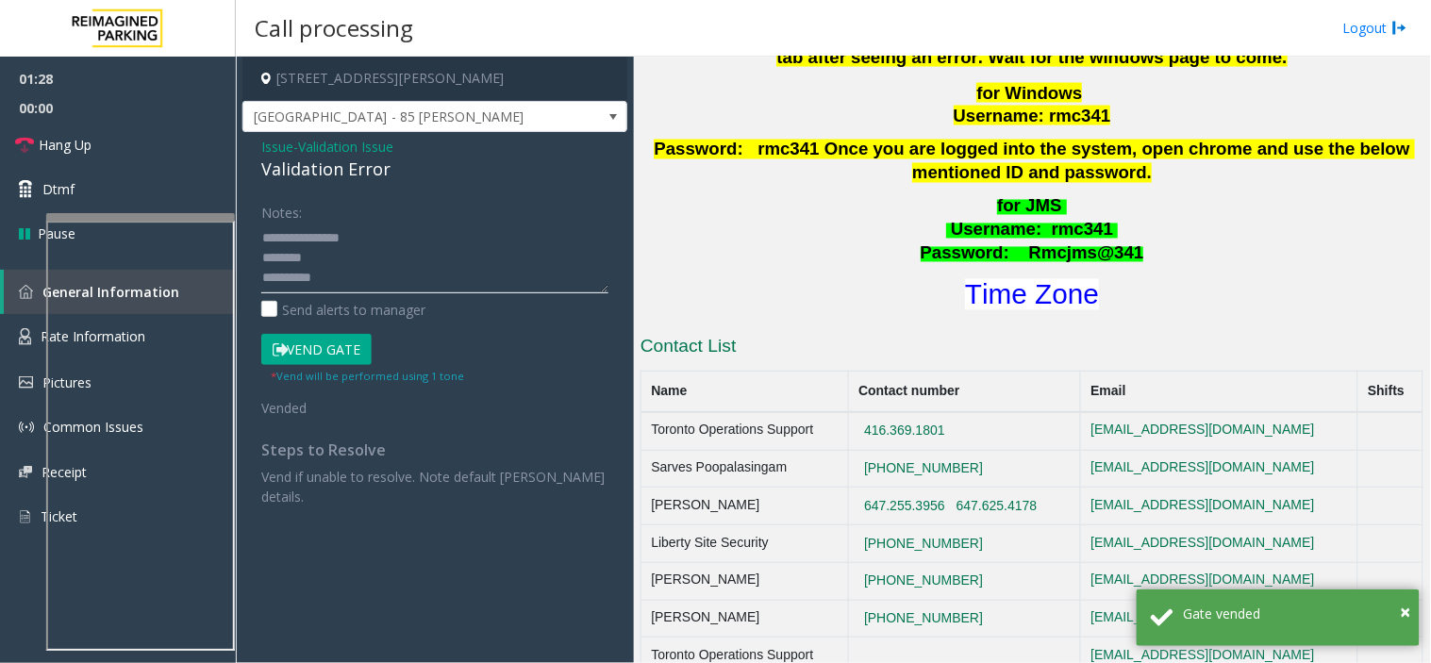
click at [305, 230] on textarea at bounding box center [434, 258] width 347 height 71
click at [331, 271] on textarea at bounding box center [434, 258] width 347 height 71
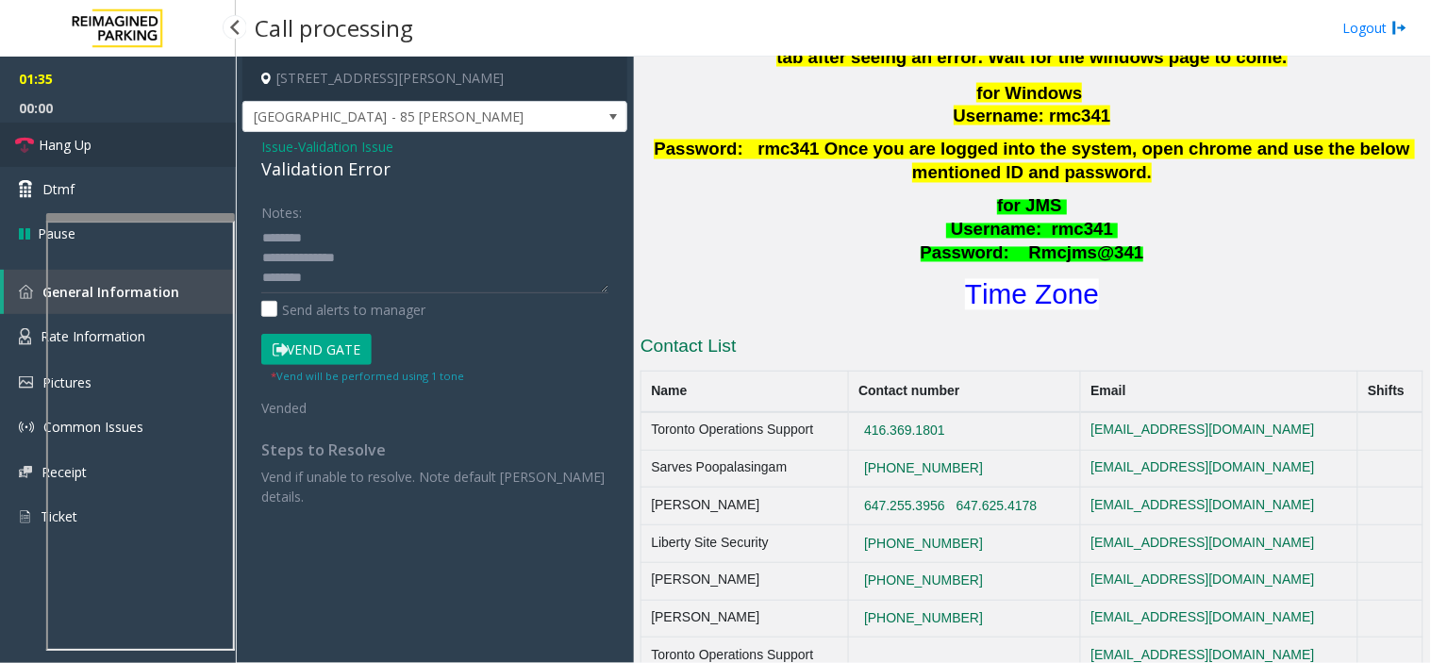
click at [86, 152] on span "Hang Up" at bounding box center [65, 145] width 53 height 20
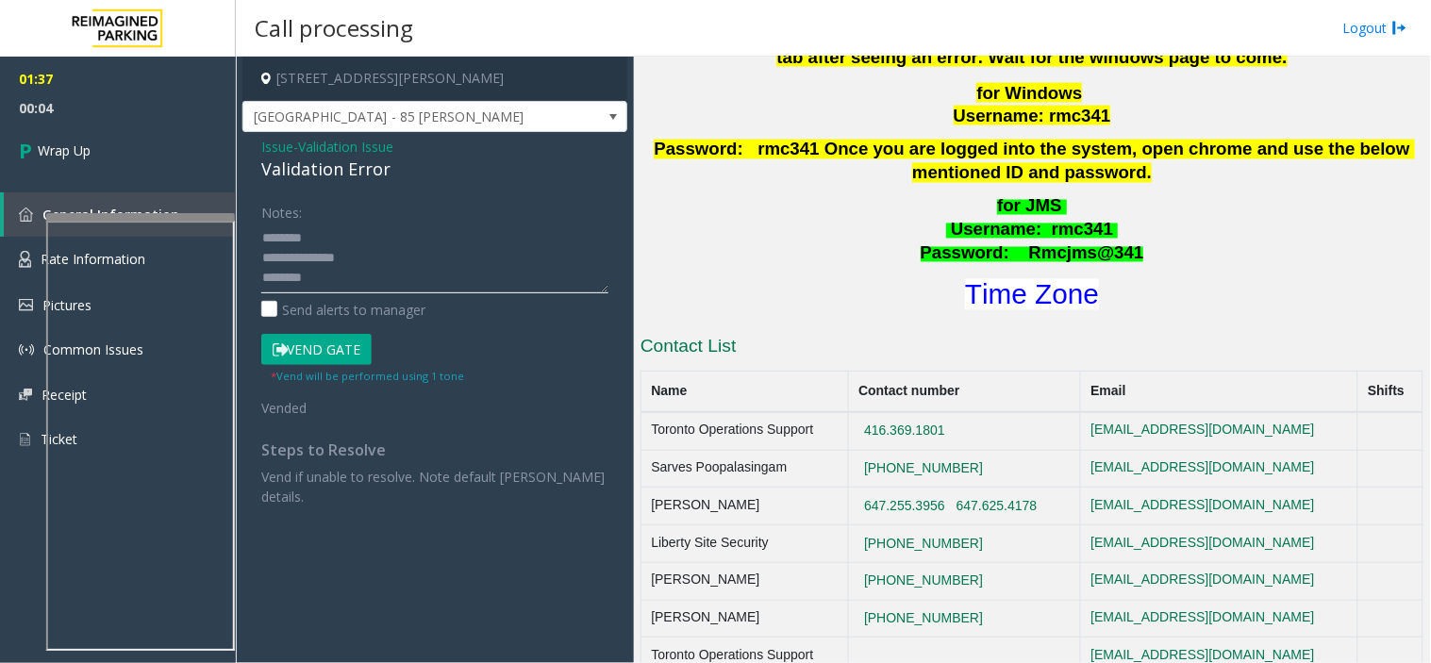
drag, startPoint x: 341, startPoint y: 258, endPoint x: 312, endPoint y: 260, distance: 28.4
click at [312, 260] on textarea at bounding box center [434, 258] width 347 height 71
drag, startPoint x: 311, startPoint y: 259, endPoint x: 358, endPoint y: 260, distance: 47.2
click at [358, 260] on textarea at bounding box center [434, 258] width 347 height 71
paste textarea
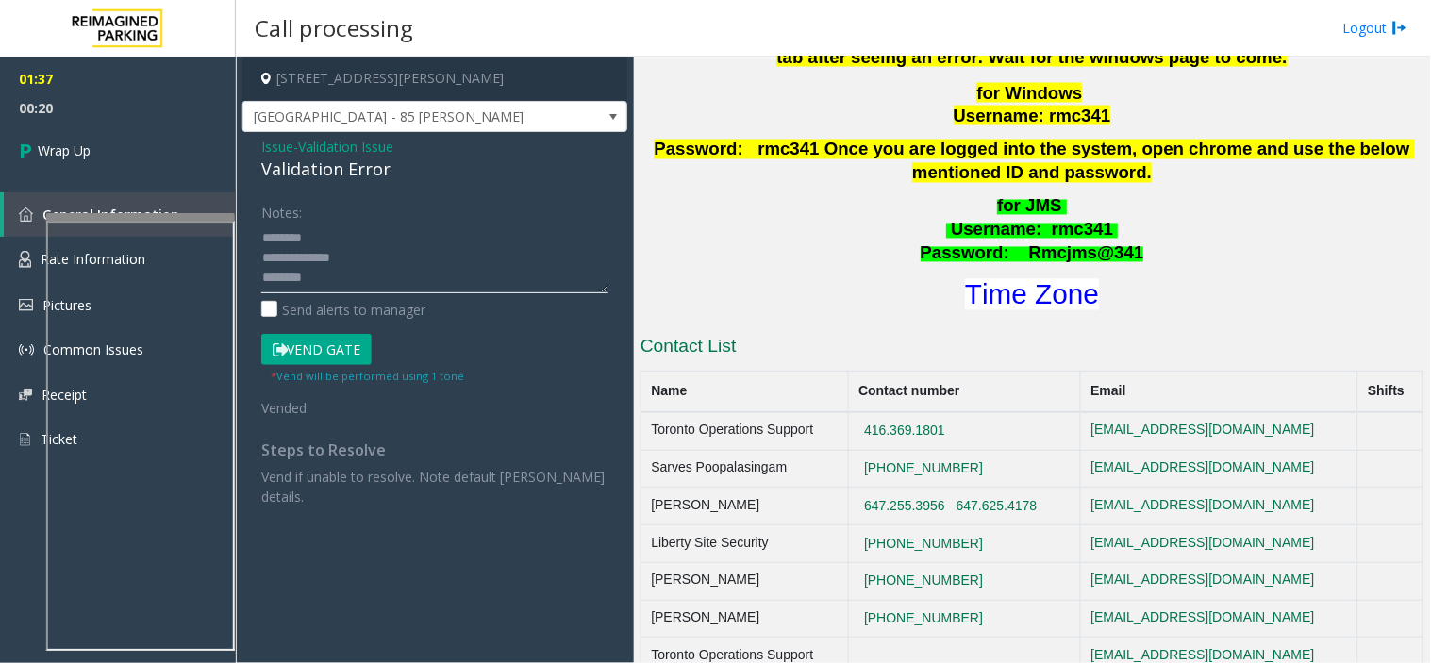
click at [374, 246] on textarea at bounding box center [434, 258] width 347 height 71
click at [373, 248] on textarea at bounding box center [434, 258] width 347 height 71
drag, startPoint x: 309, startPoint y: 256, endPoint x: 370, endPoint y: 258, distance: 60.4
click at [370, 258] on textarea at bounding box center [434, 258] width 347 height 71
paste textarea
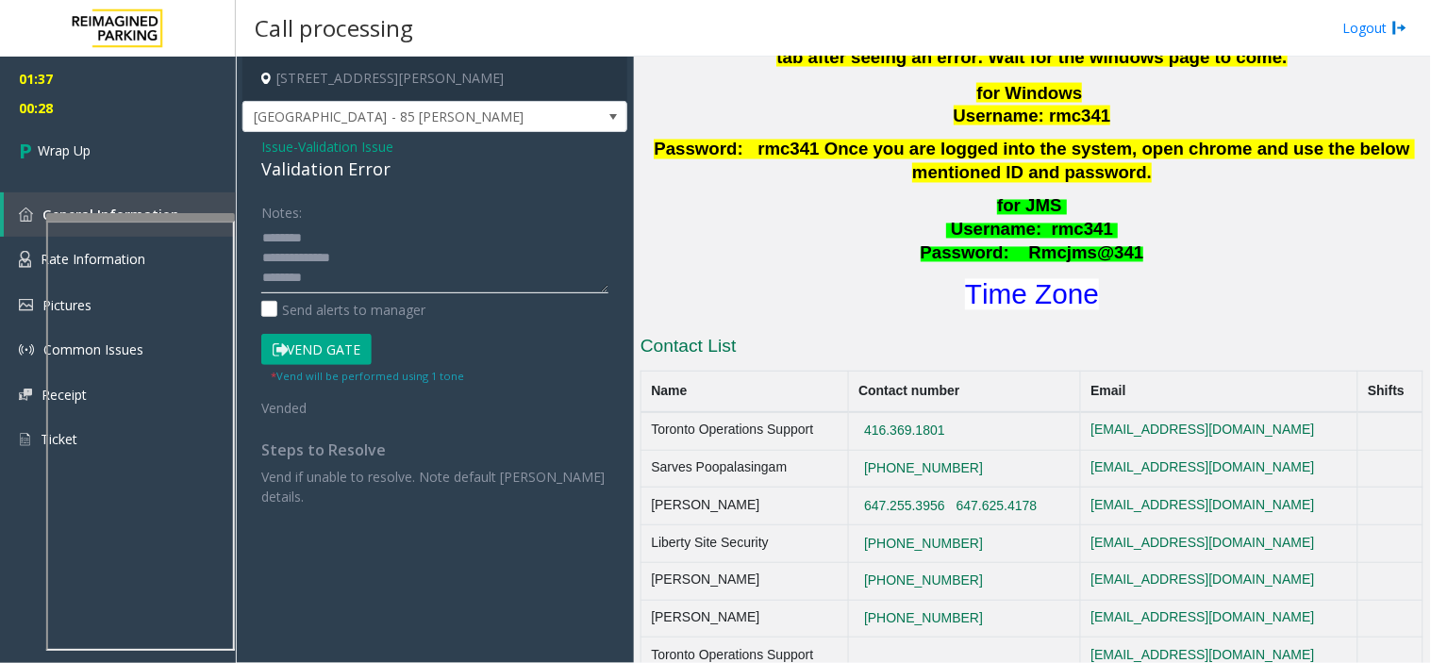
drag, startPoint x: 311, startPoint y: 257, endPoint x: 381, endPoint y: 257, distance: 69.8
click at [381, 257] on textarea at bounding box center [434, 258] width 347 height 71
paste textarea
click at [308, 241] on textarea at bounding box center [434, 258] width 347 height 71
paste textarea "**********"
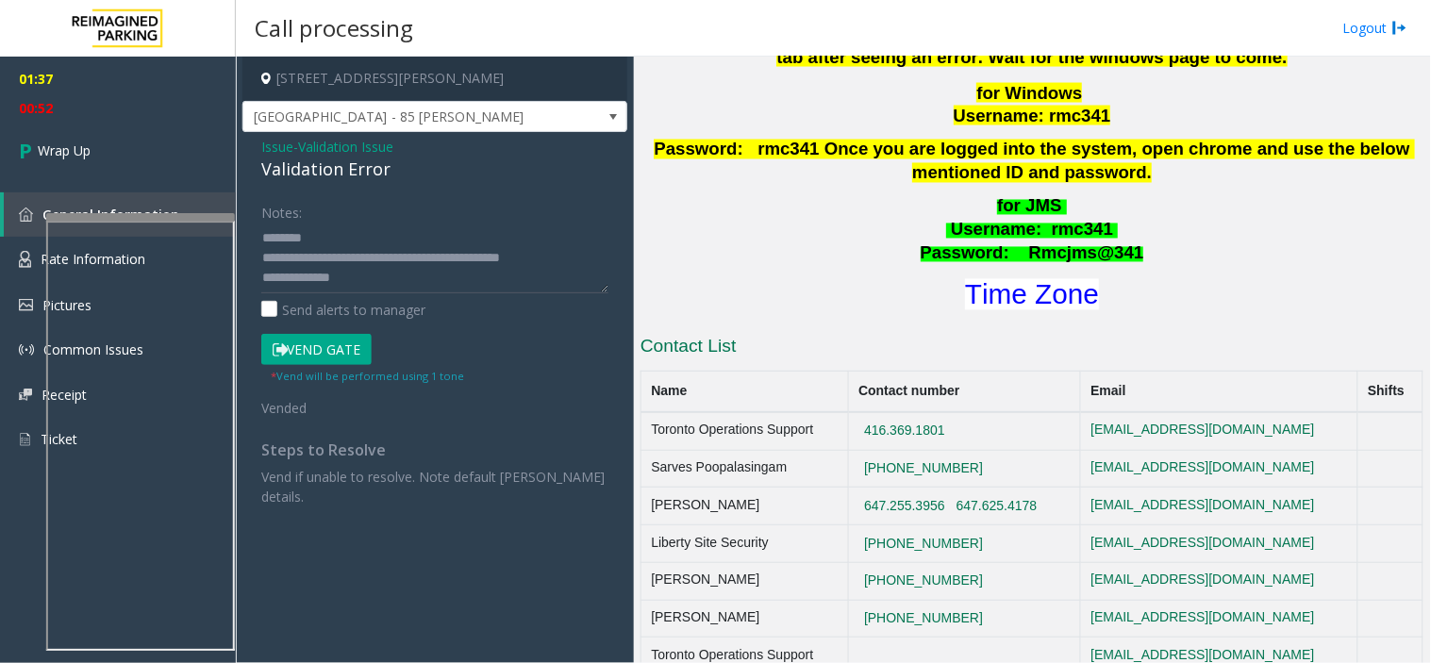
click at [324, 165] on div "Validation Error" at bounding box center [434, 169] width 347 height 25
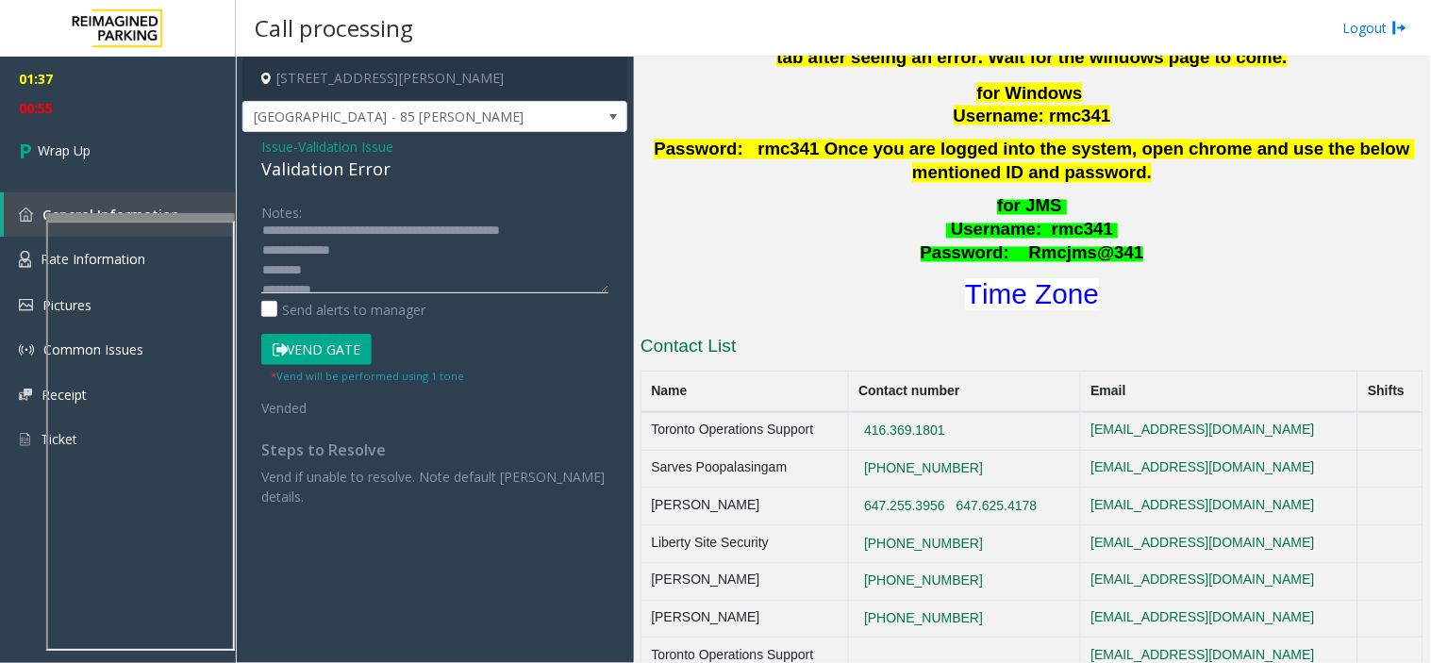
click at [290, 279] on textarea at bounding box center [434, 258] width 347 height 71
click at [303, 275] on textarea at bounding box center [434, 258] width 347 height 71
click at [292, 271] on textarea at bounding box center [434, 258] width 347 height 71
click at [408, 237] on textarea at bounding box center [434, 258] width 347 height 71
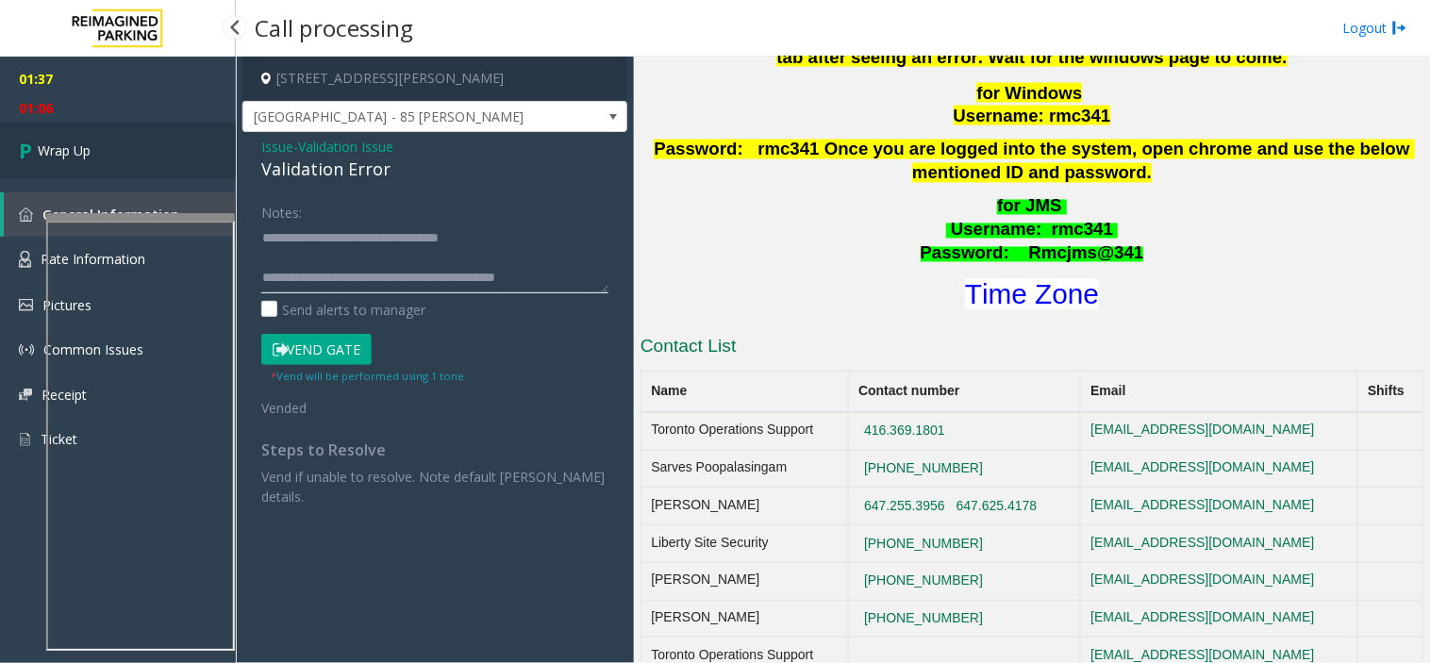
type textarea "**********"
click at [135, 163] on link "Wrap Up" at bounding box center [118, 151] width 236 height 56
